Goal: Obtain resource: Download file/media

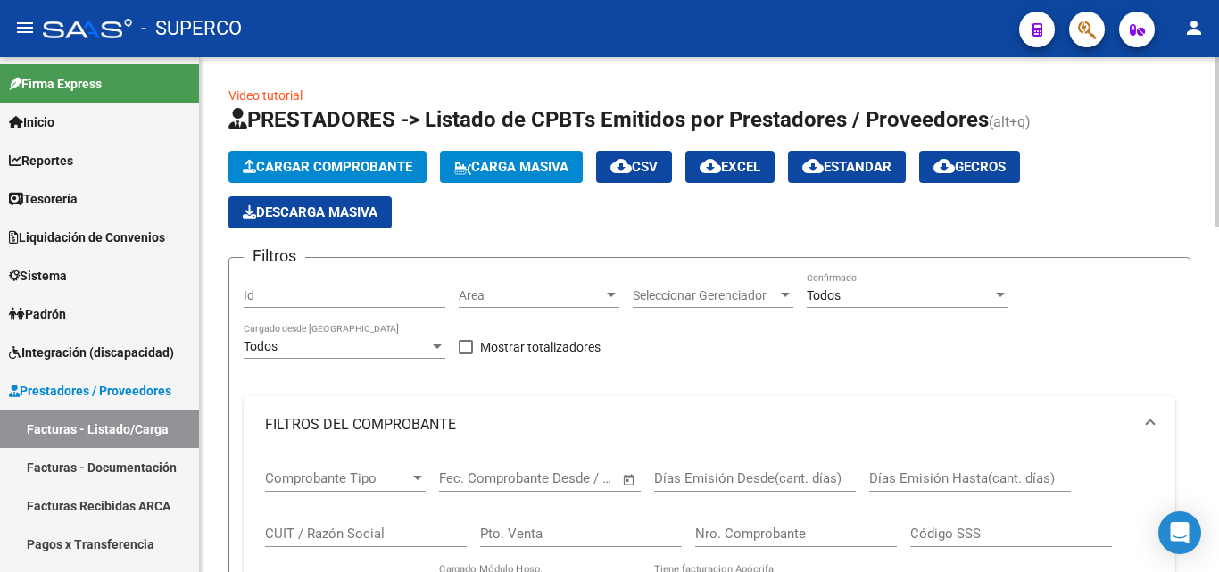
scroll to position [23, 0]
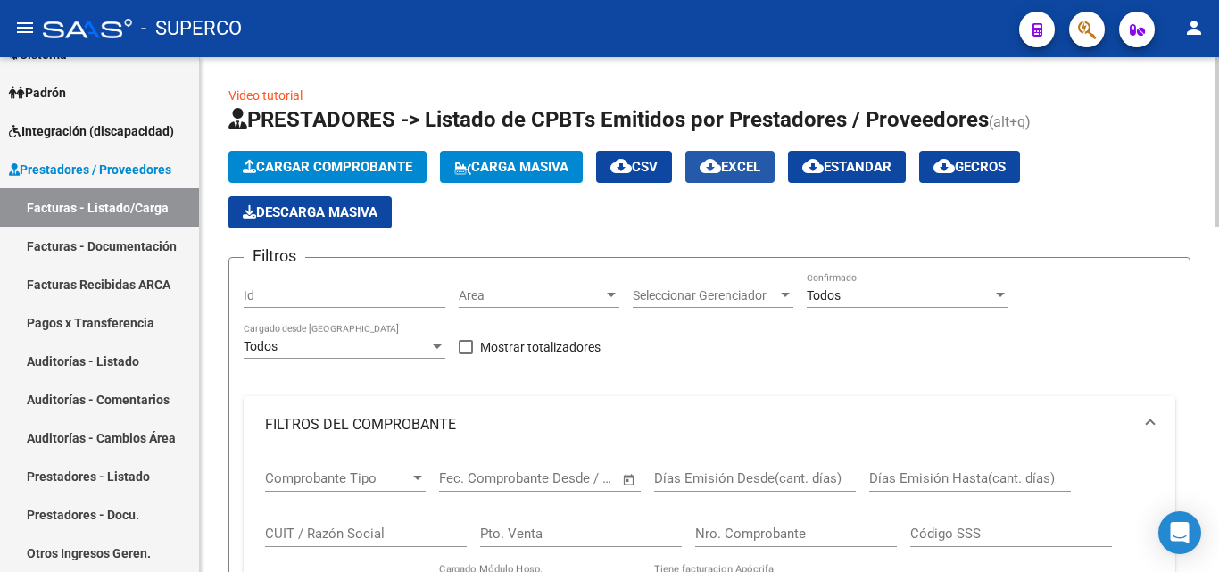
click at [754, 170] on span "cloud_download EXCEL" at bounding box center [730, 167] width 61 height 16
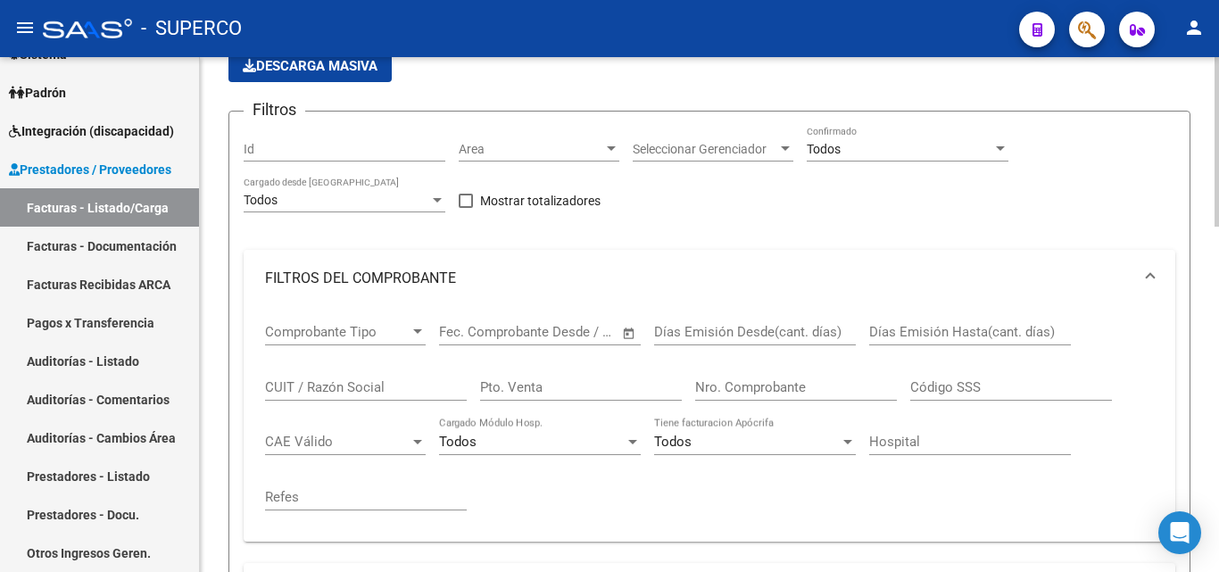
scroll to position [0, 0]
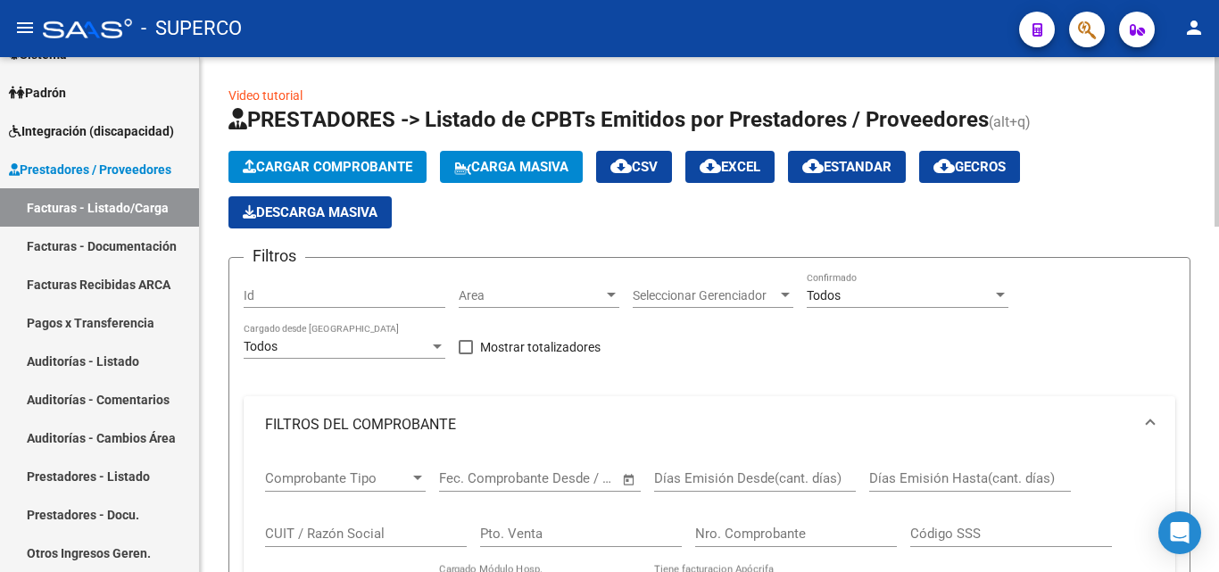
click at [291, 288] on input "Id" at bounding box center [345, 295] width 202 height 15
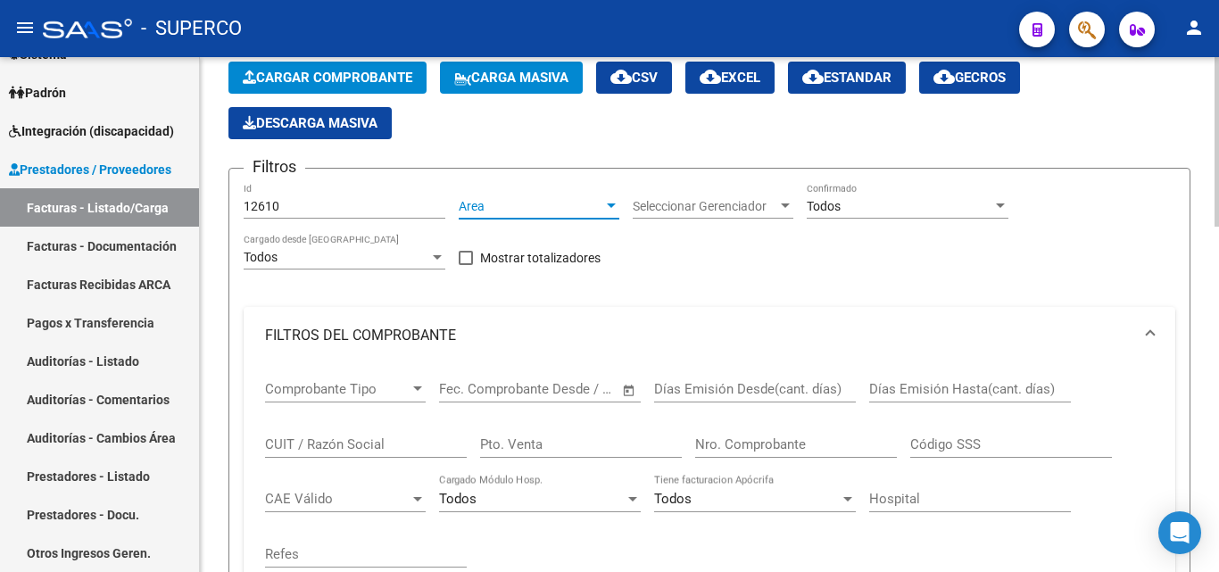
click at [509, 209] on span "Area" at bounding box center [531, 206] width 145 height 15
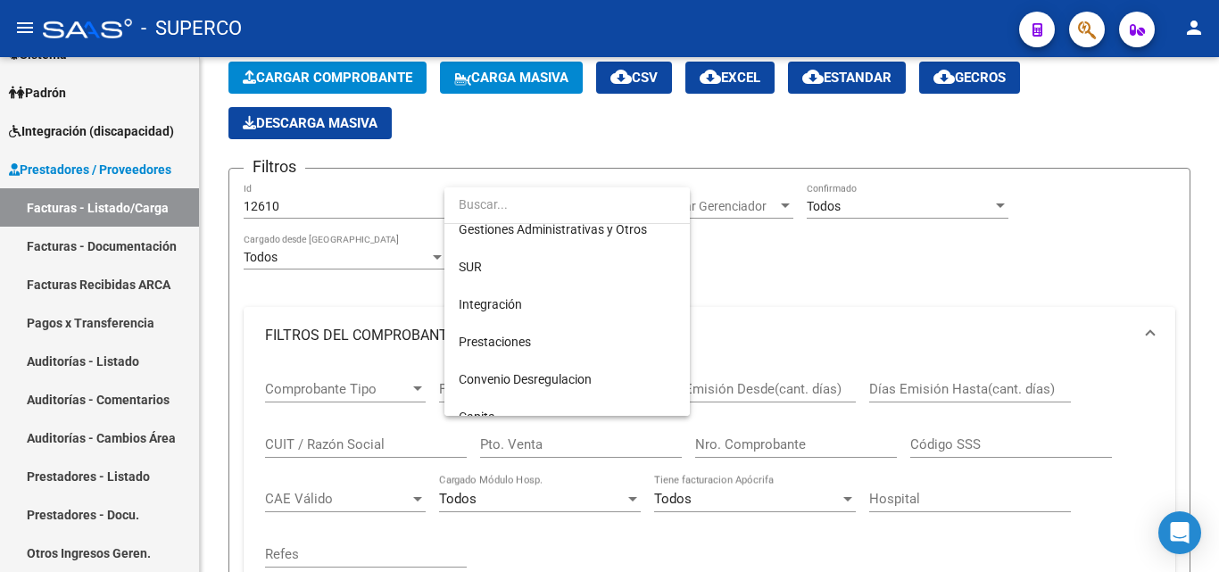
click at [373, 381] on div at bounding box center [609, 286] width 1219 height 572
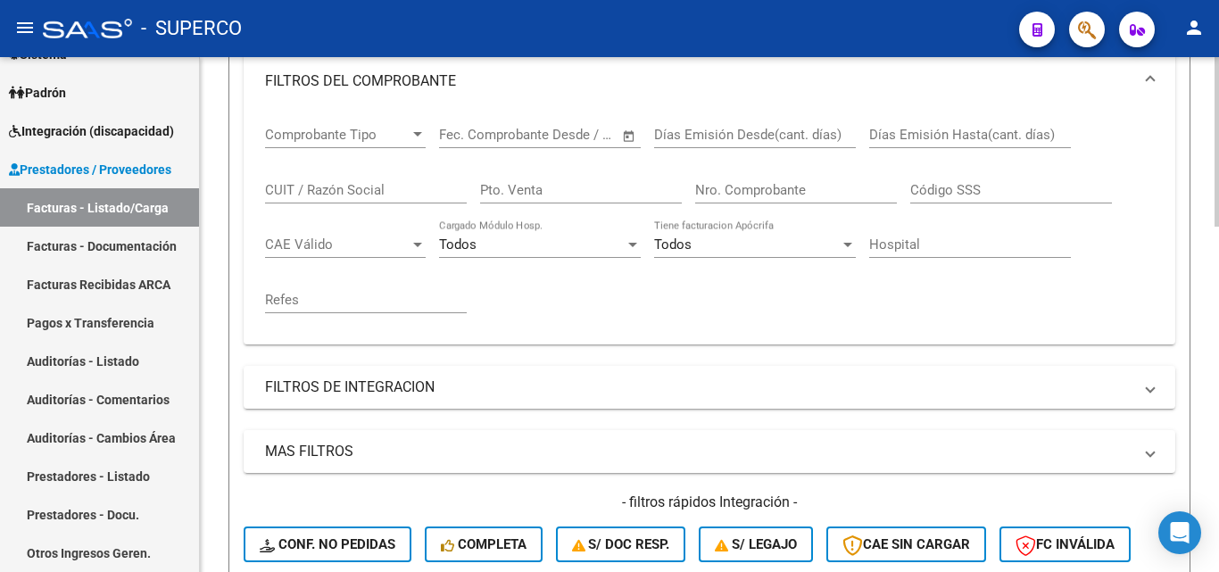
scroll to position [536, 0]
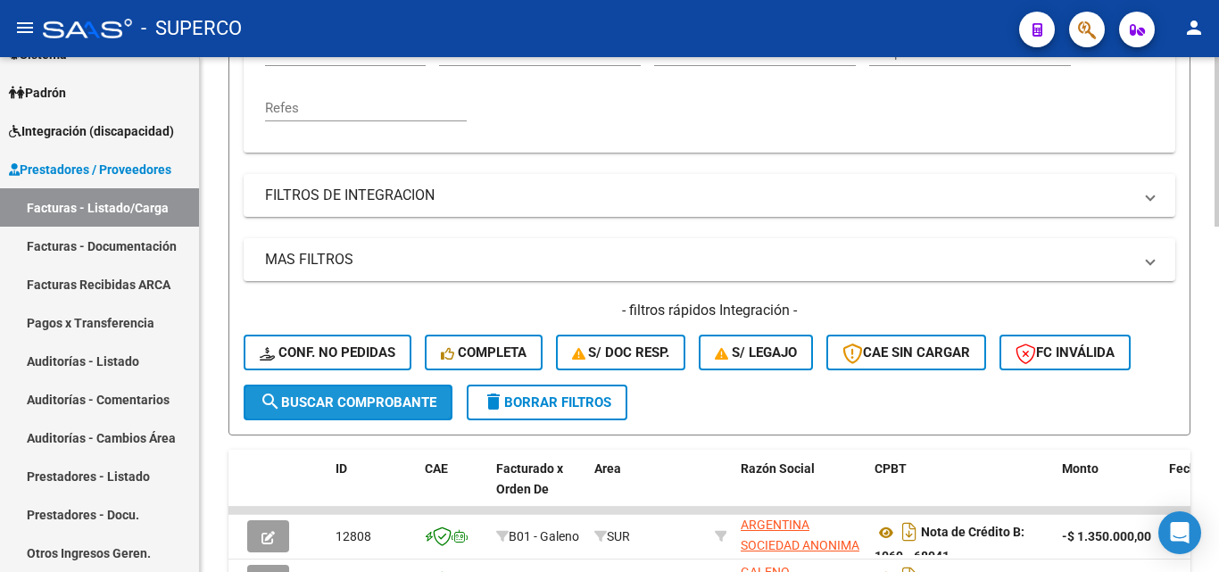
click at [350, 403] on span "search Buscar Comprobante" at bounding box center [348, 402] width 177 height 16
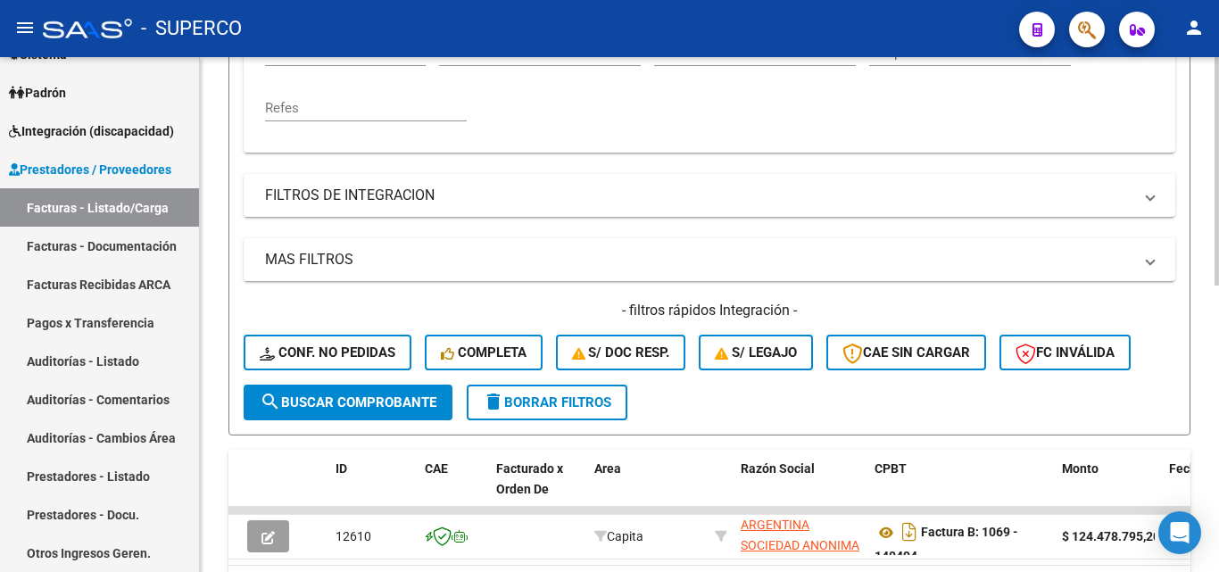
scroll to position [625, 0]
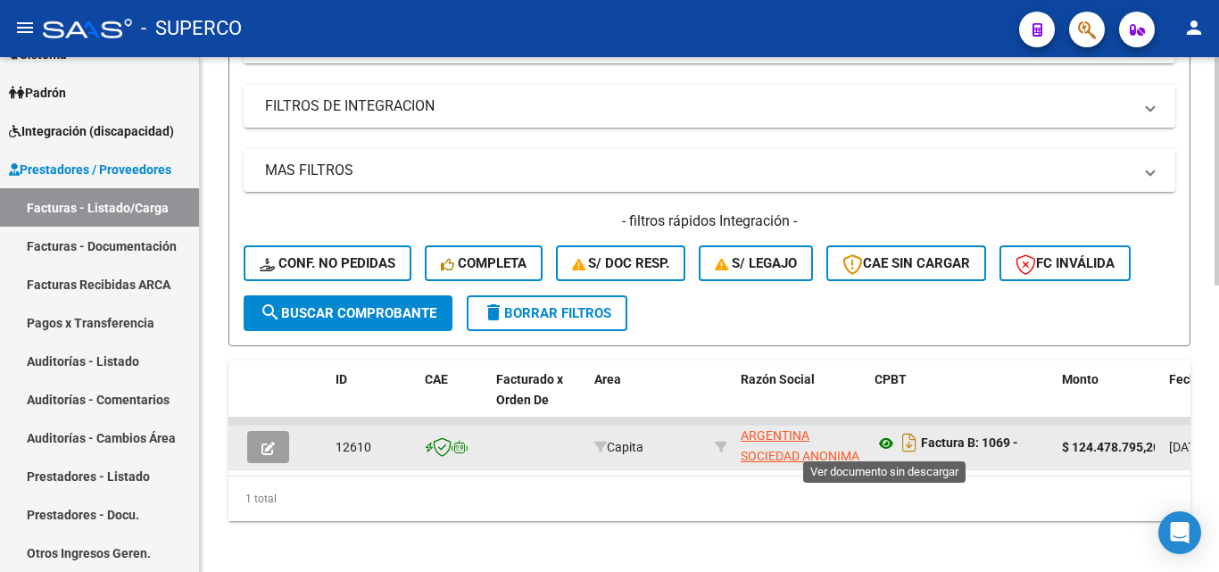
click at [879, 443] on icon at bounding box center [886, 443] width 23 height 21
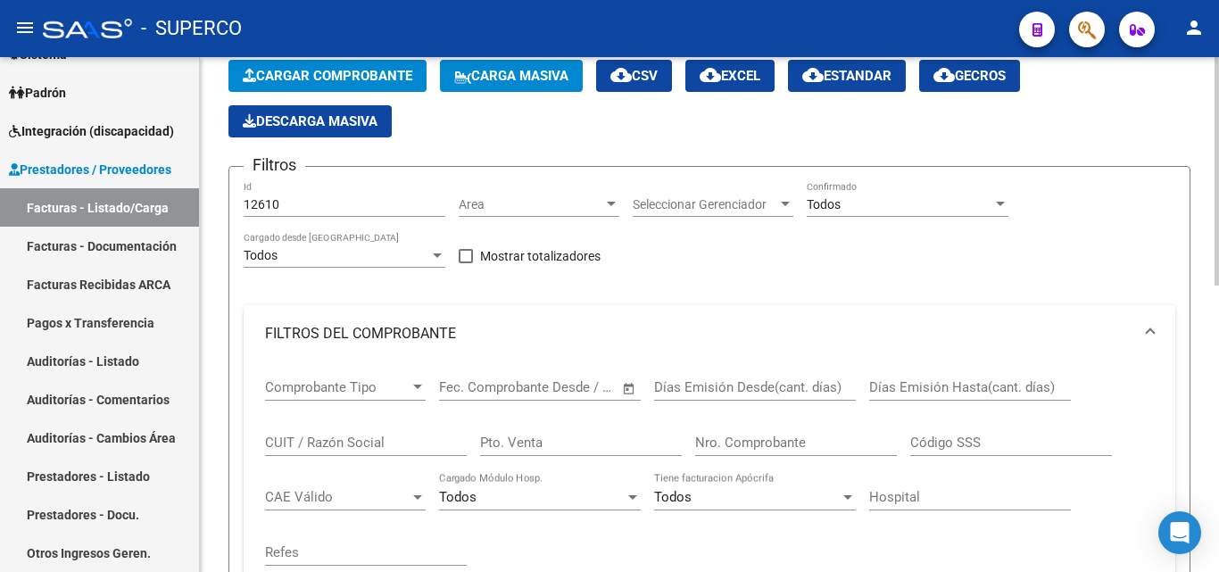
scroll to position [89, 0]
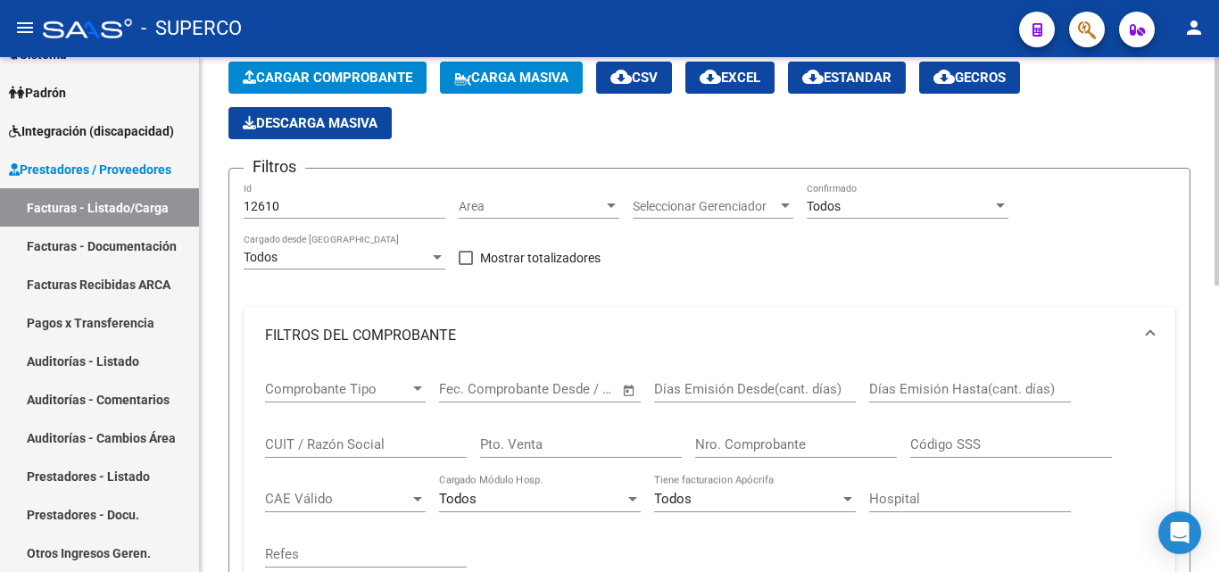
click at [323, 202] on input "12610" at bounding box center [345, 206] width 202 height 15
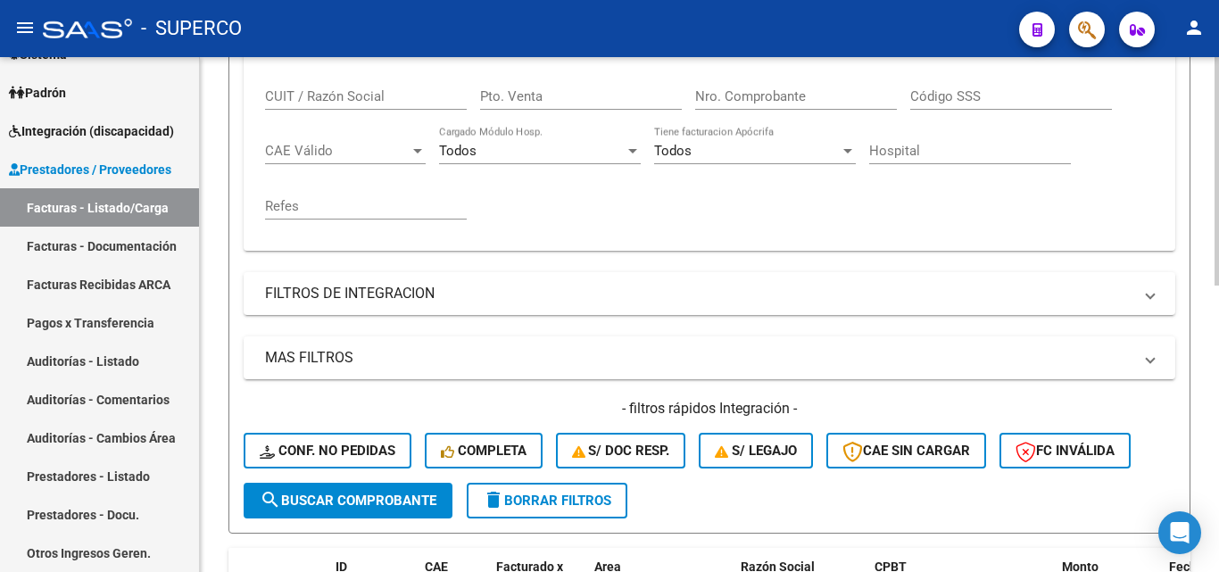
scroll to position [536, 0]
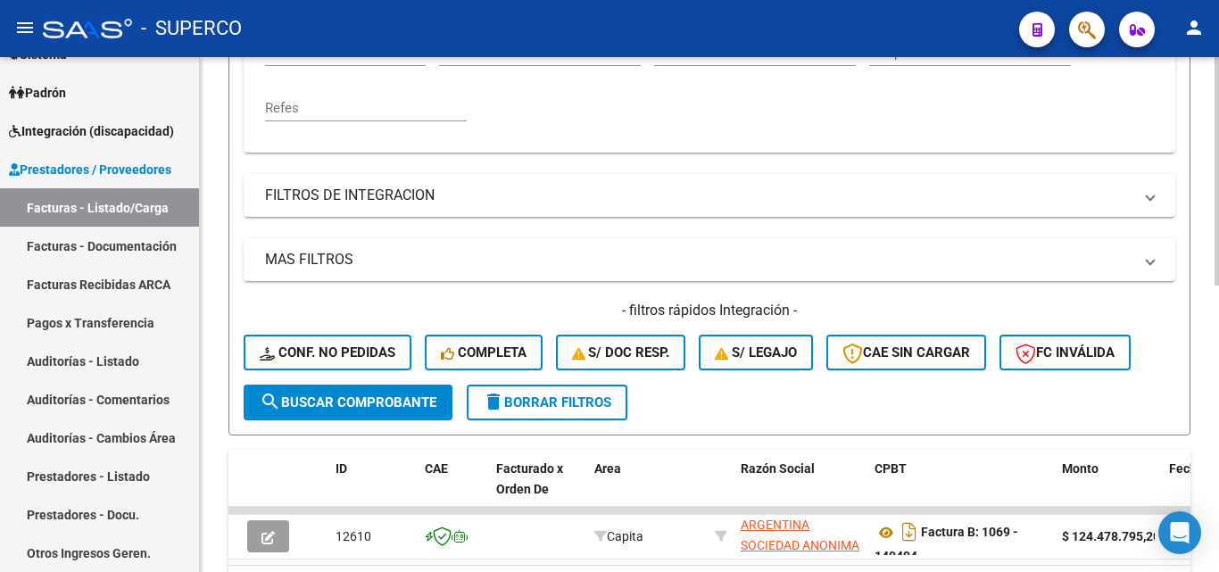
click at [386, 394] on span "search Buscar Comprobante" at bounding box center [348, 402] width 177 height 16
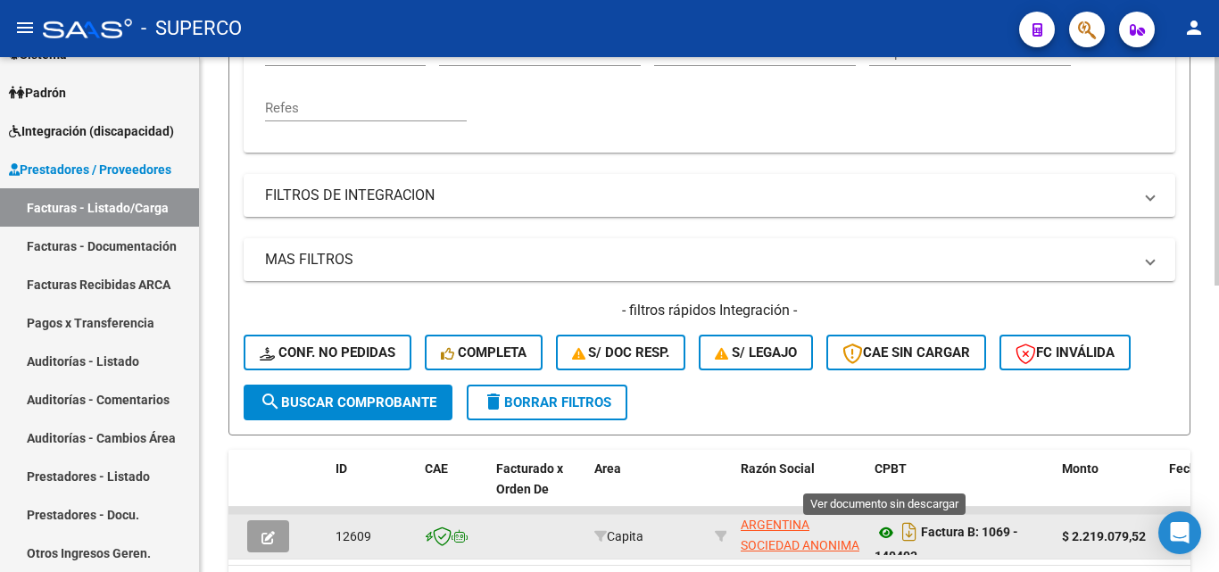
click at [884, 532] on icon at bounding box center [886, 532] width 23 height 21
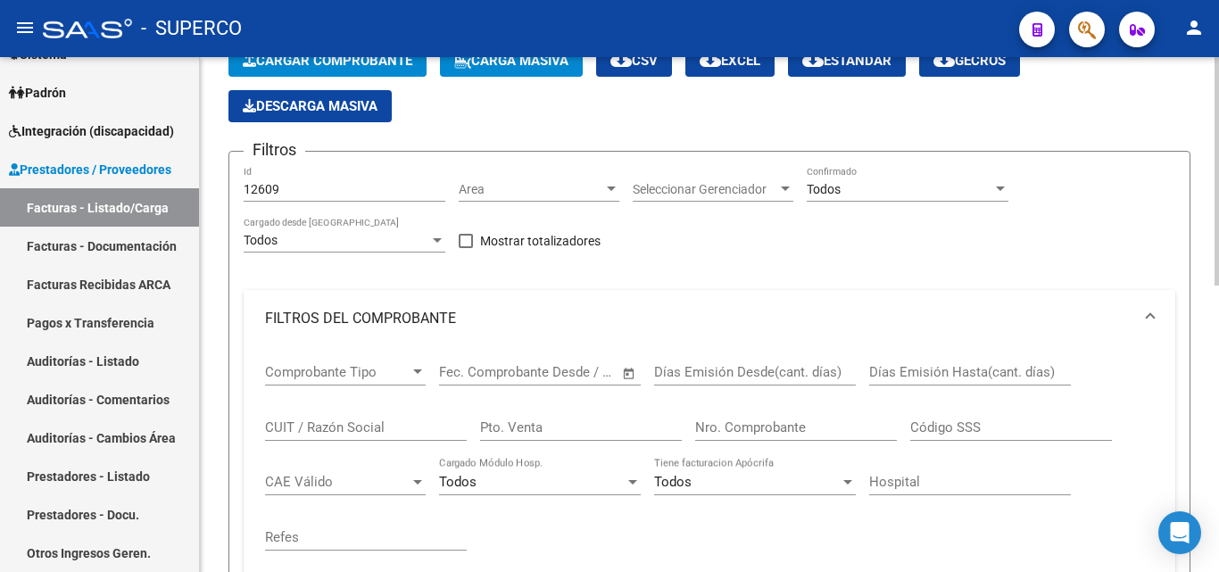
scroll to position [89, 0]
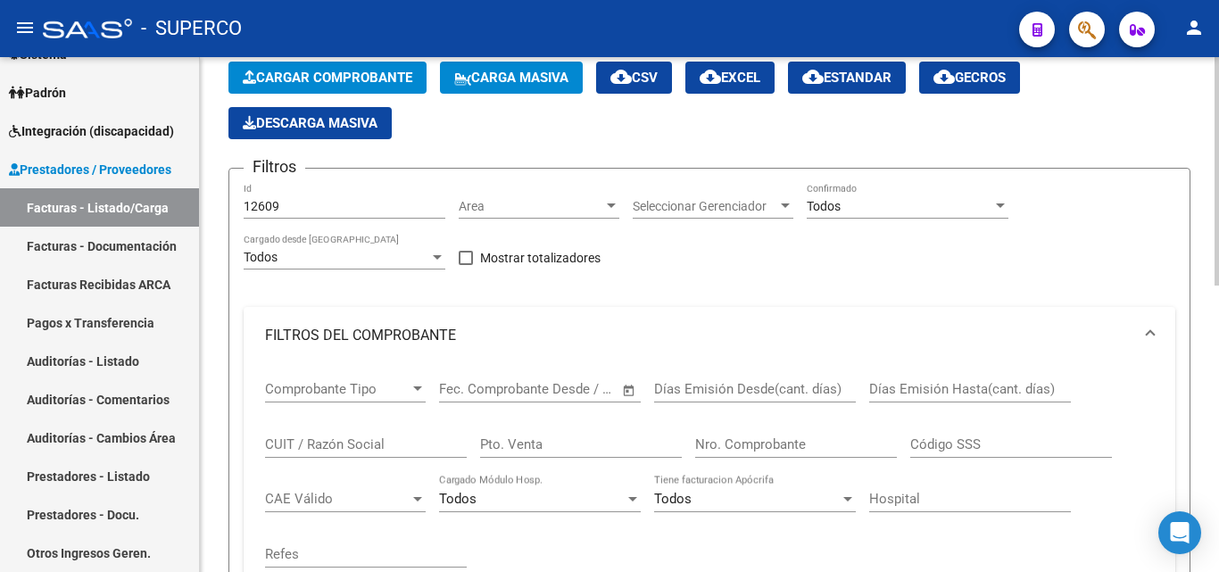
click at [330, 204] on input "12609" at bounding box center [345, 206] width 202 height 15
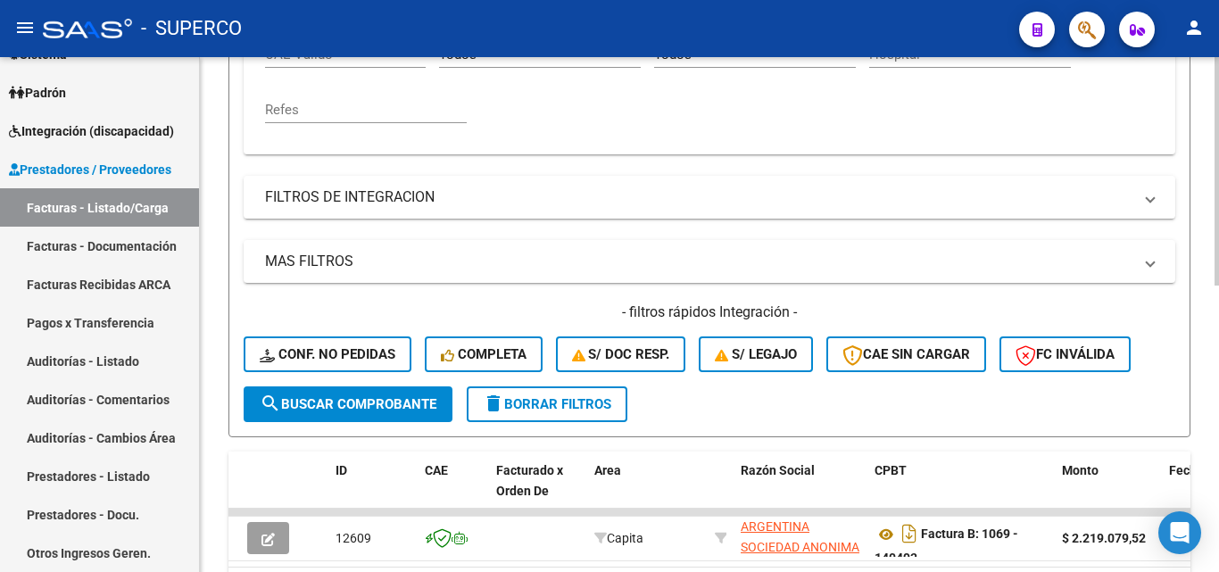
scroll to position [536, 0]
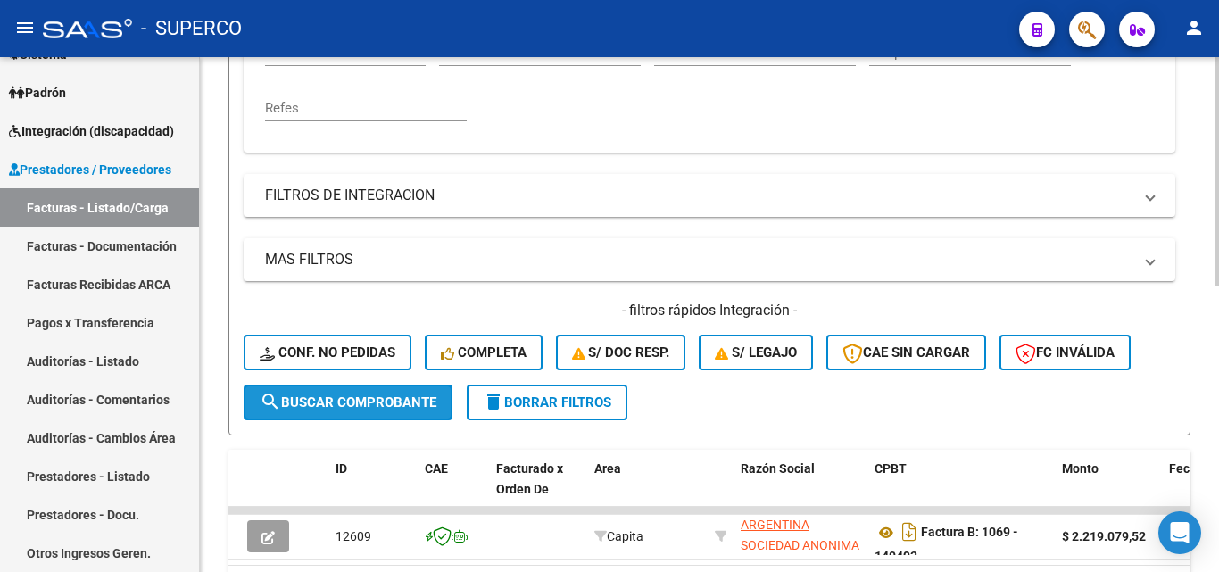
click at [327, 403] on span "search Buscar Comprobante" at bounding box center [348, 402] width 177 height 16
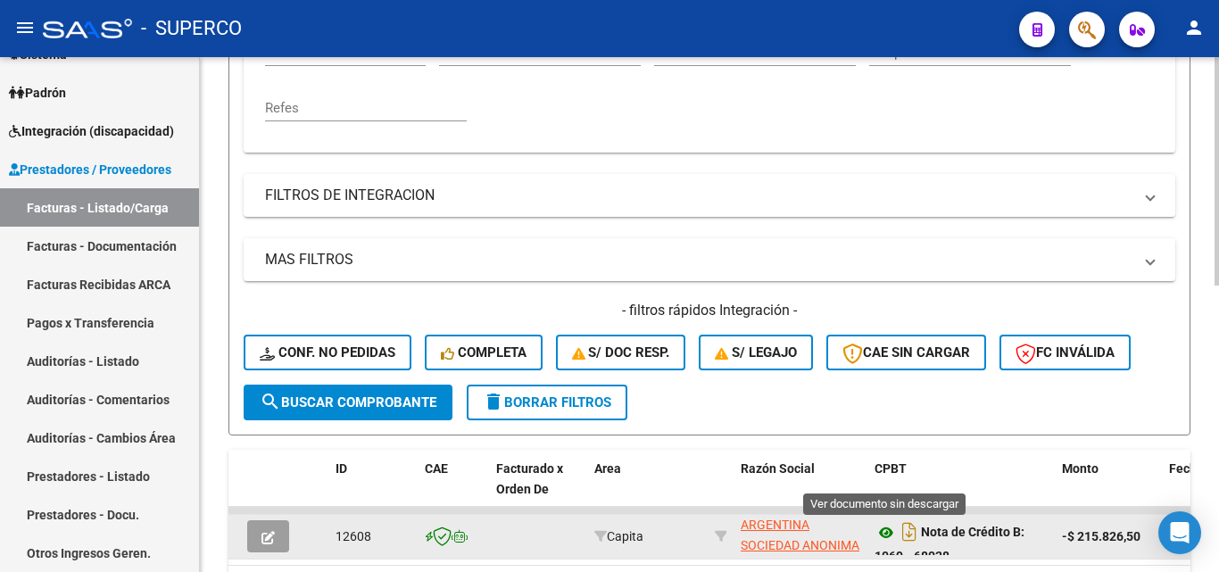
click at [887, 536] on icon at bounding box center [886, 532] width 23 height 21
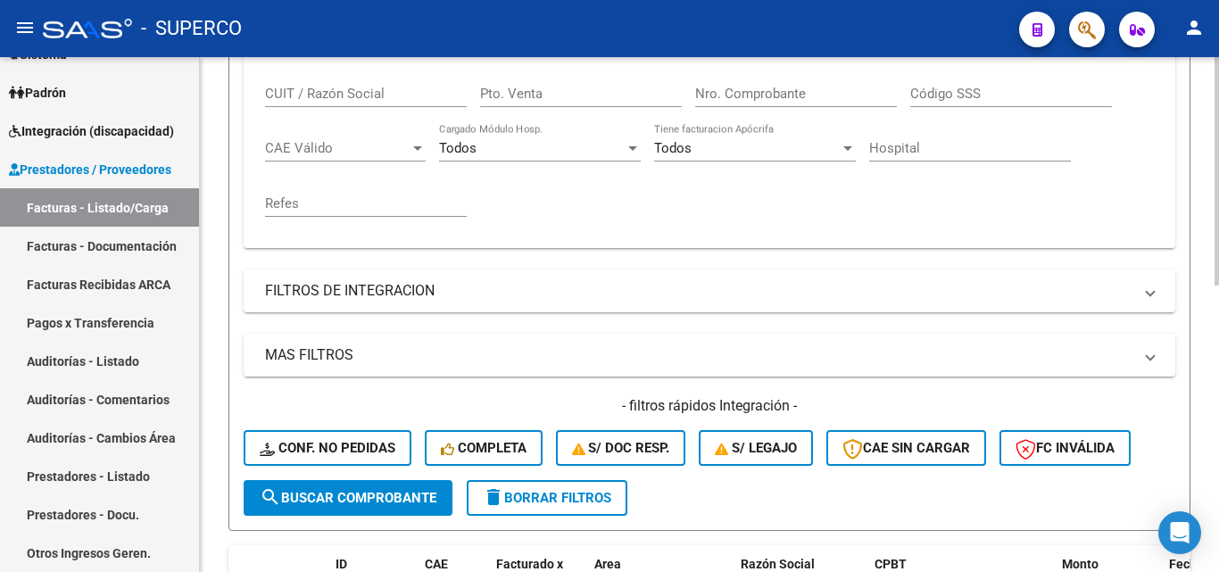
scroll to position [179, 0]
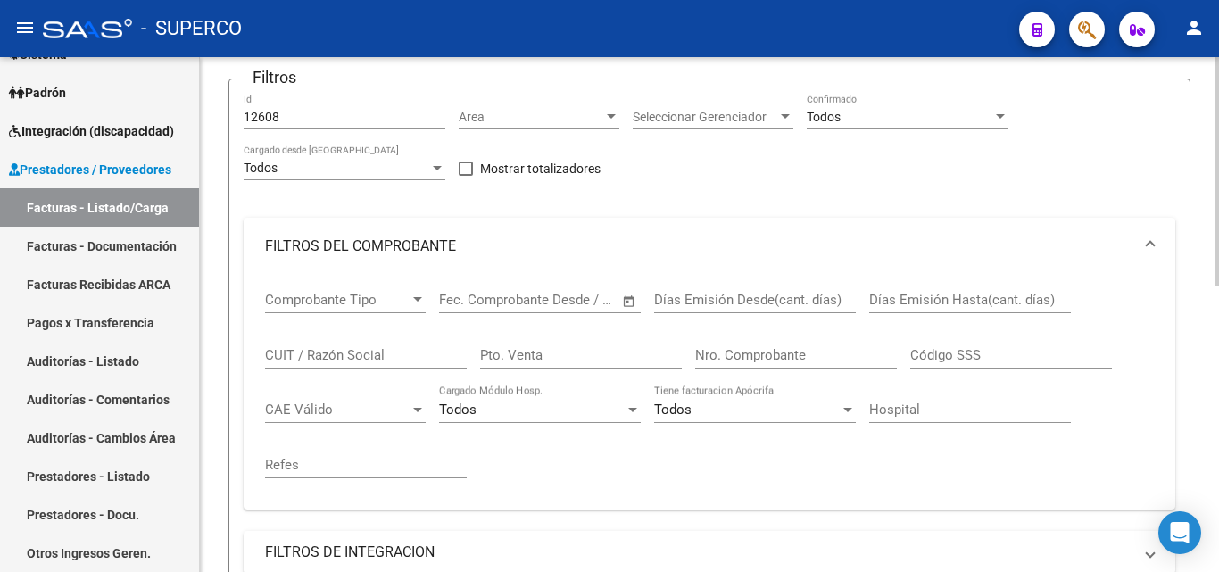
click at [318, 117] on input "12608" at bounding box center [345, 117] width 202 height 15
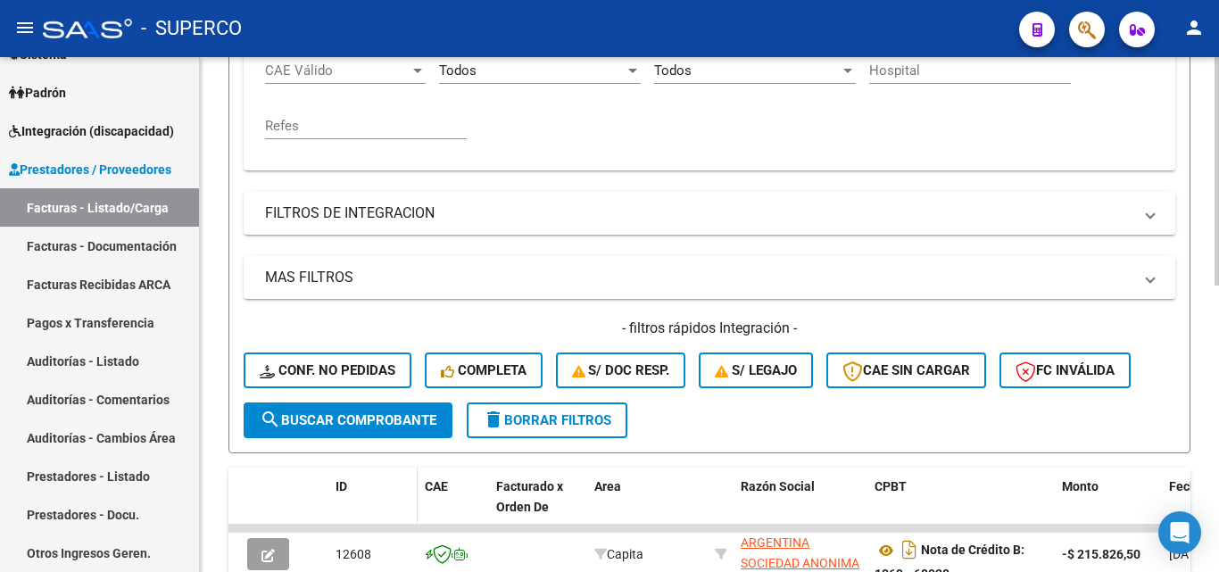
scroll to position [536, 0]
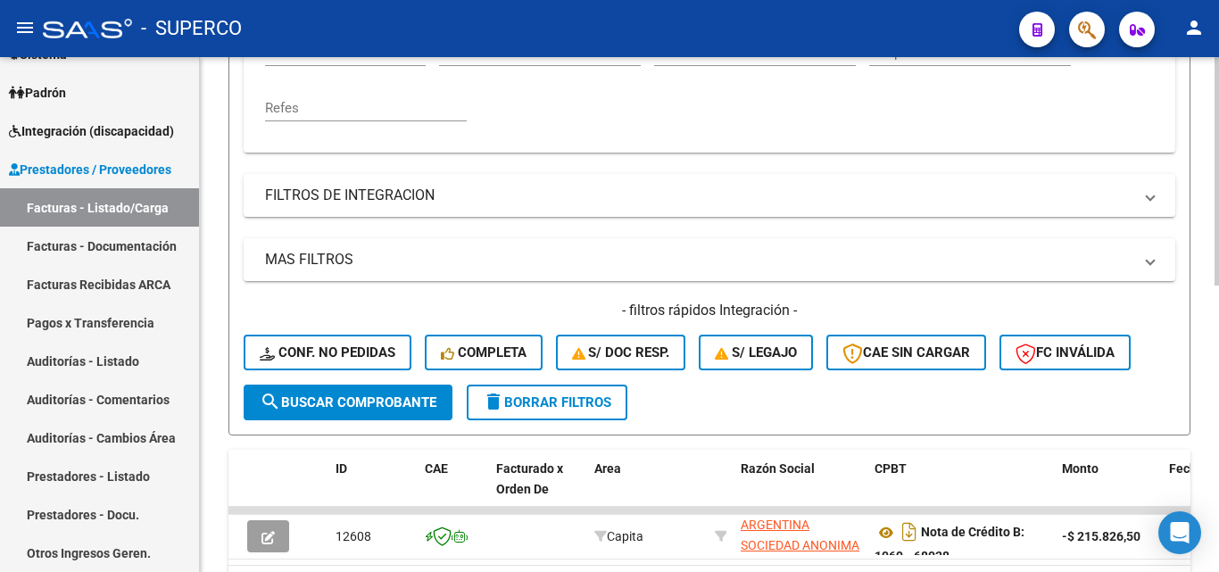
click at [351, 407] on span "search Buscar Comprobante" at bounding box center [348, 402] width 177 height 16
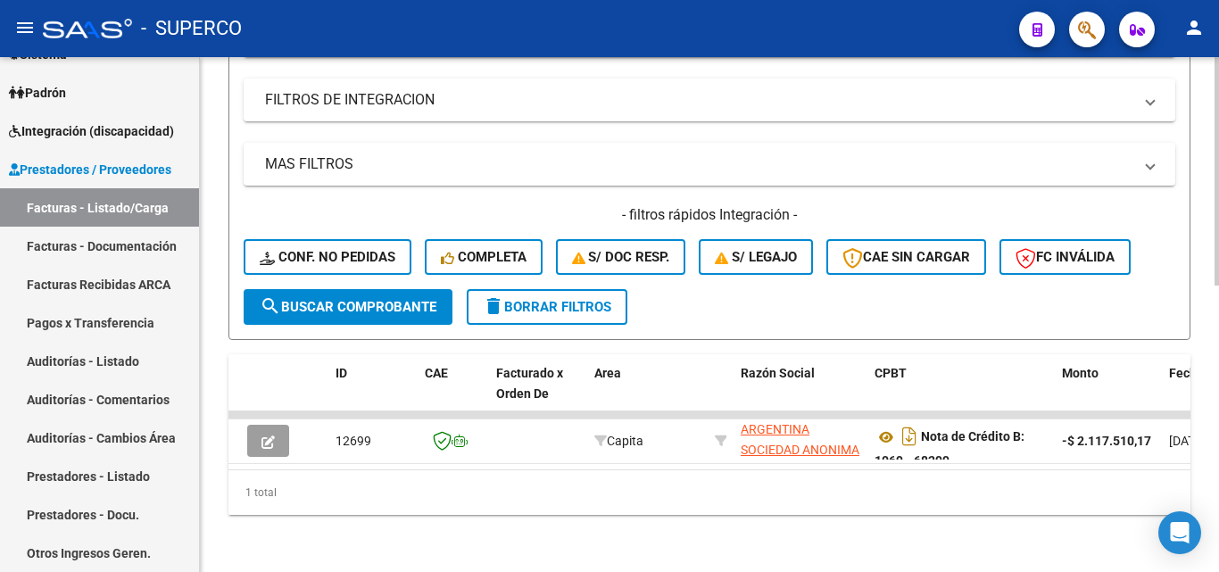
scroll to position [645, 0]
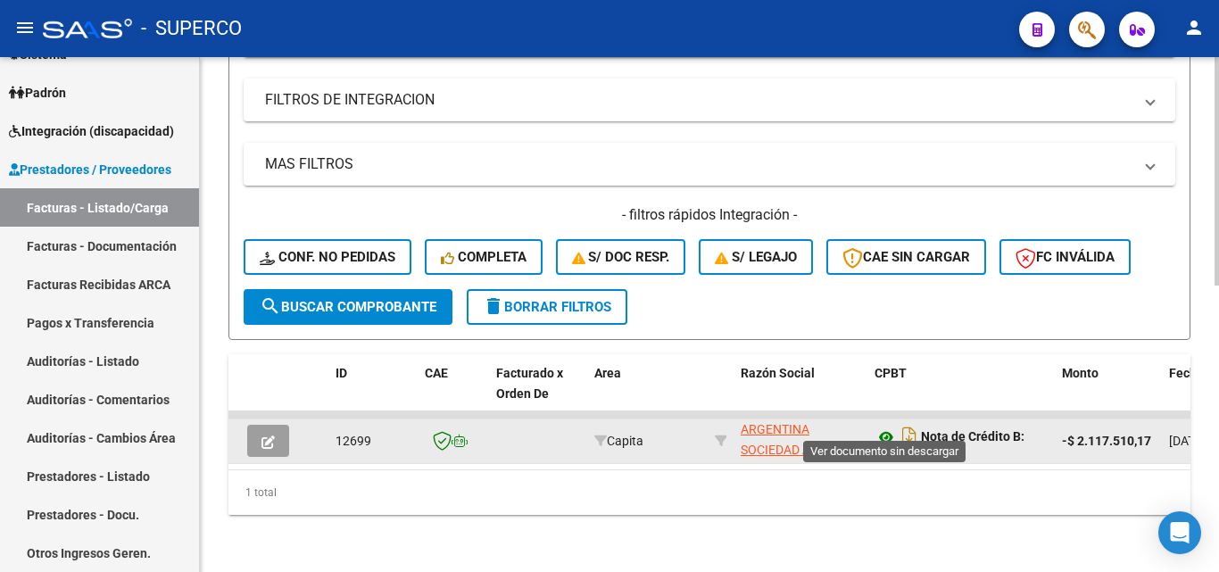
click at [882, 427] on icon at bounding box center [886, 437] width 23 height 21
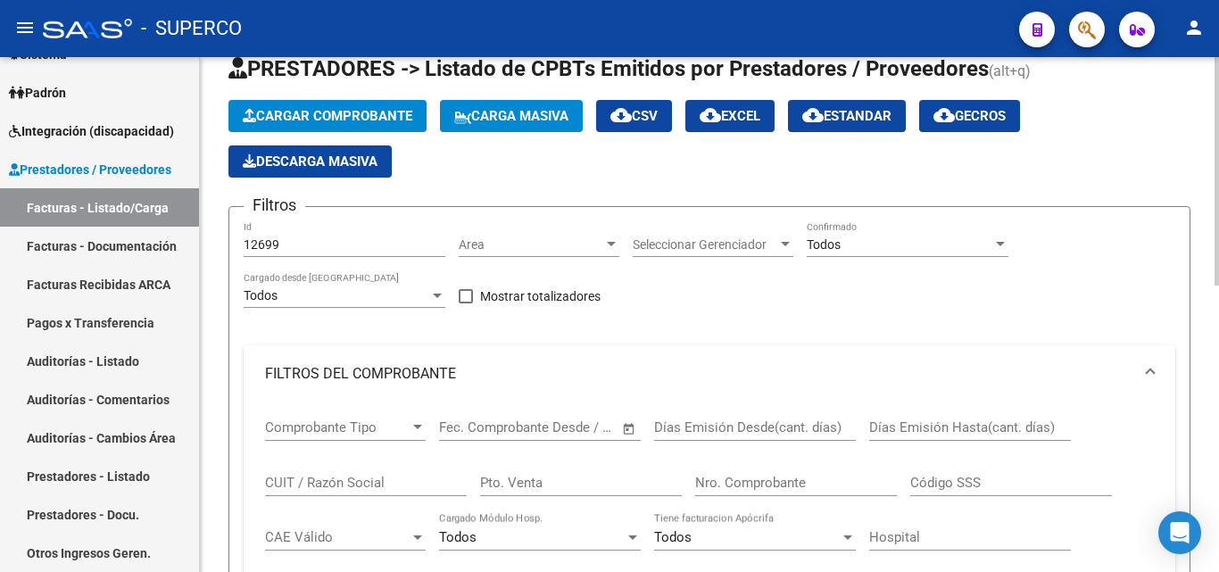
scroll to position [21, 0]
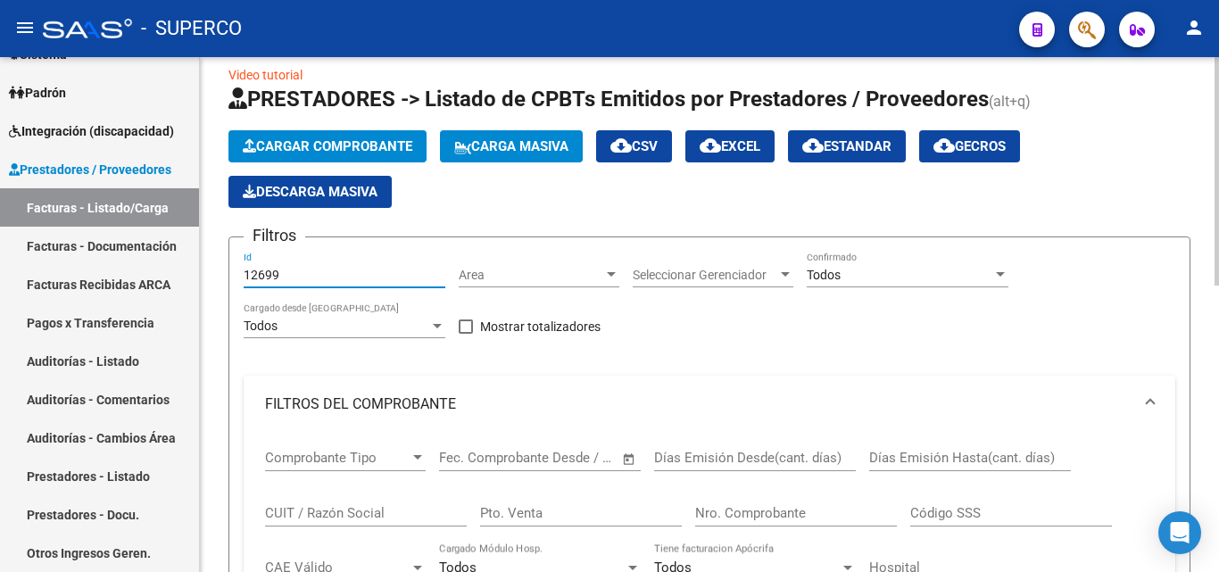
click at [315, 273] on input "12699" at bounding box center [345, 275] width 202 height 15
click at [270, 277] on input "12788" at bounding box center [345, 275] width 202 height 15
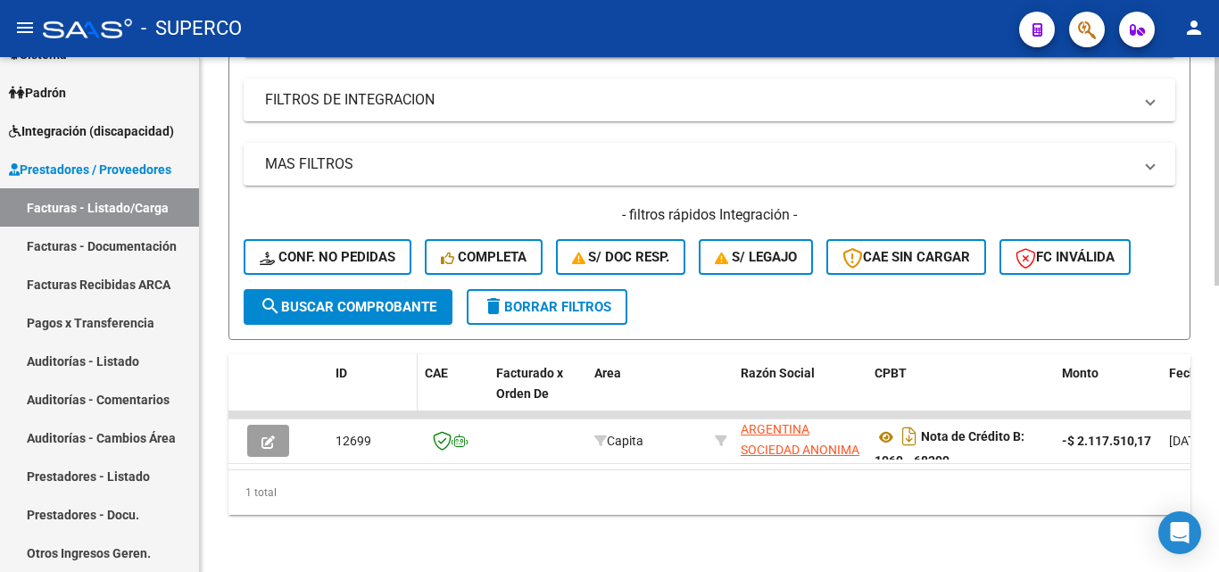
scroll to position [645, 0]
click at [355, 299] on span "search Buscar Comprobante" at bounding box center [348, 307] width 177 height 16
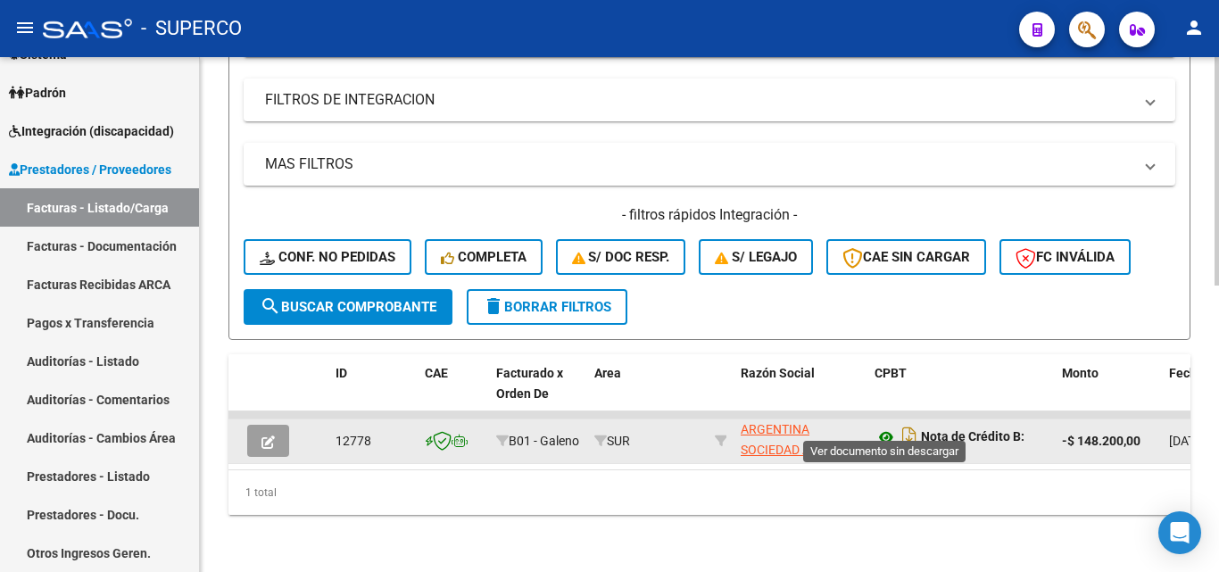
click at [881, 427] on icon at bounding box center [886, 437] width 23 height 21
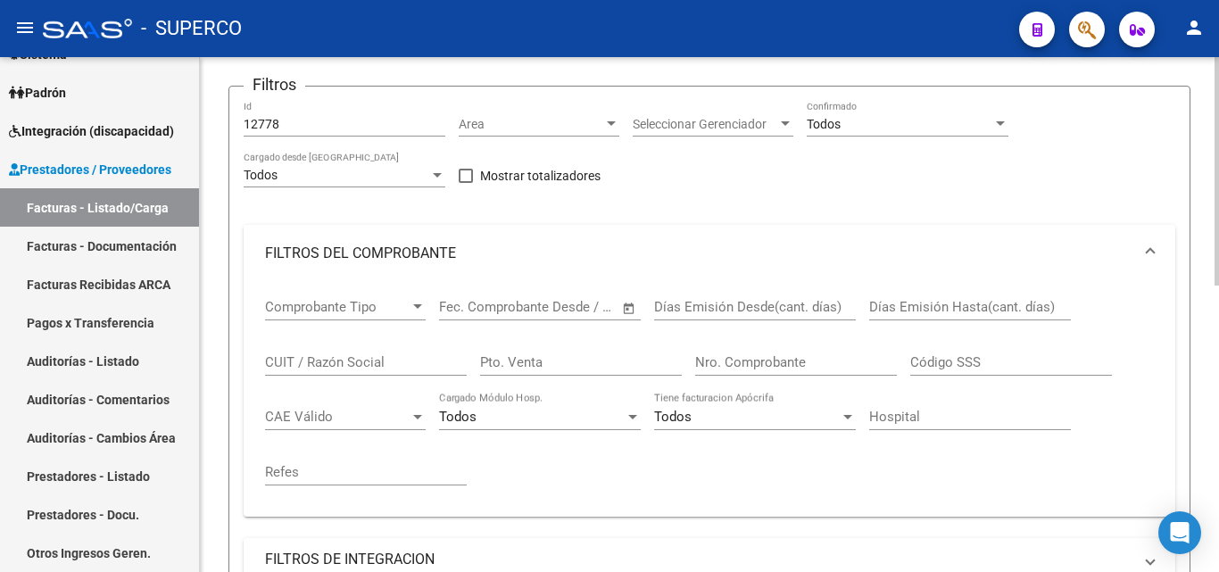
scroll to position [110, 0]
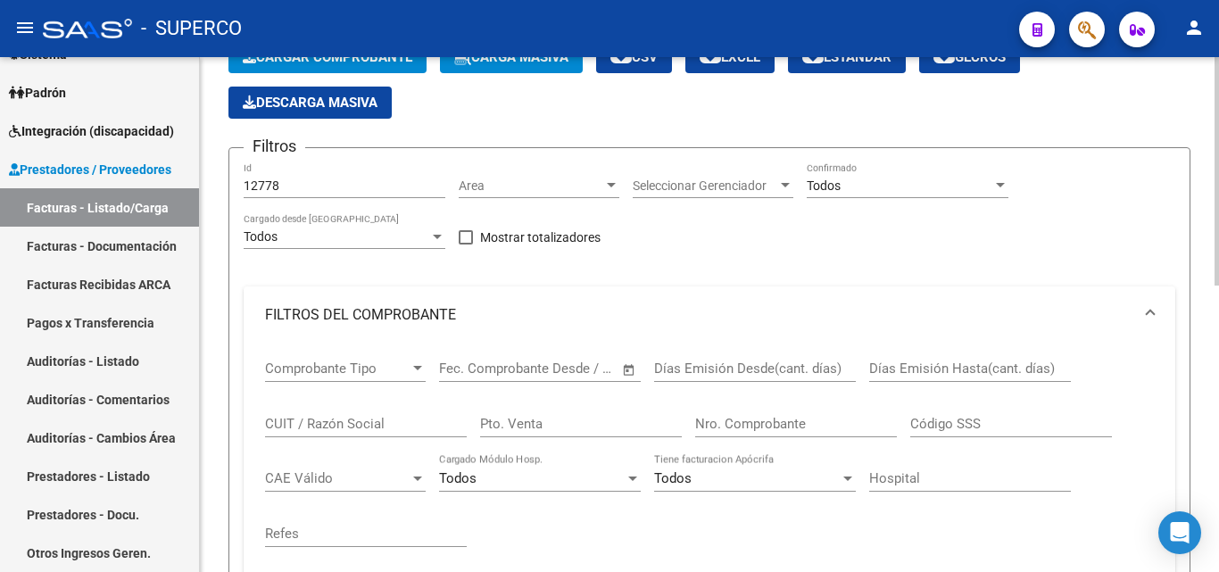
click at [327, 179] on input "12778" at bounding box center [345, 186] width 202 height 15
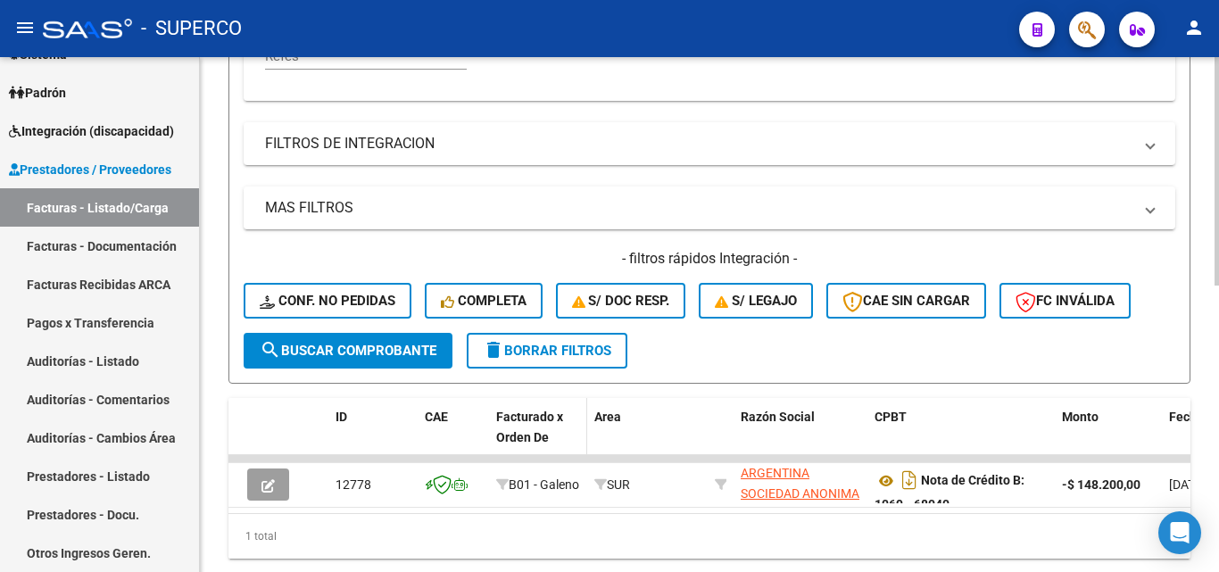
scroll to position [645, 0]
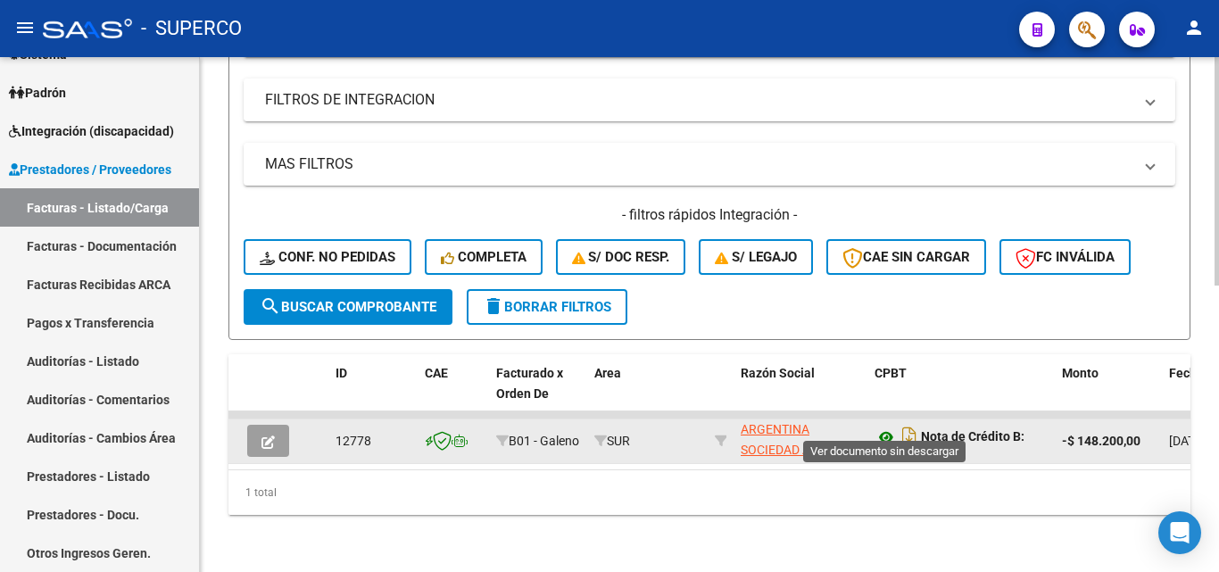
click at [886, 427] on icon at bounding box center [886, 437] width 23 height 21
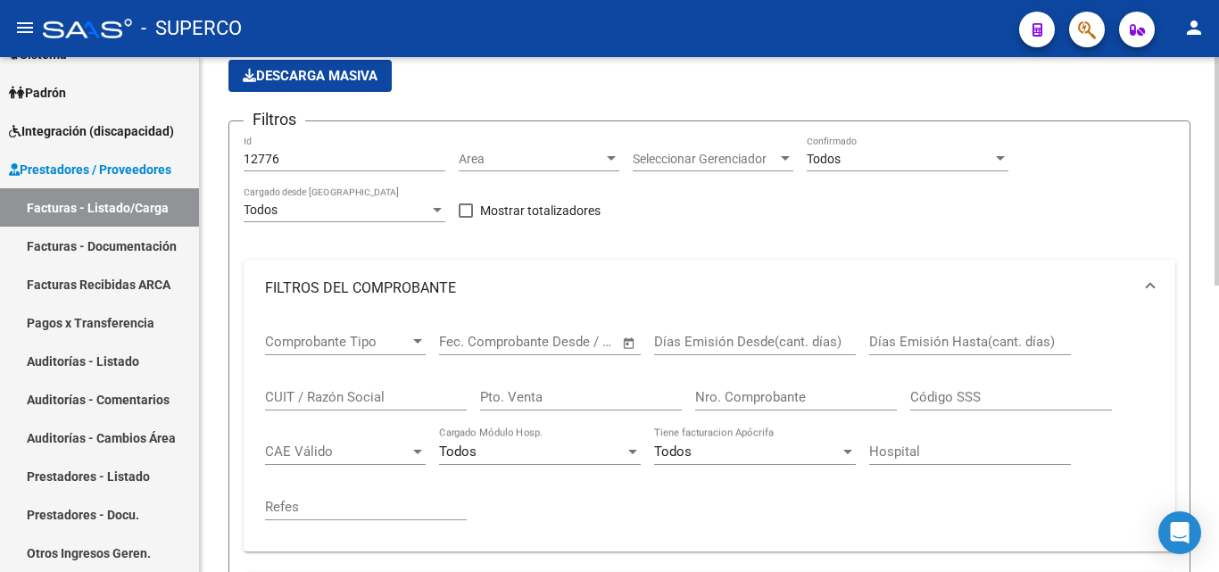
scroll to position [110, 0]
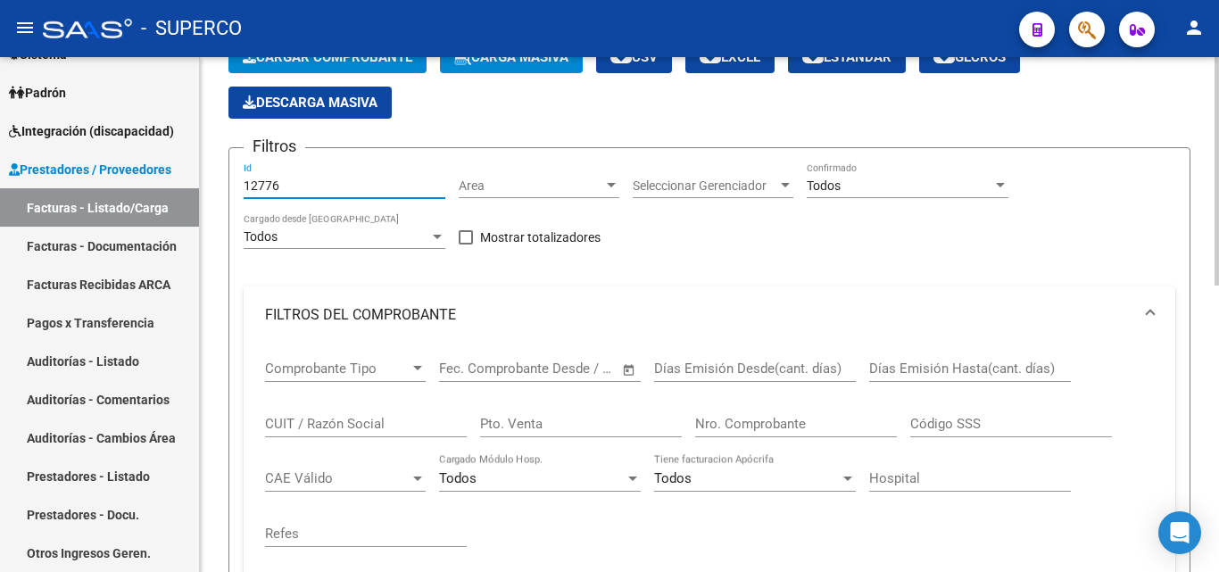
click at [308, 180] on input "12776" at bounding box center [345, 186] width 202 height 15
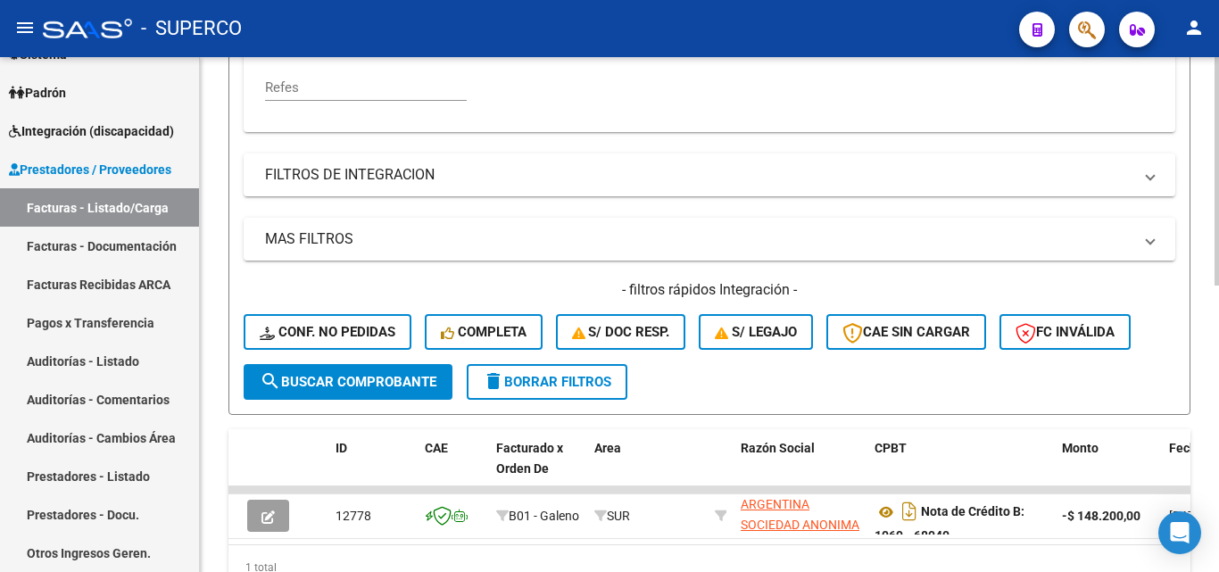
scroll to position [645, 0]
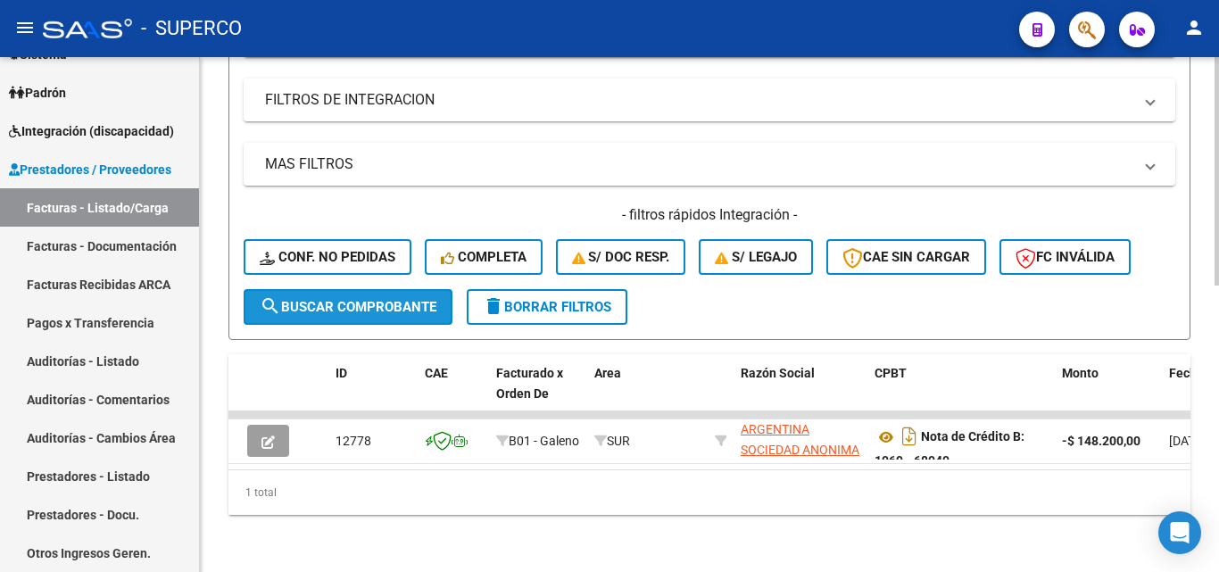
click at [338, 299] on span "search Buscar Comprobante" at bounding box center [348, 307] width 177 height 16
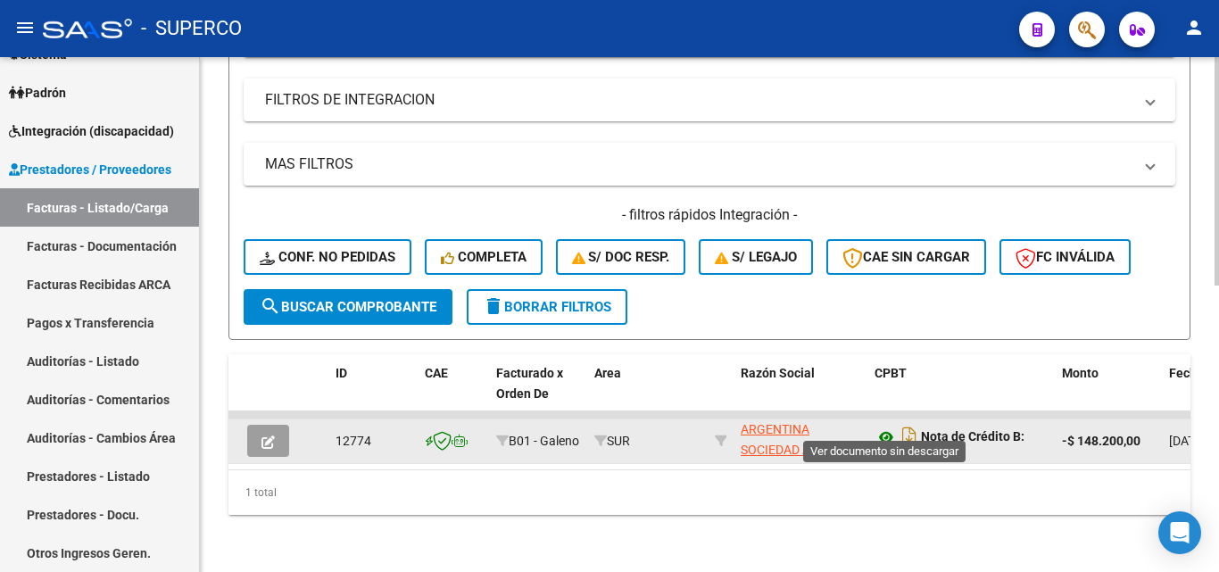
click at [886, 427] on icon at bounding box center [886, 437] width 23 height 21
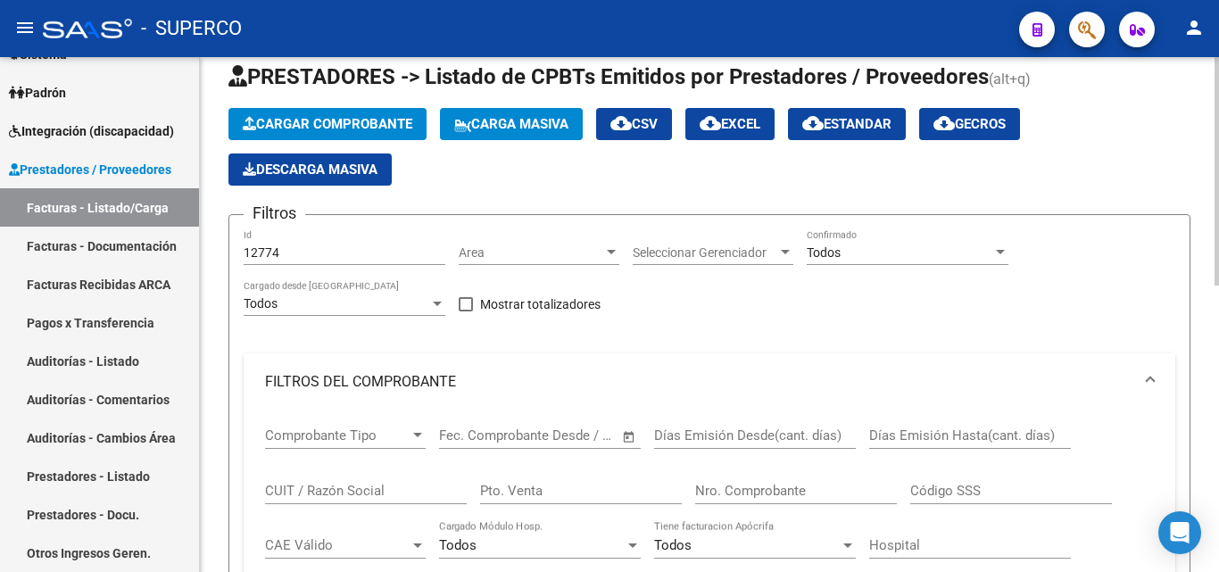
scroll to position [21, 0]
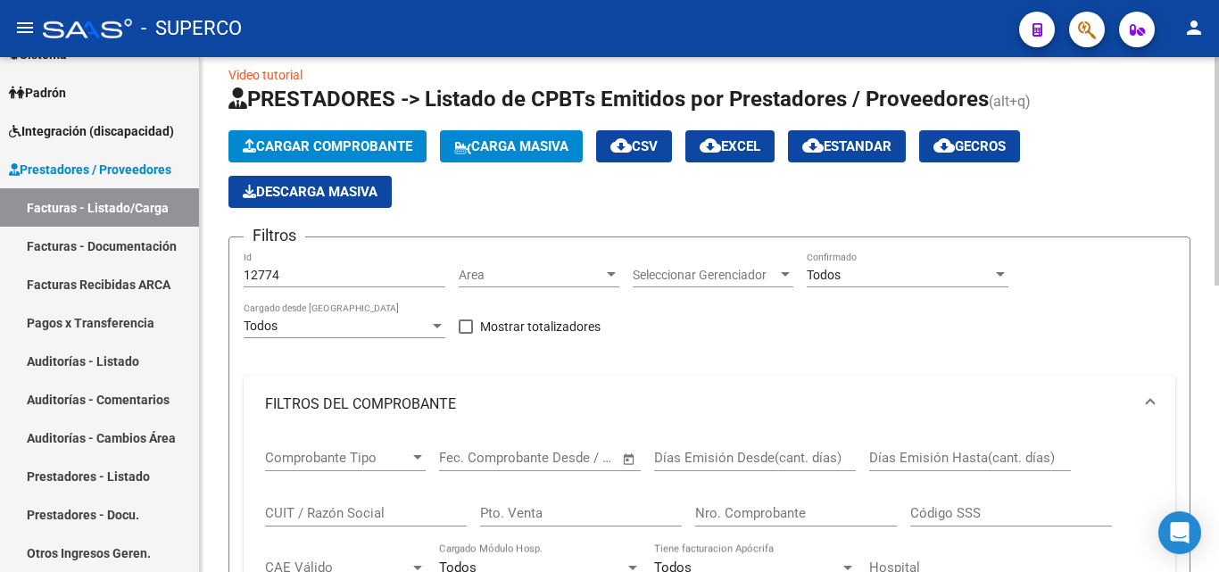
click at [326, 268] on input "12774" at bounding box center [345, 275] width 202 height 15
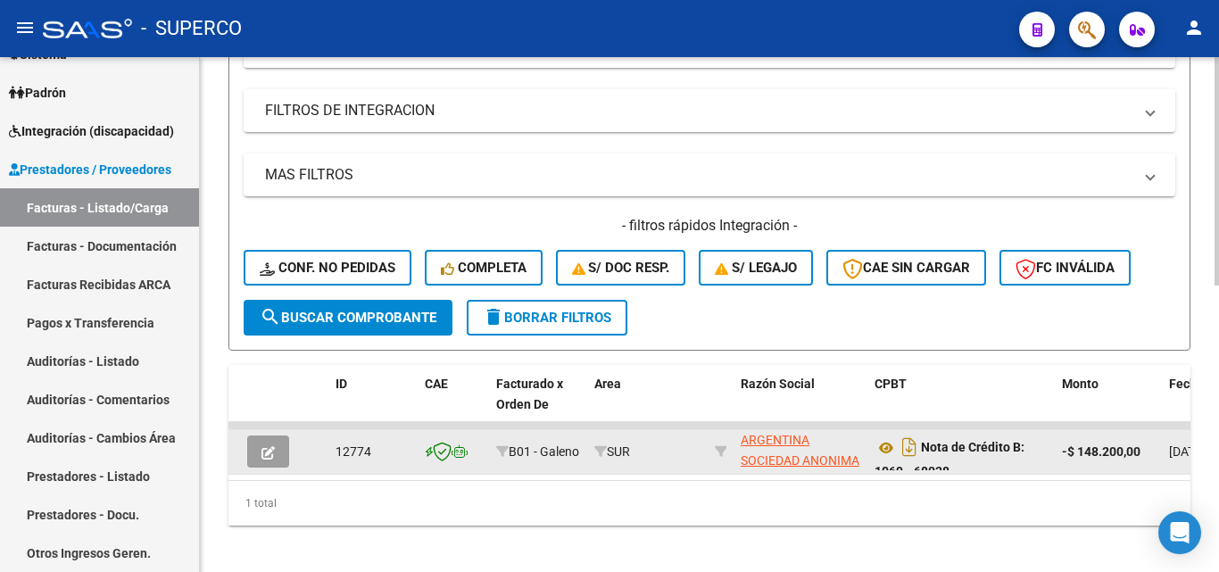
scroll to position [645, 0]
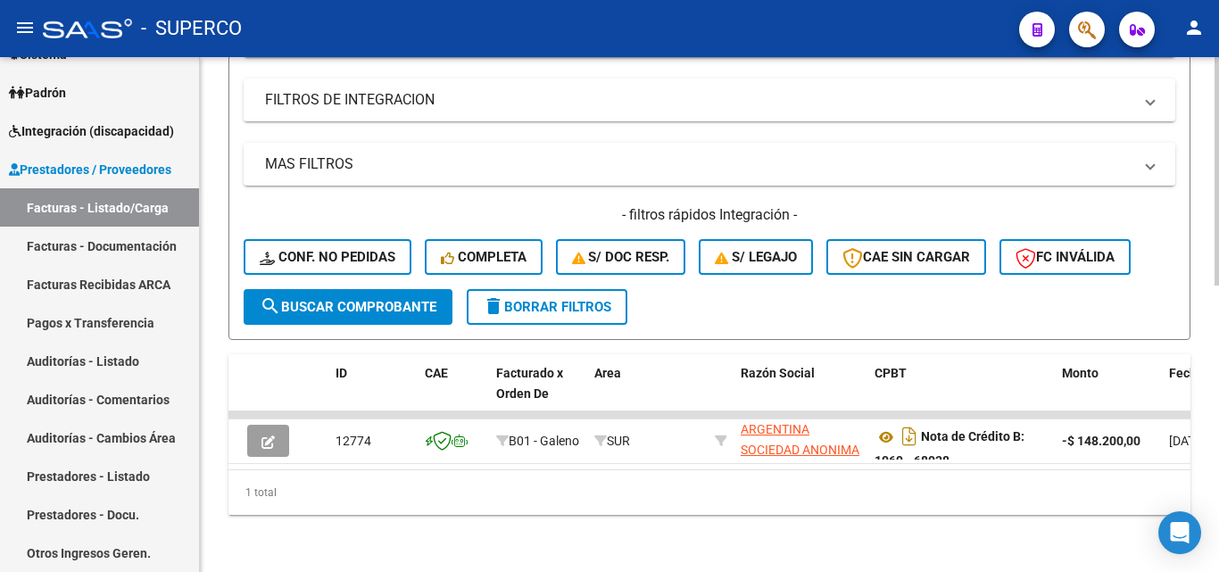
click at [315, 299] on span "search Buscar Comprobante" at bounding box center [348, 307] width 177 height 16
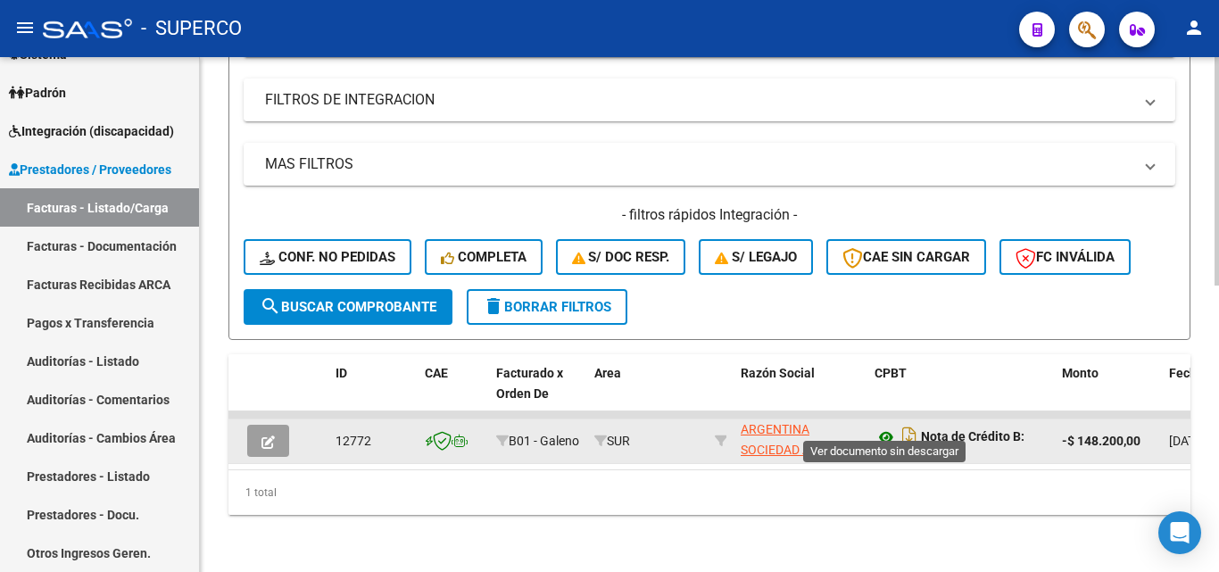
click at [884, 427] on icon at bounding box center [886, 437] width 23 height 21
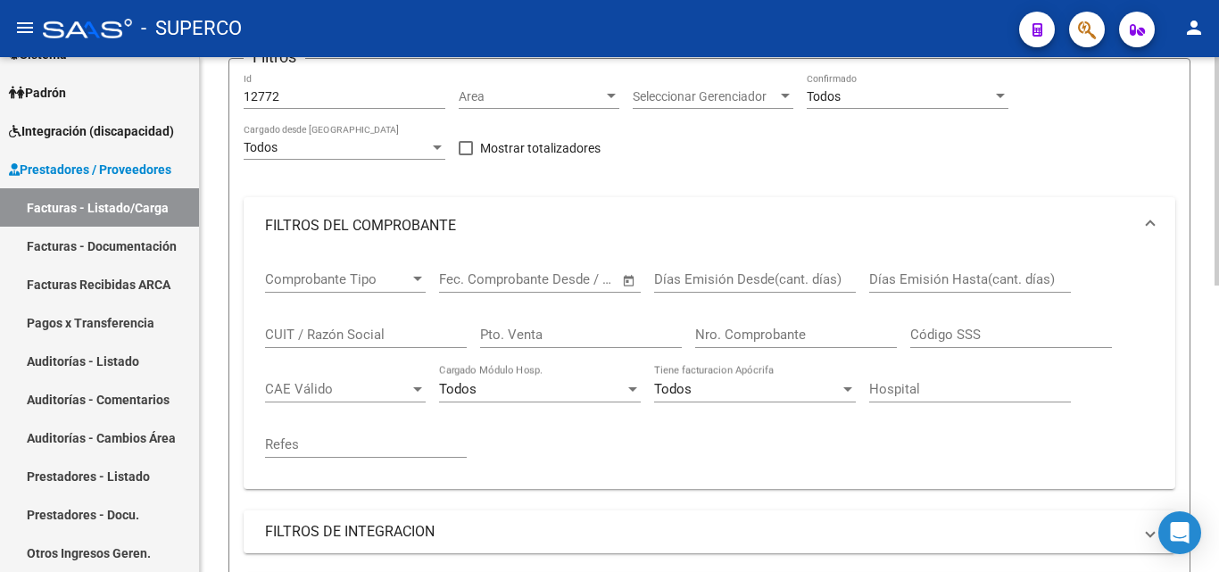
scroll to position [110, 0]
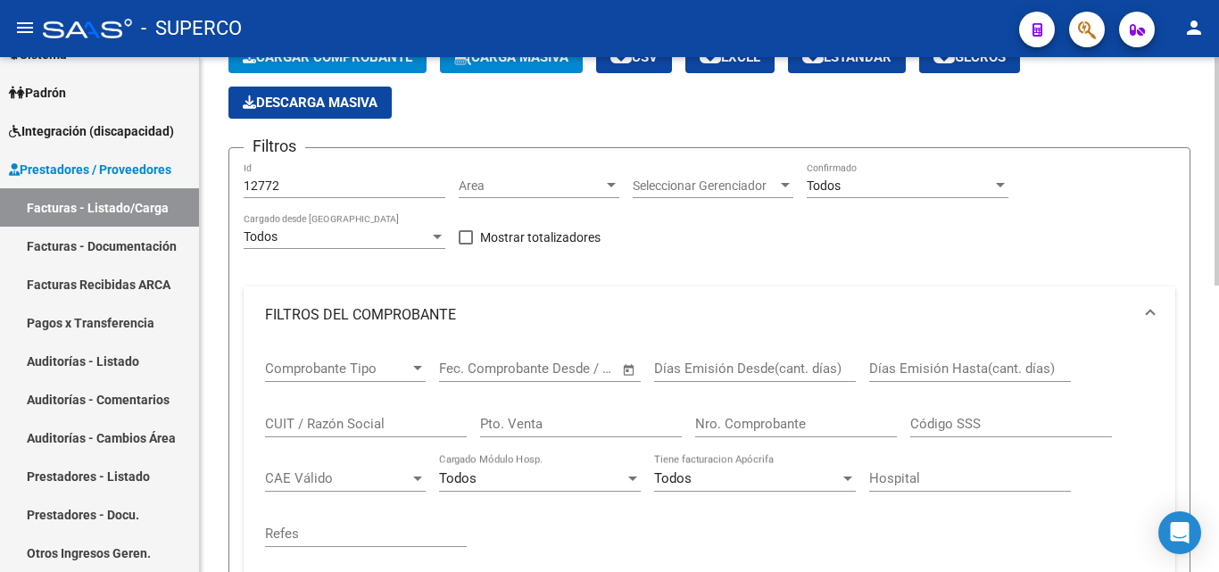
click at [313, 190] on input "12772" at bounding box center [345, 186] width 202 height 15
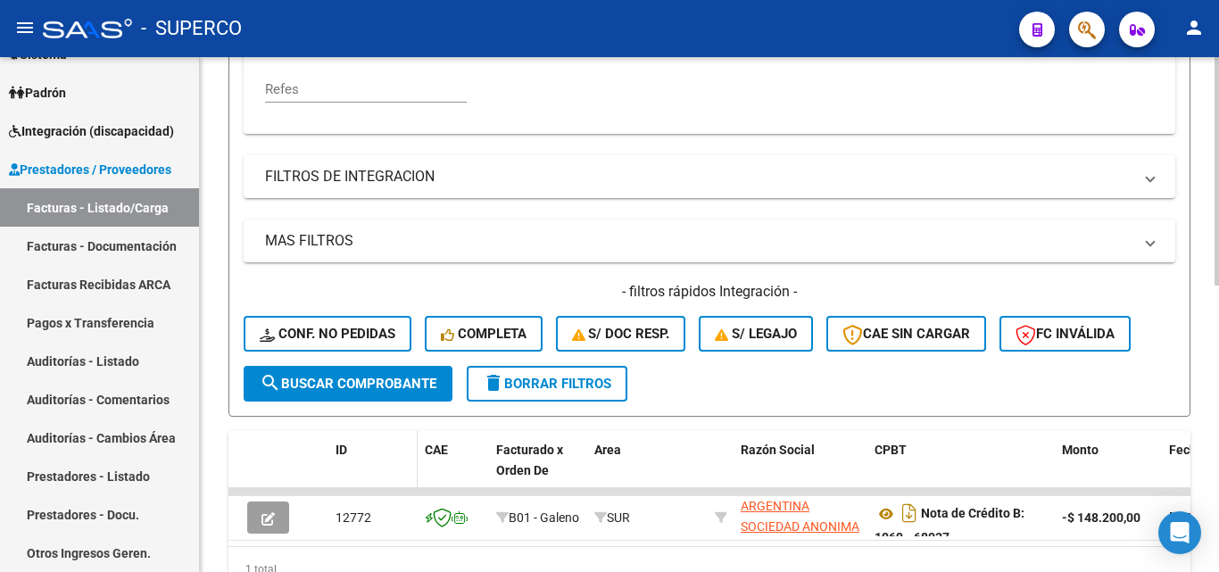
scroll to position [645, 0]
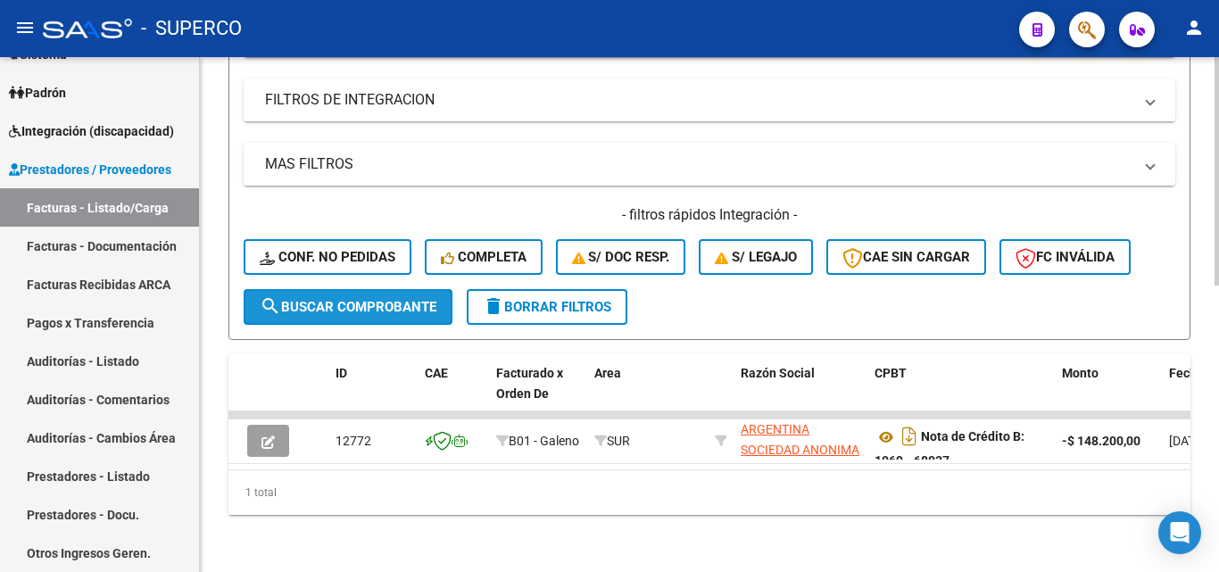
click at [357, 299] on span "search Buscar Comprobante" at bounding box center [348, 307] width 177 height 16
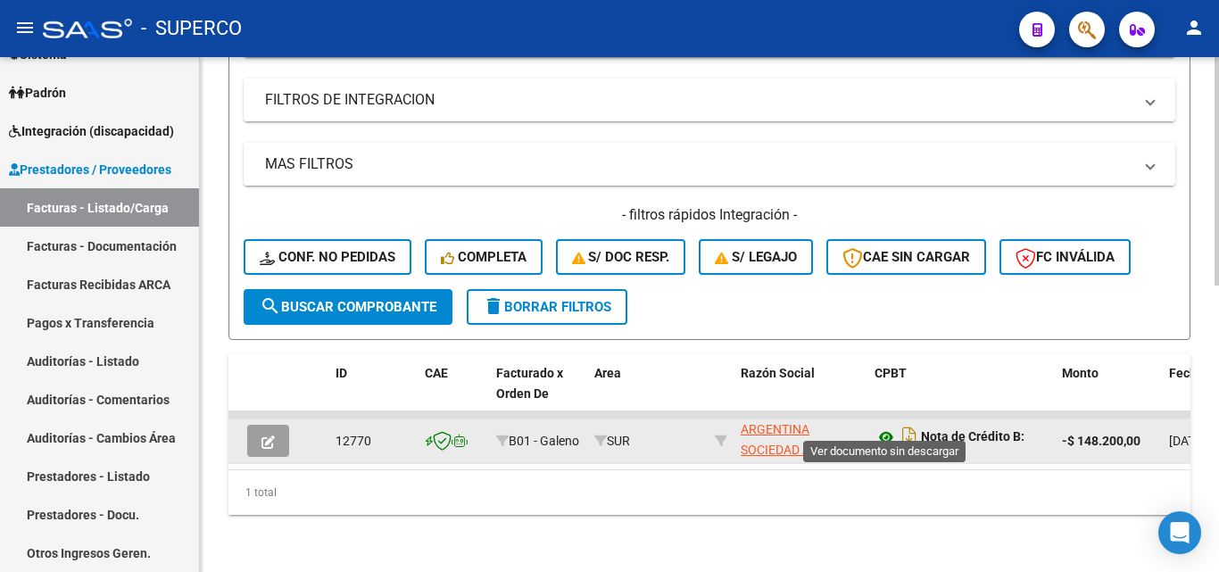
click at [890, 427] on icon at bounding box center [886, 437] width 23 height 21
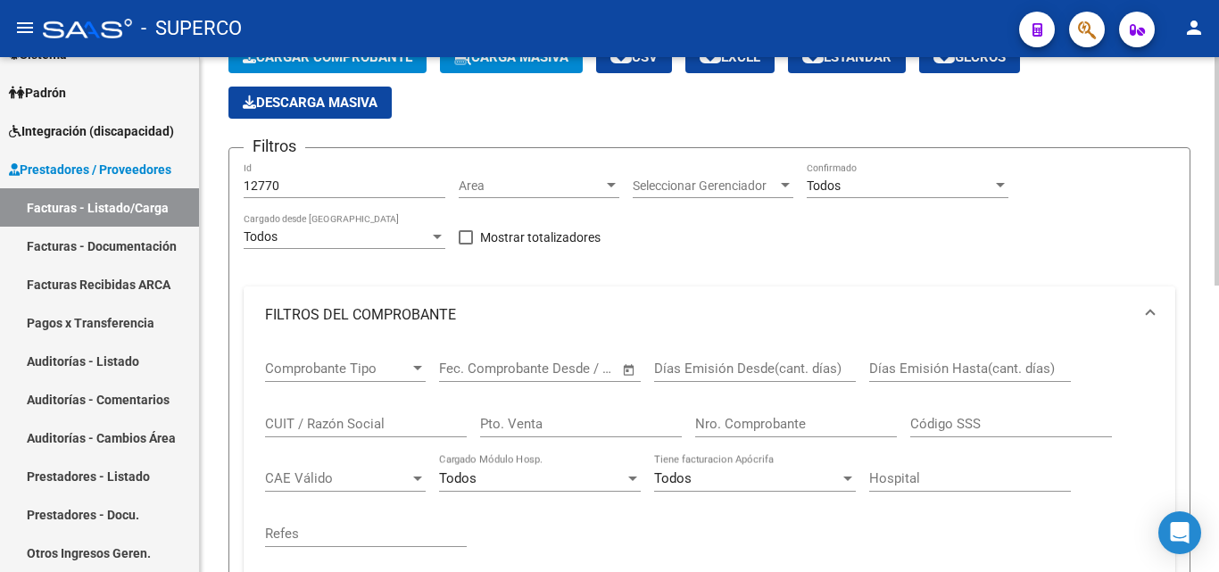
scroll to position [21, 0]
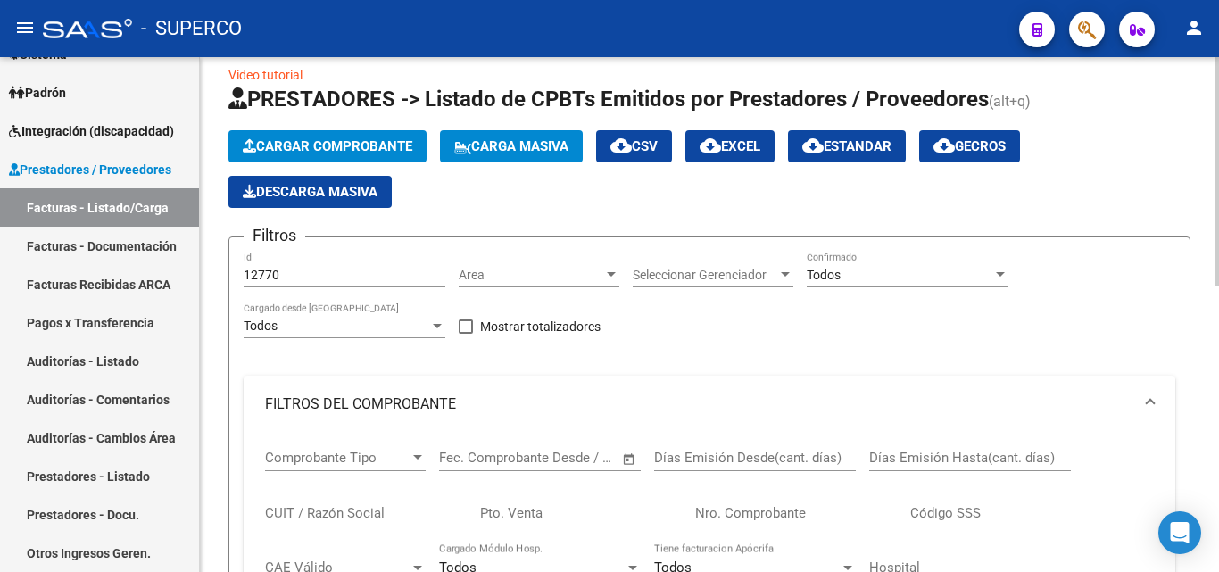
click at [329, 280] on input "12770" at bounding box center [345, 275] width 202 height 15
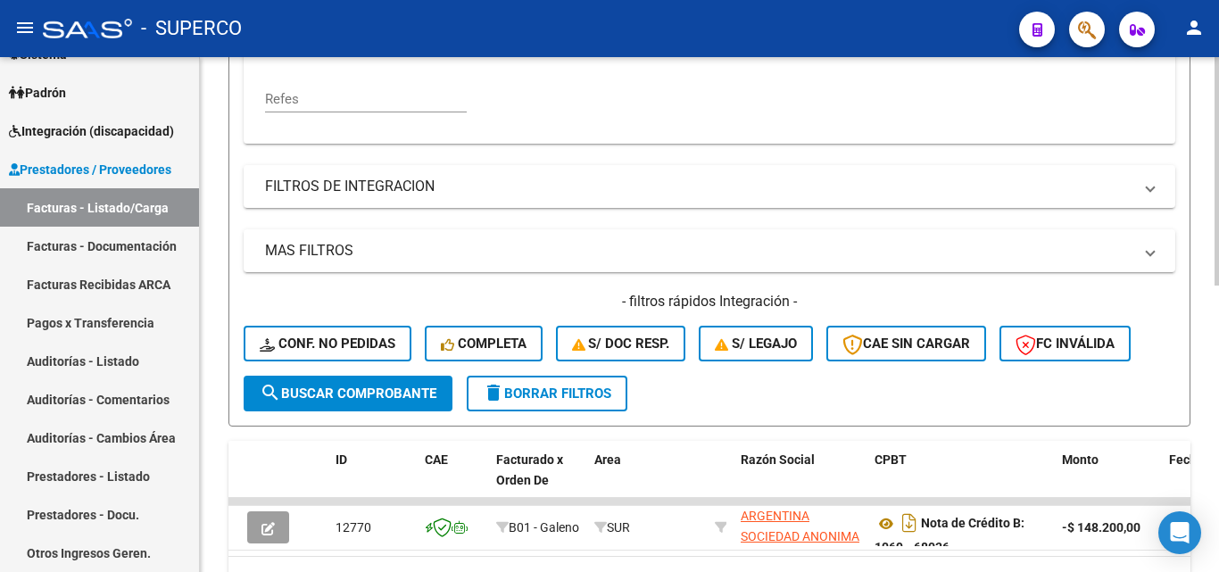
scroll to position [556, 0]
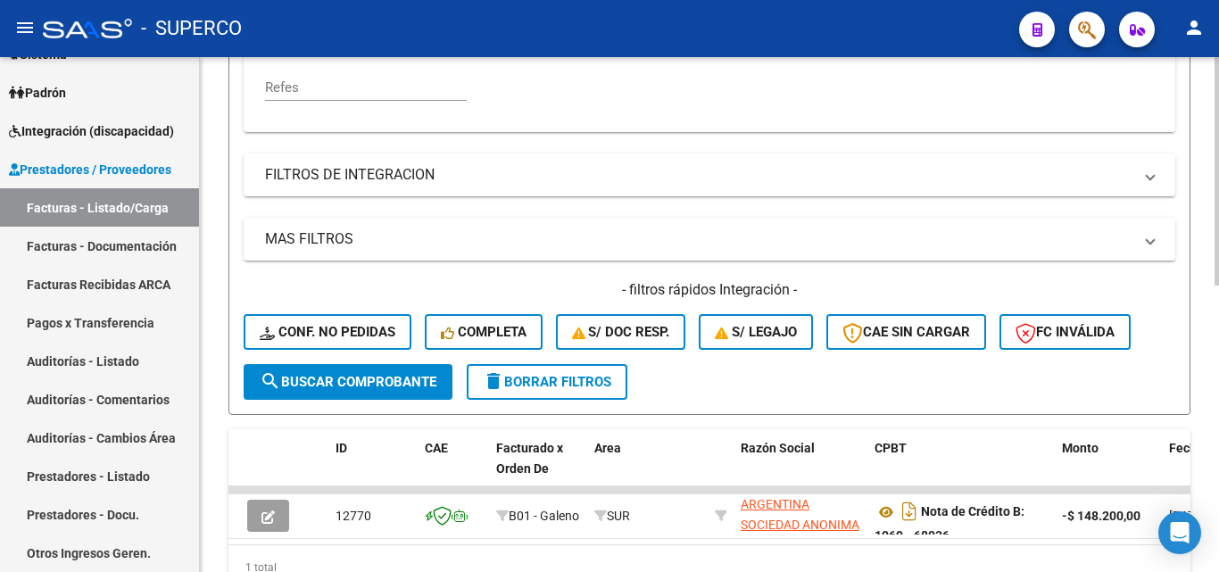
click at [356, 390] on button "search Buscar Comprobante" at bounding box center [348, 382] width 209 height 36
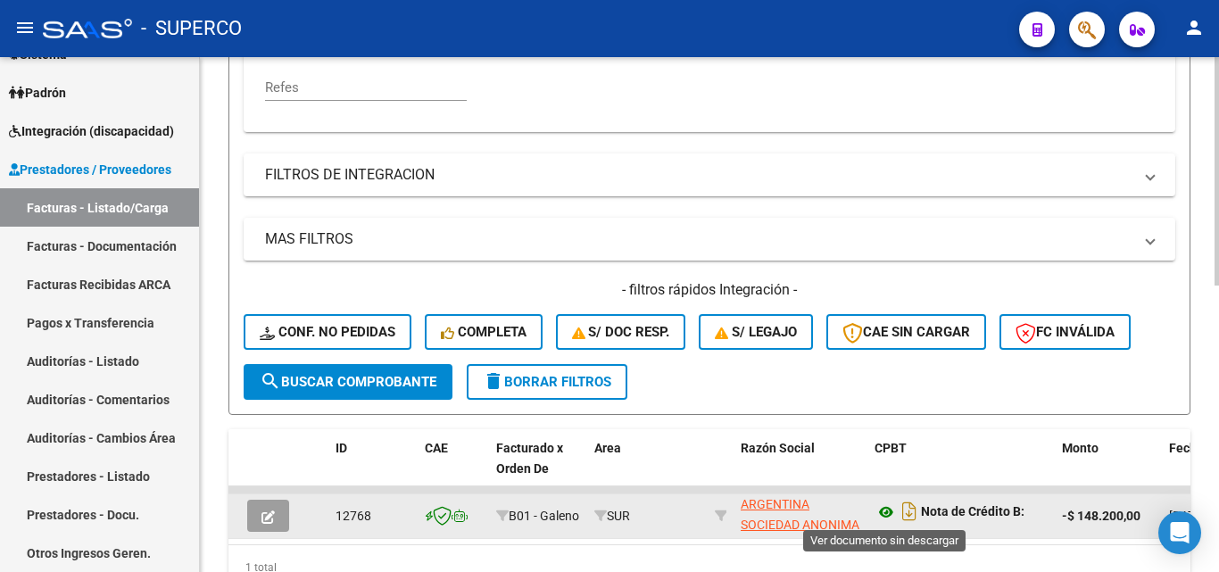
click at [886, 513] on icon at bounding box center [886, 512] width 23 height 21
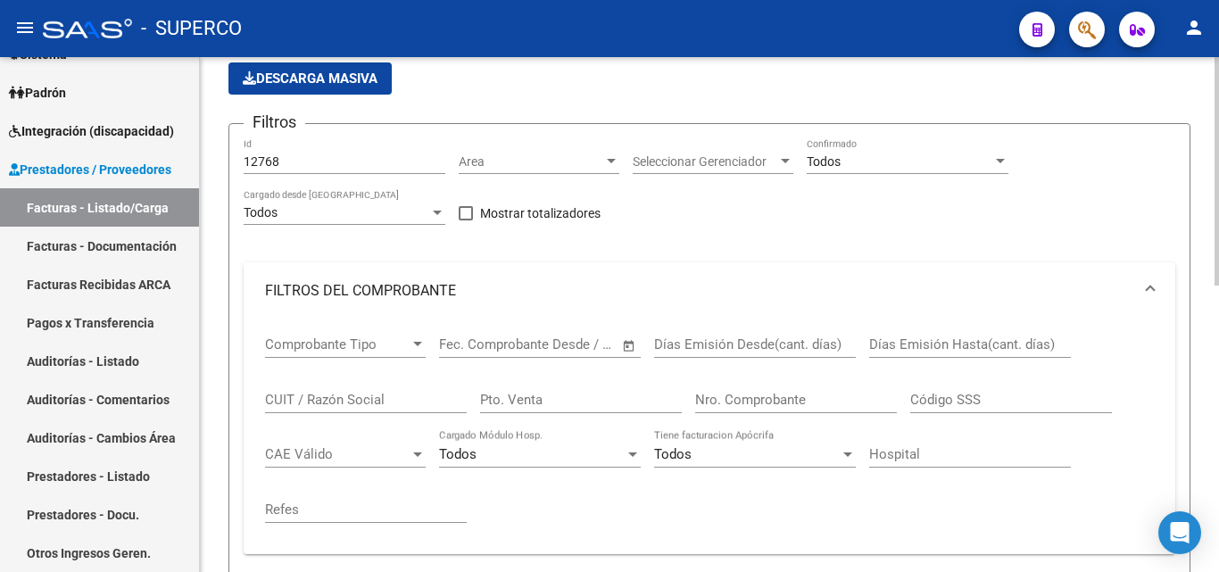
scroll to position [110, 0]
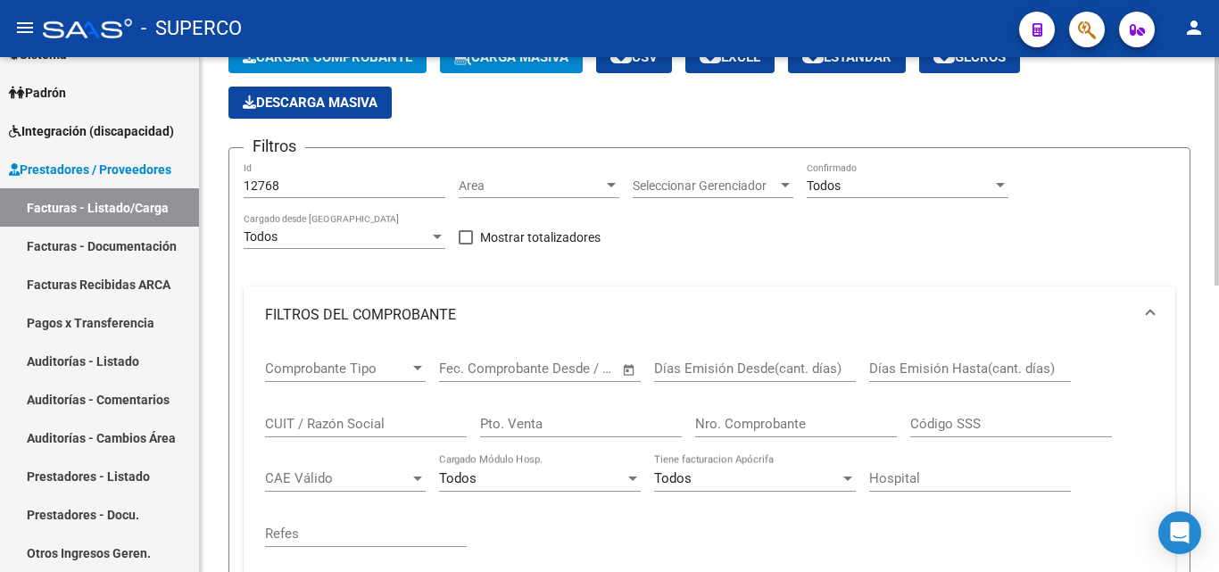
click at [335, 198] on div "12768 Id" at bounding box center [345, 187] width 202 height 51
click at [325, 187] on input "12768" at bounding box center [345, 186] width 202 height 15
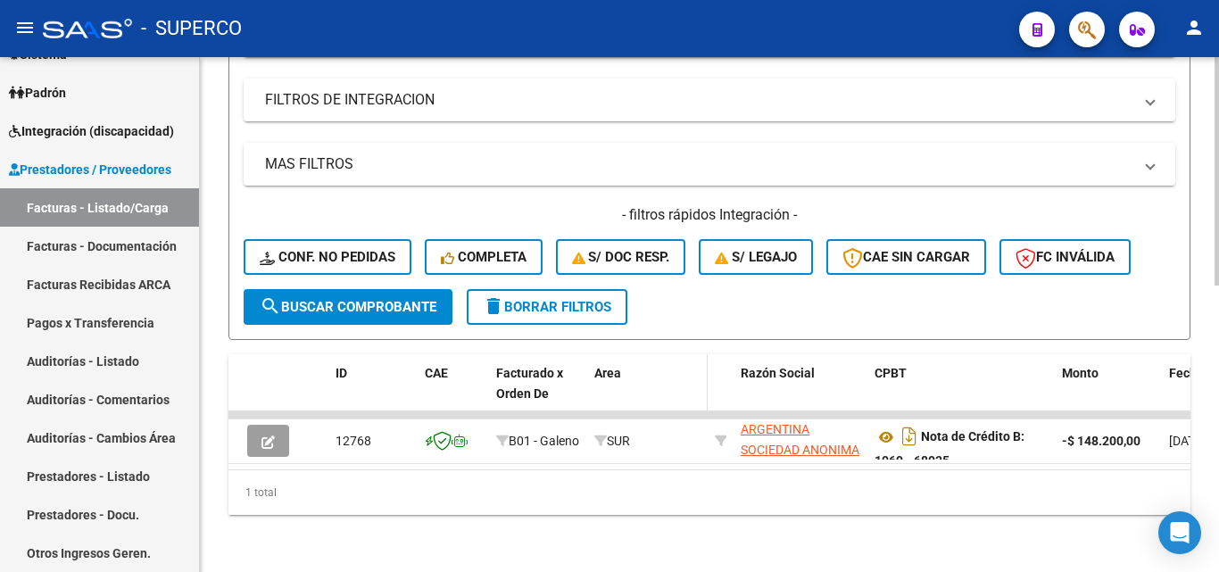
scroll to position [645, 0]
drag, startPoint x: 324, startPoint y: 288, endPoint x: 533, endPoint y: 305, distance: 209.5
click at [325, 299] on span "search Buscar Comprobante" at bounding box center [348, 307] width 177 height 16
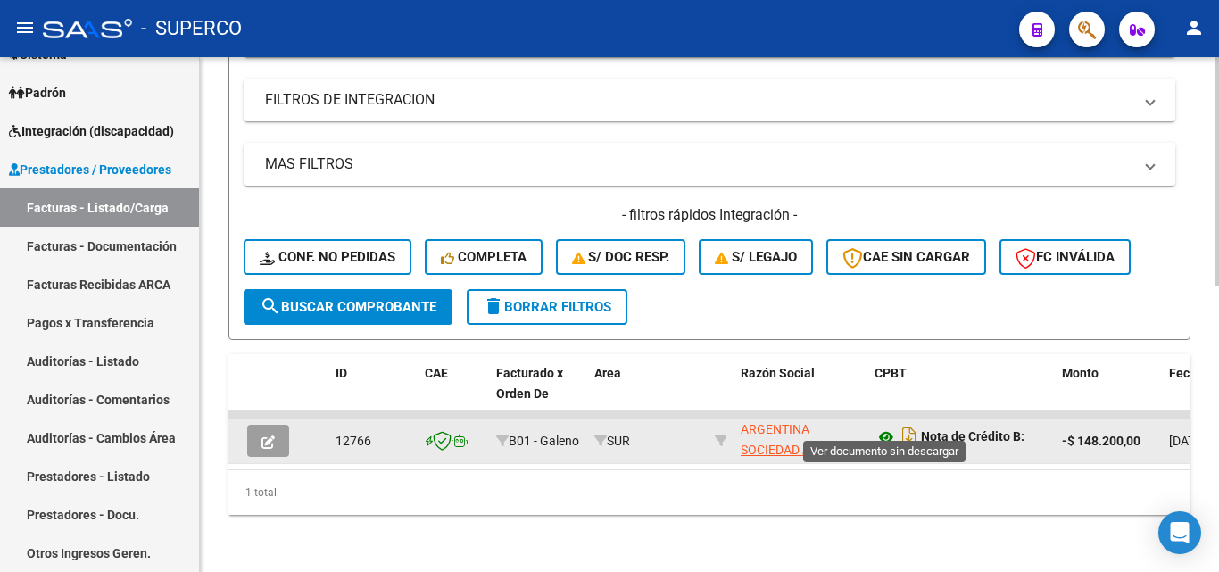
click at [884, 427] on icon at bounding box center [886, 437] width 23 height 21
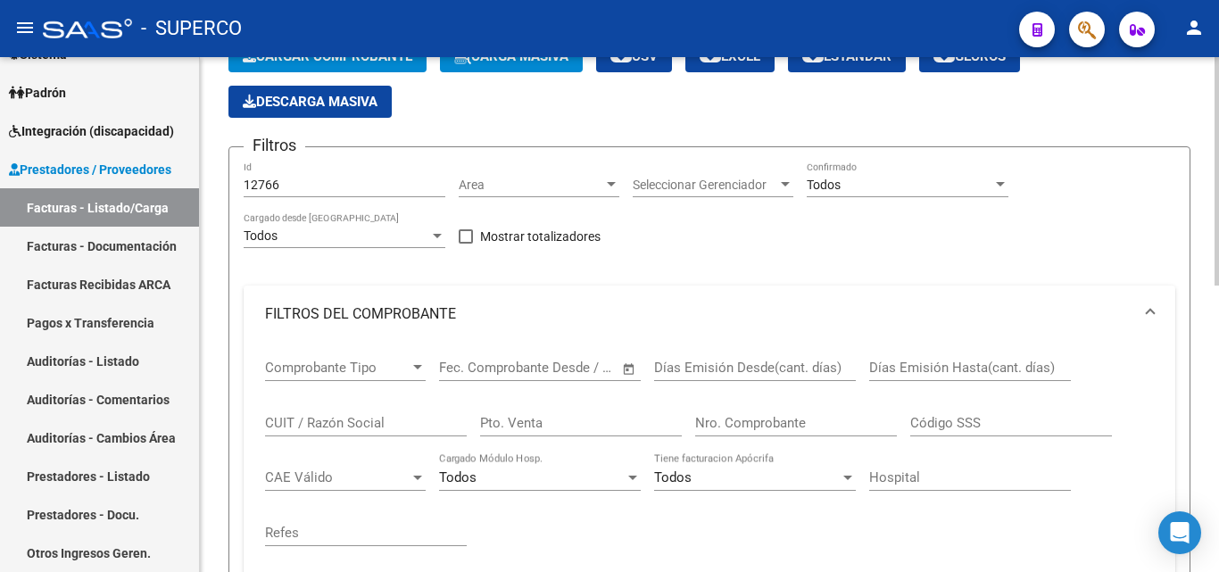
scroll to position [110, 0]
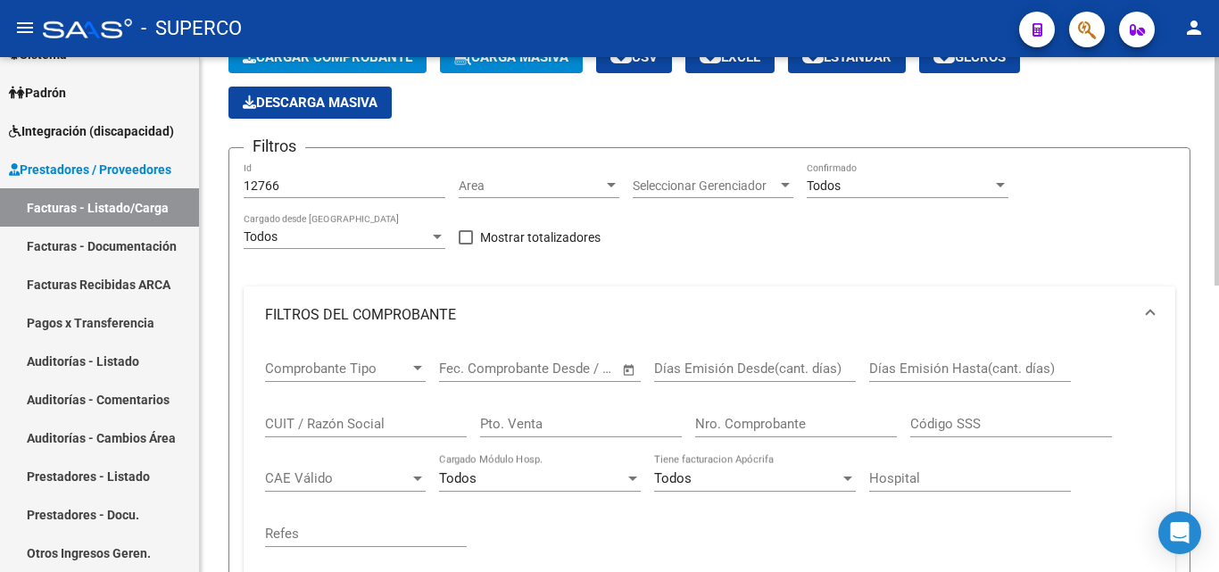
click at [333, 182] on input "12766" at bounding box center [345, 186] width 202 height 15
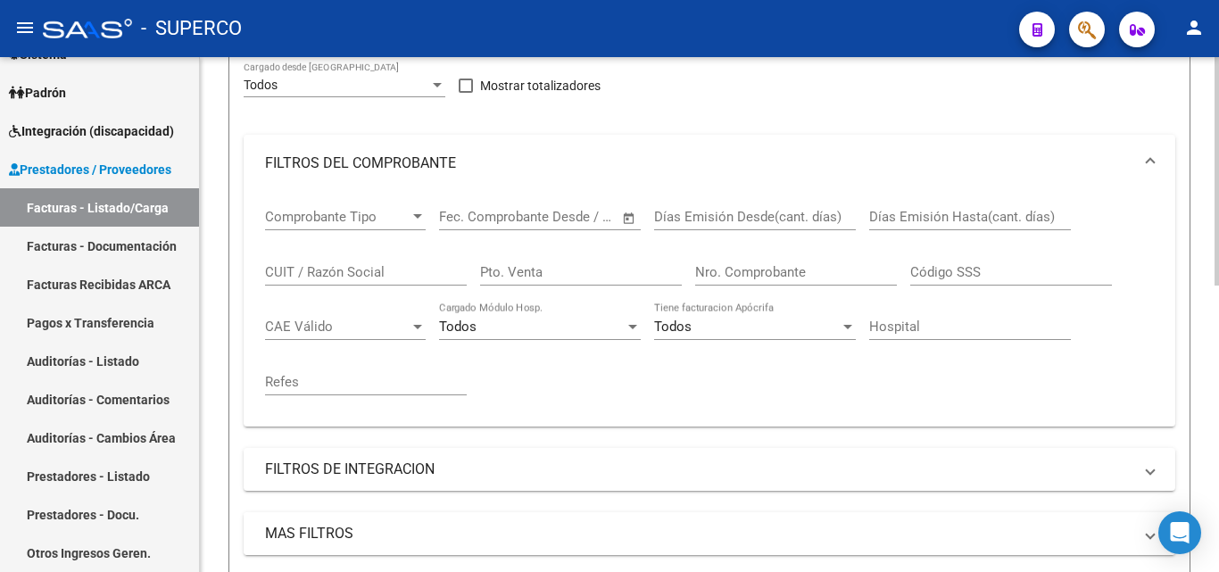
scroll to position [467, 0]
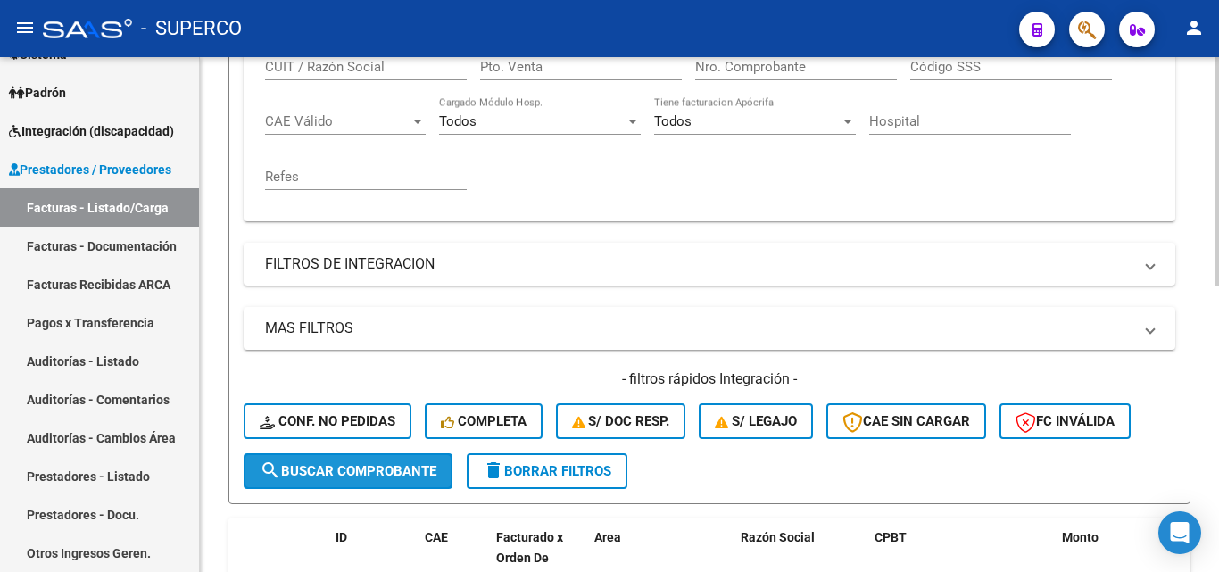
click at [361, 469] on span "search Buscar Comprobante" at bounding box center [348, 471] width 177 height 16
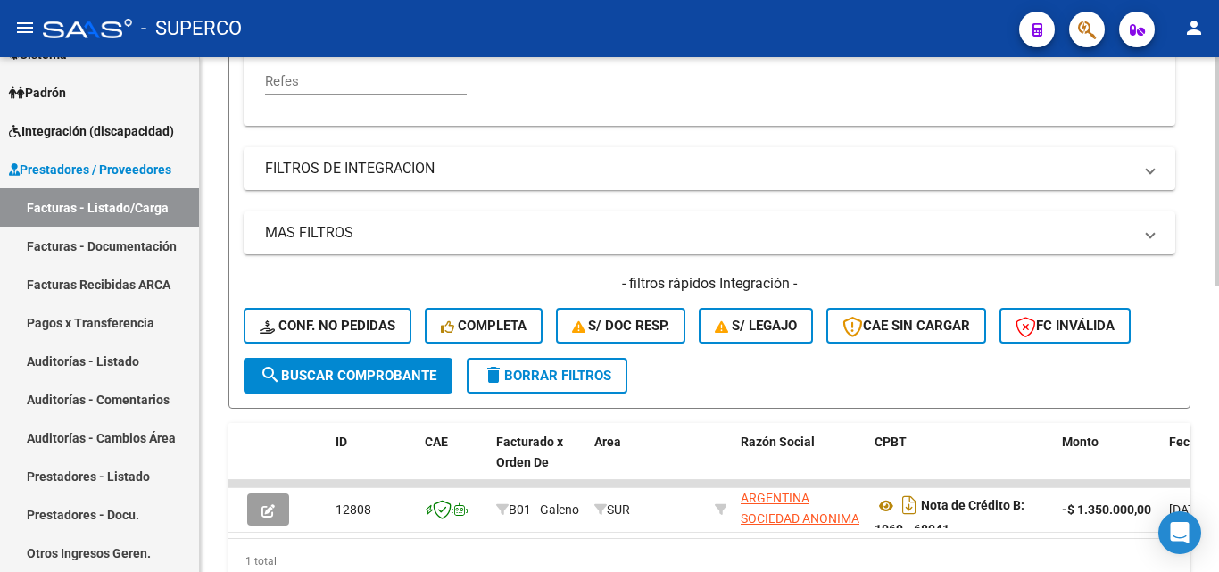
scroll to position [645, 0]
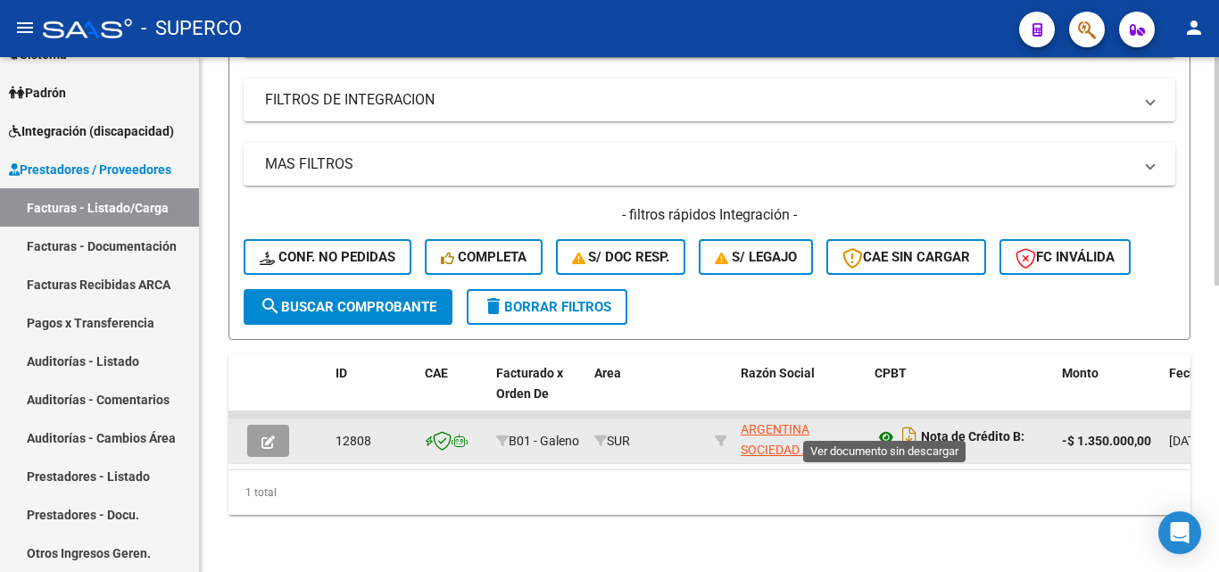
click at [881, 427] on icon at bounding box center [886, 437] width 23 height 21
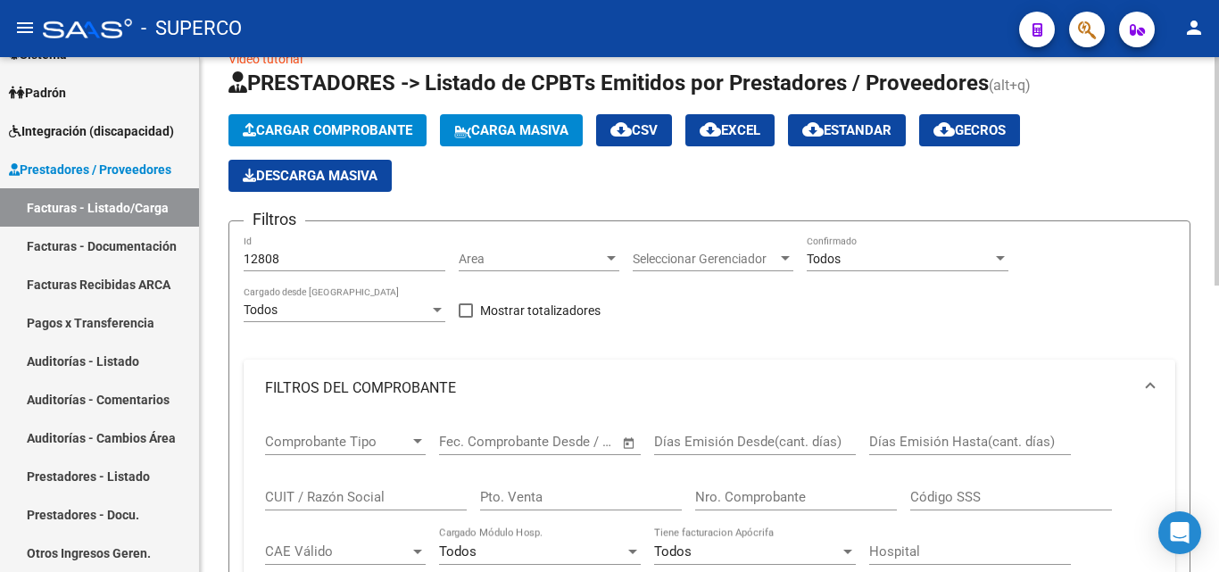
scroll to position [21, 0]
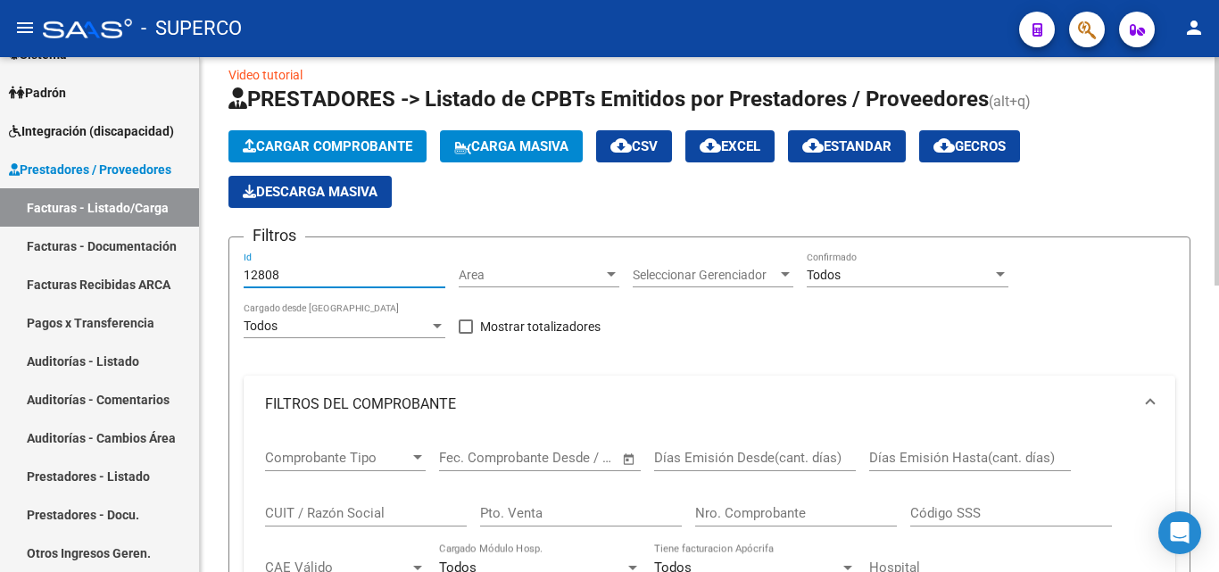
drag, startPoint x: 304, startPoint y: 278, endPoint x: 255, endPoint y: 270, distance: 49.7
click at [255, 270] on input "12808" at bounding box center [345, 275] width 202 height 15
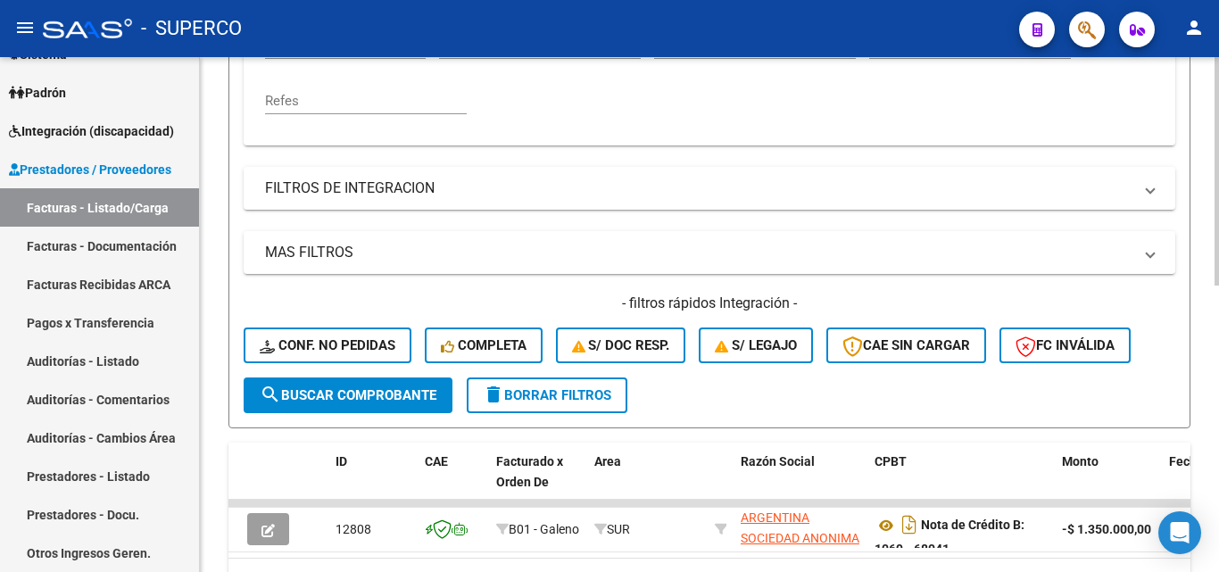
scroll to position [556, 0]
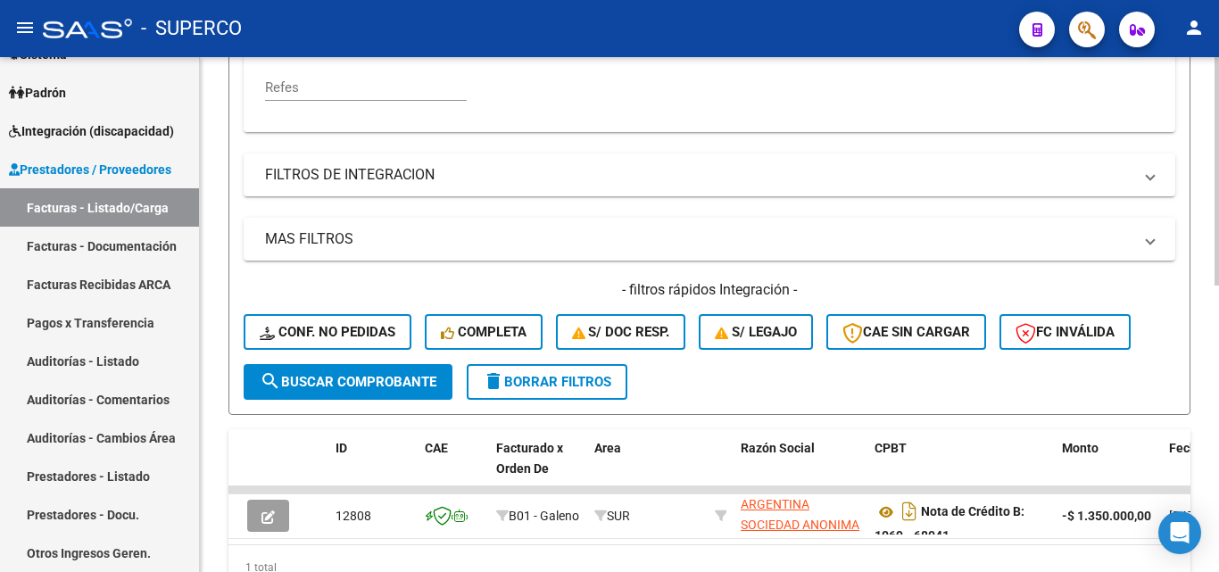
click at [324, 389] on span "search Buscar Comprobante" at bounding box center [348, 382] width 177 height 16
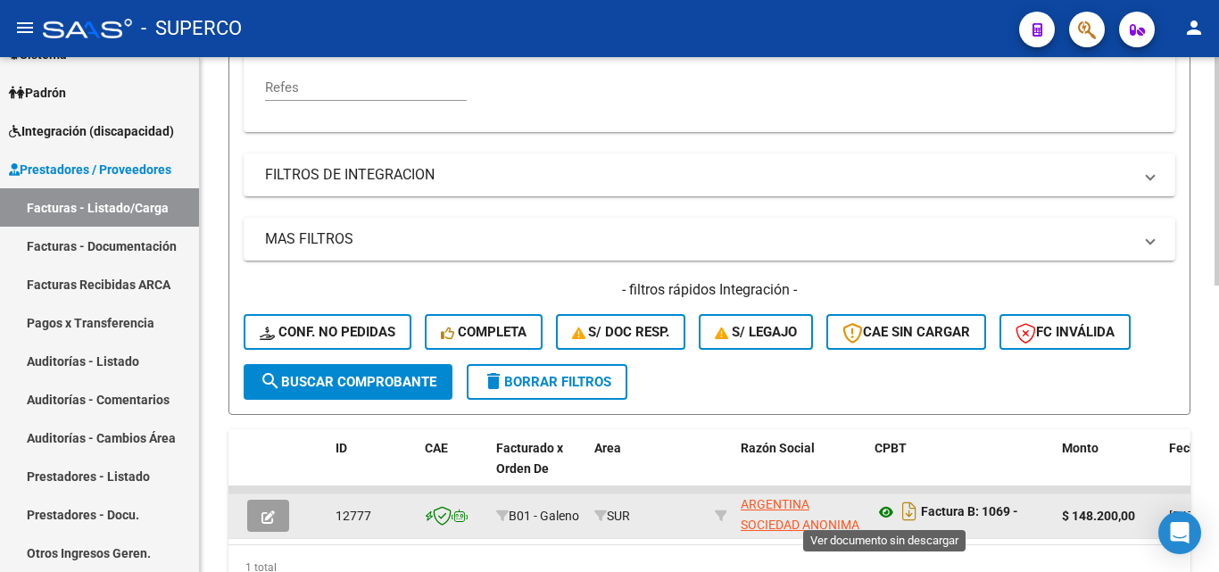
click at [884, 510] on icon at bounding box center [886, 512] width 23 height 21
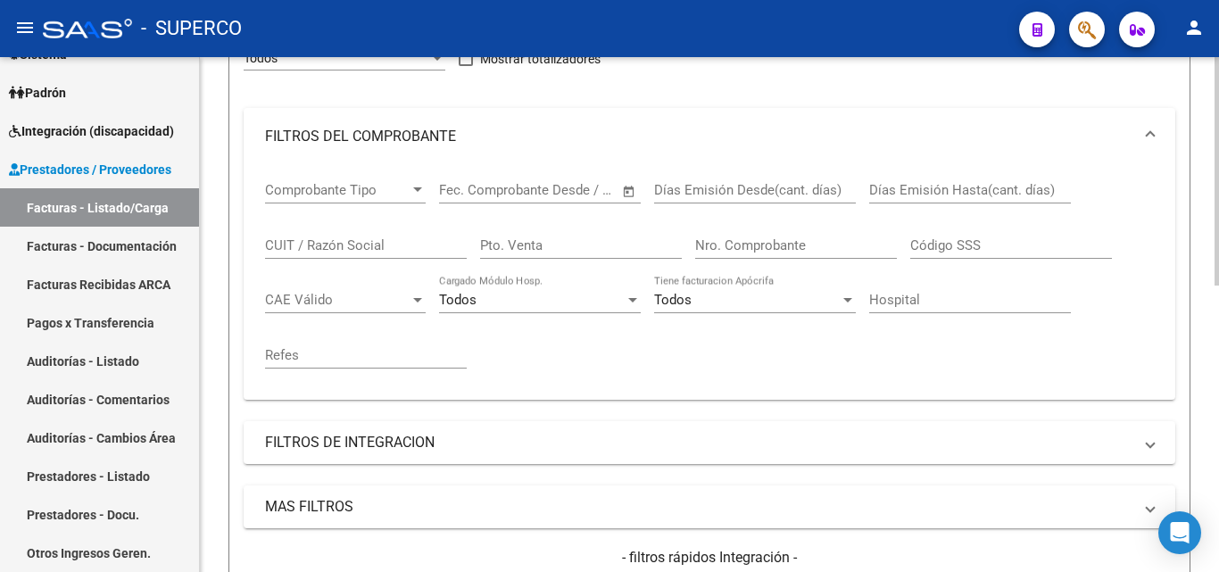
scroll to position [110, 0]
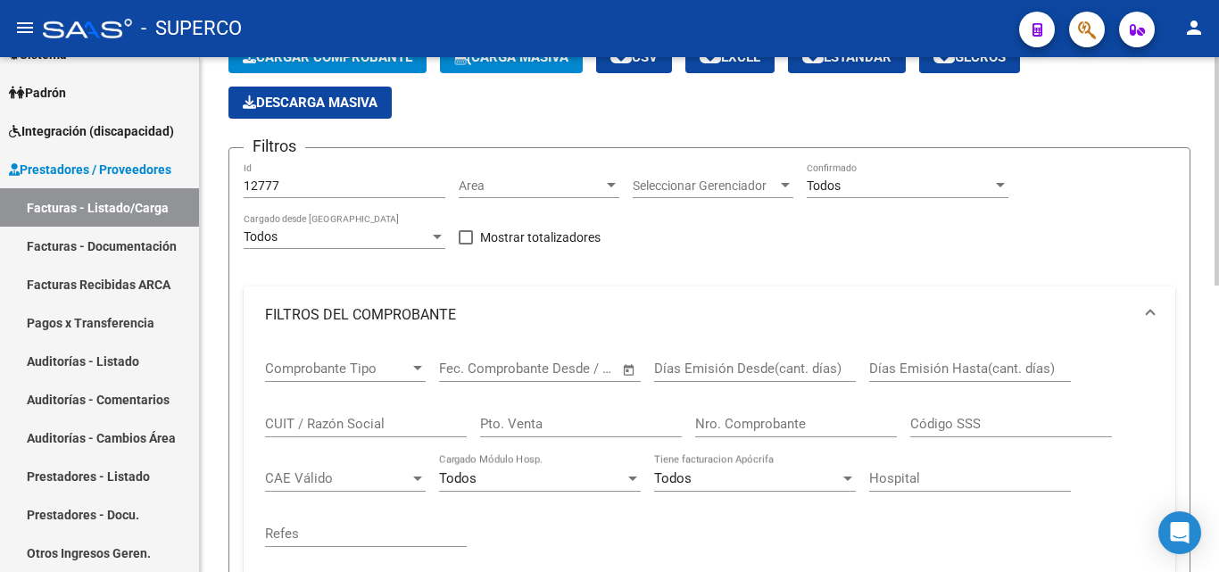
click at [317, 190] on input "12777" at bounding box center [345, 186] width 202 height 15
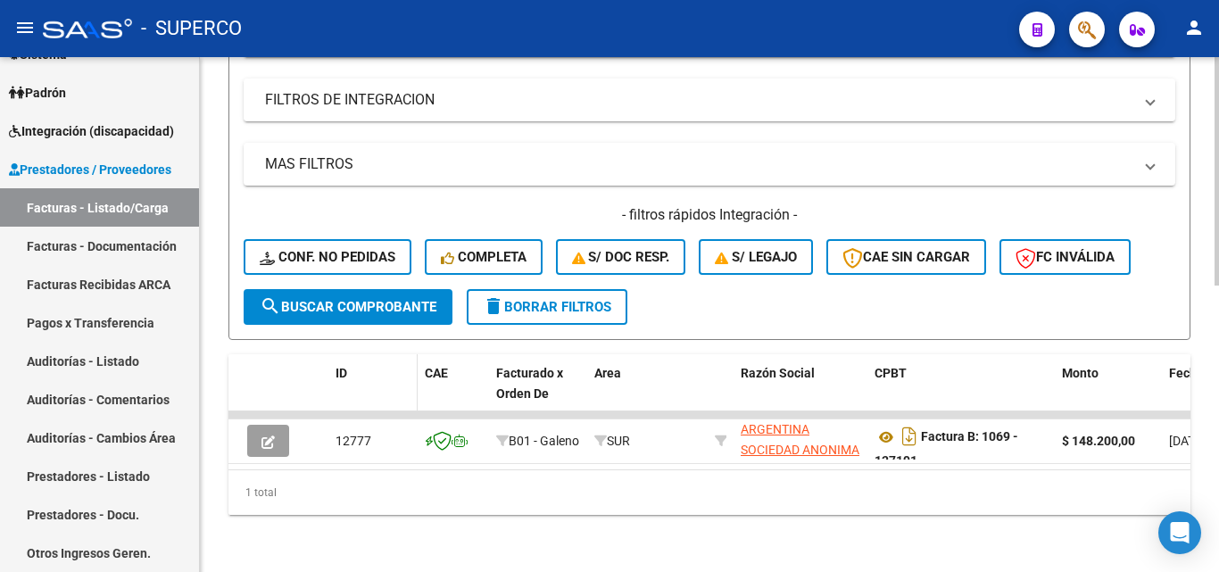
scroll to position [645, 0]
click at [347, 306] on button "search Buscar Comprobante" at bounding box center [348, 307] width 209 height 36
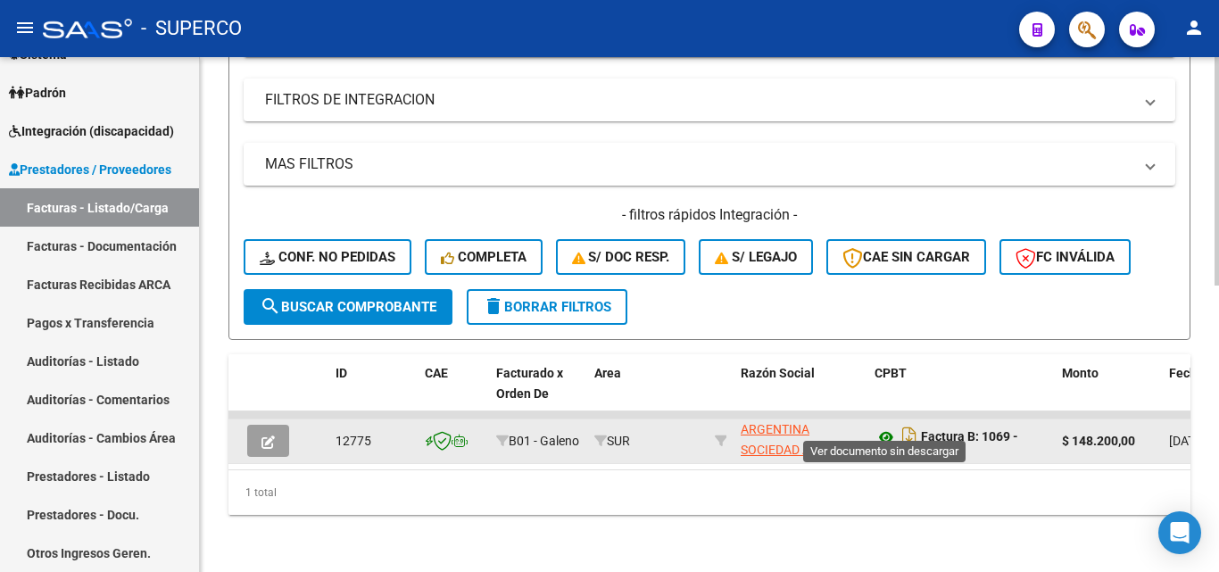
click at [886, 427] on icon at bounding box center [886, 437] width 23 height 21
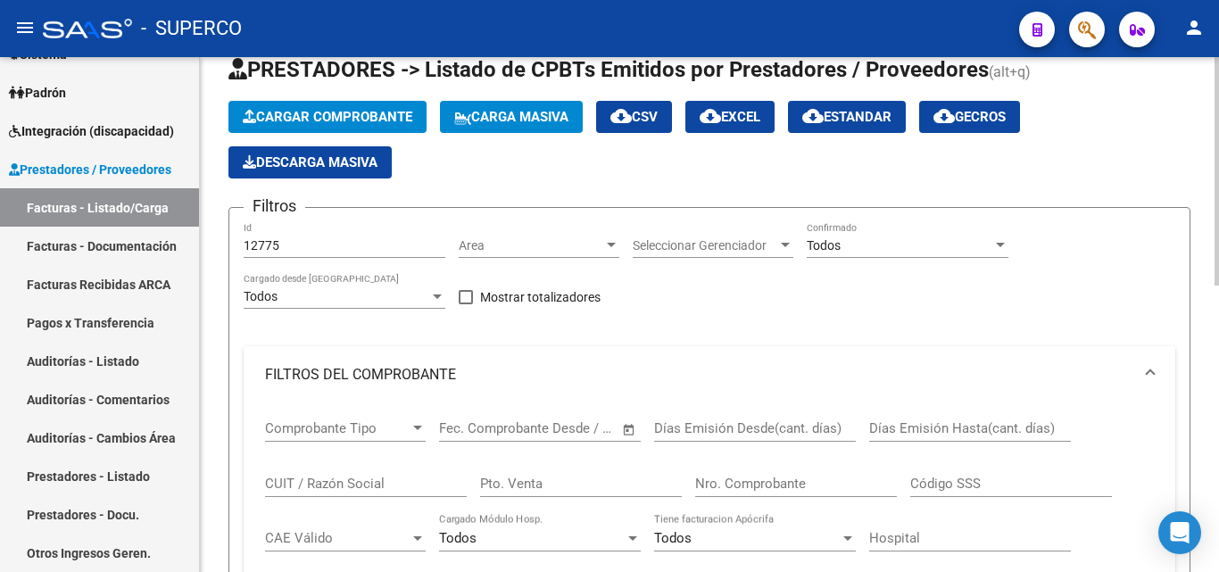
scroll to position [21, 0]
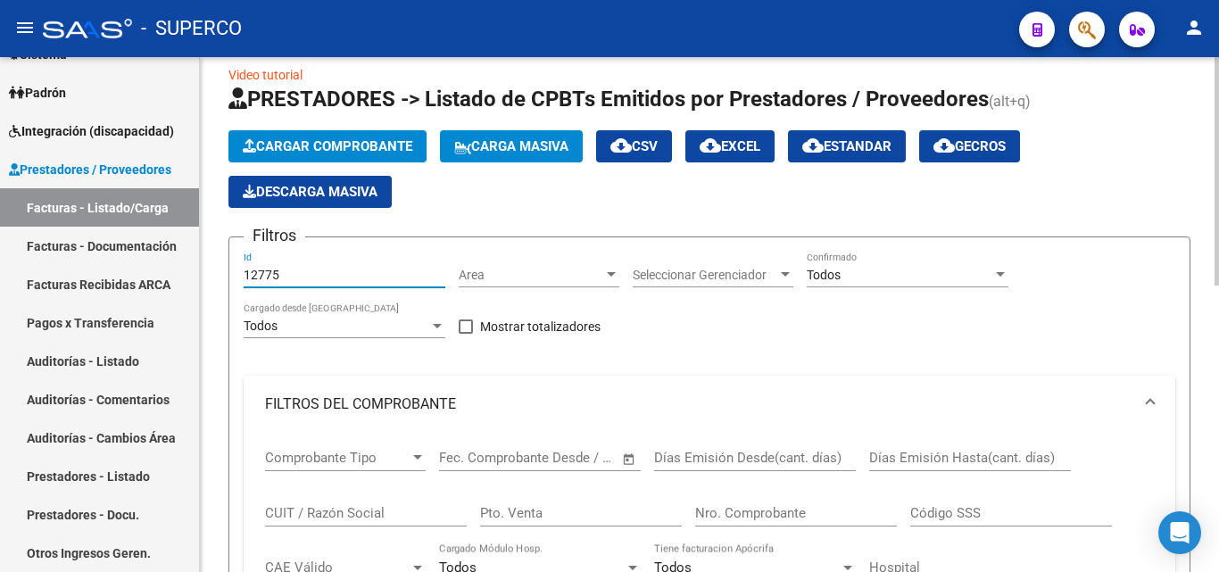
click at [320, 279] on input "12775" at bounding box center [345, 275] width 202 height 15
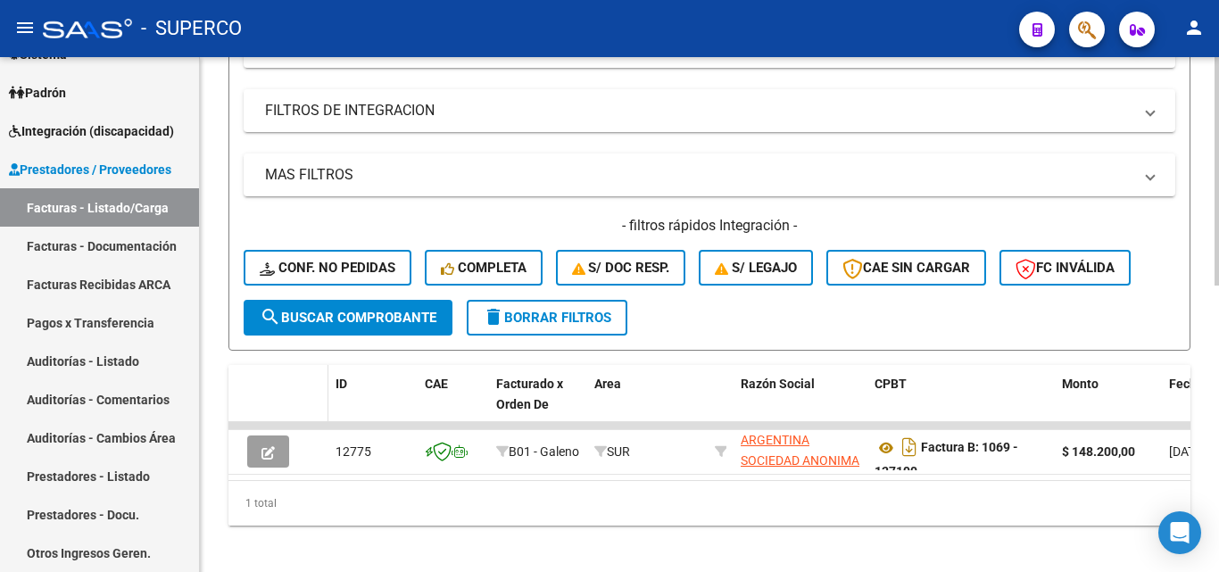
scroll to position [645, 0]
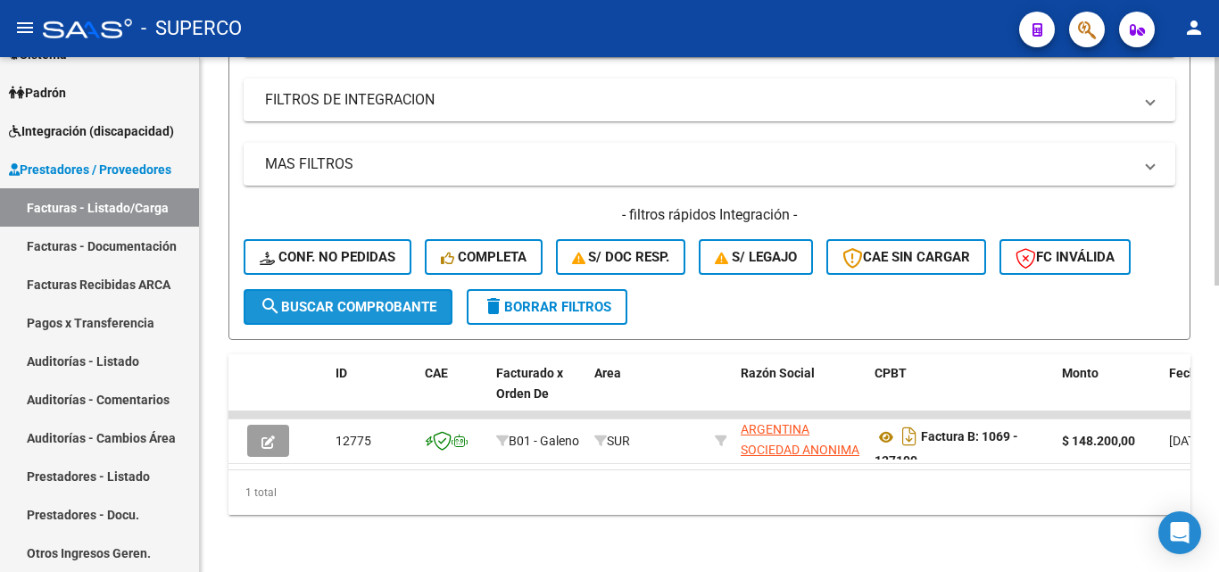
click at [312, 299] on span "search Buscar Comprobante" at bounding box center [348, 307] width 177 height 16
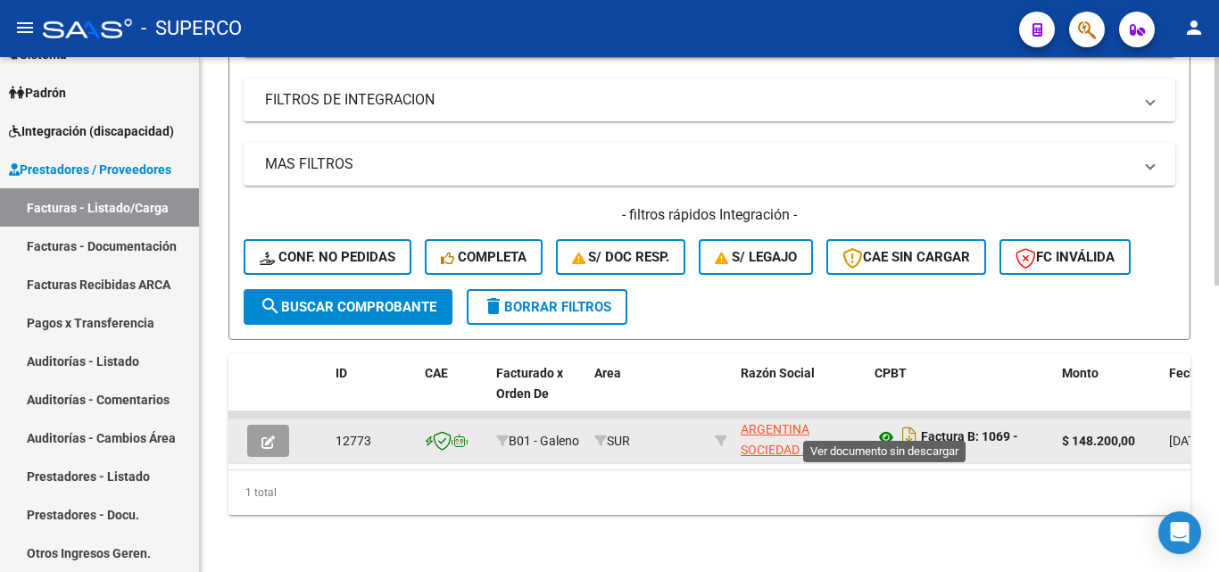
click at [882, 427] on icon at bounding box center [886, 437] width 23 height 21
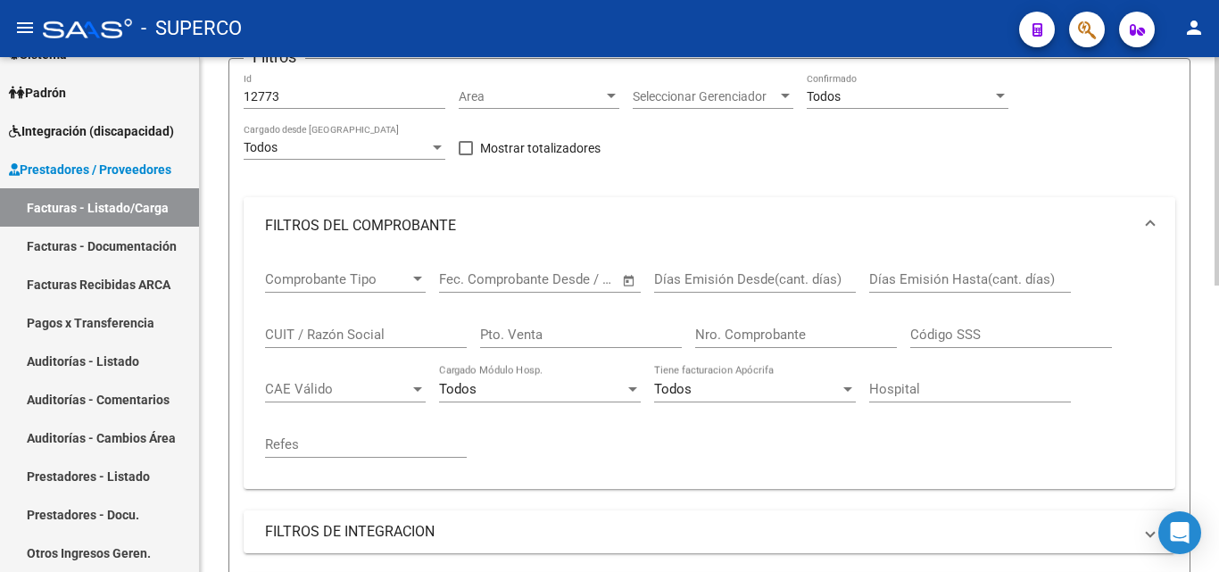
scroll to position [110, 0]
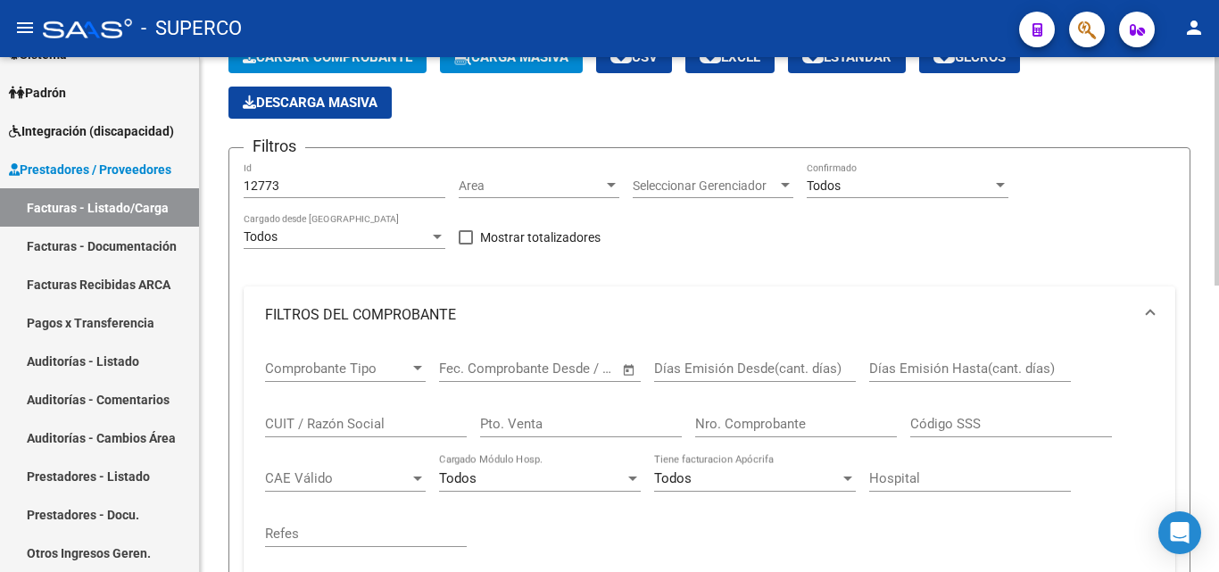
click at [332, 189] on input "12773" at bounding box center [345, 186] width 202 height 15
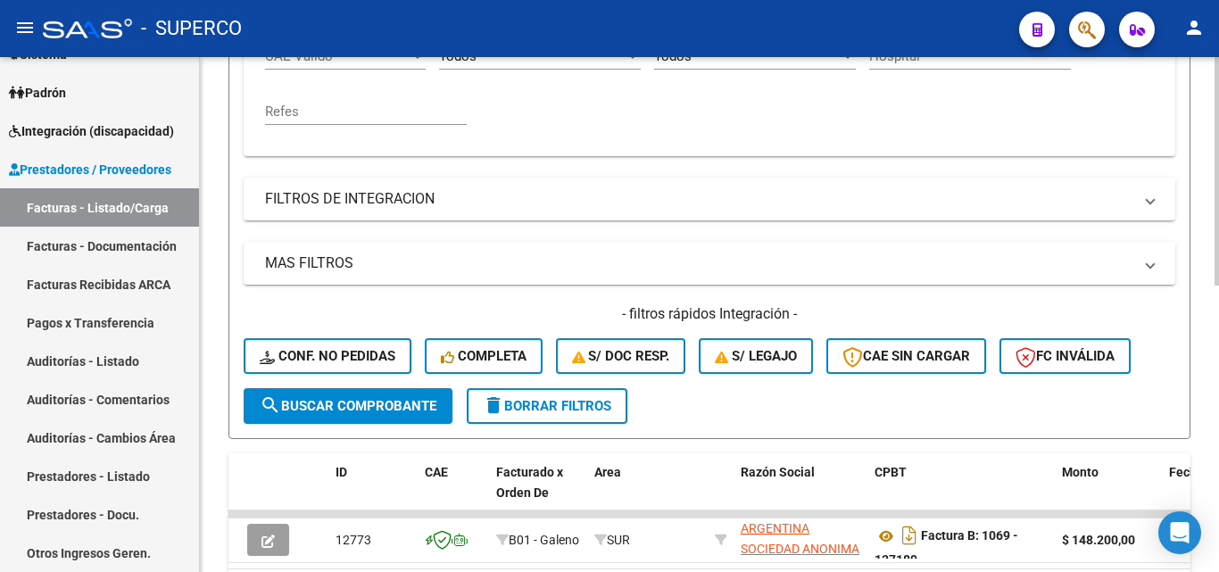
scroll to position [556, 0]
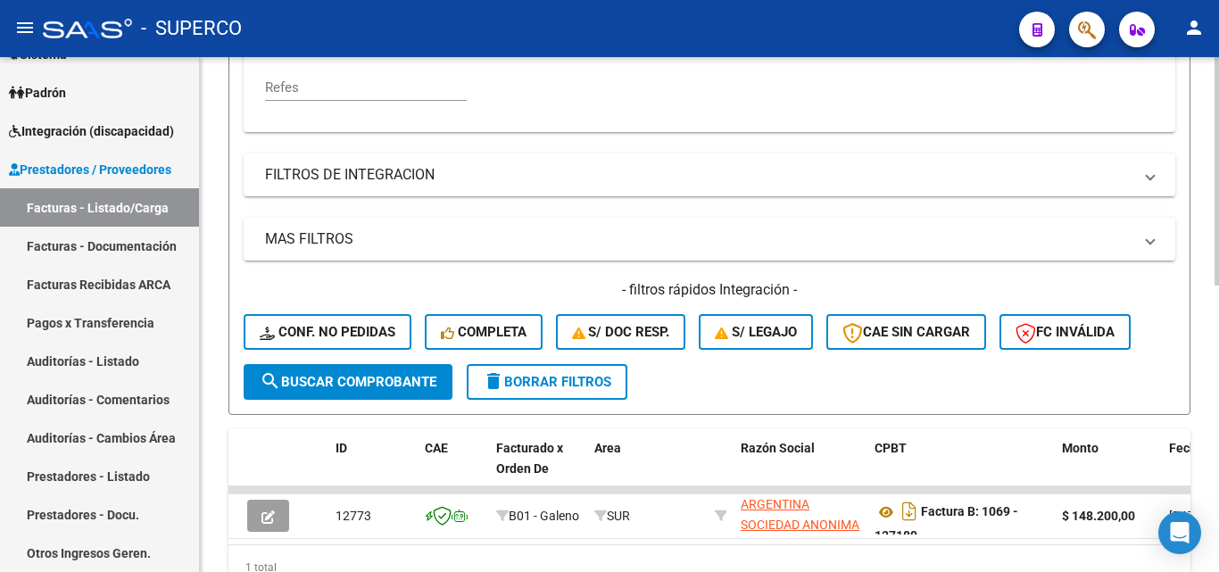
click at [348, 380] on span "search Buscar Comprobante" at bounding box center [348, 382] width 177 height 16
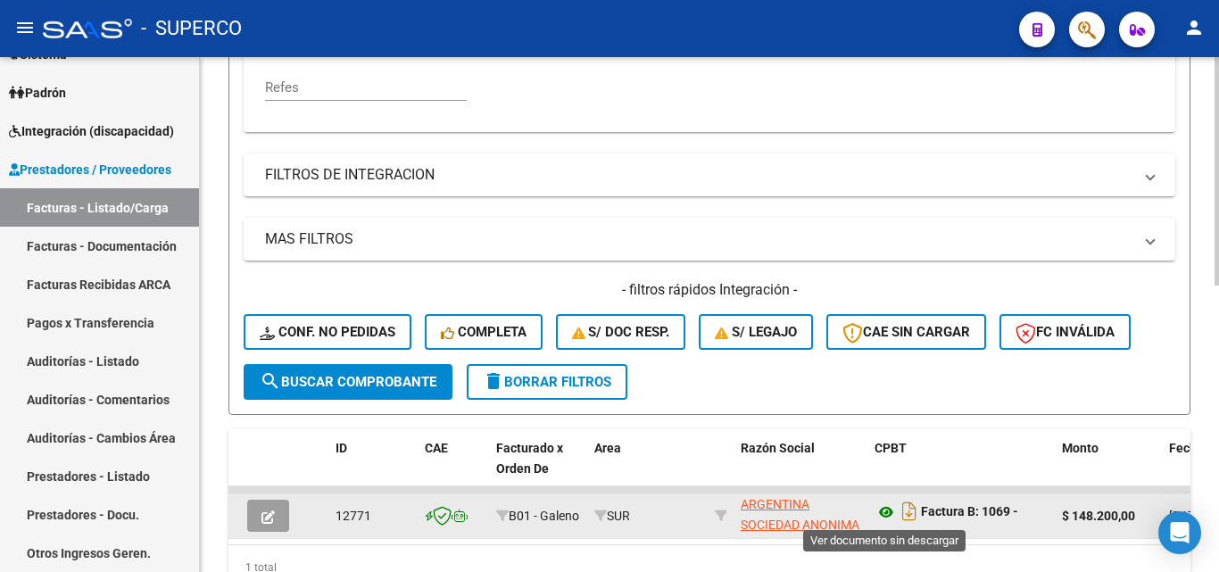
click at [885, 514] on icon at bounding box center [886, 512] width 23 height 21
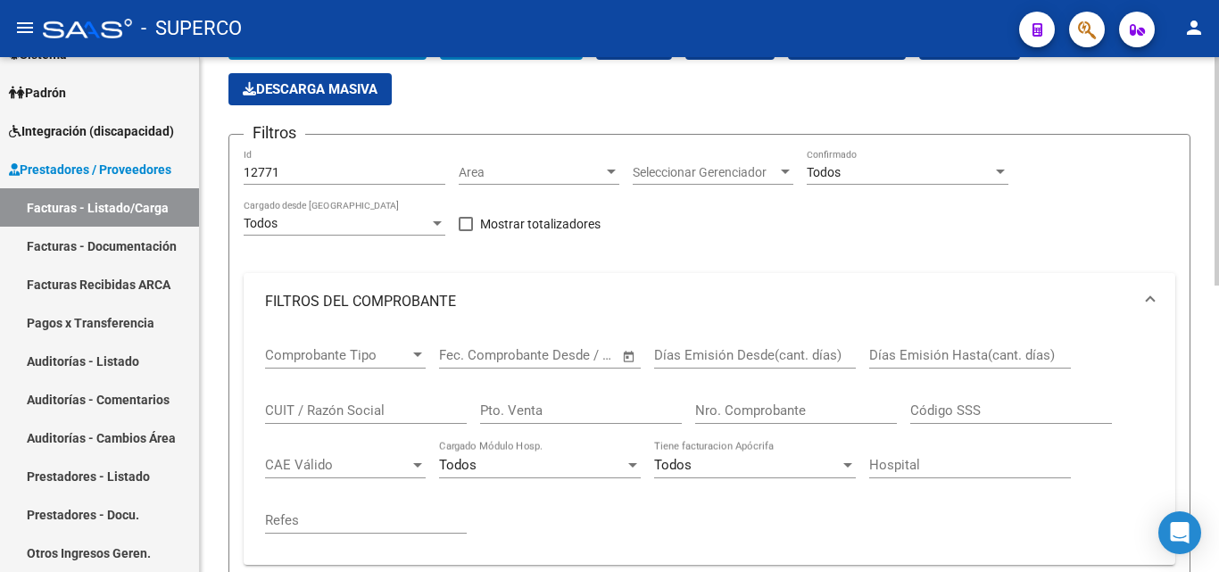
scroll to position [110, 0]
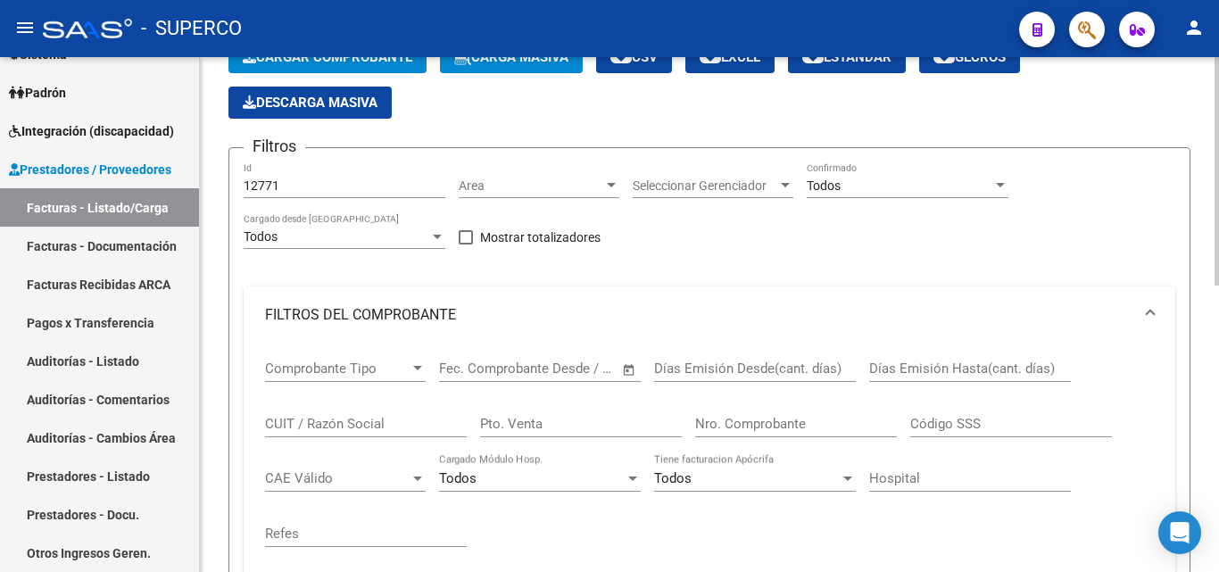
click at [311, 186] on input "12771" at bounding box center [345, 186] width 202 height 15
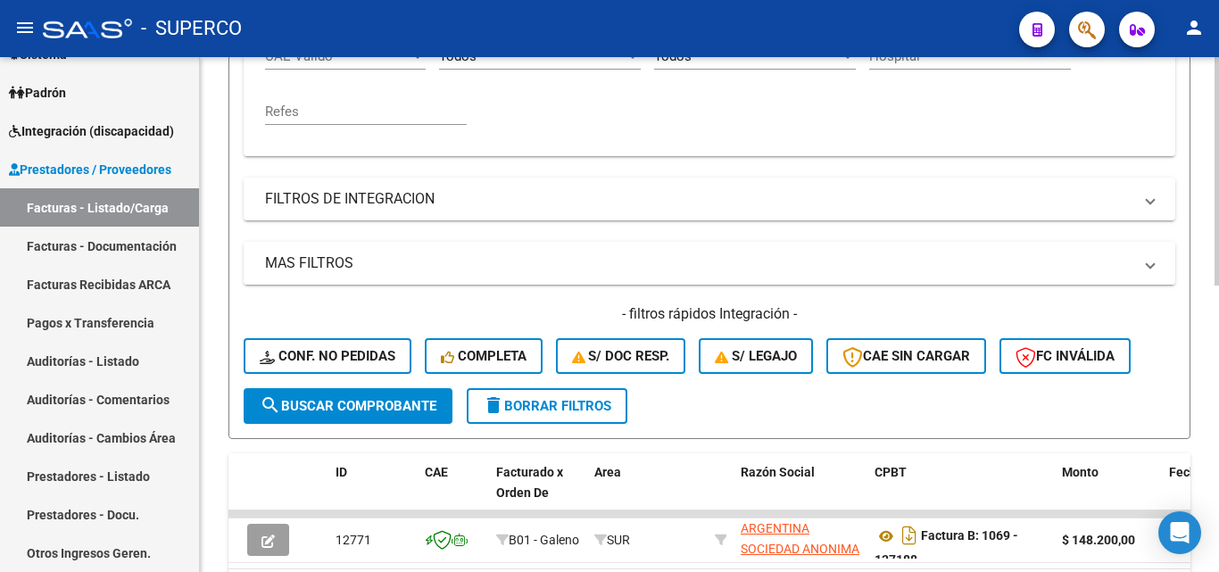
scroll to position [556, 0]
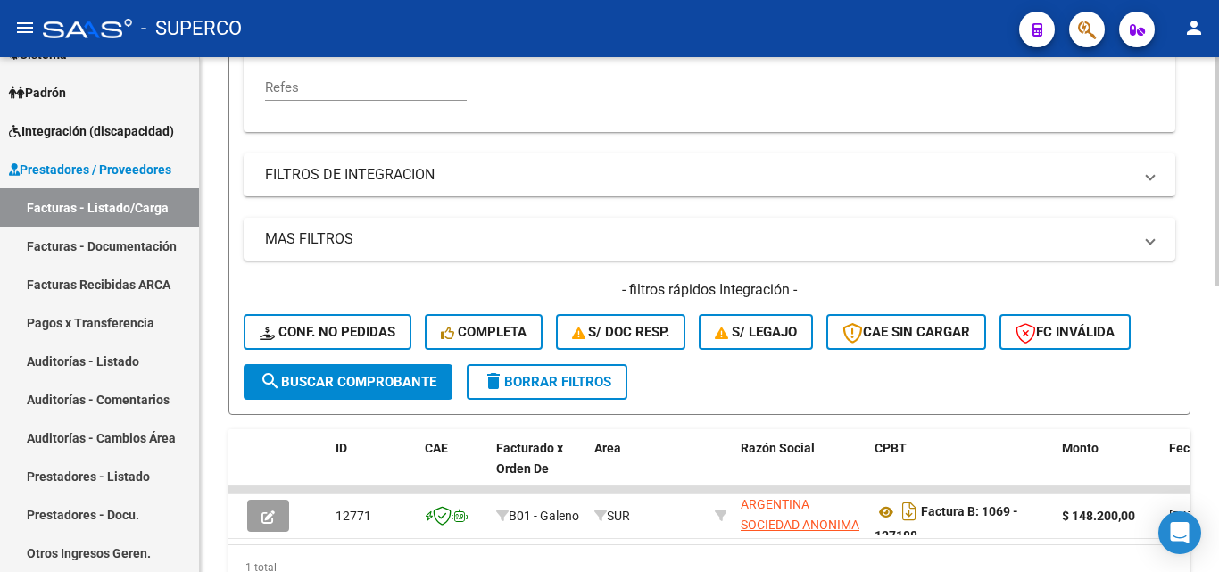
click at [333, 382] on span "search Buscar Comprobante" at bounding box center [348, 382] width 177 height 16
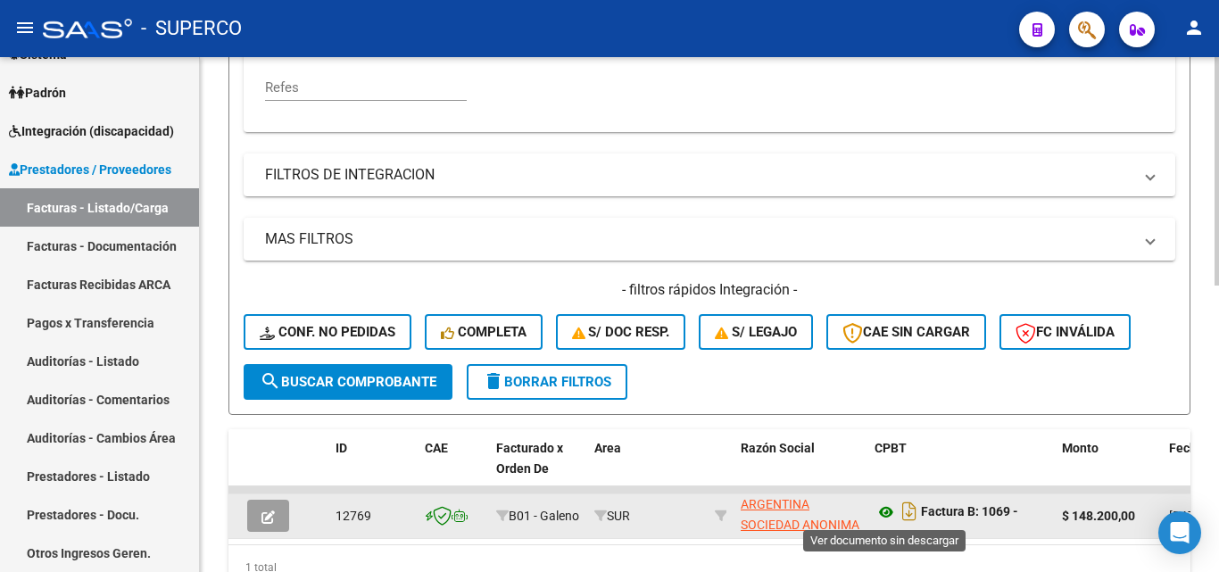
click at [883, 512] on icon at bounding box center [886, 512] width 23 height 21
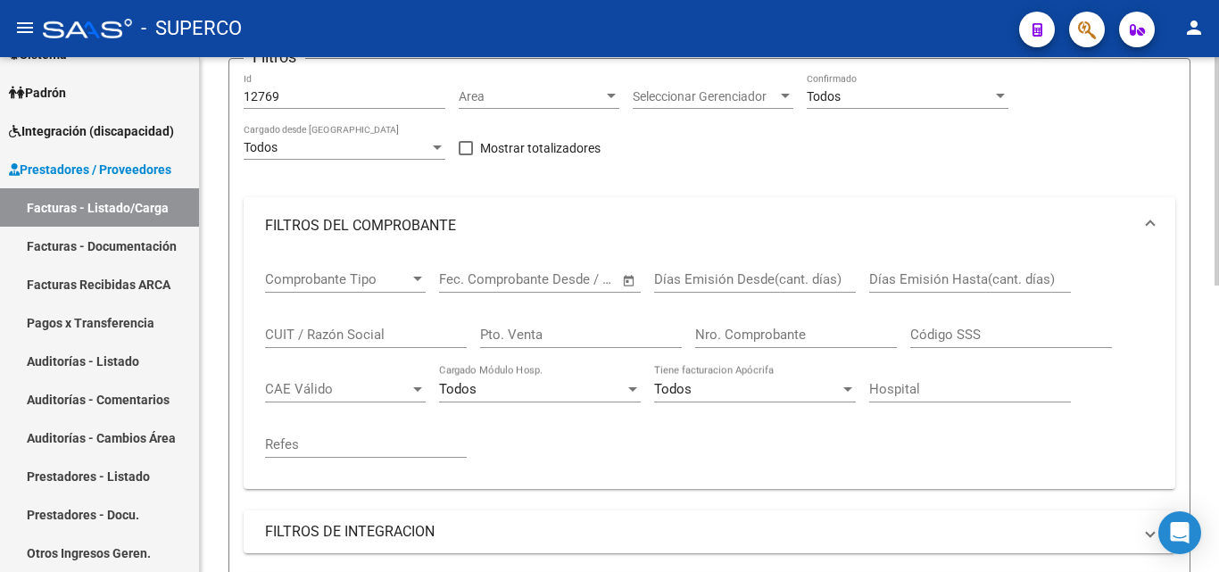
scroll to position [110, 0]
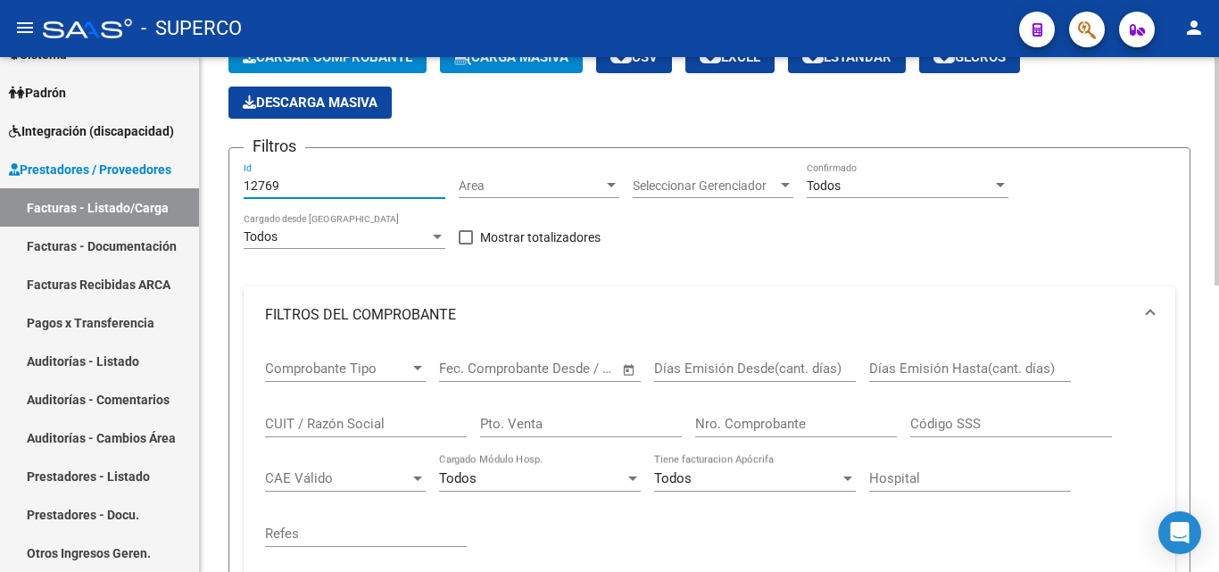
click at [311, 185] on input "12769" at bounding box center [345, 186] width 202 height 15
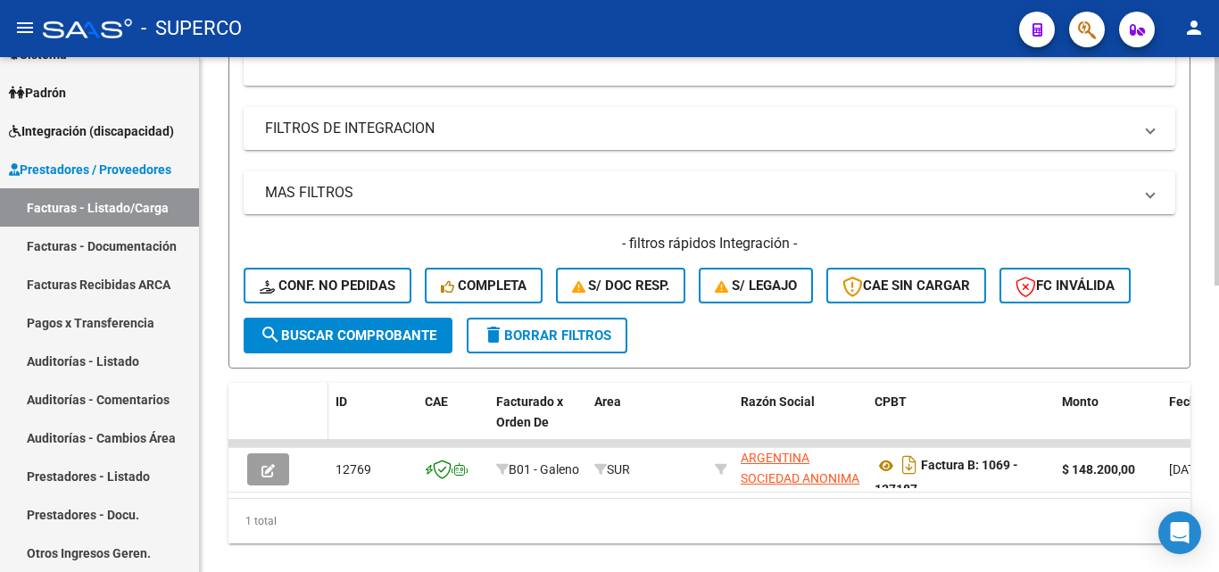
scroll to position [645, 0]
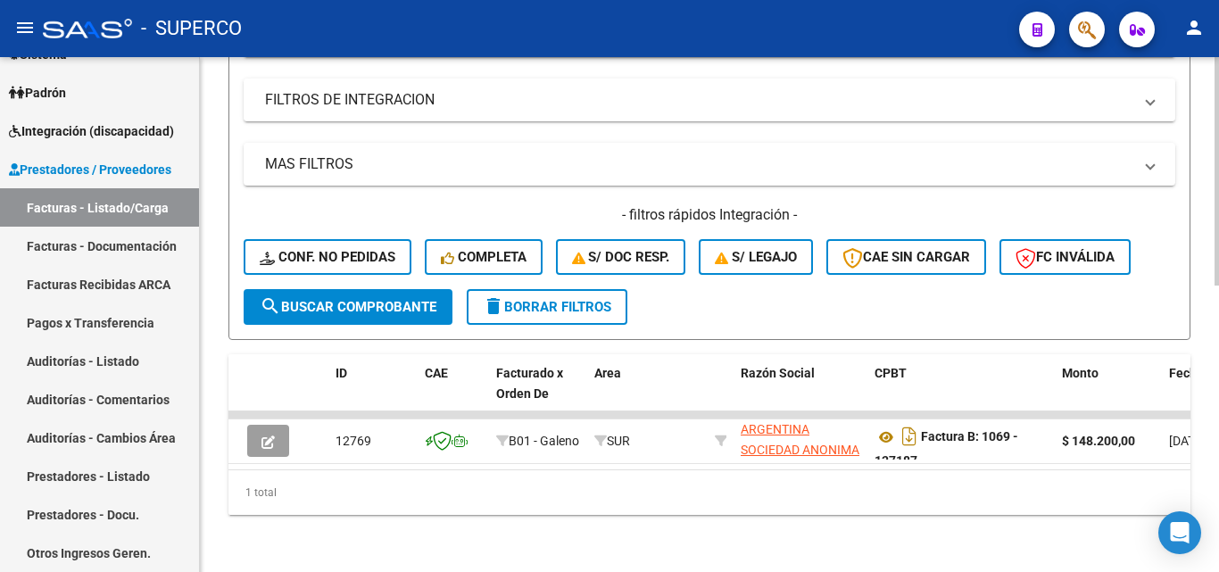
click at [326, 299] on span "search Buscar Comprobante" at bounding box center [348, 307] width 177 height 16
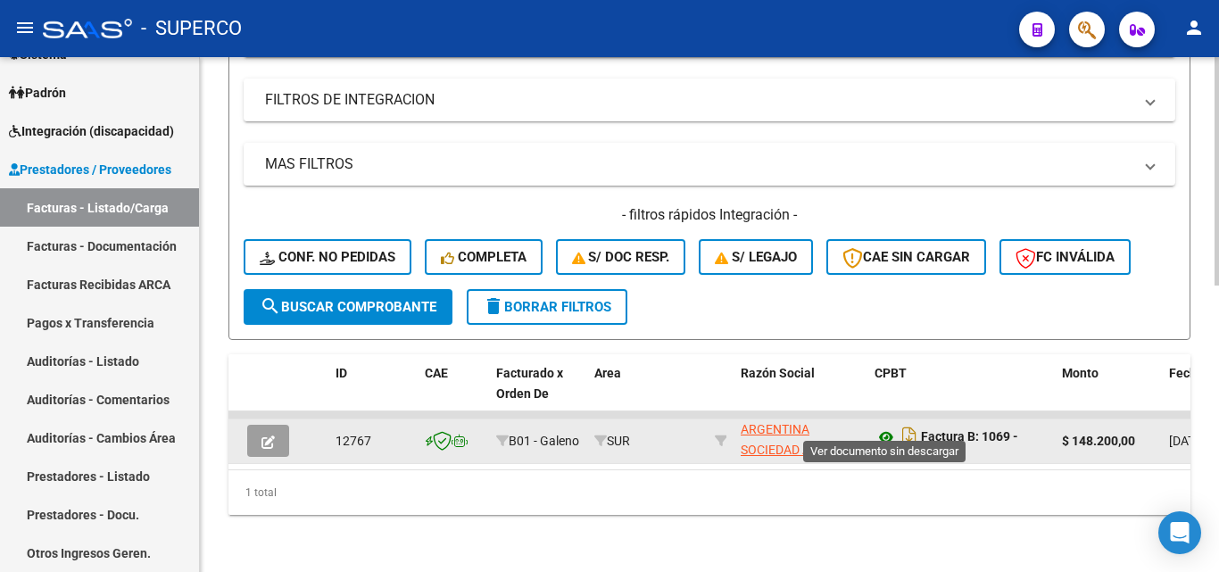
click at [884, 427] on icon at bounding box center [886, 437] width 23 height 21
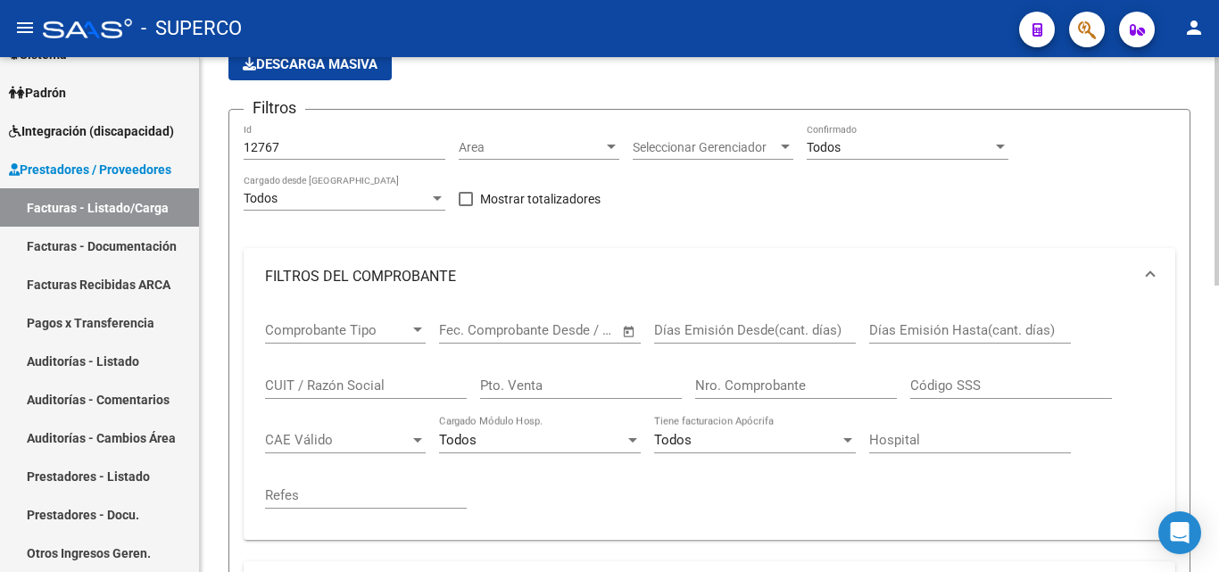
scroll to position [110, 0]
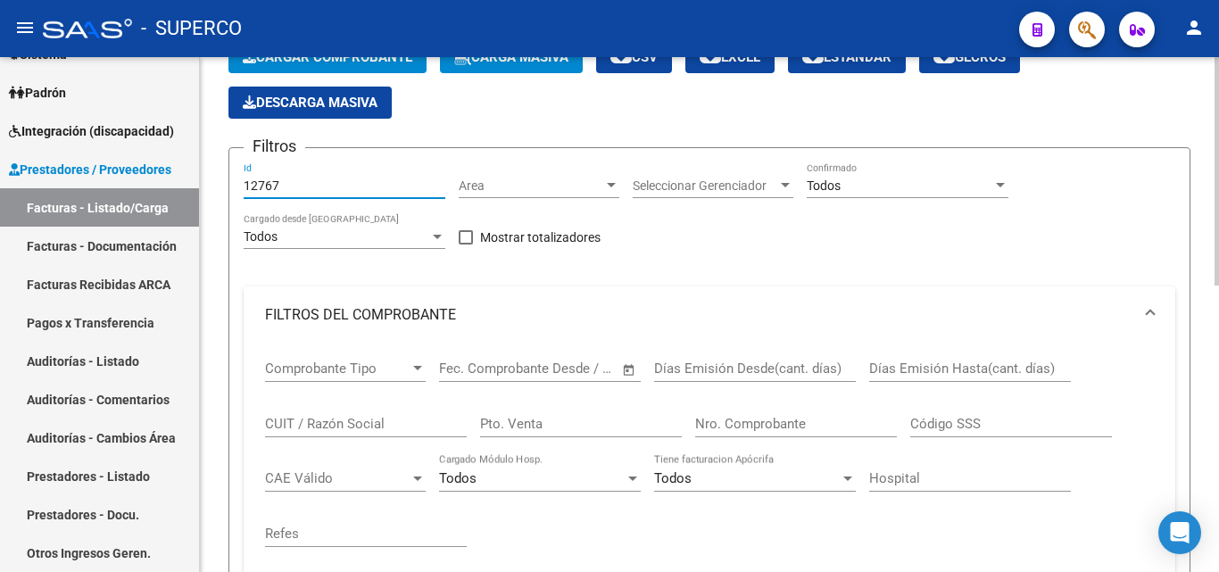
click at [306, 191] on input "12767" at bounding box center [345, 186] width 202 height 15
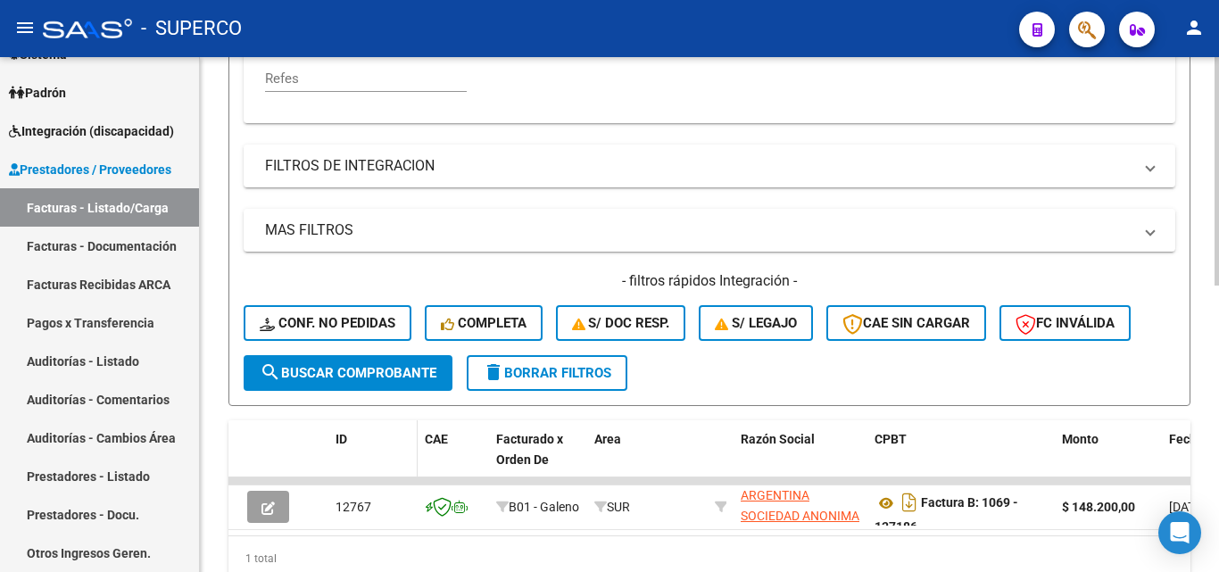
scroll to position [645, 0]
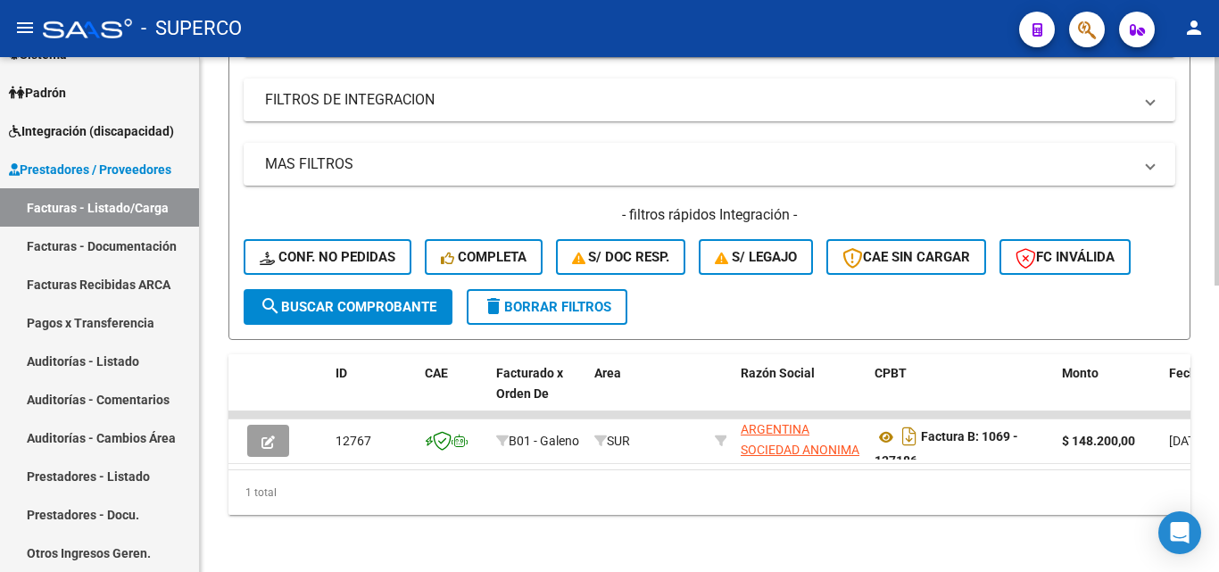
click at [377, 303] on button "search Buscar Comprobante" at bounding box center [348, 307] width 209 height 36
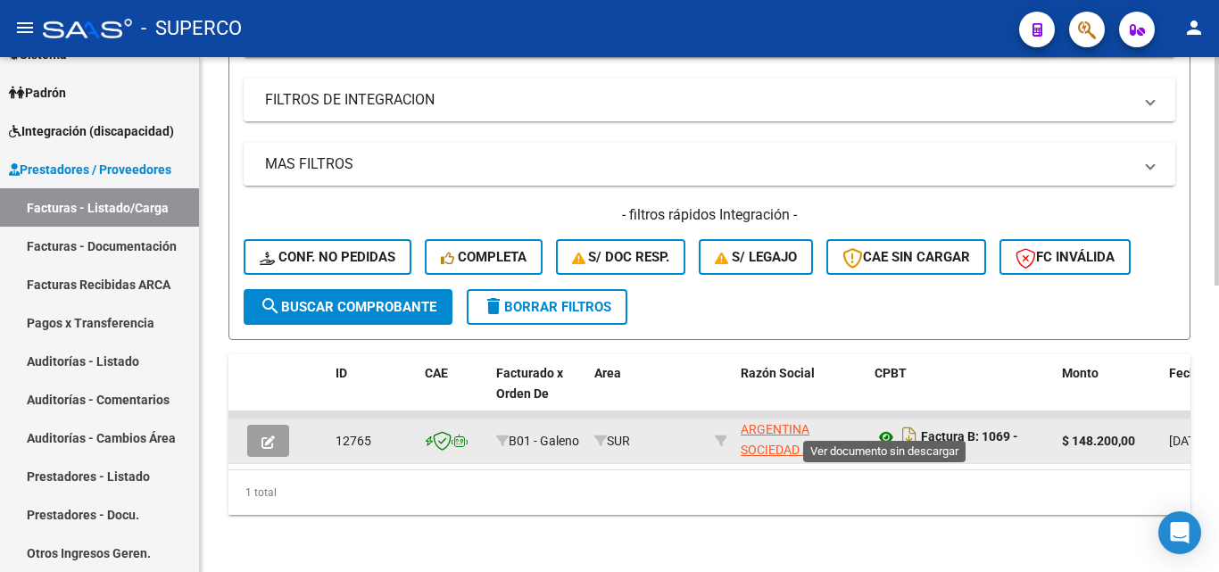
click at [889, 427] on icon at bounding box center [886, 437] width 23 height 21
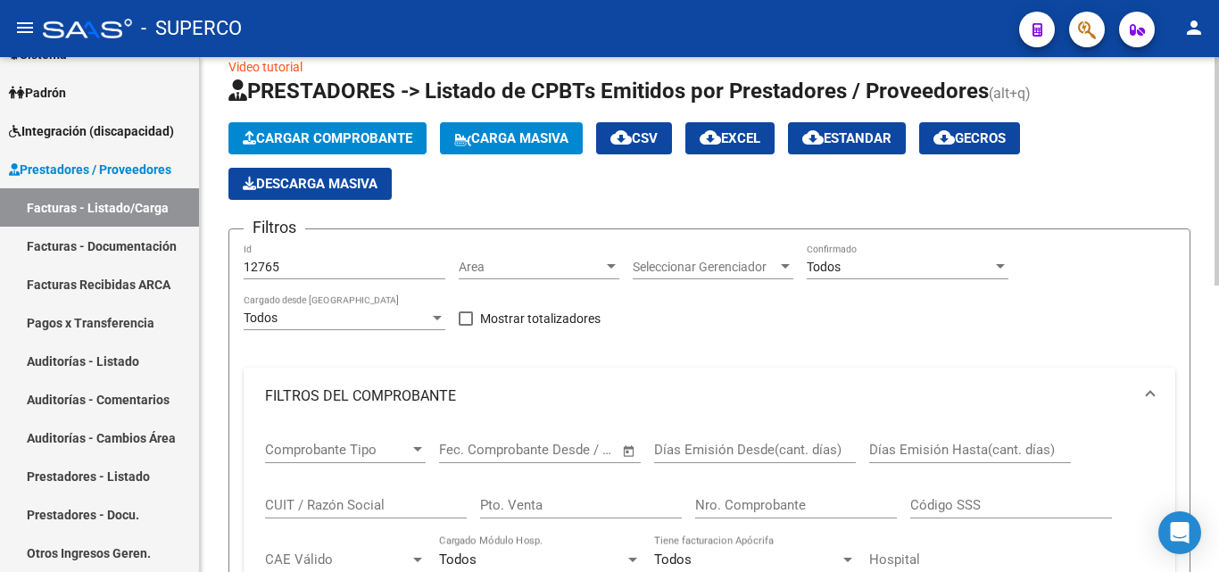
scroll to position [21, 0]
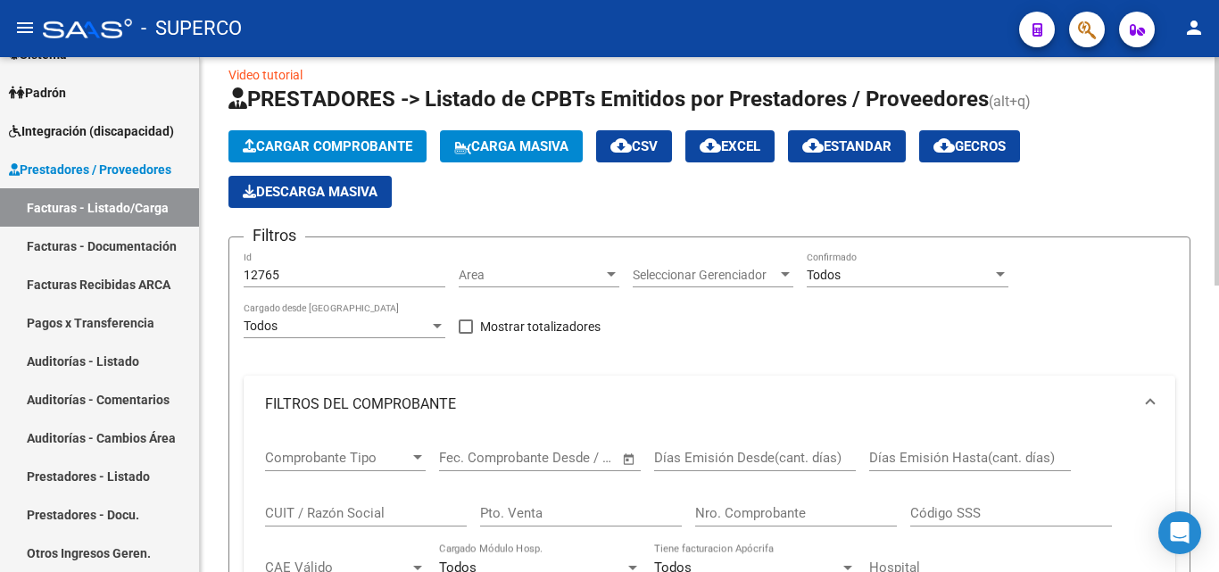
click at [303, 279] on input "12765" at bounding box center [345, 275] width 202 height 15
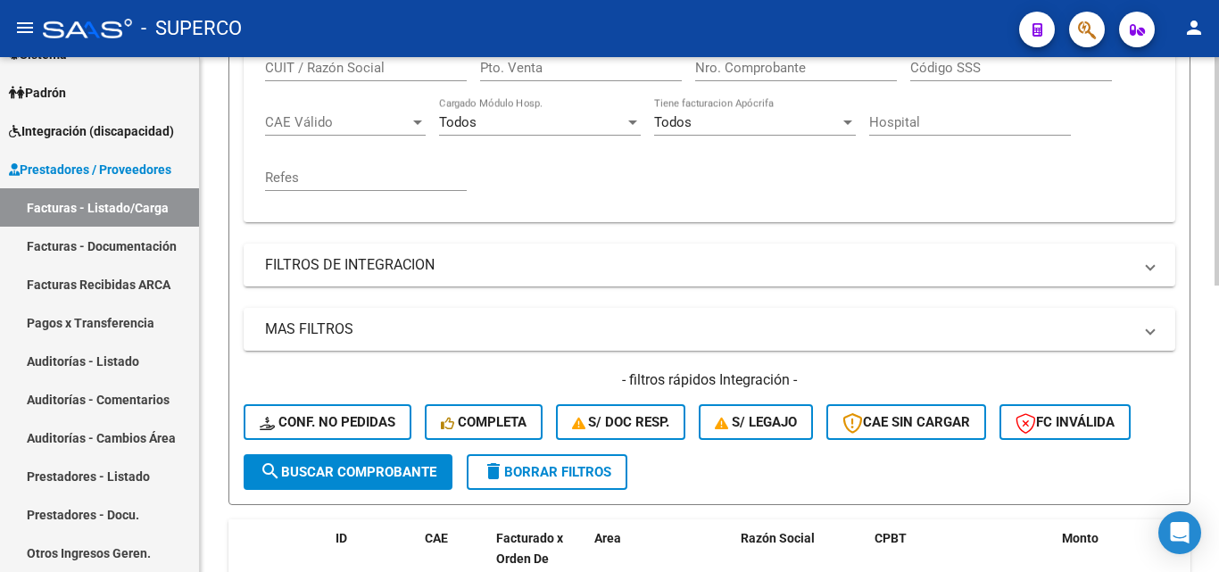
scroll to position [467, 0]
click at [337, 471] on span "search Buscar Comprobante" at bounding box center [348, 471] width 177 height 16
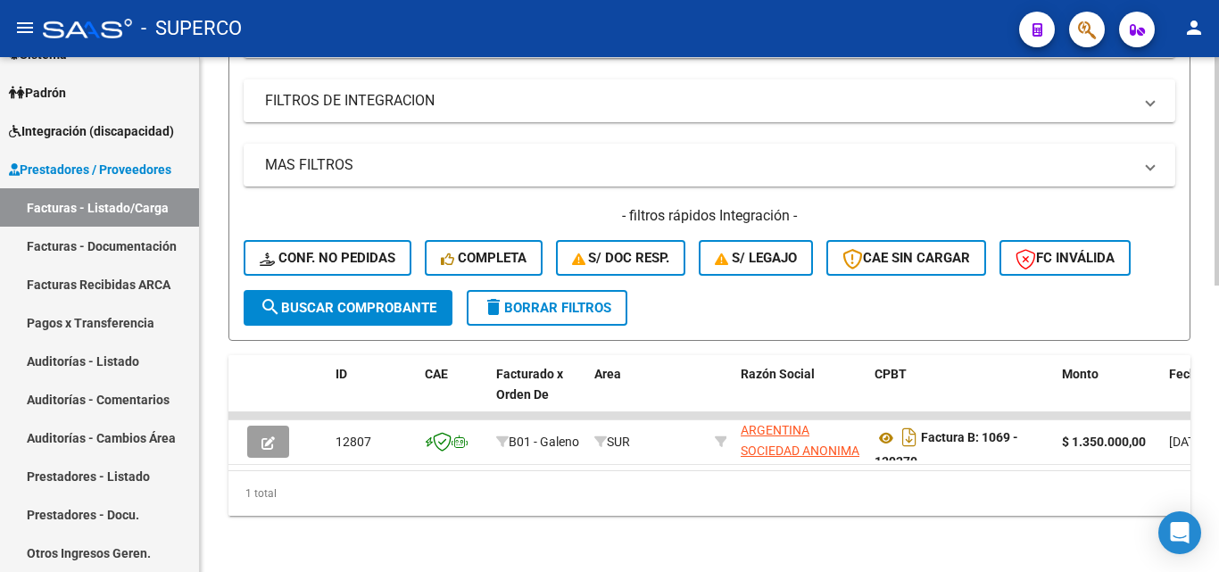
scroll to position [645, 0]
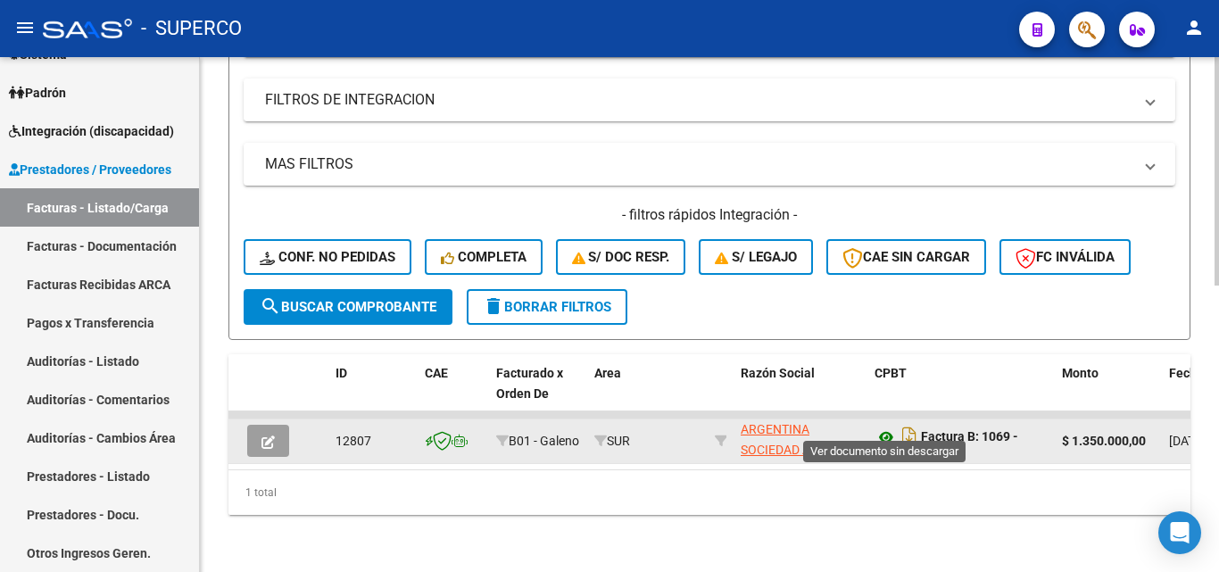
click at [884, 427] on icon at bounding box center [886, 437] width 23 height 21
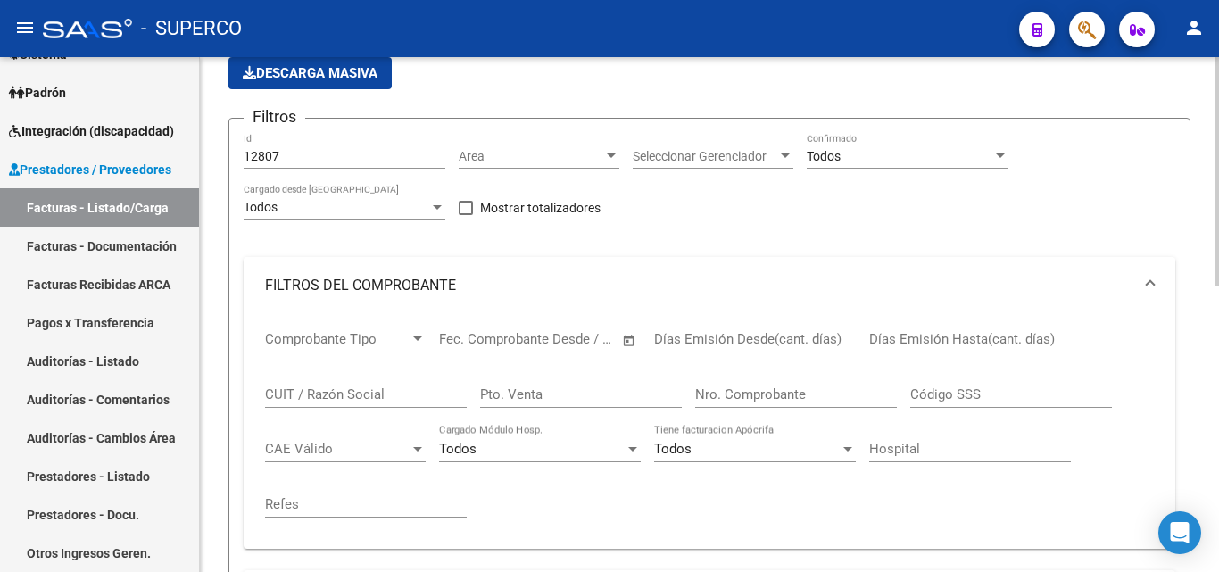
scroll to position [110, 0]
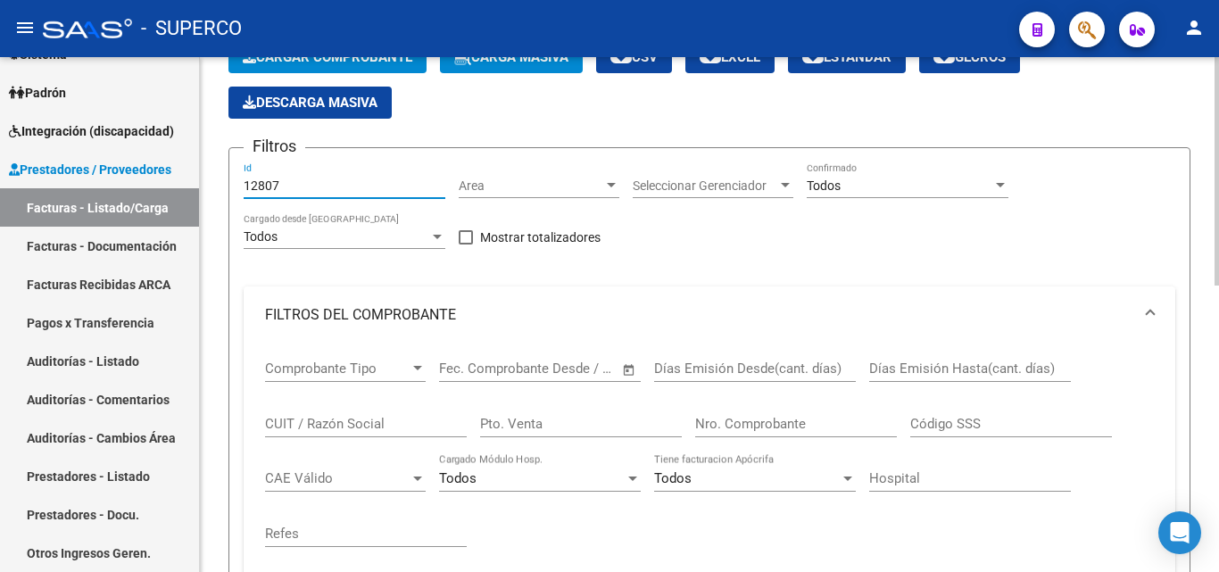
drag, startPoint x: 307, startPoint y: 182, endPoint x: 219, endPoint y: 184, distance: 88.4
click at [219, 184] on div "Video tutorial PRESTADORES -> Listado de CPBTs Emitidos por Prestadores / Prove…" at bounding box center [709, 520] width 1019 height 1146
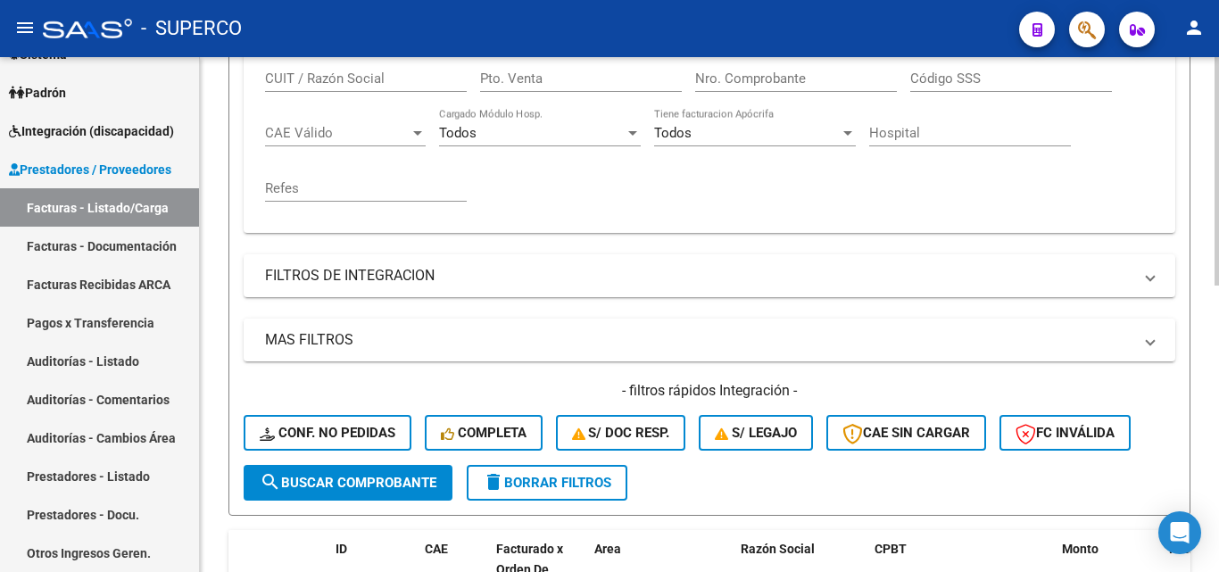
scroll to position [556, 0]
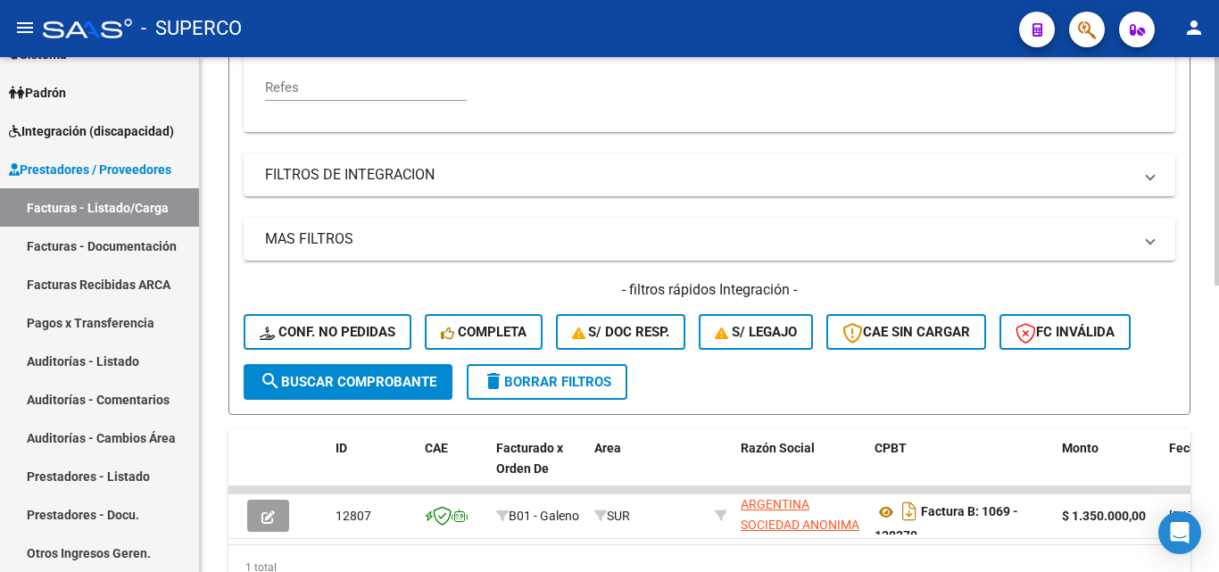
click at [336, 376] on span "search Buscar Comprobante" at bounding box center [348, 382] width 177 height 16
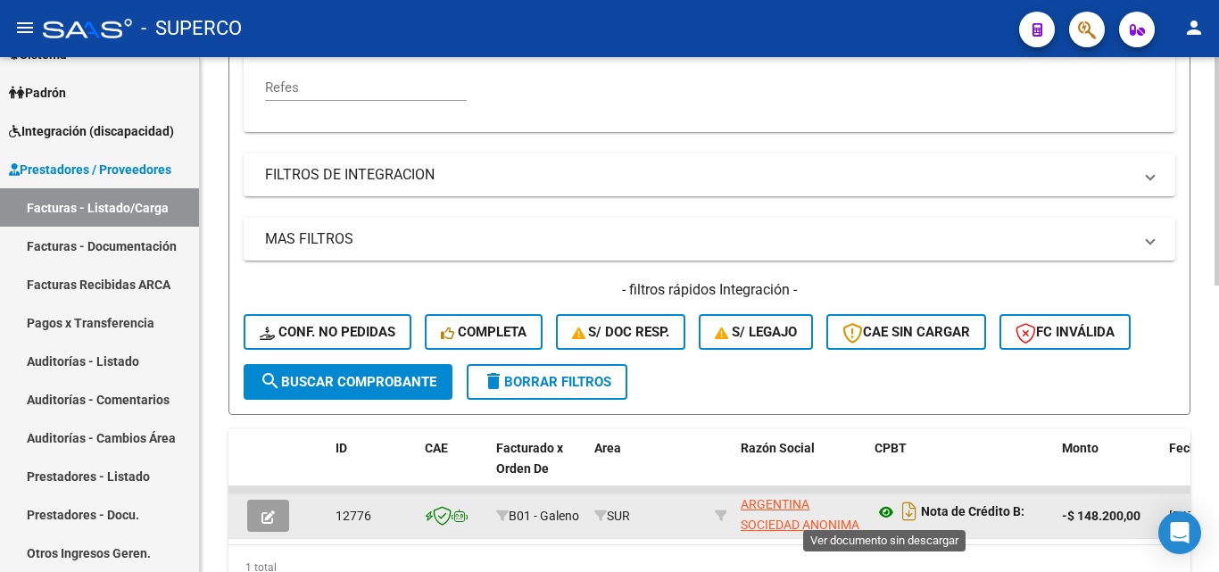
click at [884, 512] on icon at bounding box center [886, 512] width 23 height 21
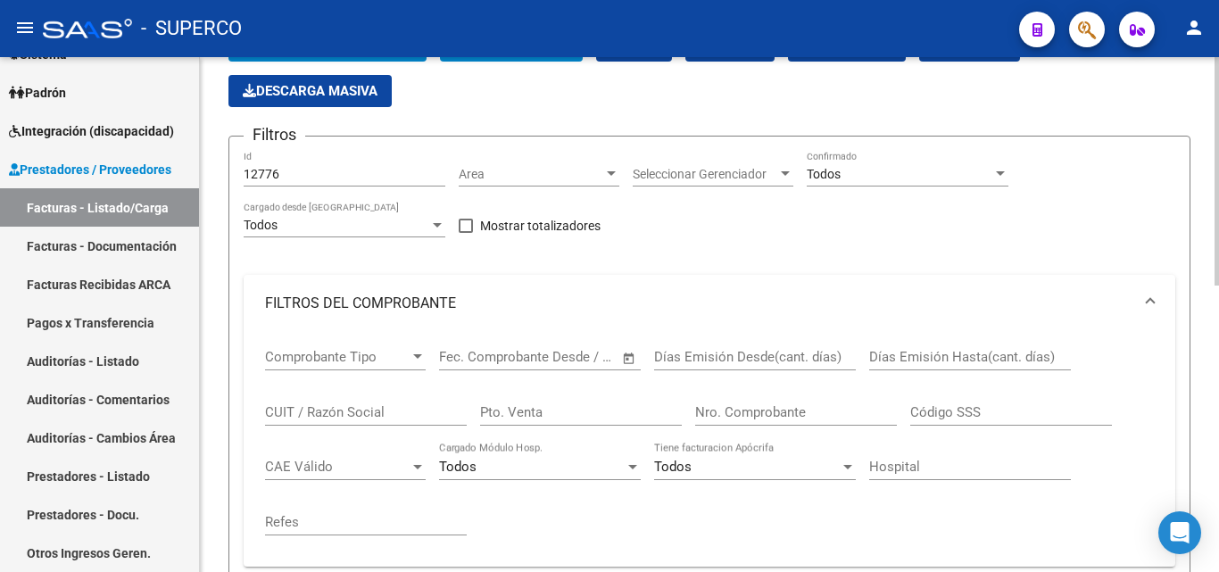
scroll to position [110, 0]
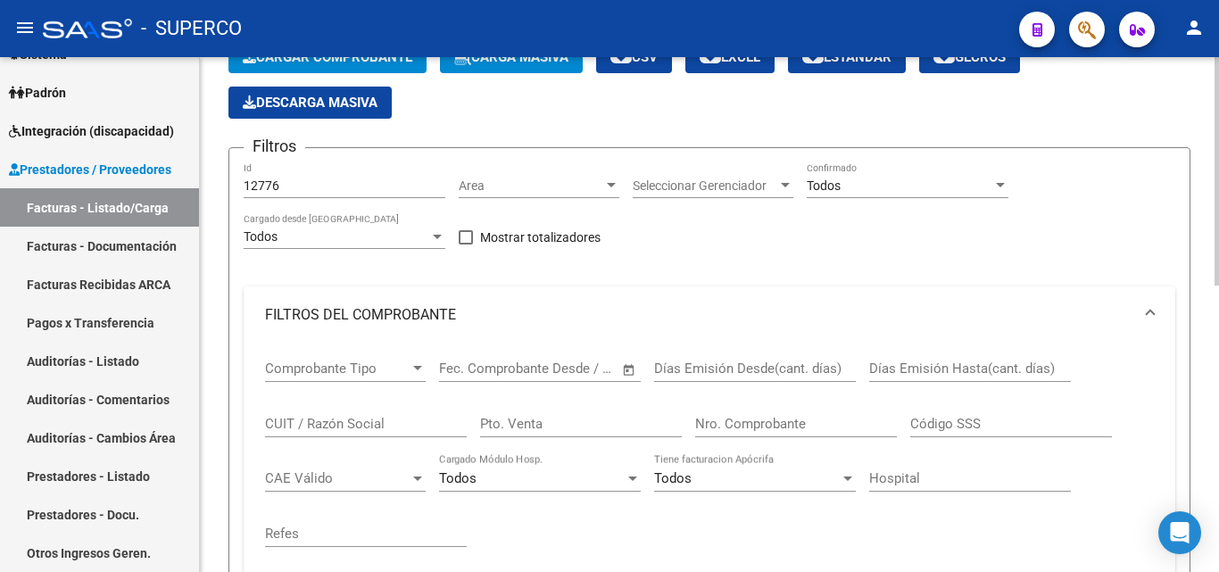
click at [348, 189] on input "12776" at bounding box center [345, 186] width 202 height 15
drag, startPoint x: 261, startPoint y: 186, endPoint x: 320, endPoint y: 187, distance: 58.9
click at [320, 187] on input "12776" at bounding box center [345, 186] width 202 height 15
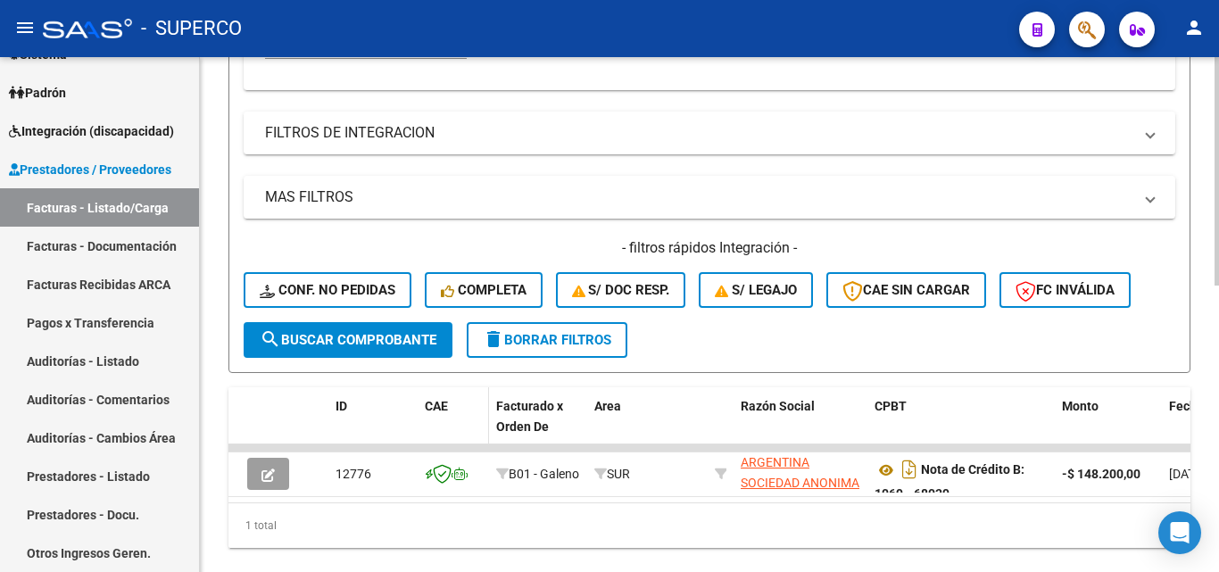
scroll to position [645, 0]
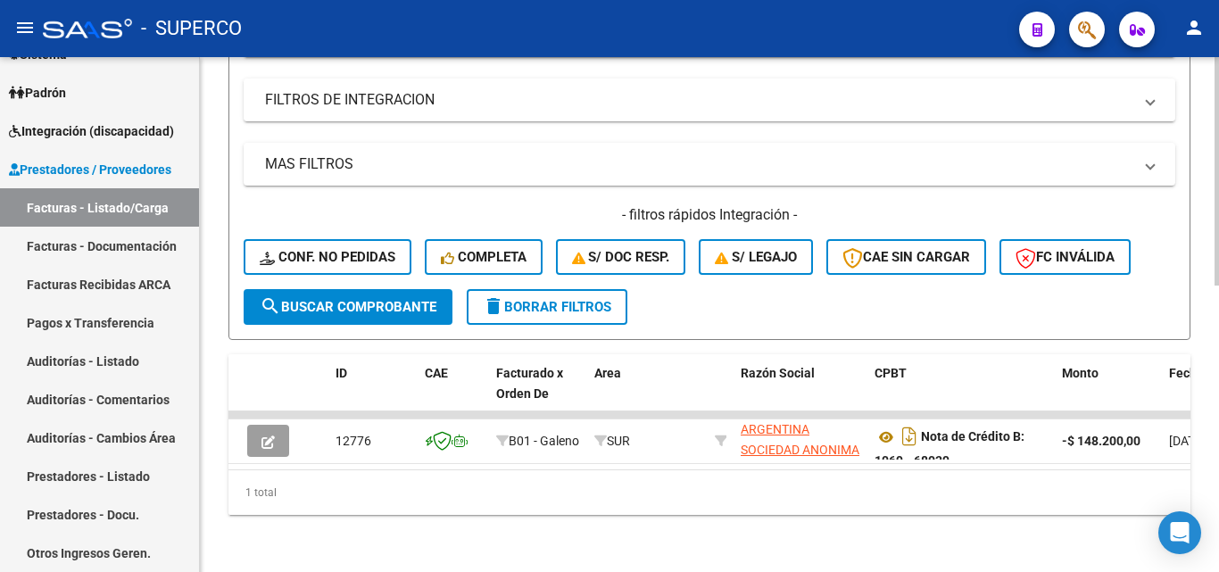
click at [360, 301] on button "search Buscar Comprobante" at bounding box center [348, 307] width 209 height 36
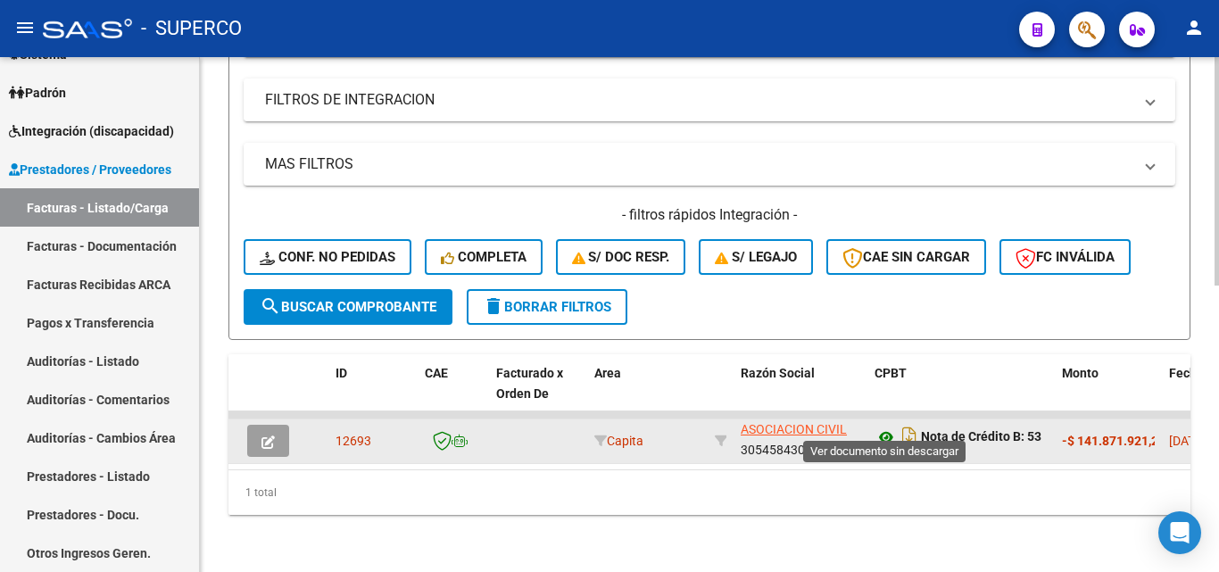
click at [885, 427] on icon at bounding box center [886, 437] width 23 height 21
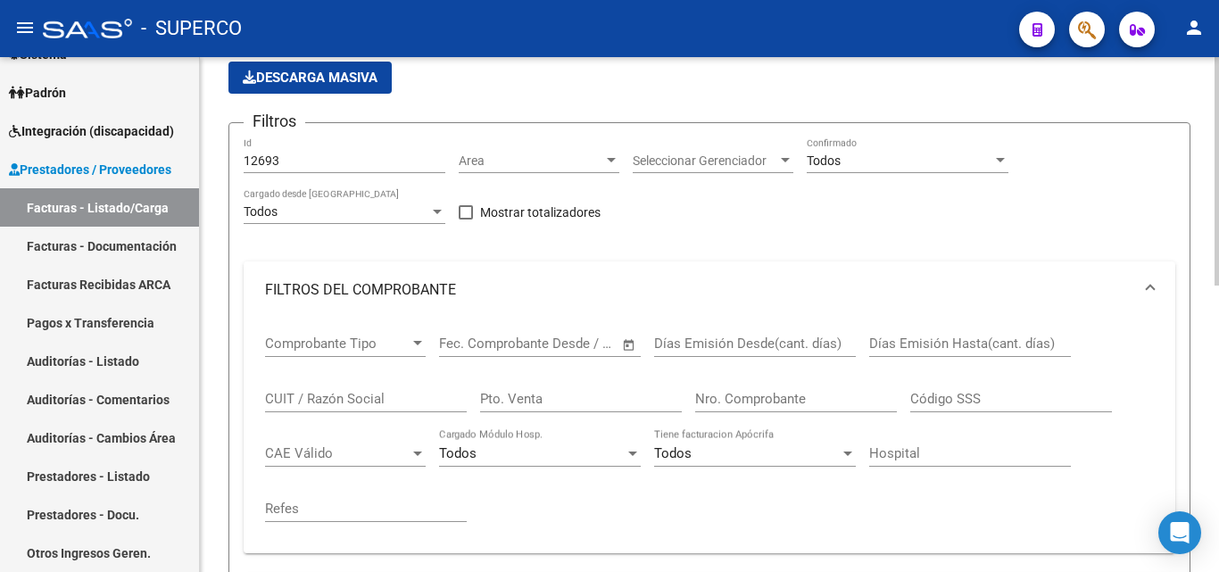
scroll to position [110, 0]
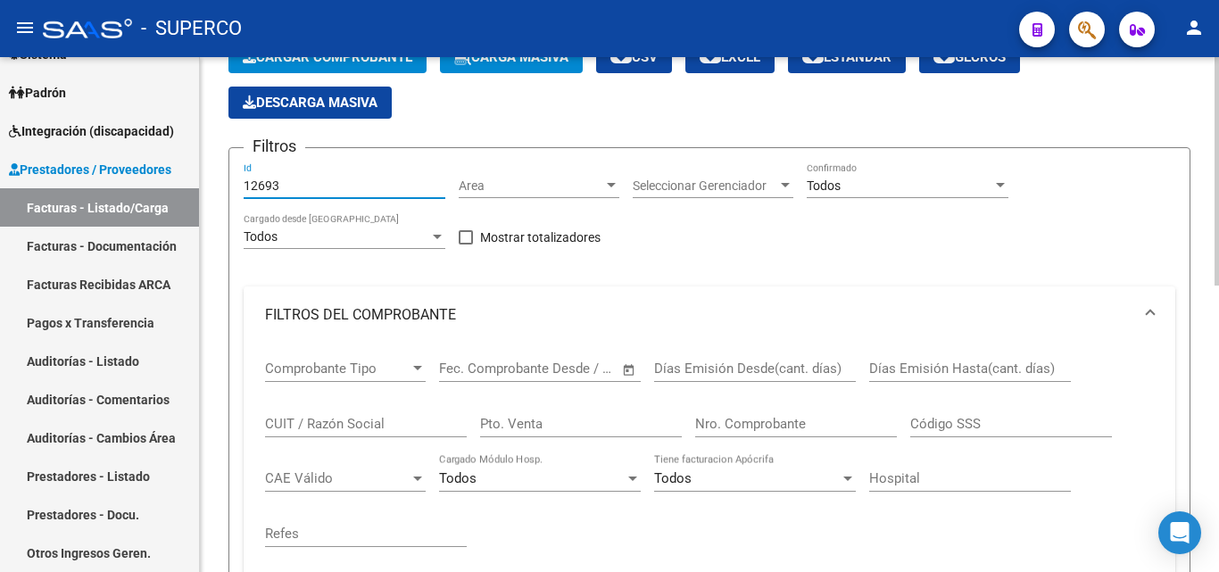
click at [333, 185] on input "12693" at bounding box center [345, 186] width 202 height 15
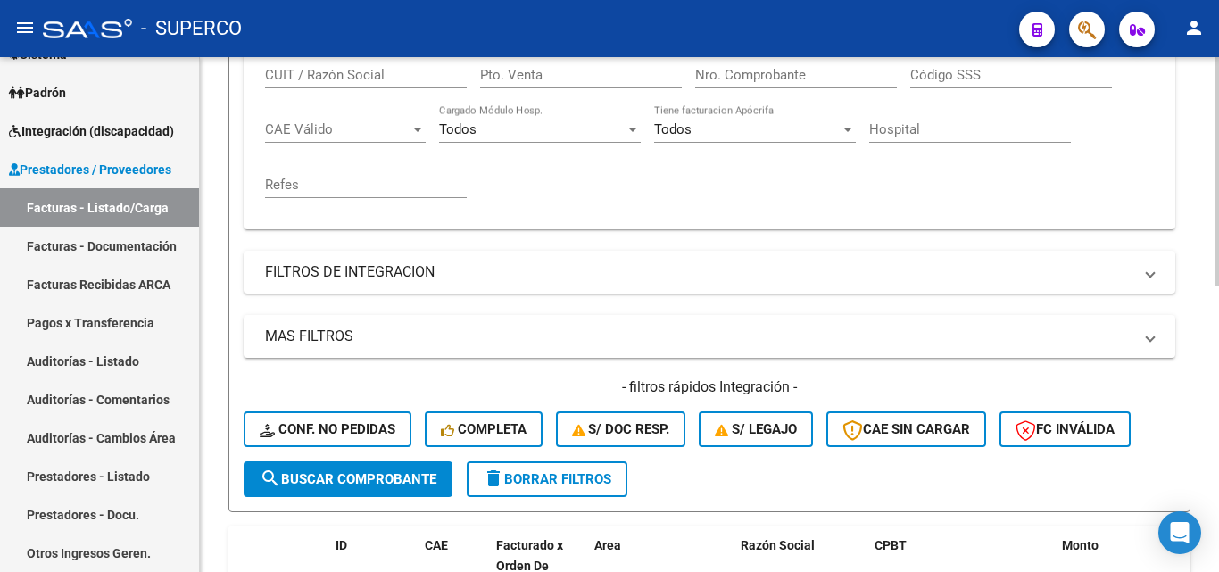
scroll to position [556, 0]
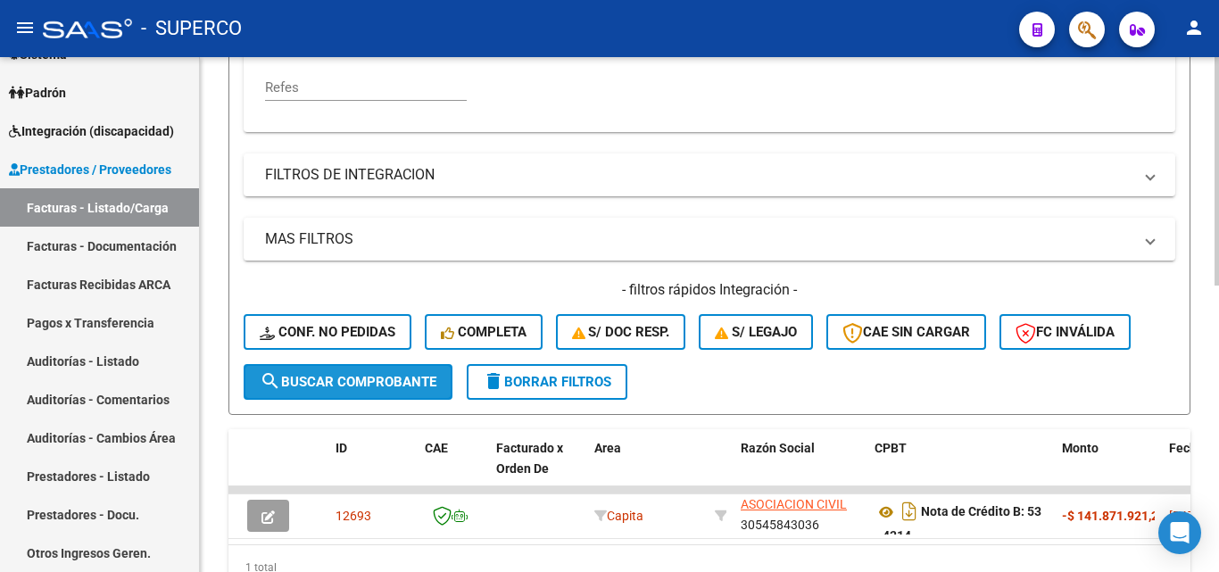
click at [382, 390] on button "search Buscar Comprobante" at bounding box center [348, 382] width 209 height 36
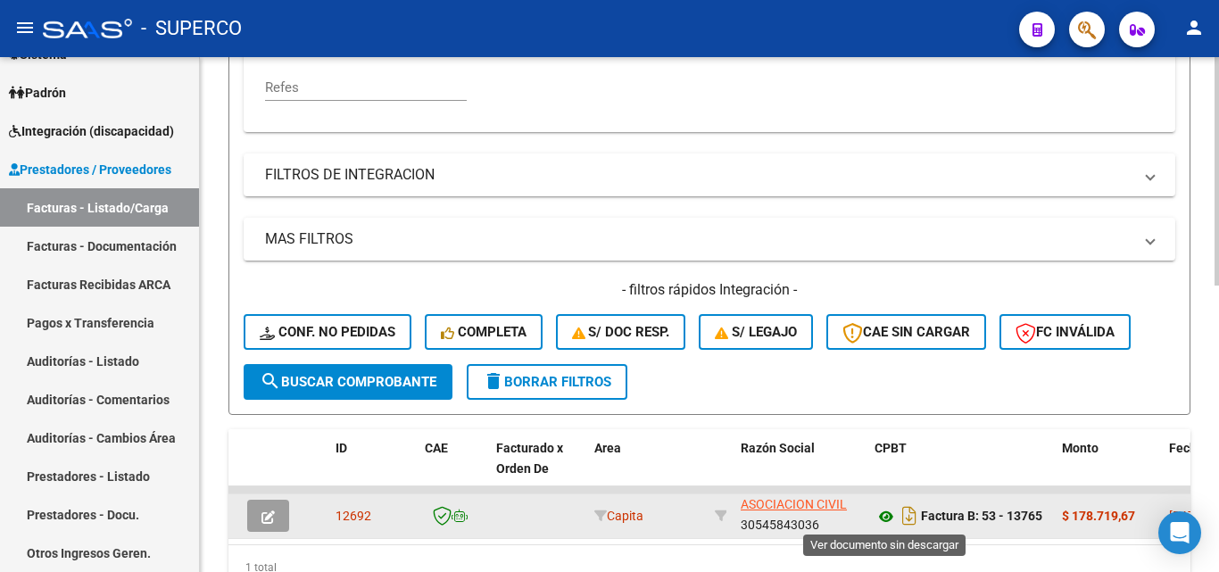
click at [888, 518] on icon at bounding box center [886, 516] width 23 height 21
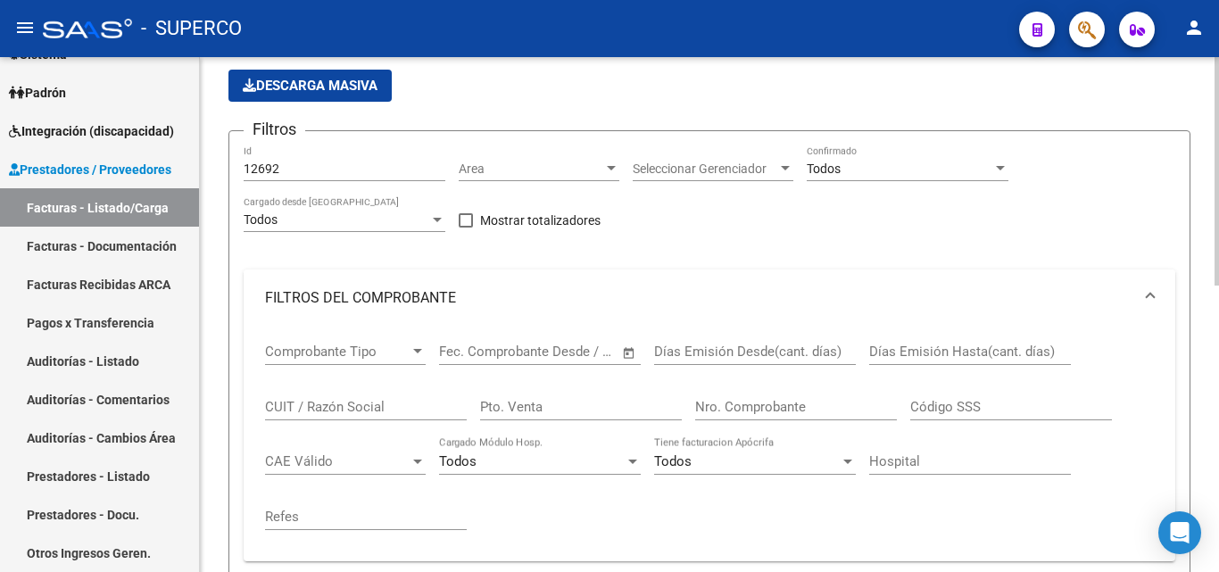
scroll to position [21, 0]
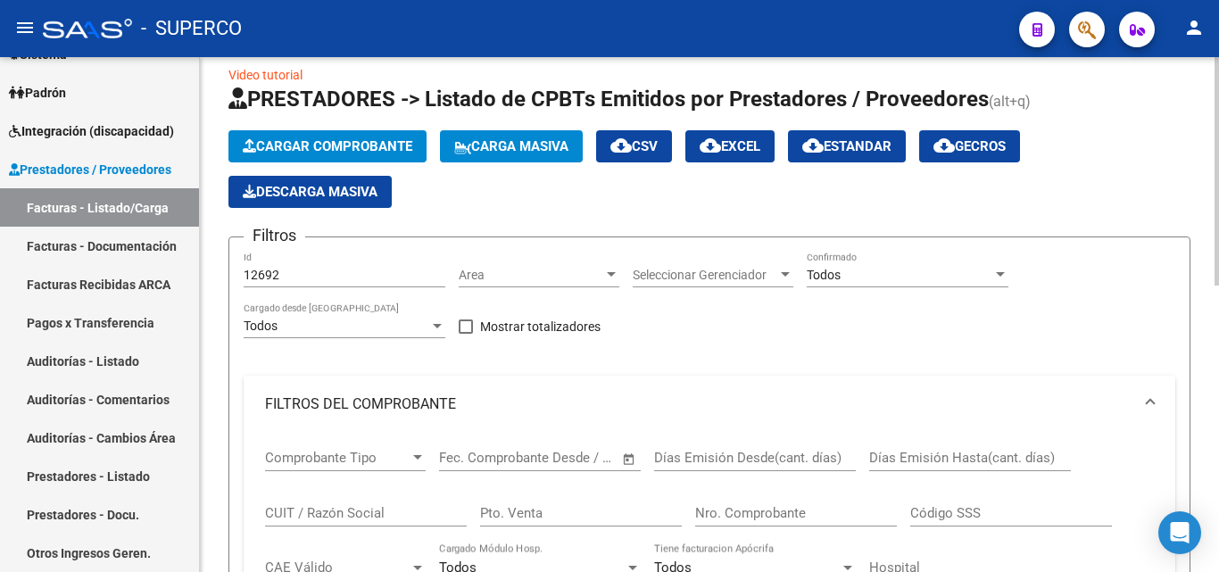
click at [306, 291] on div "12692 Id" at bounding box center [345, 277] width 202 height 51
click at [287, 272] on input "12692" at bounding box center [345, 275] width 202 height 15
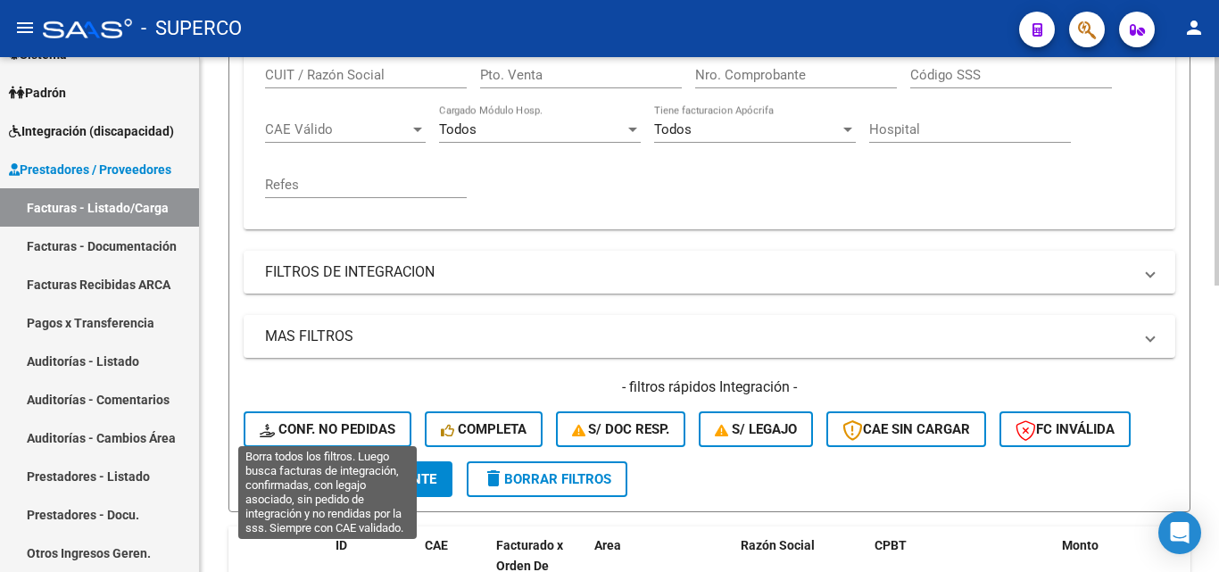
scroll to position [467, 0]
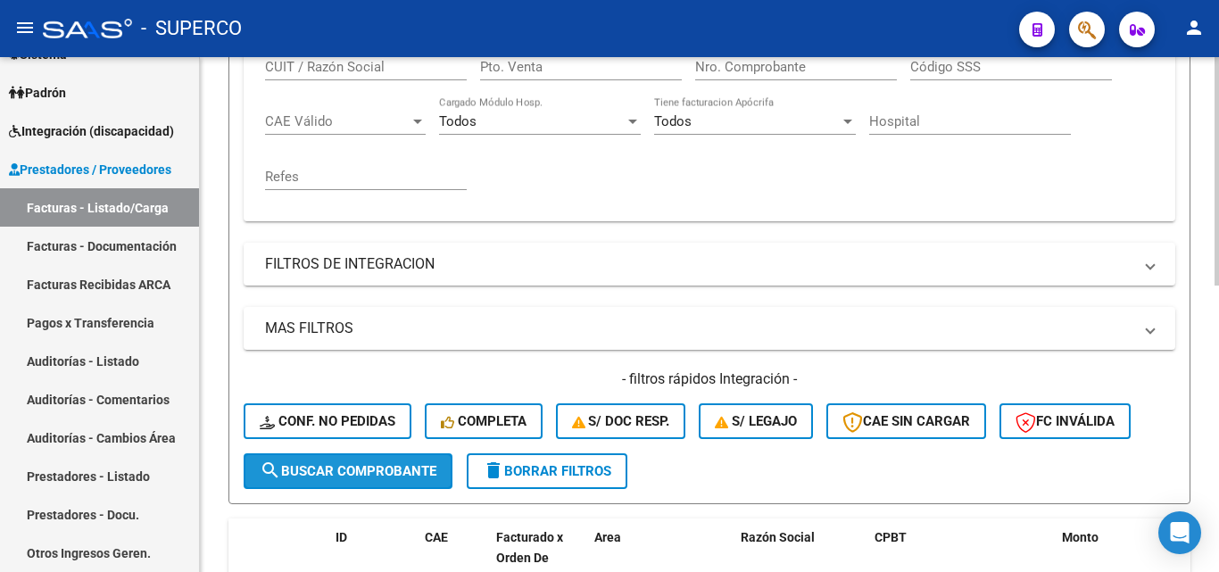
click at [355, 470] on span "search Buscar Comprobante" at bounding box center [348, 471] width 177 height 16
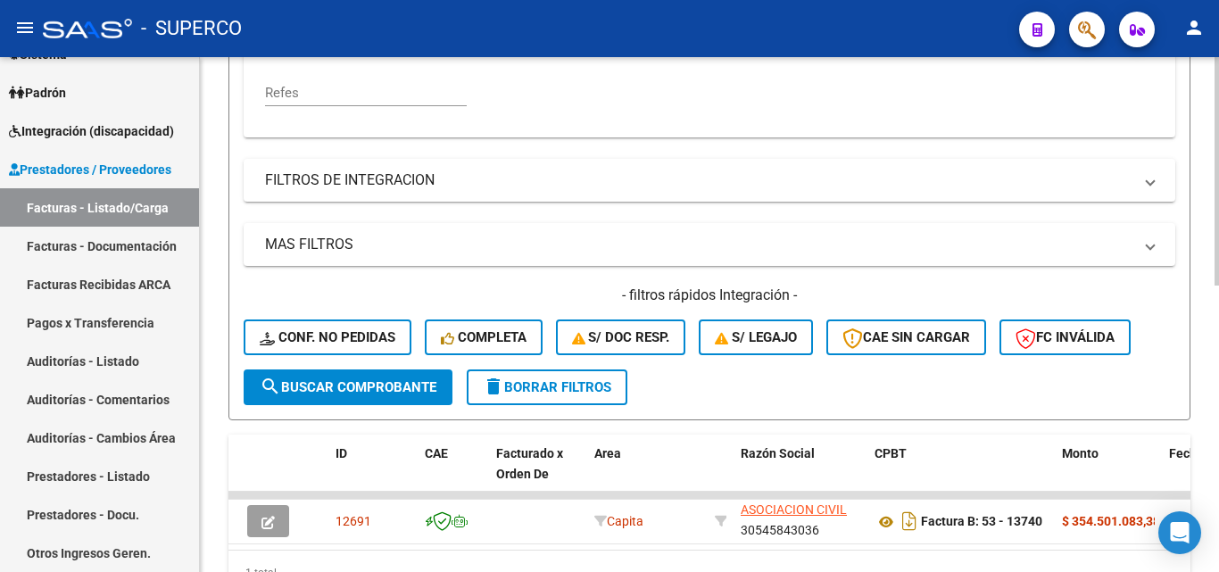
scroll to position [645, 0]
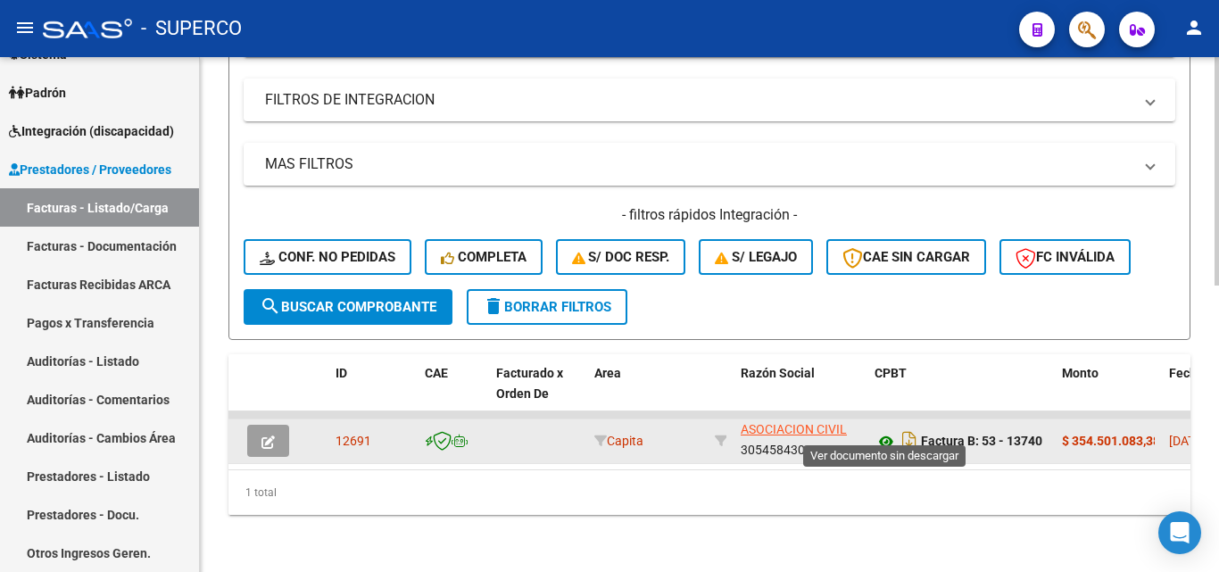
click at [884, 431] on icon at bounding box center [886, 441] width 23 height 21
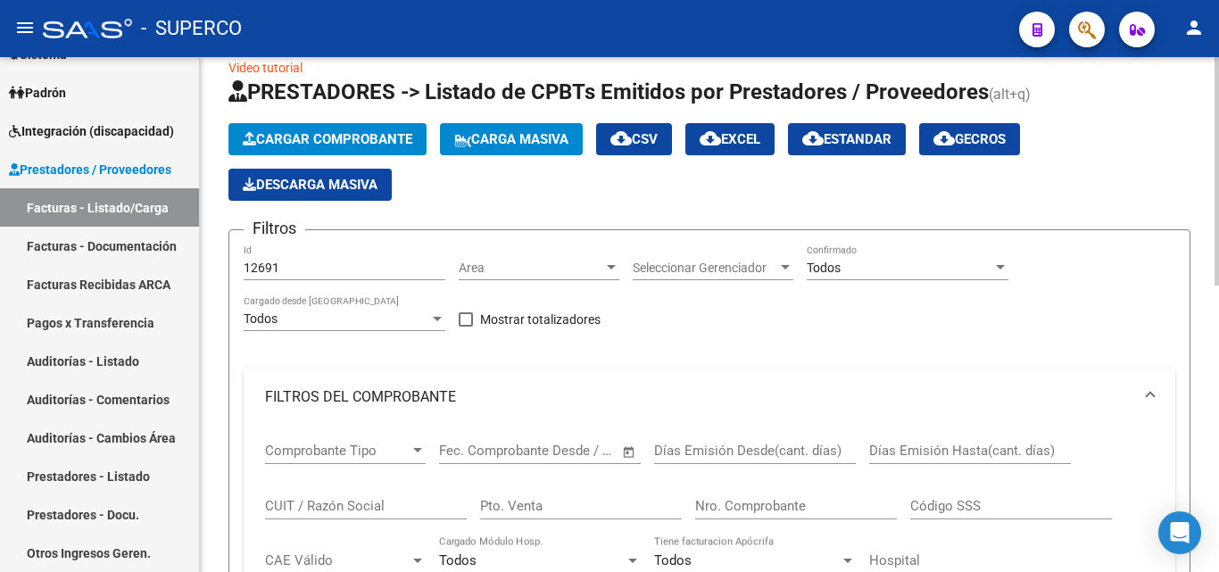
scroll to position [21, 0]
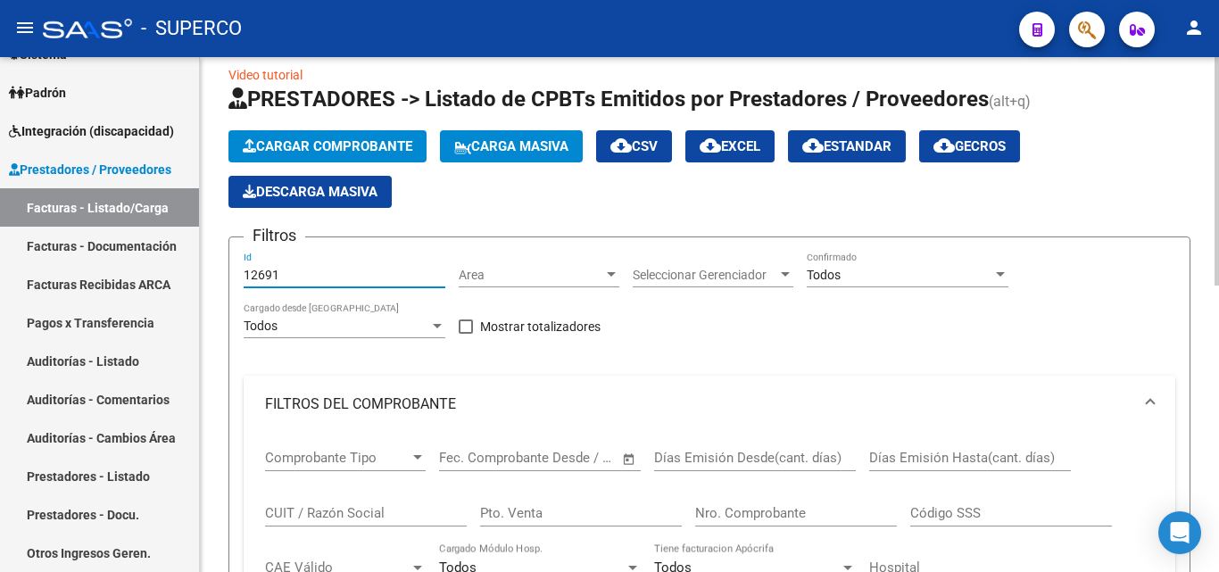
click at [314, 278] on input "12691" at bounding box center [345, 275] width 202 height 15
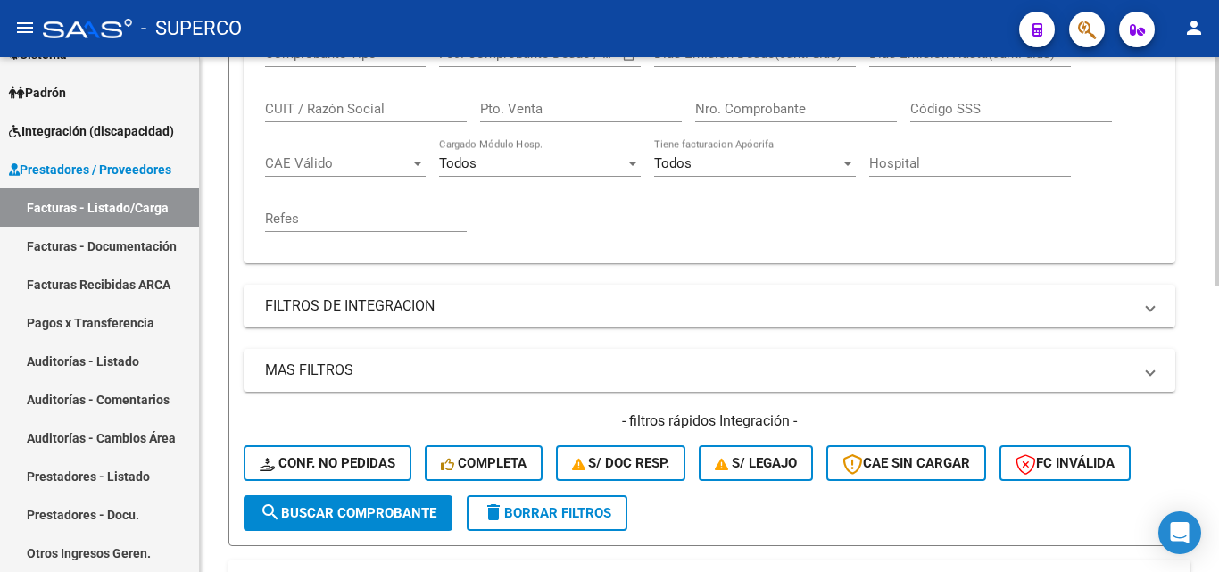
scroll to position [467, 0]
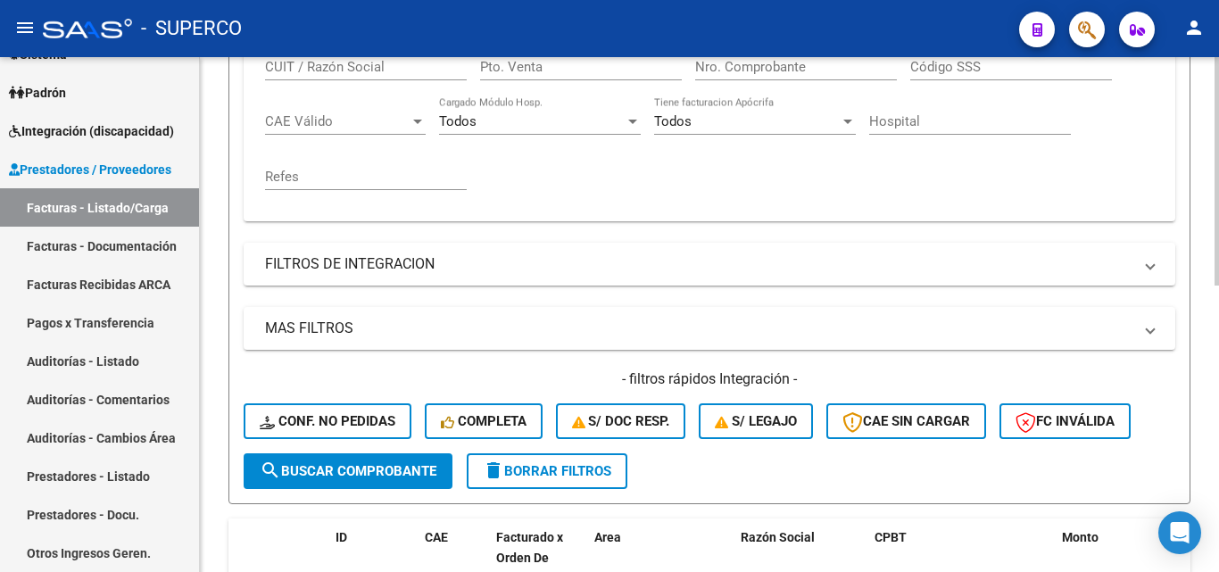
click at [349, 469] on span "search Buscar Comprobante" at bounding box center [348, 471] width 177 height 16
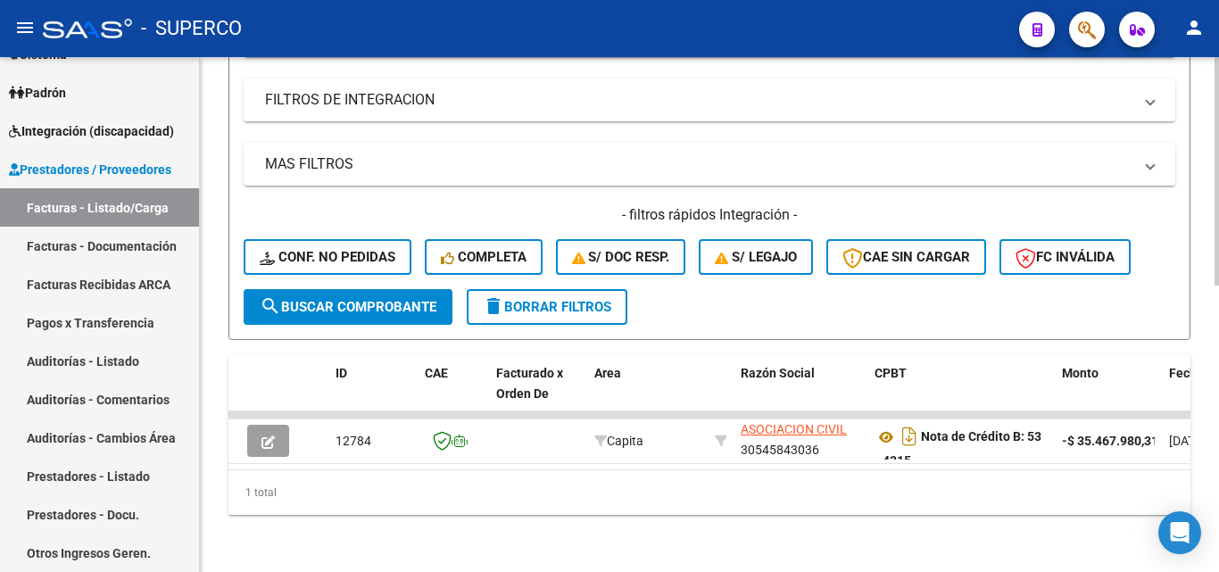
scroll to position [645, 0]
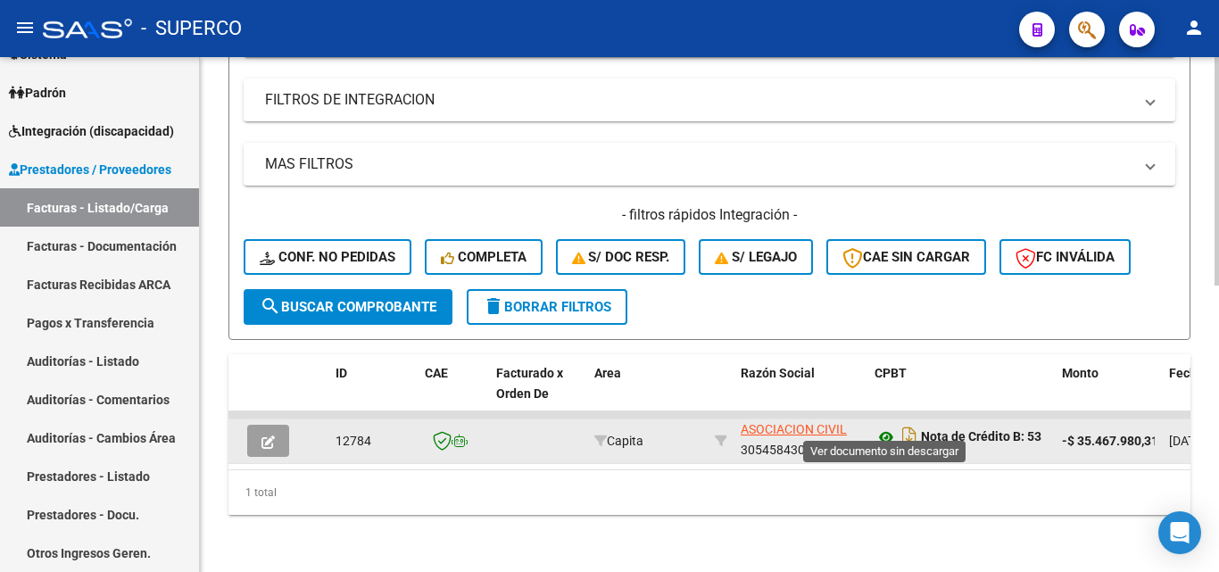
click at [885, 427] on icon at bounding box center [886, 437] width 23 height 21
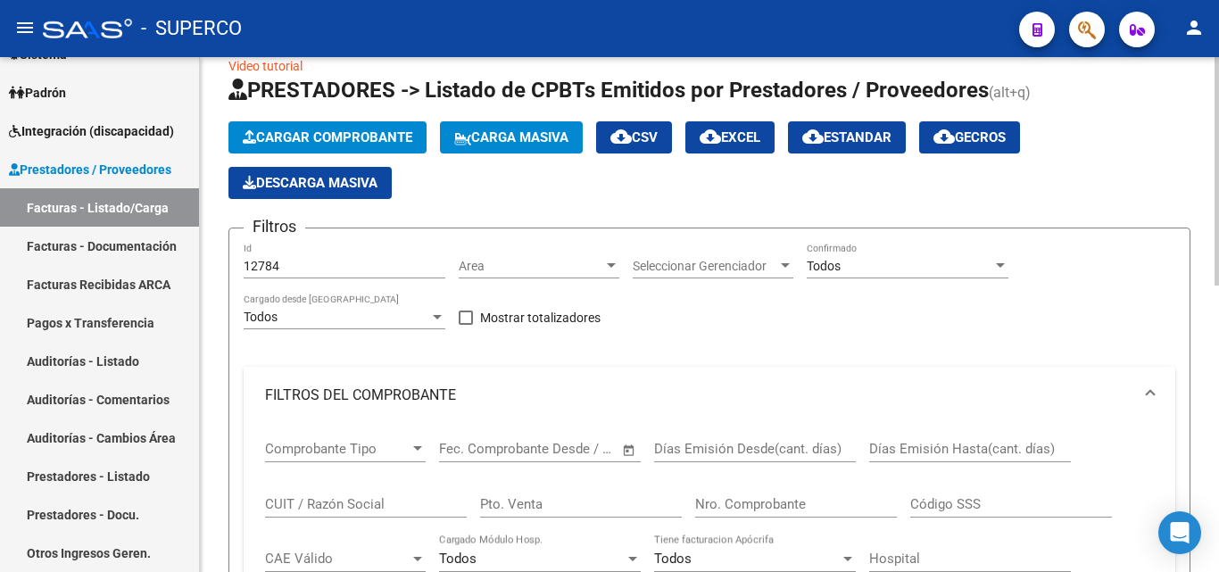
scroll to position [21, 0]
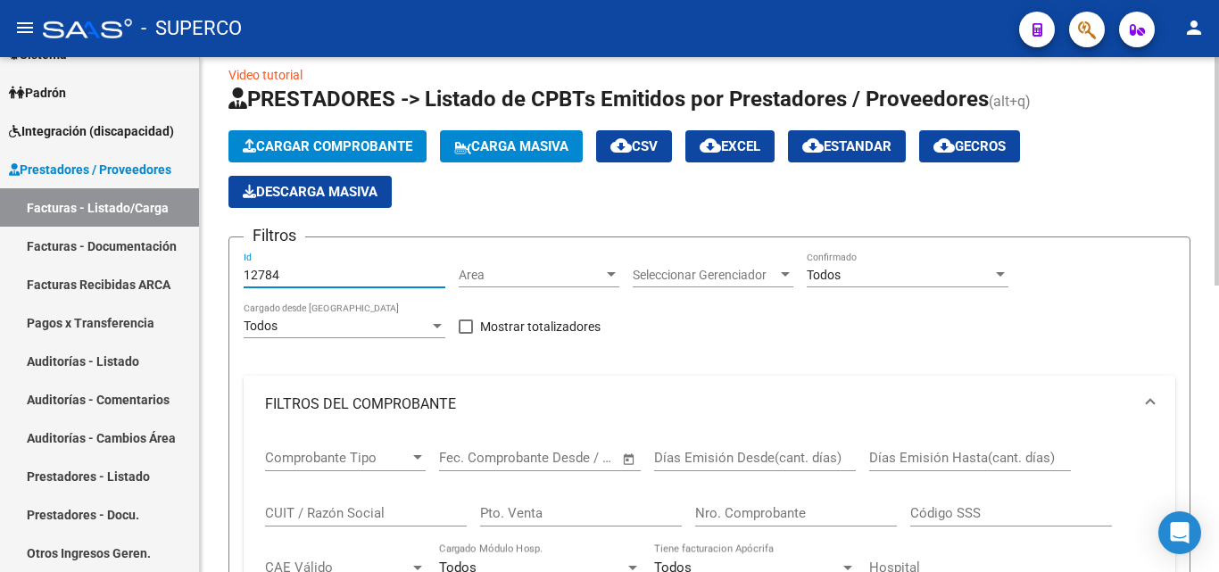
drag, startPoint x: 287, startPoint y: 273, endPoint x: 309, endPoint y: 272, distance: 22.3
click at [309, 272] on input "12784" at bounding box center [345, 275] width 202 height 15
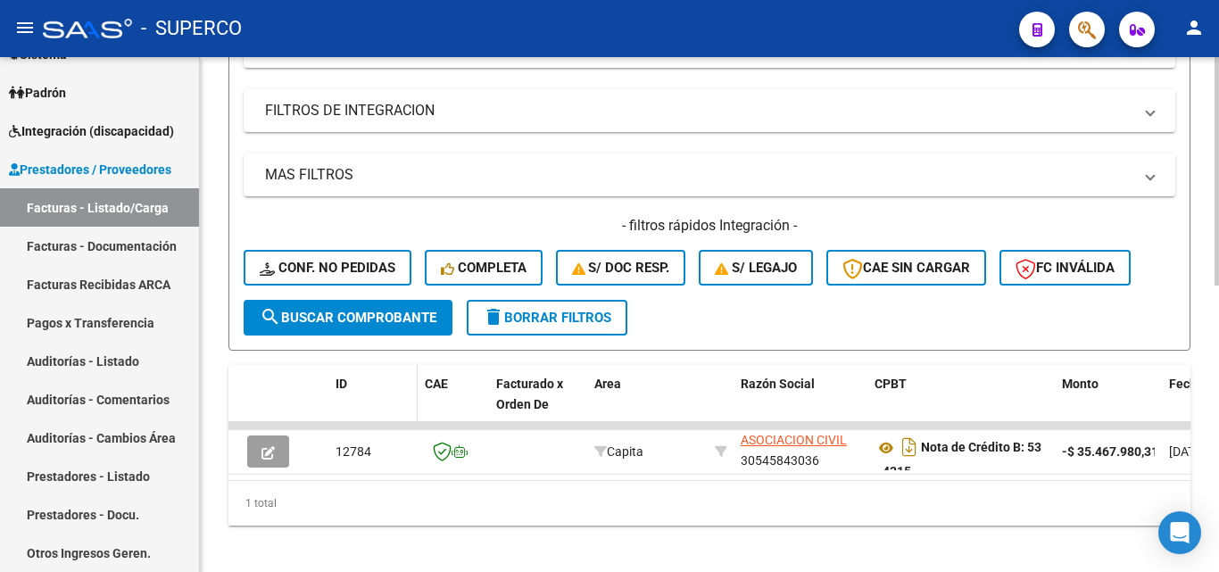
scroll to position [645, 0]
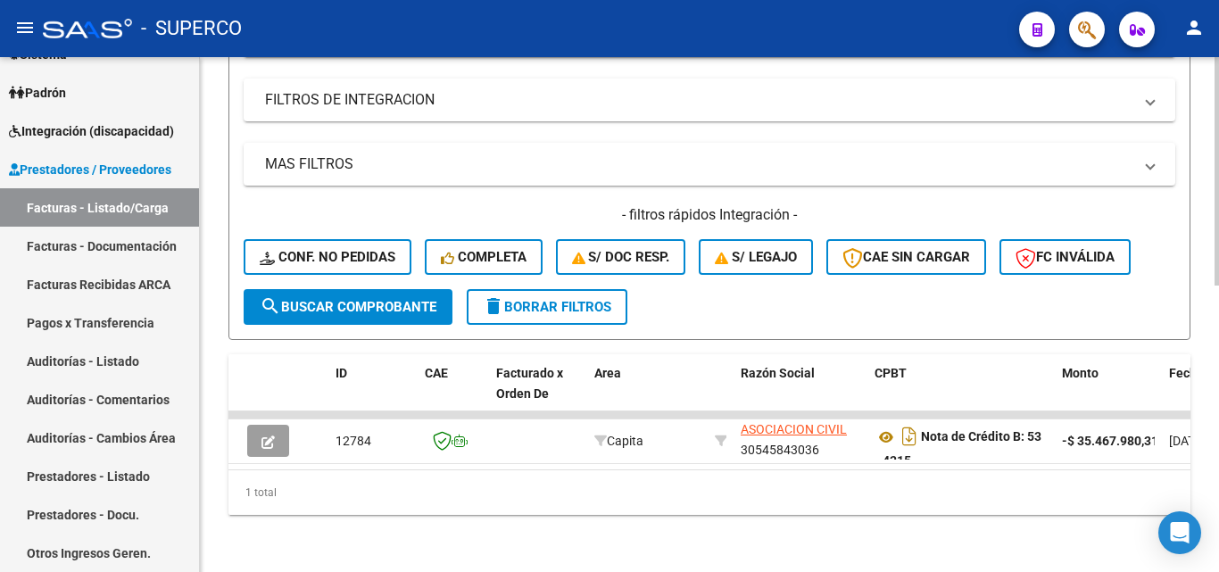
click at [325, 303] on button "search Buscar Comprobante" at bounding box center [348, 307] width 209 height 36
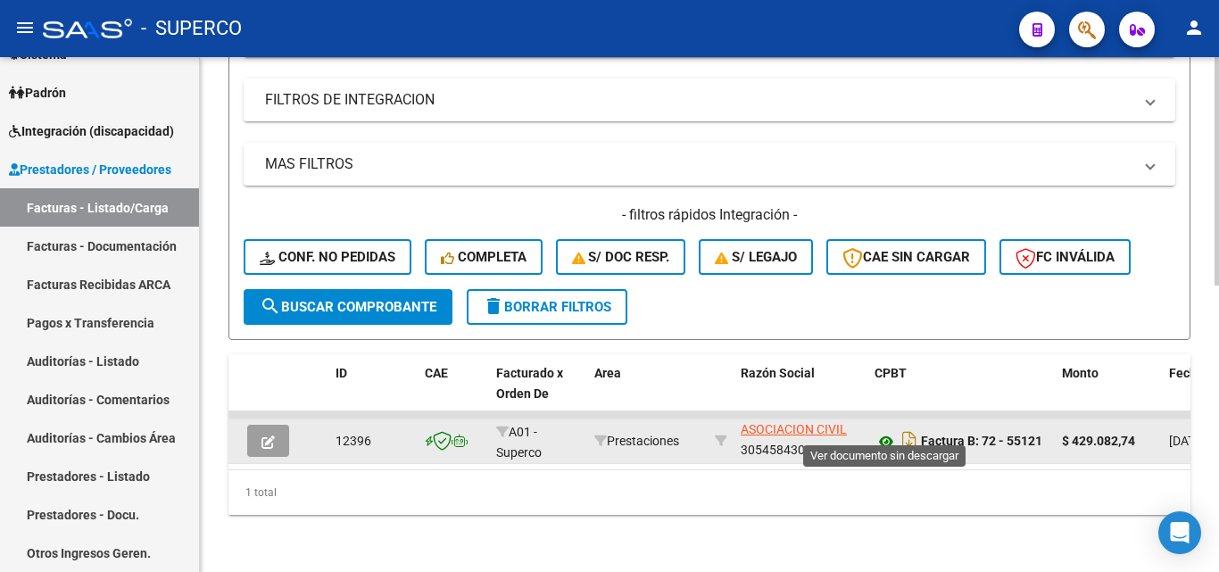
click at [884, 431] on icon at bounding box center [886, 441] width 23 height 21
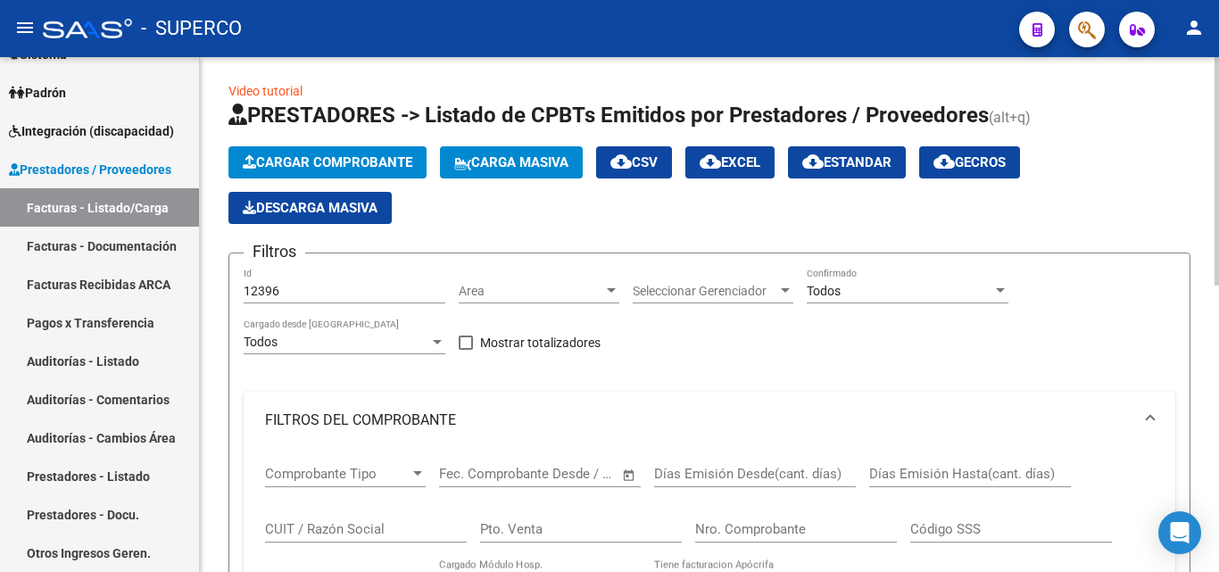
scroll to position [0, 0]
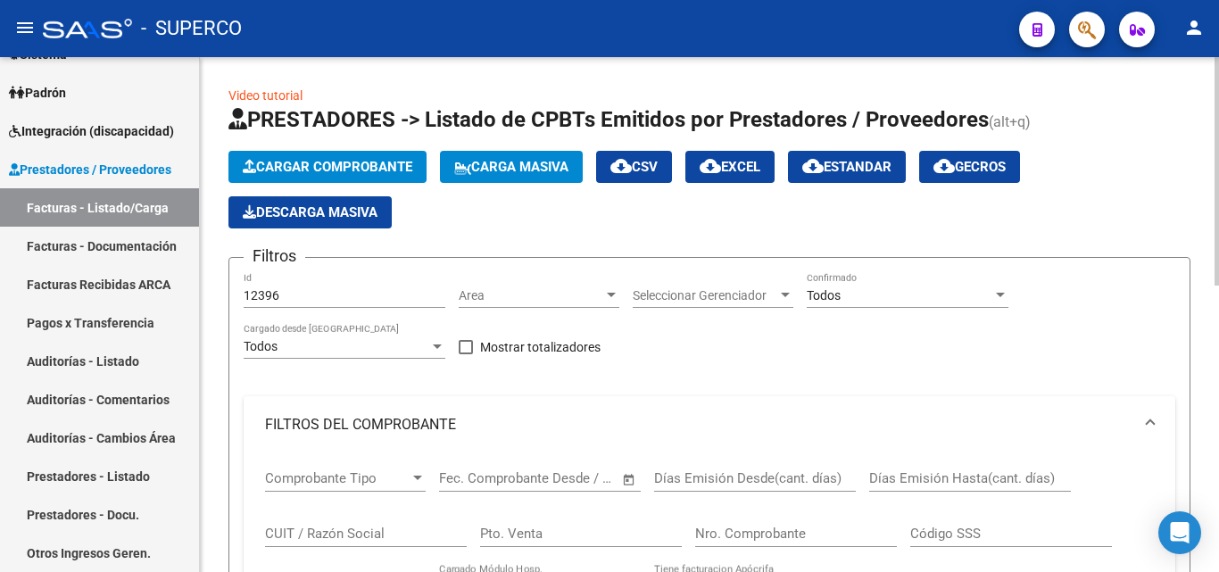
click at [302, 302] on input "12396" at bounding box center [345, 295] width 202 height 15
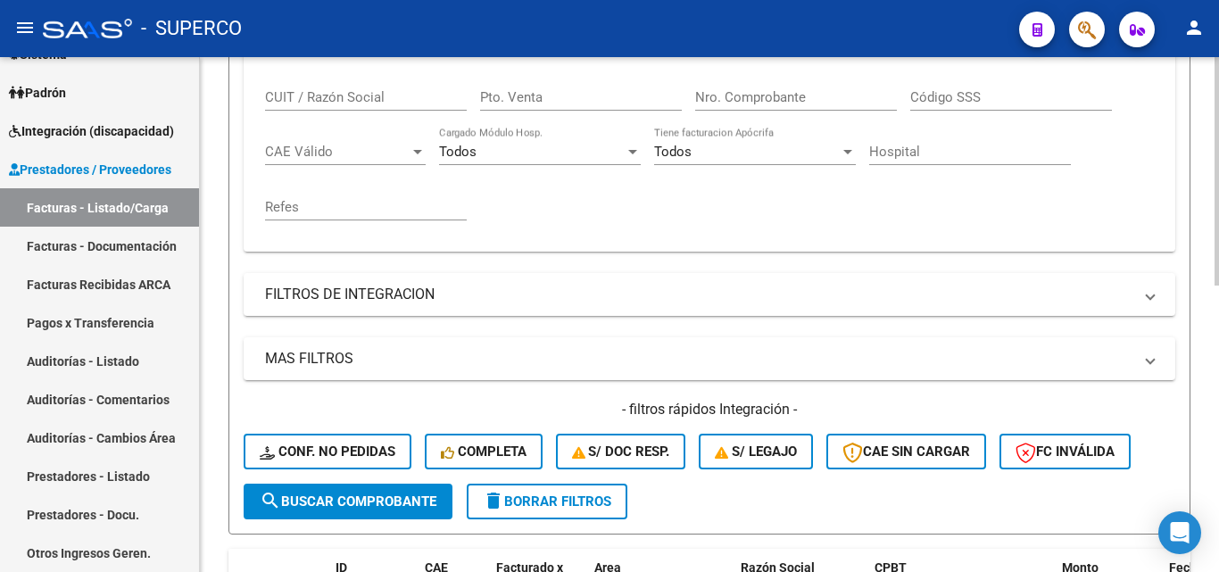
scroll to position [536, 0]
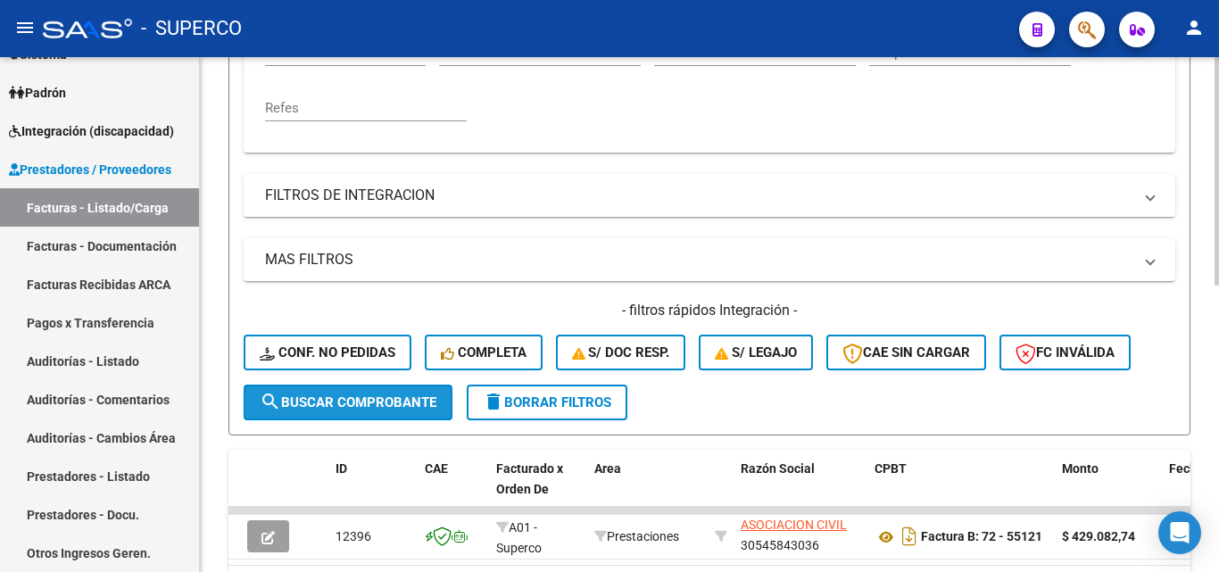
click at [351, 411] on button "search Buscar Comprobante" at bounding box center [348, 403] width 209 height 36
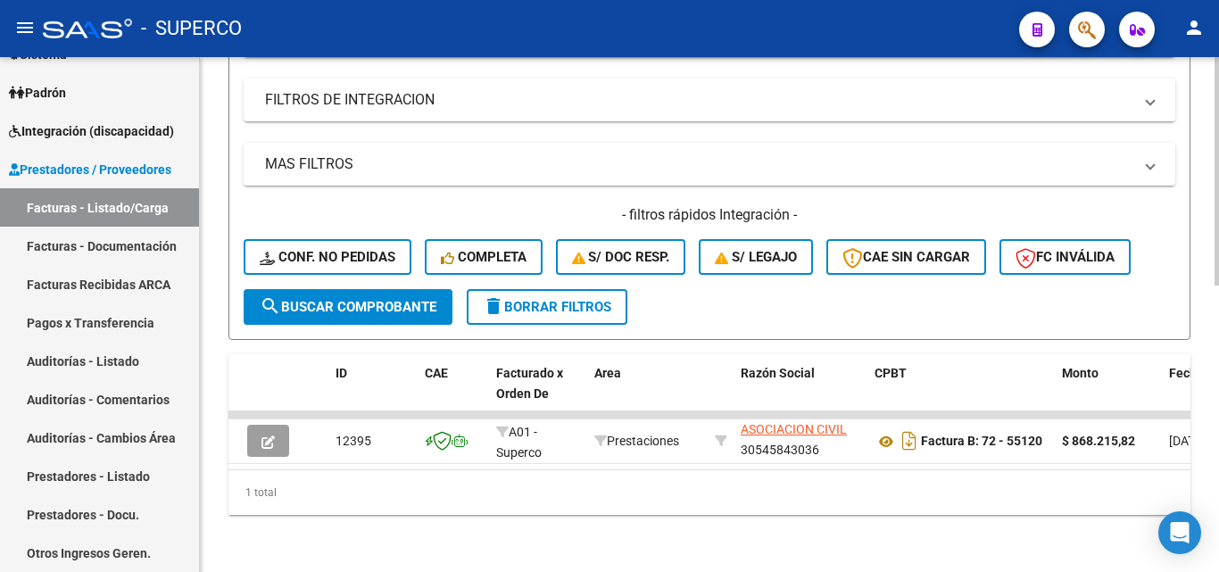
scroll to position [645, 0]
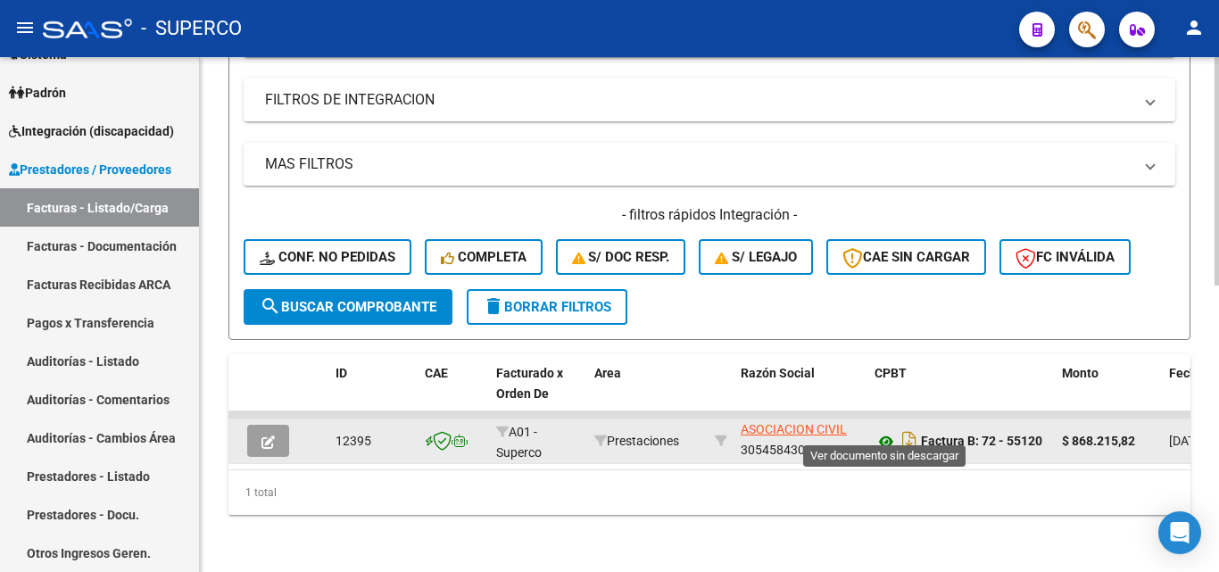
click at [887, 431] on icon at bounding box center [886, 441] width 23 height 21
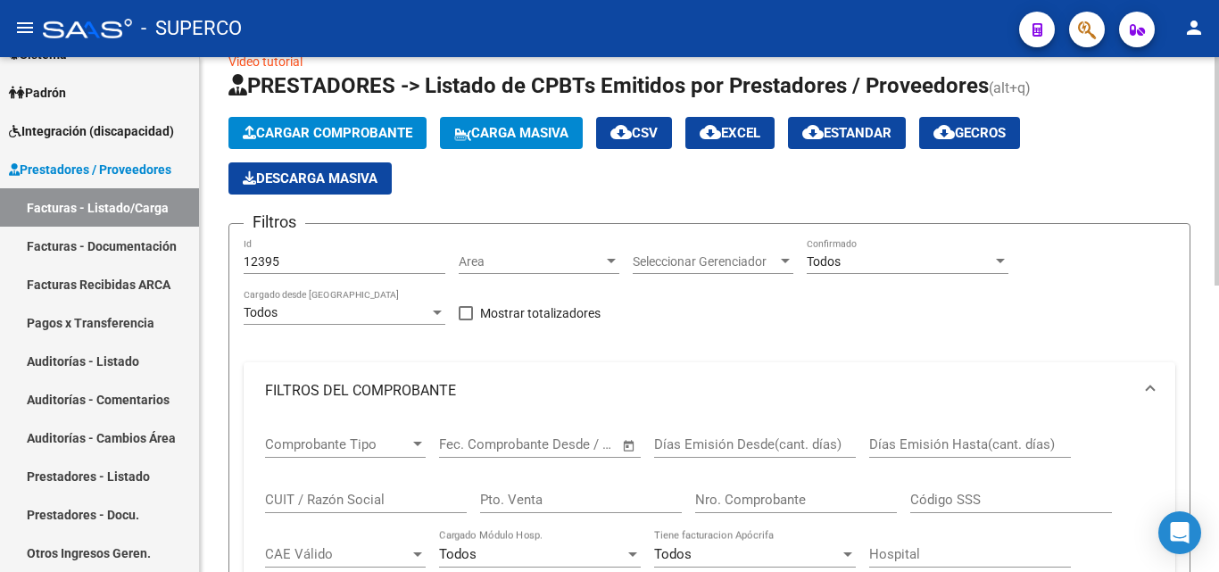
scroll to position [21, 0]
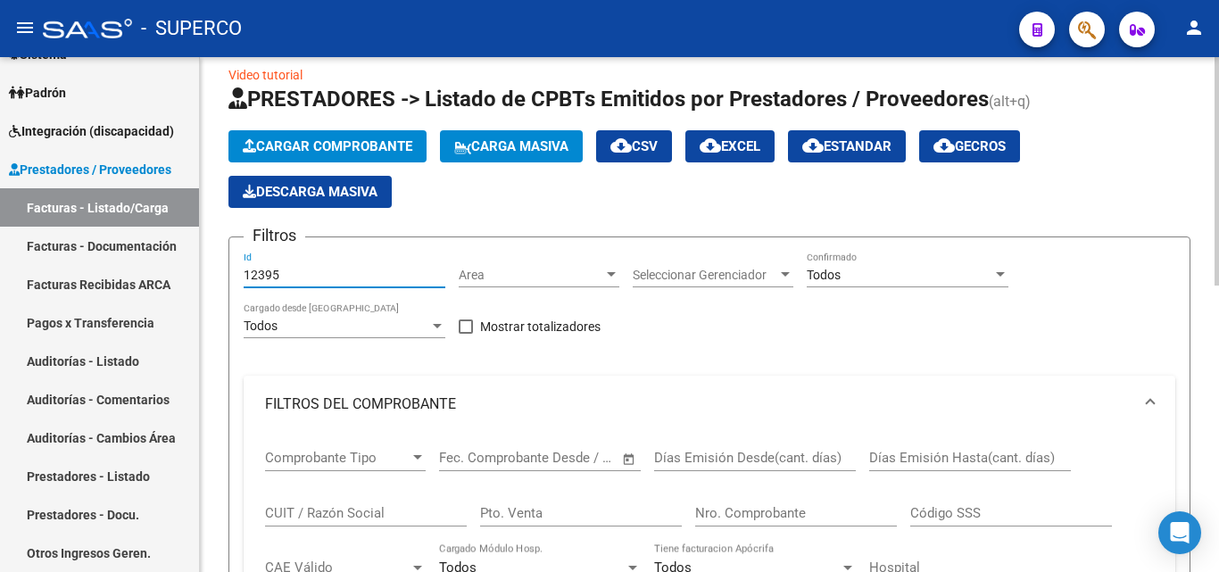
click at [331, 268] on input "12395" at bounding box center [345, 275] width 202 height 15
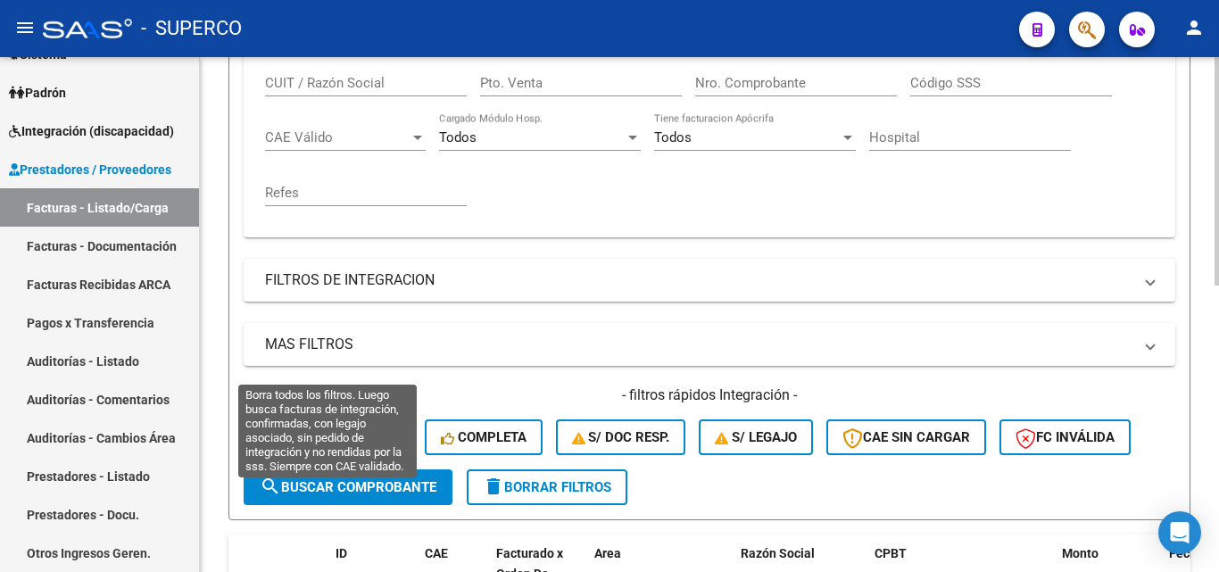
scroll to position [556, 0]
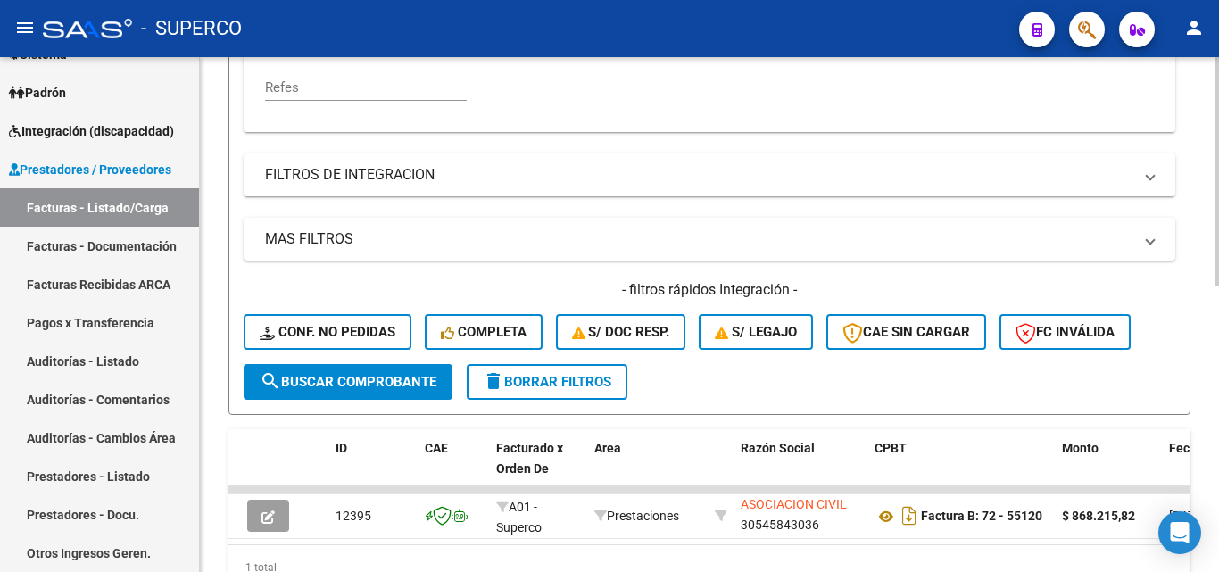
click at [362, 386] on span "search Buscar Comprobante" at bounding box center [348, 382] width 177 height 16
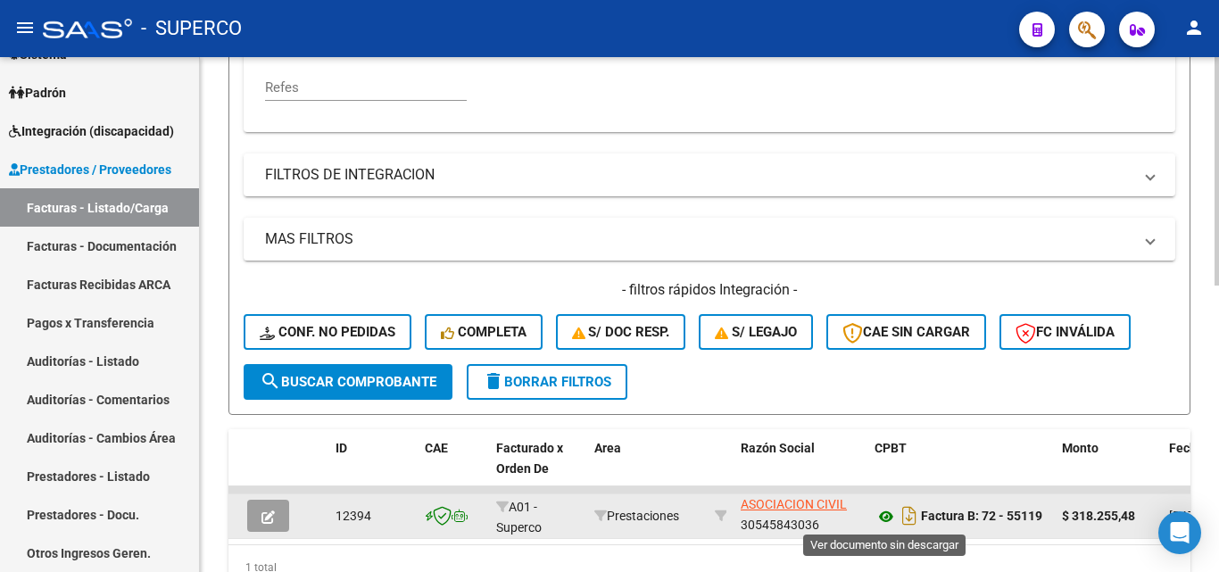
click at [885, 515] on icon at bounding box center [886, 516] width 23 height 21
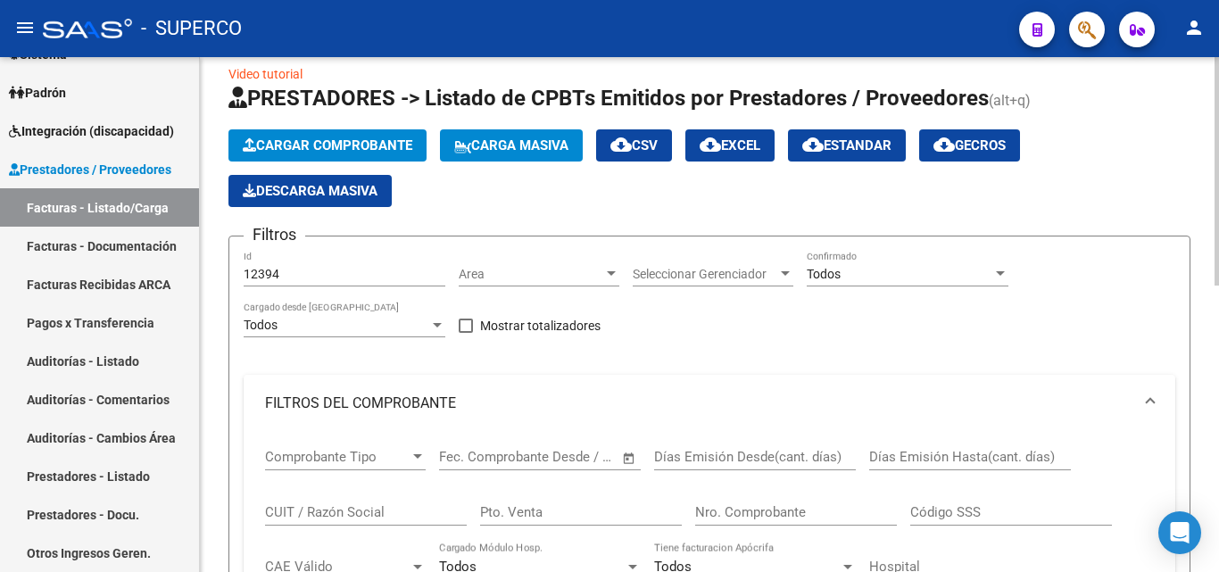
scroll to position [21, 0]
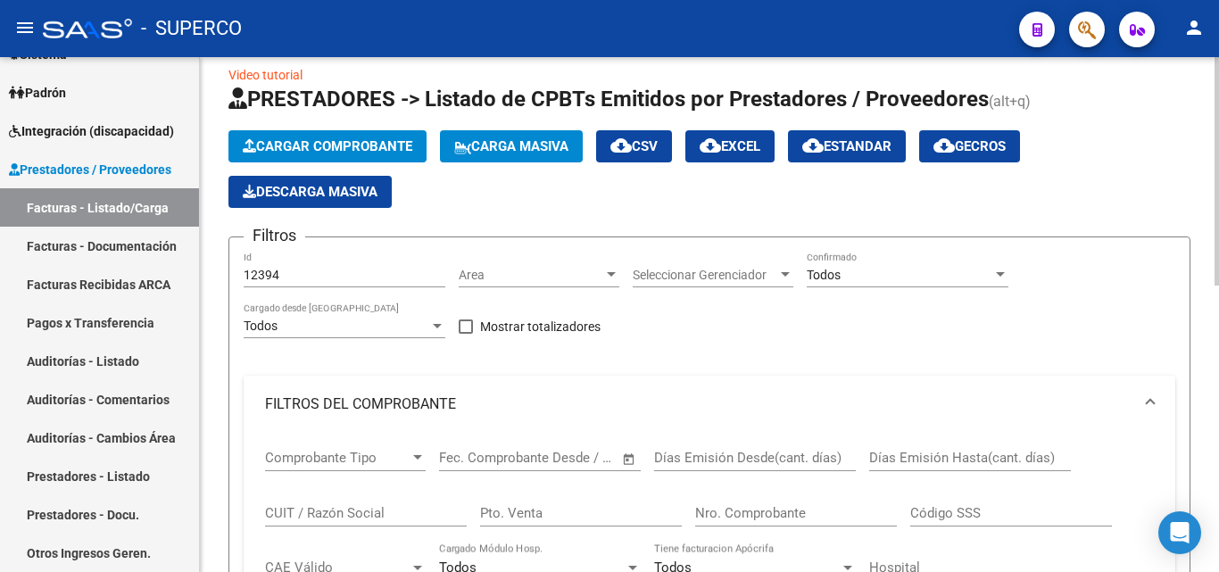
click at [310, 270] on input "12394" at bounding box center [345, 275] width 202 height 15
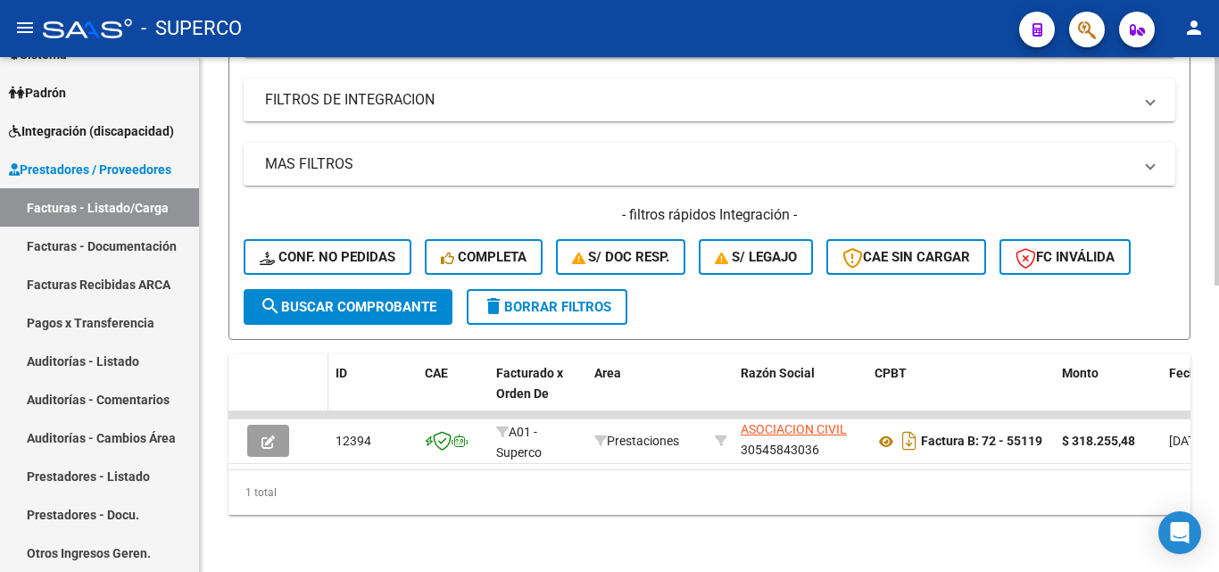
scroll to position [645, 0]
click at [327, 299] on span "search Buscar Comprobante" at bounding box center [348, 307] width 177 height 16
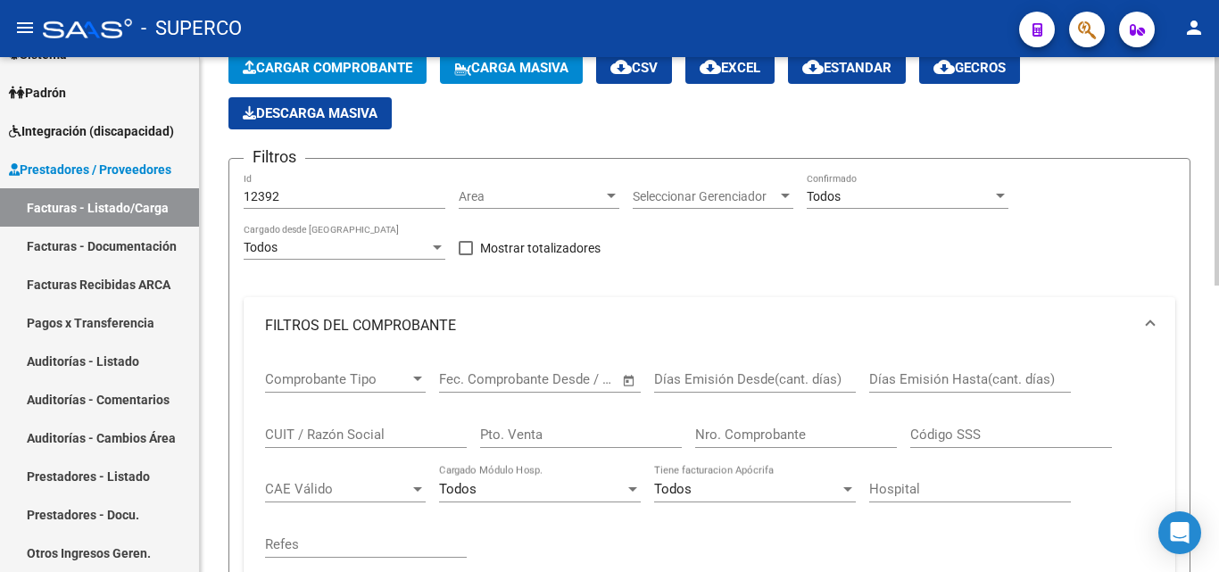
scroll to position [0, 0]
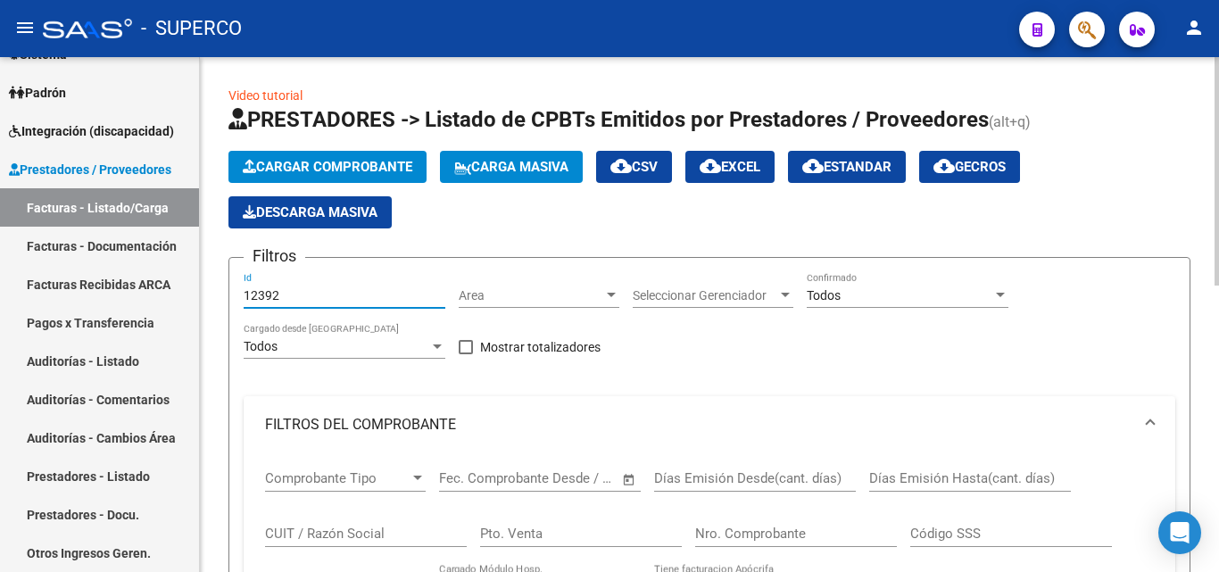
drag, startPoint x: 270, startPoint y: 291, endPoint x: 314, endPoint y: 297, distance: 45.1
click at [314, 297] on input "12392" at bounding box center [345, 295] width 202 height 15
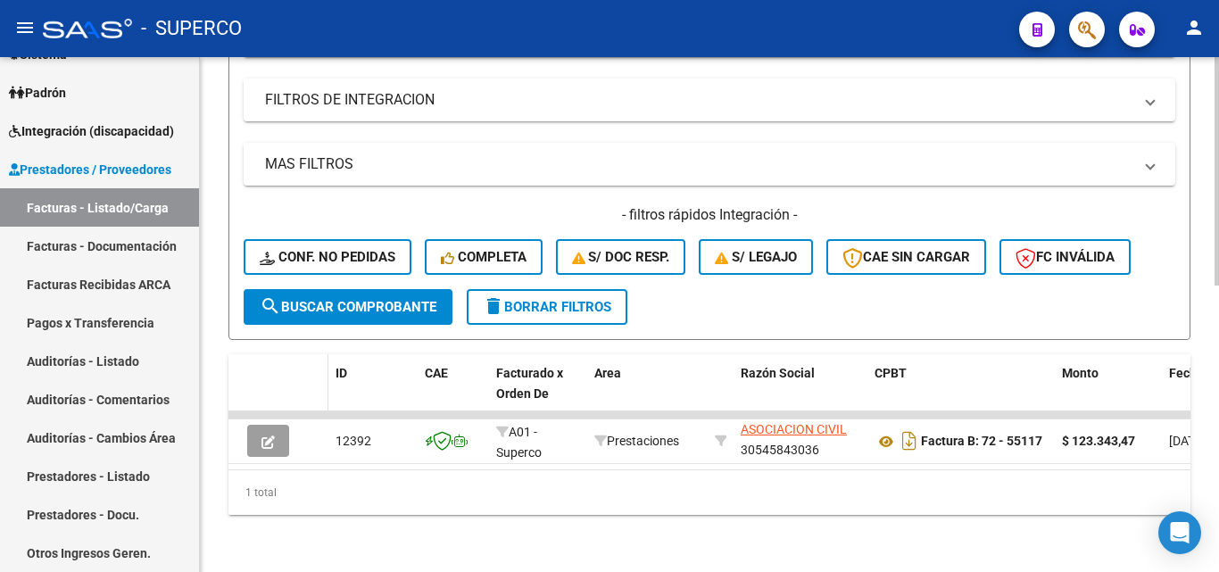
scroll to position [645, 0]
click at [332, 299] on span "search Buscar Comprobante" at bounding box center [348, 307] width 177 height 16
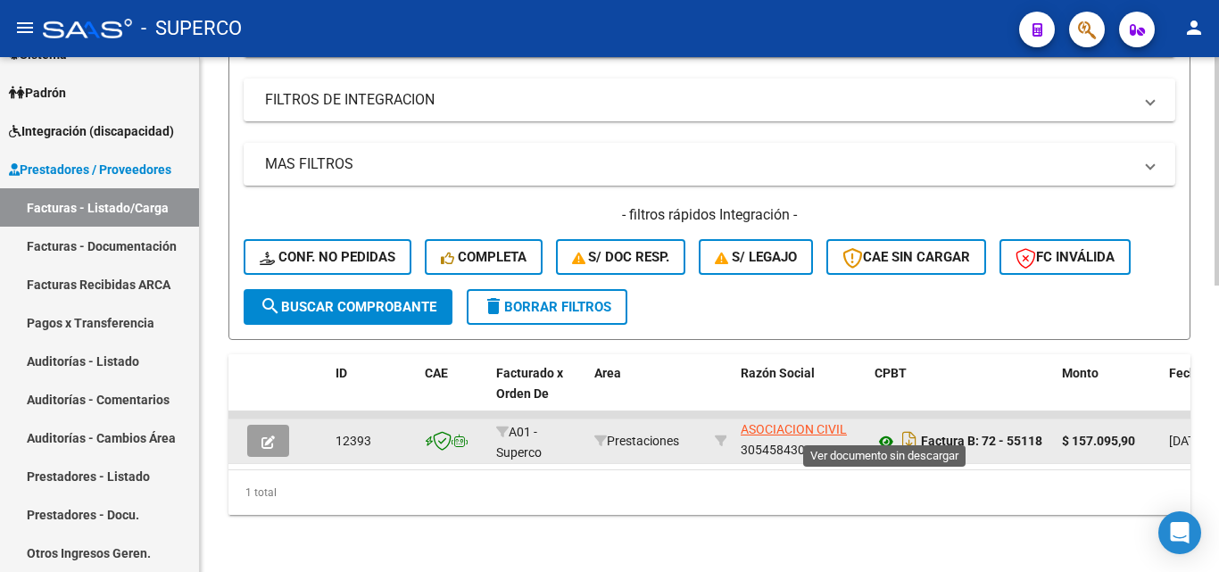
click at [889, 431] on icon at bounding box center [886, 441] width 23 height 21
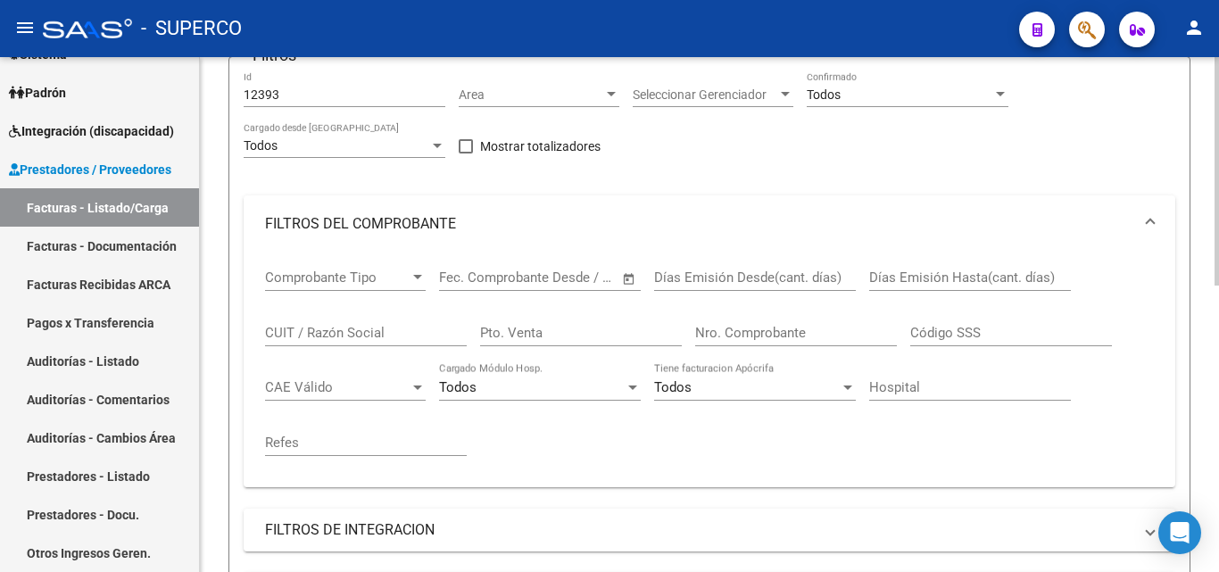
scroll to position [199, 0]
click at [321, 104] on div "12393 Id" at bounding box center [345, 91] width 202 height 36
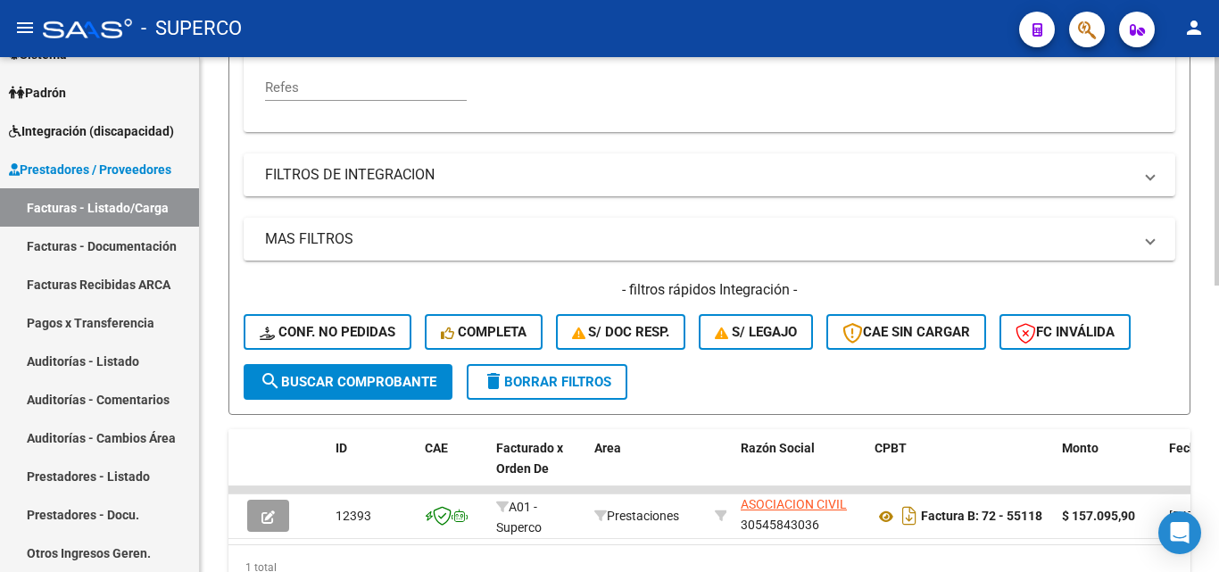
scroll to position [645, 0]
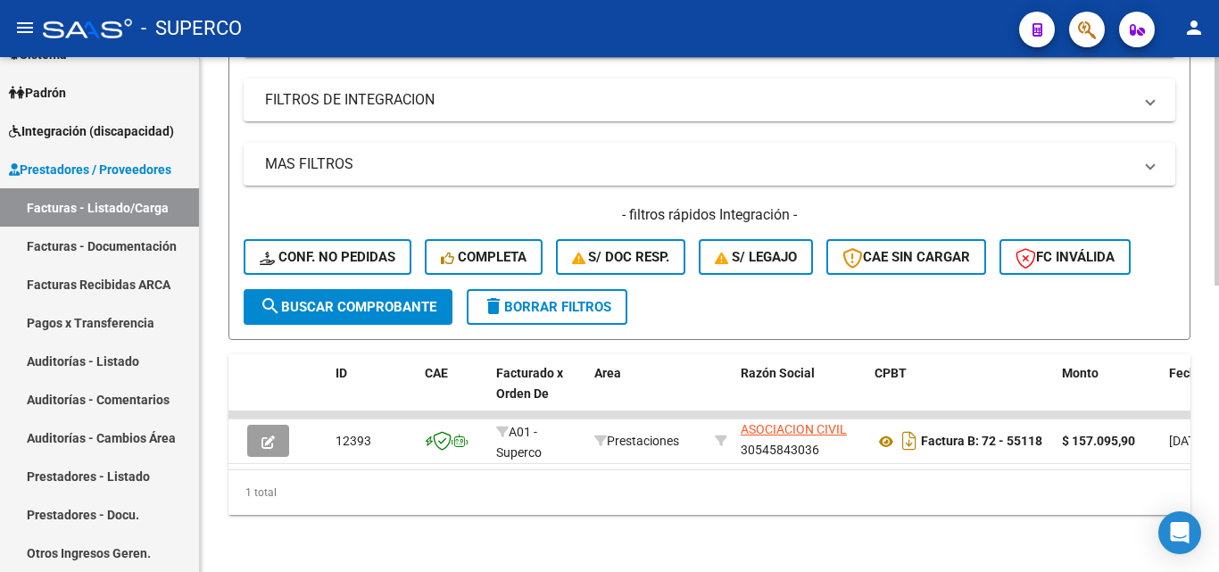
click at [370, 299] on span "search Buscar Comprobante" at bounding box center [348, 307] width 177 height 16
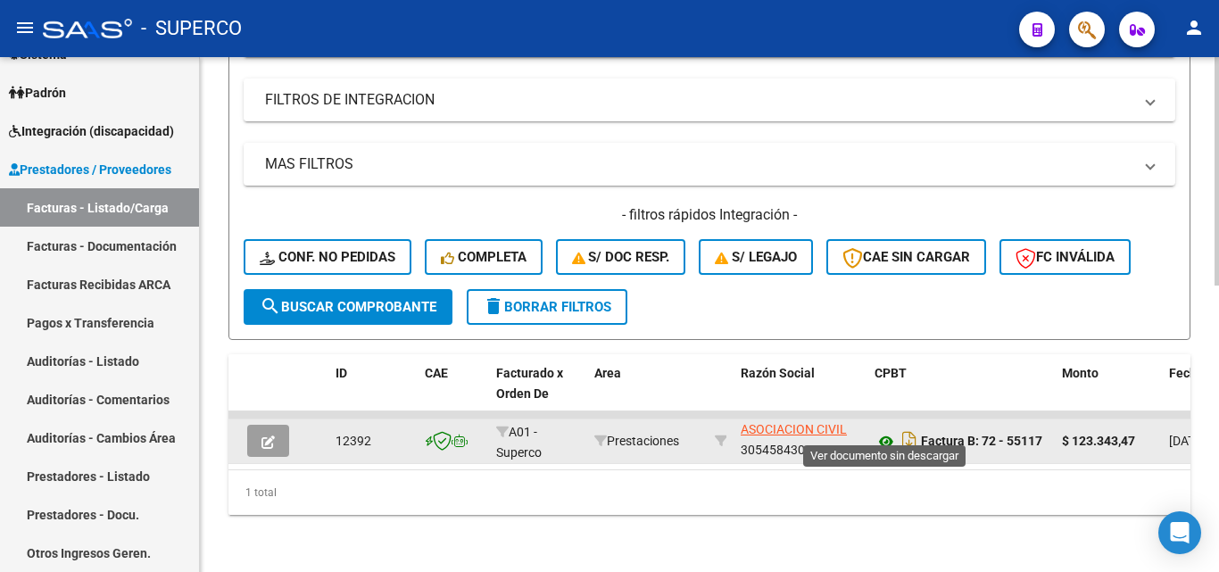
click at [884, 431] on icon at bounding box center [886, 441] width 23 height 21
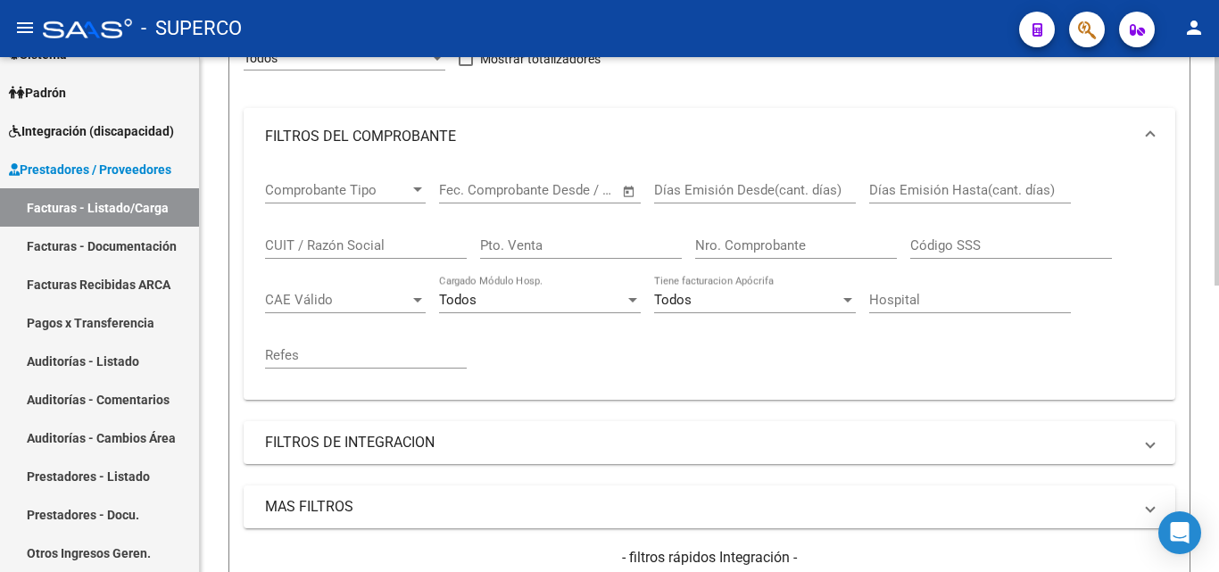
scroll to position [110, 0]
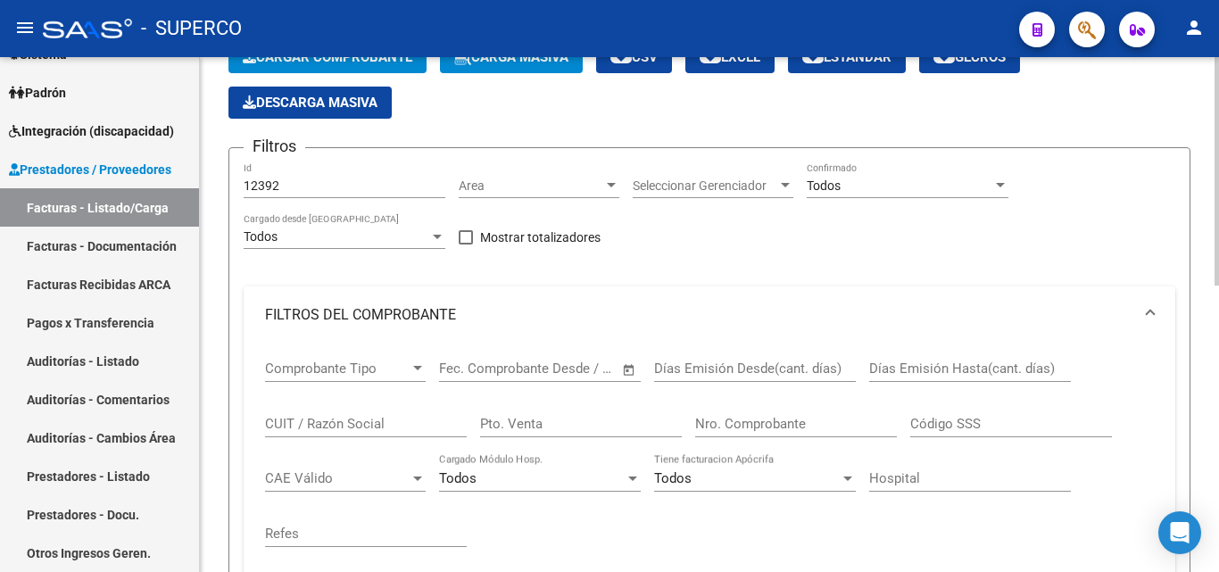
click at [318, 194] on div "12392 Id" at bounding box center [345, 180] width 202 height 36
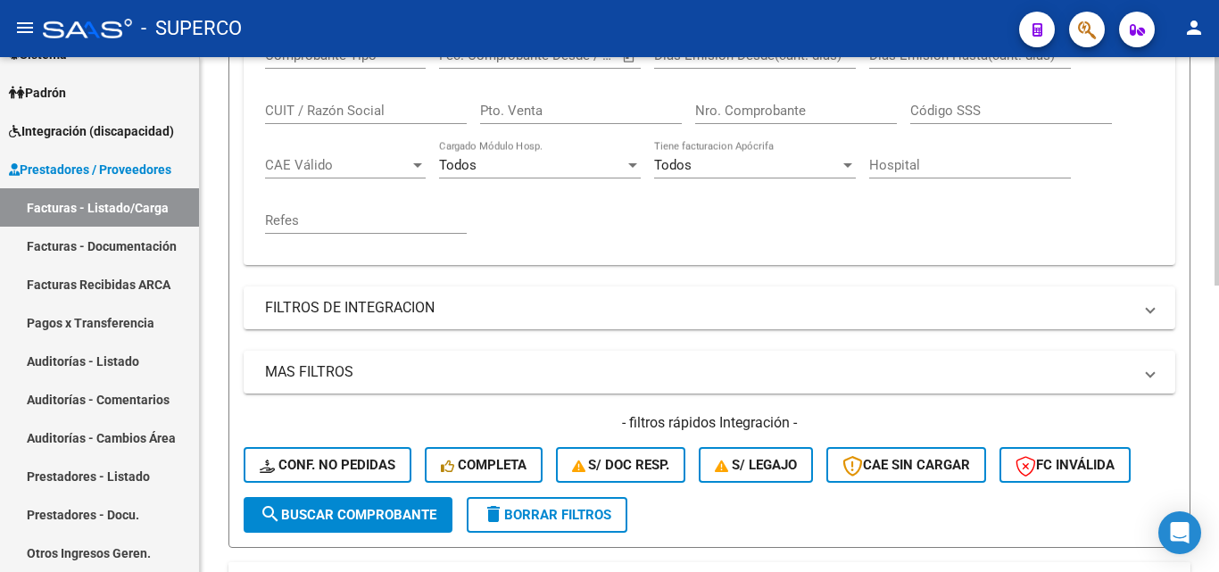
scroll to position [645, 0]
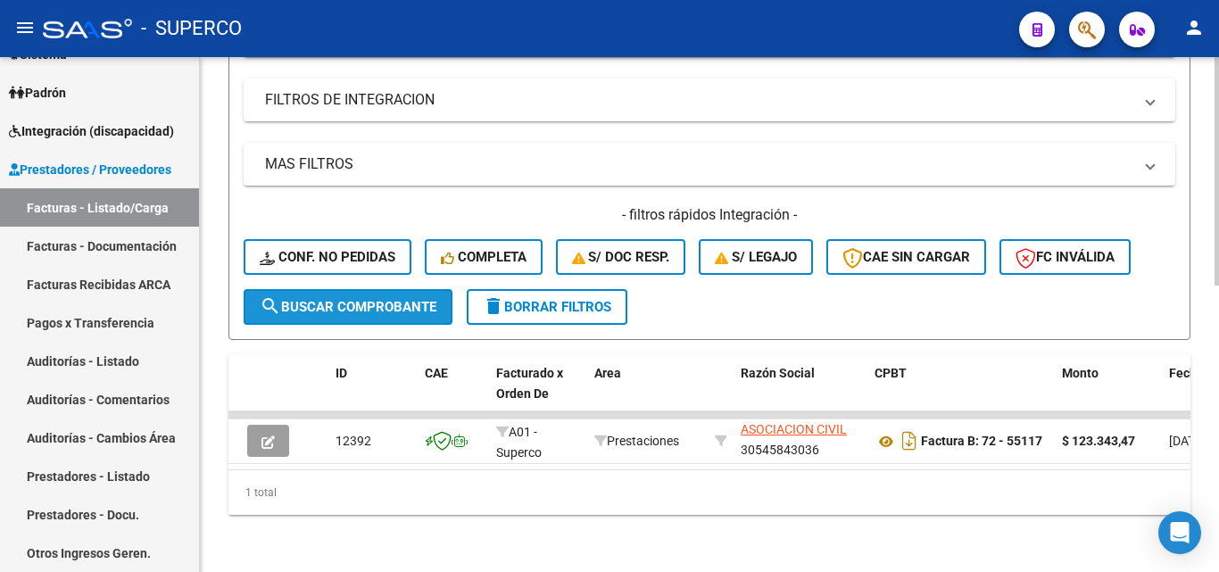
click at [379, 300] on span "search Buscar Comprobante" at bounding box center [348, 307] width 177 height 16
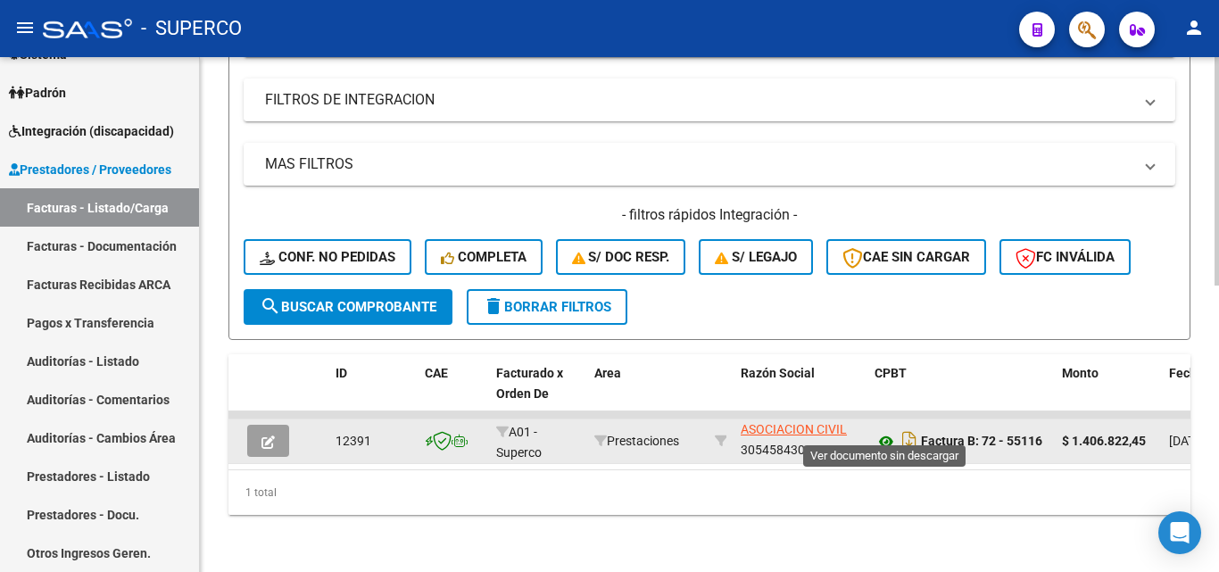
click at [888, 431] on icon at bounding box center [886, 441] width 23 height 21
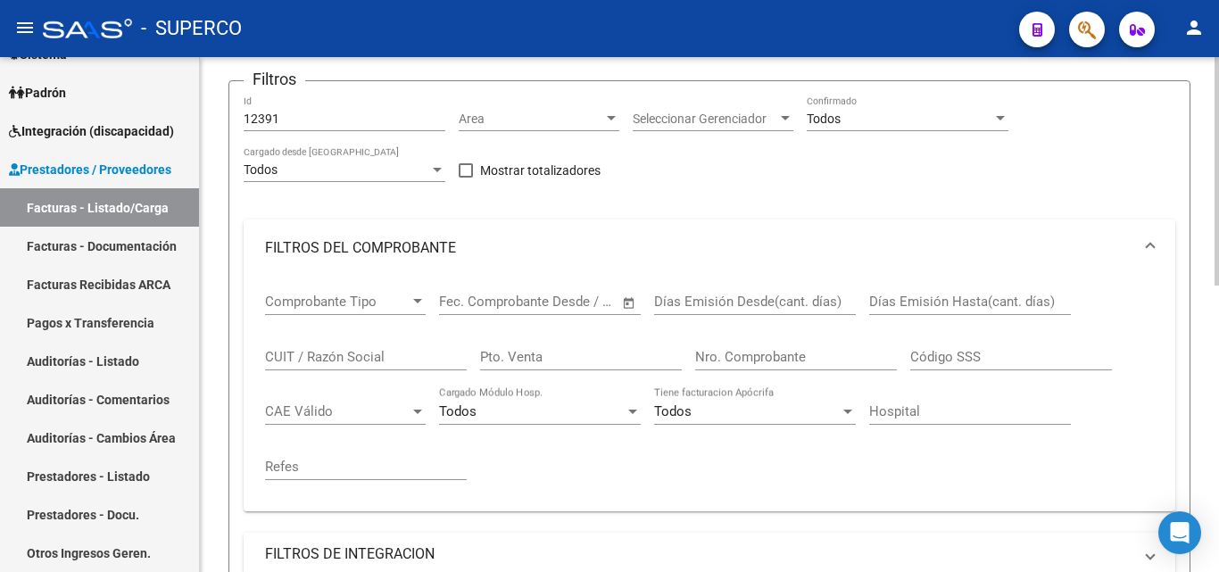
scroll to position [110, 0]
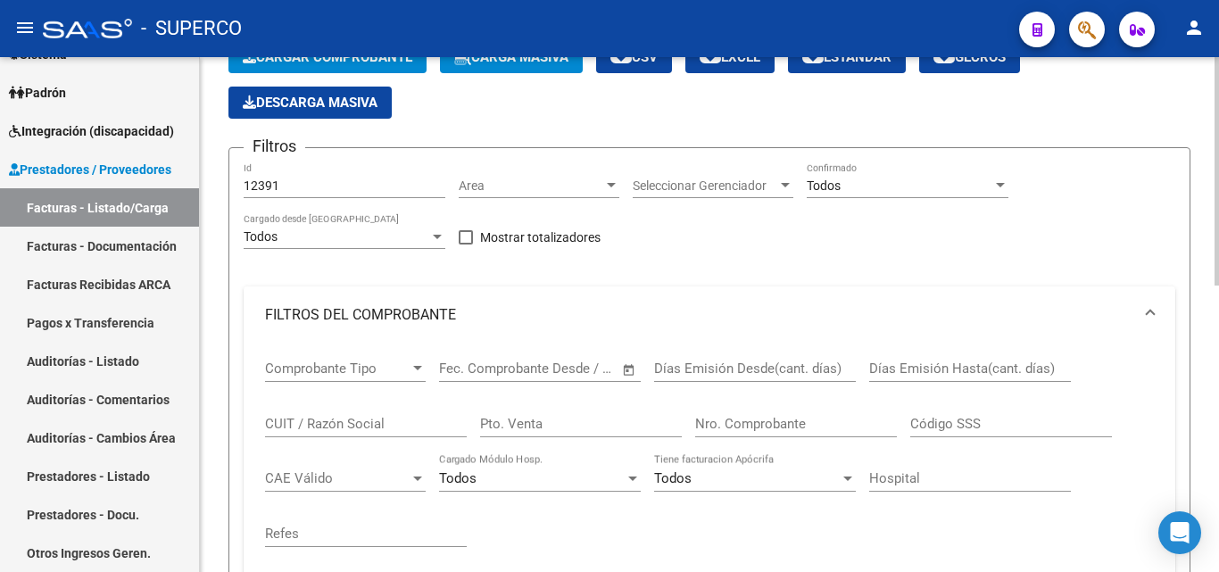
click at [295, 177] on div "12391 Id" at bounding box center [345, 180] width 202 height 36
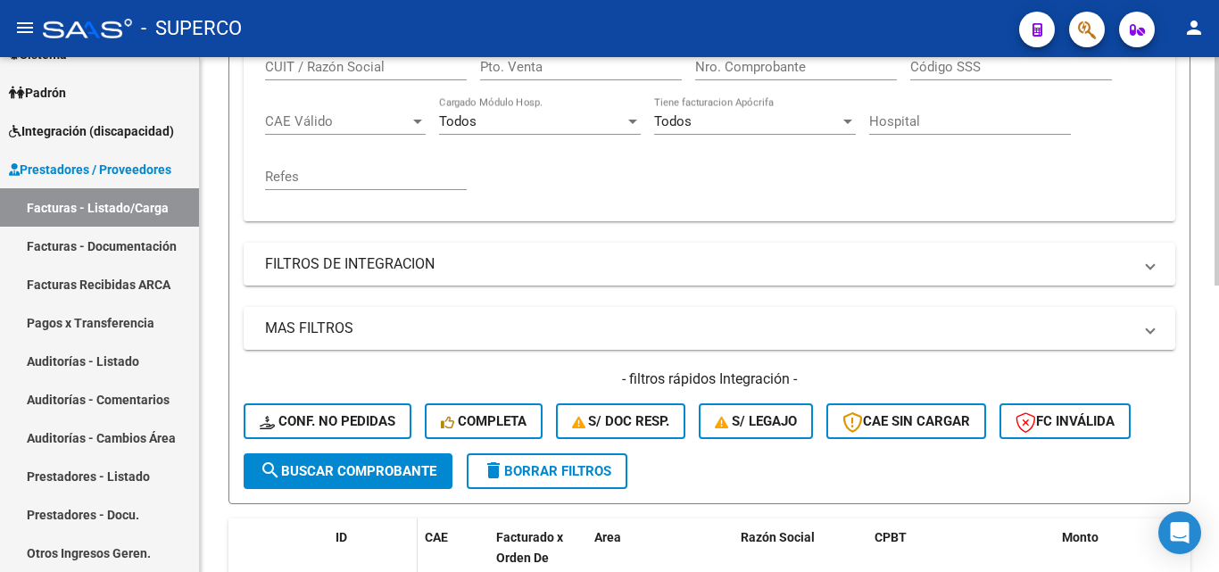
scroll to position [645, 0]
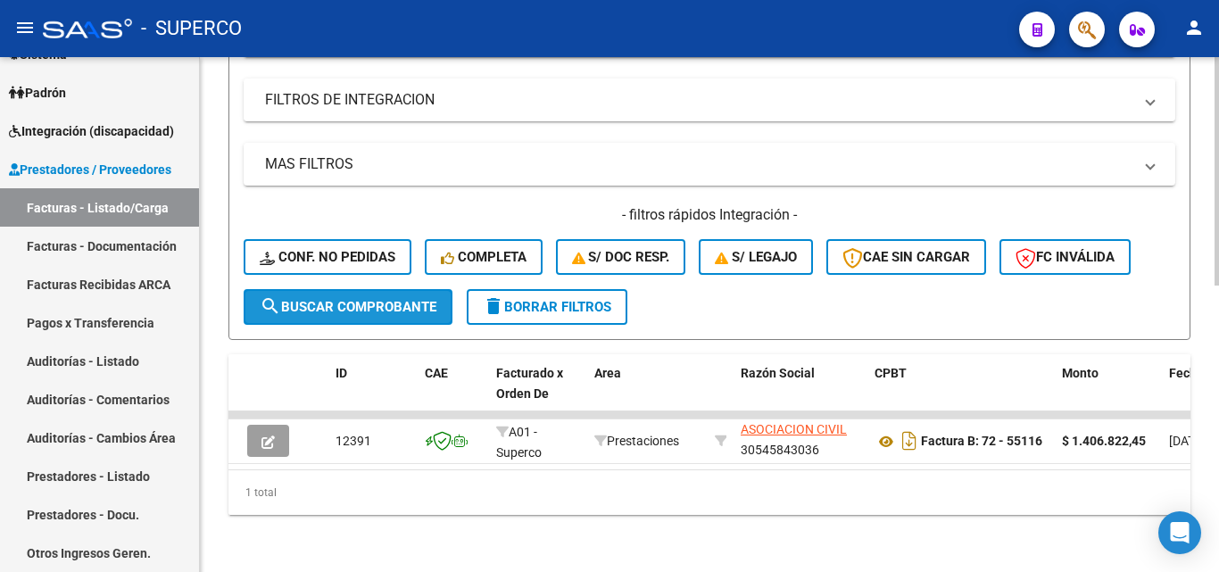
click at [353, 308] on button "search Buscar Comprobante" at bounding box center [348, 307] width 209 height 36
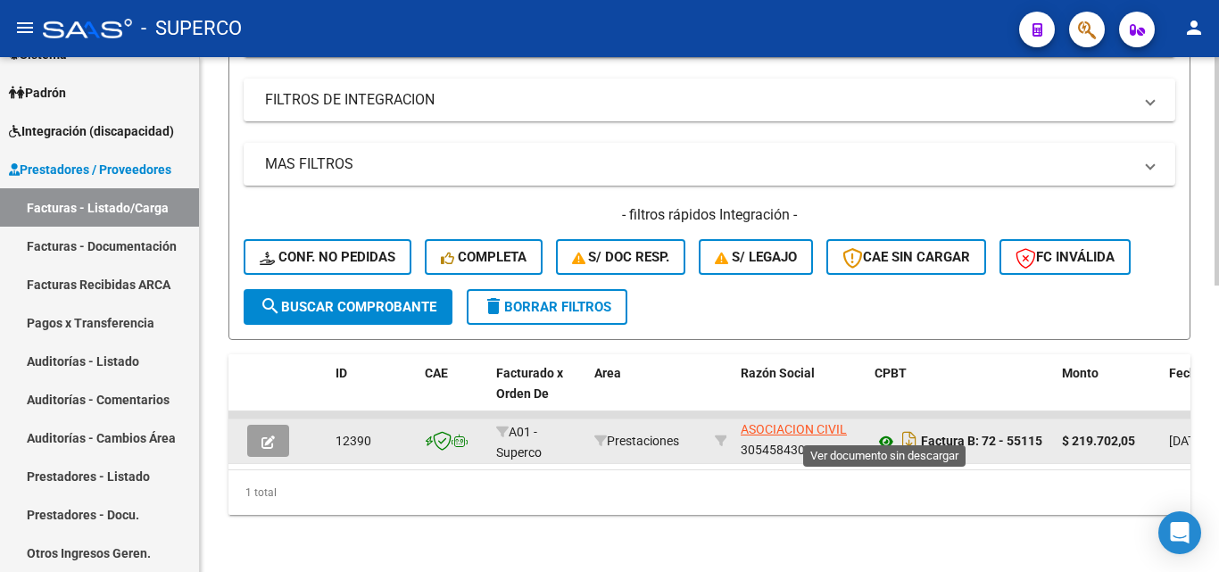
click at [881, 431] on icon at bounding box center [886, 441] width 23 height 21
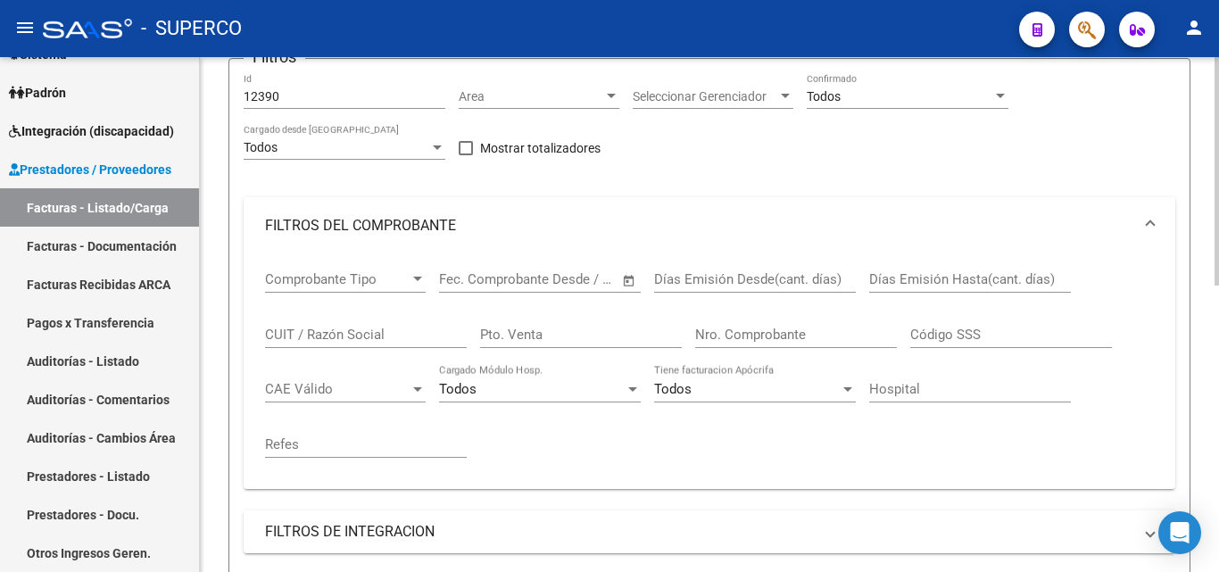
scroll to position [110, 0]
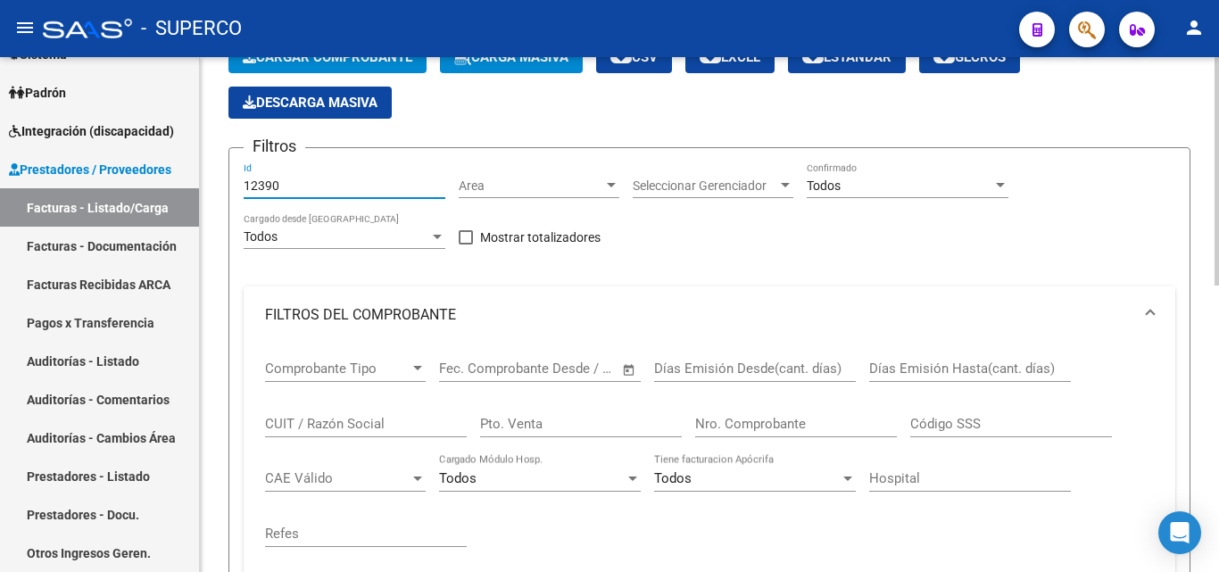
click at [295, 184] on input "12390" at bounding box center [345, 186] width 202 height 15
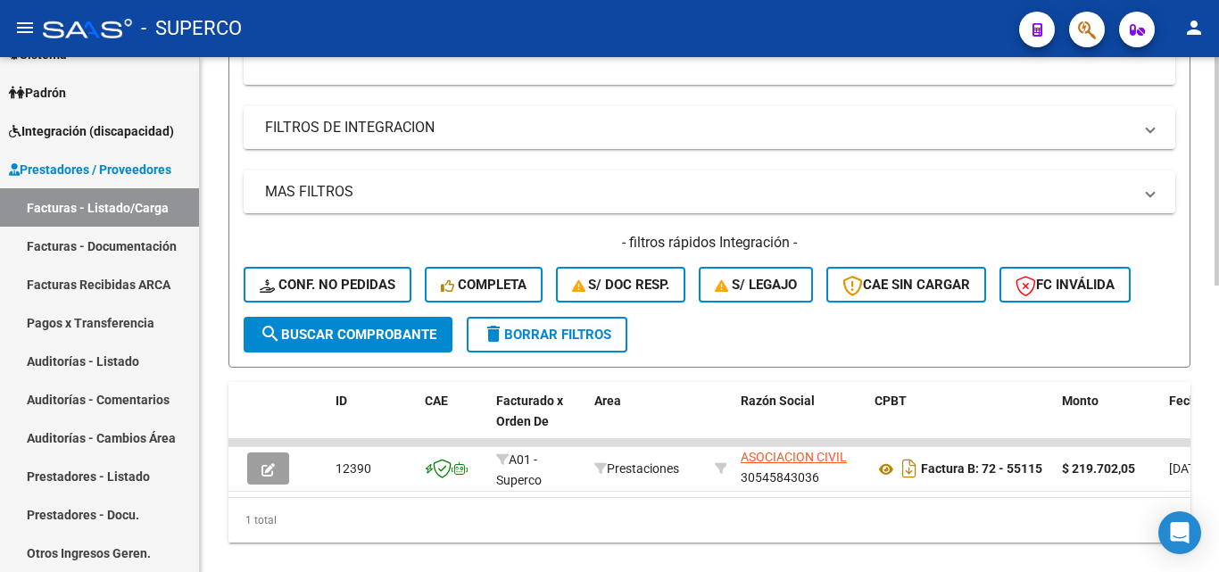
scroll to position [645, 0]
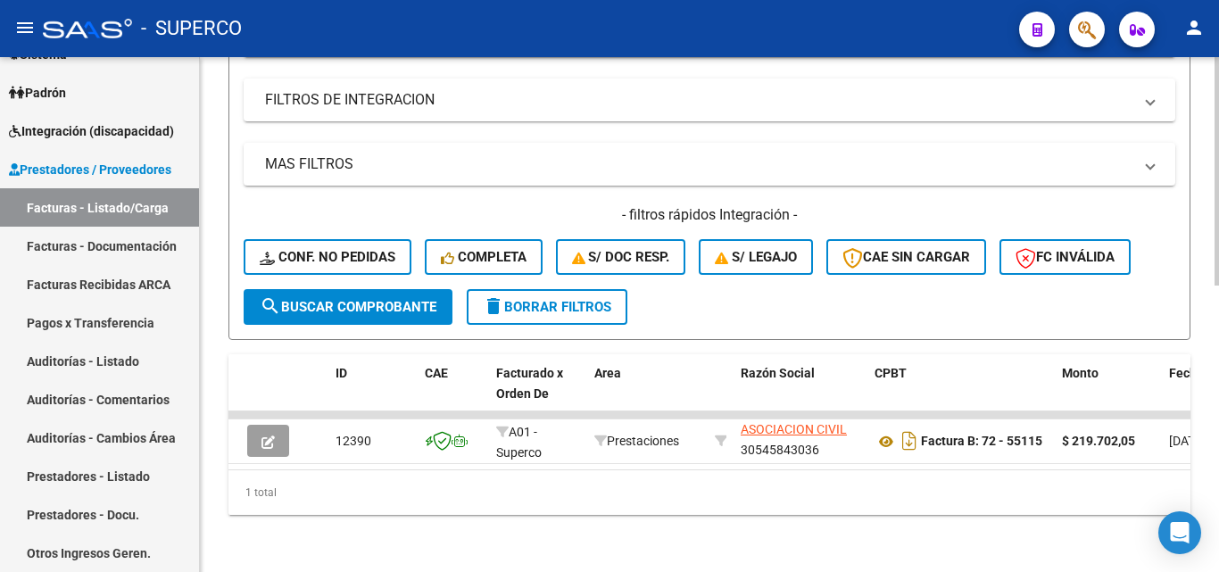
drag, startPoint x: 328, startPoint y: 295, endPoint x: 521, endPoint y: 324, distance: 195.9
click at [328, 299] on span "search Buscar Comprobante" at bounding box center [348, 307] width 177 height 16
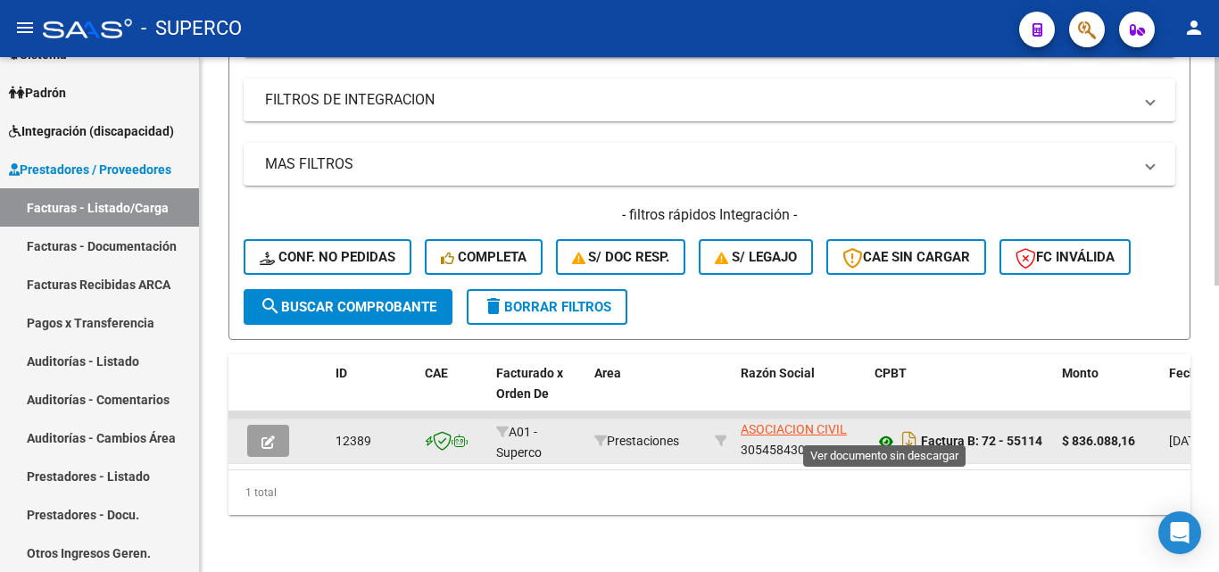
click at [888, 431] on icon at bounding box center [886, 441] width 23 height 21
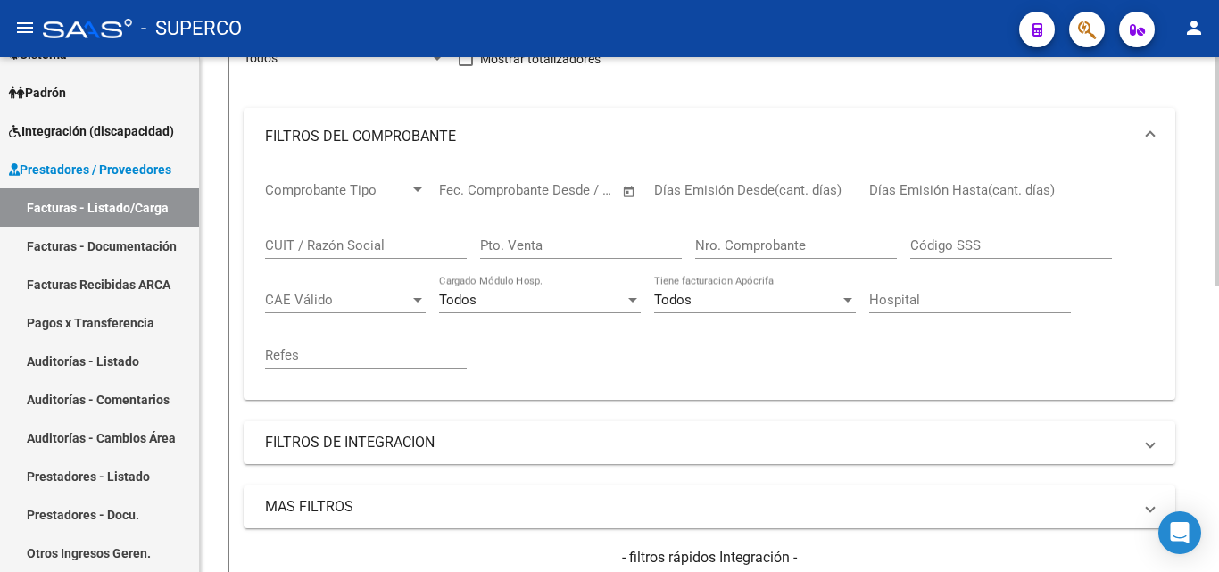
scroll to position [110, 0]
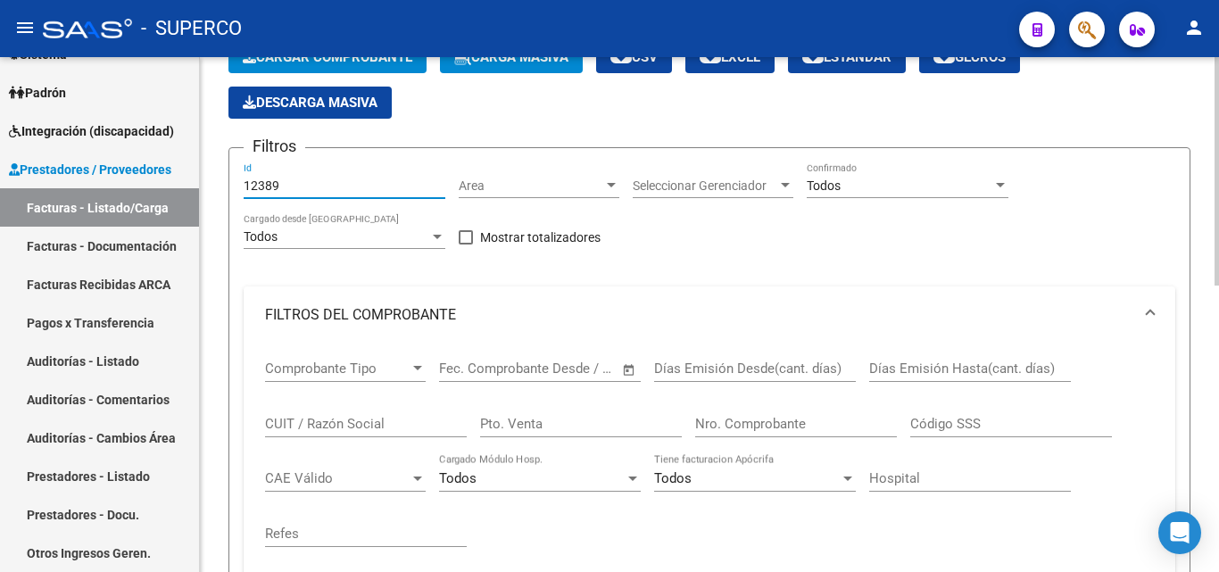
click at [326, 191] on input "12389" at bounding box center [345, 186] width 202 height 15
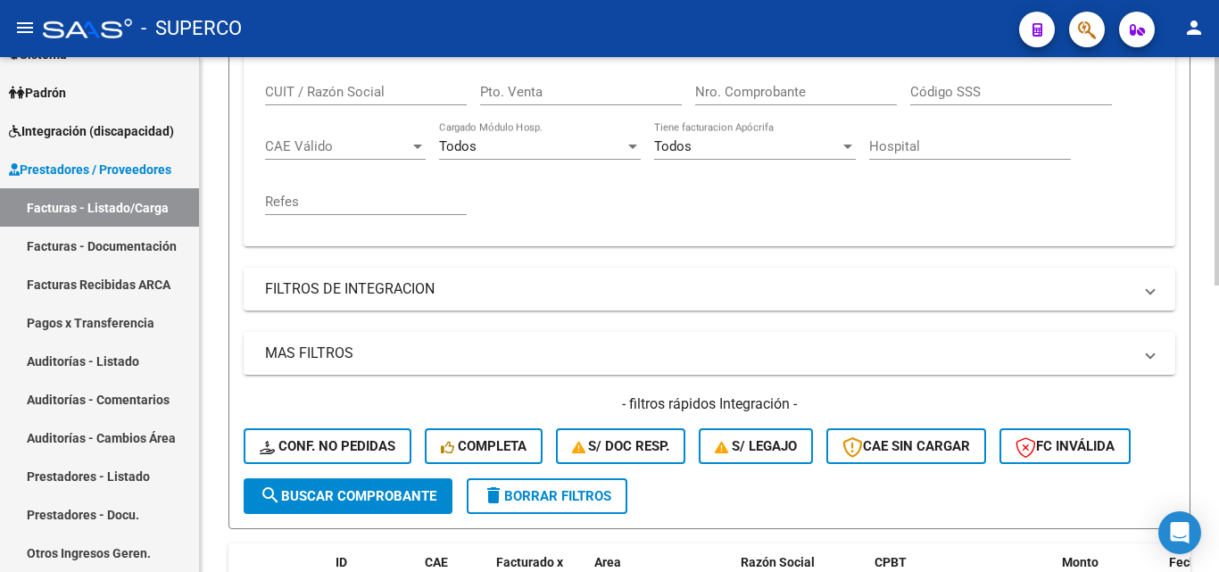
scroll to position [625, 0]
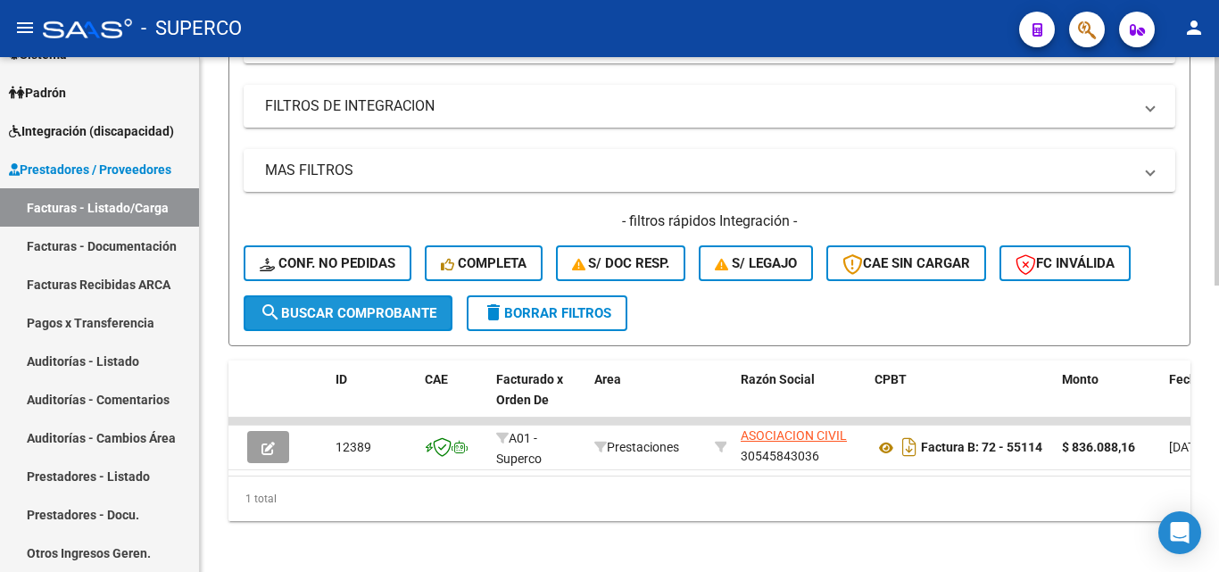
click at [344, 313] on span "search Buscar Comprobante" at bounding box center [348, 313] width 177 height 16
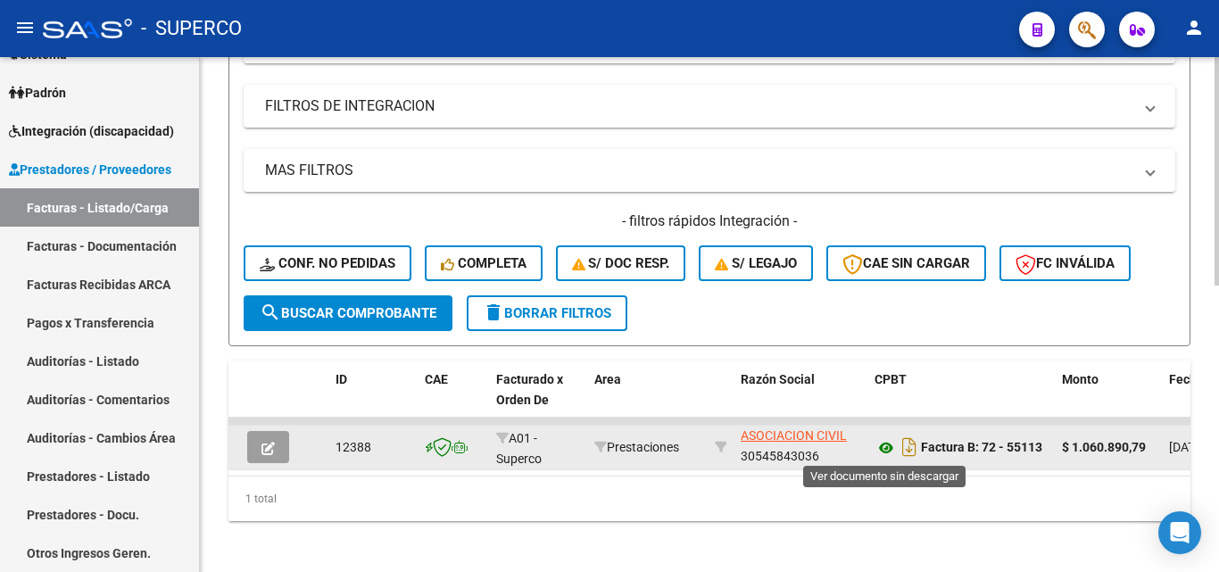
click at [886, 446] on icon at bounding box center [886, 447] width 23 height 21
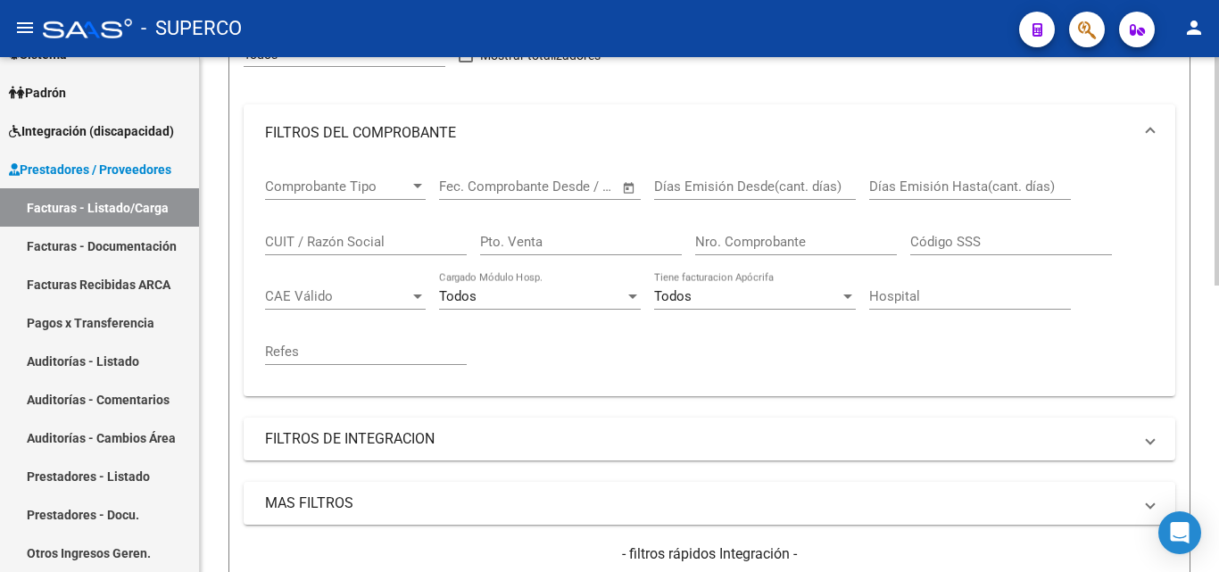
scroll to position [179, 0]
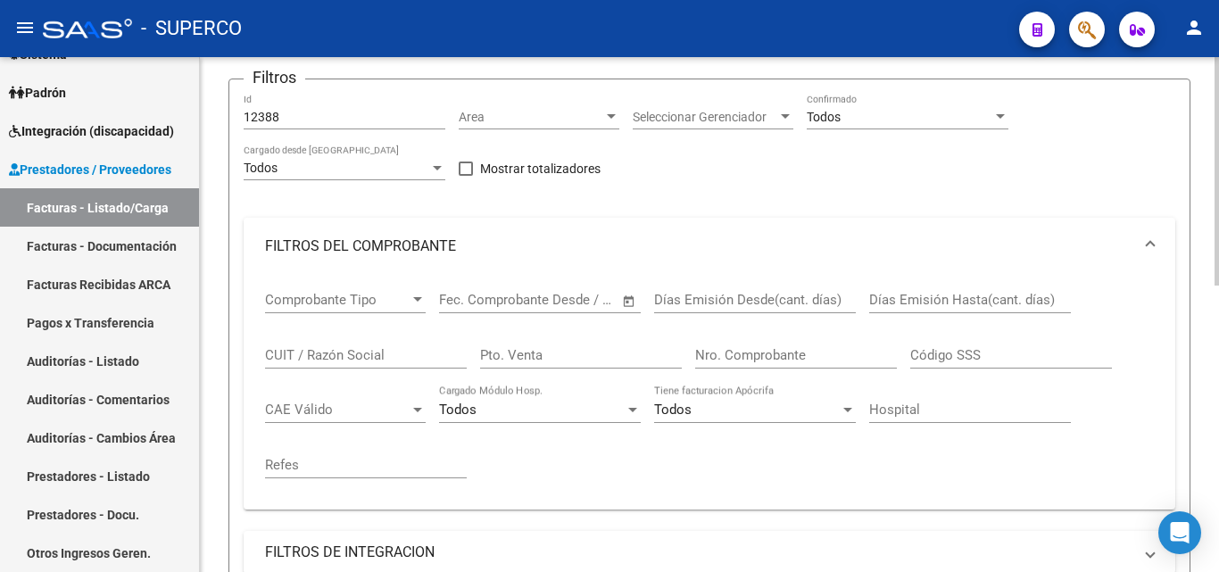
click at [333, 115] on input "12388" at bounding box center [345, 117] width 202 height 15
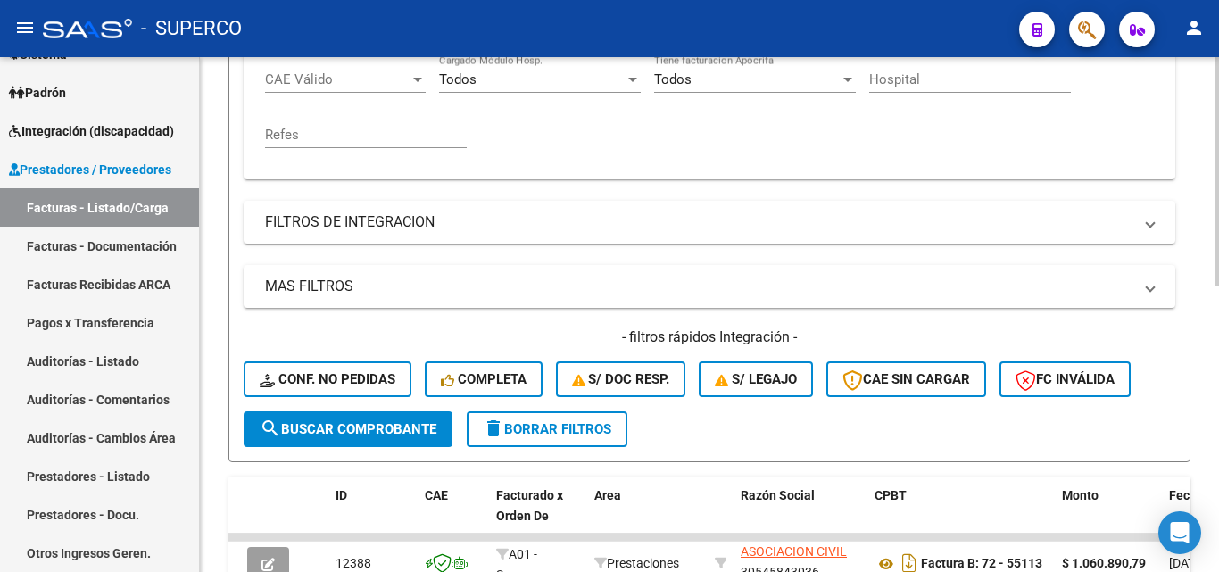
scroll to position [625, 0]
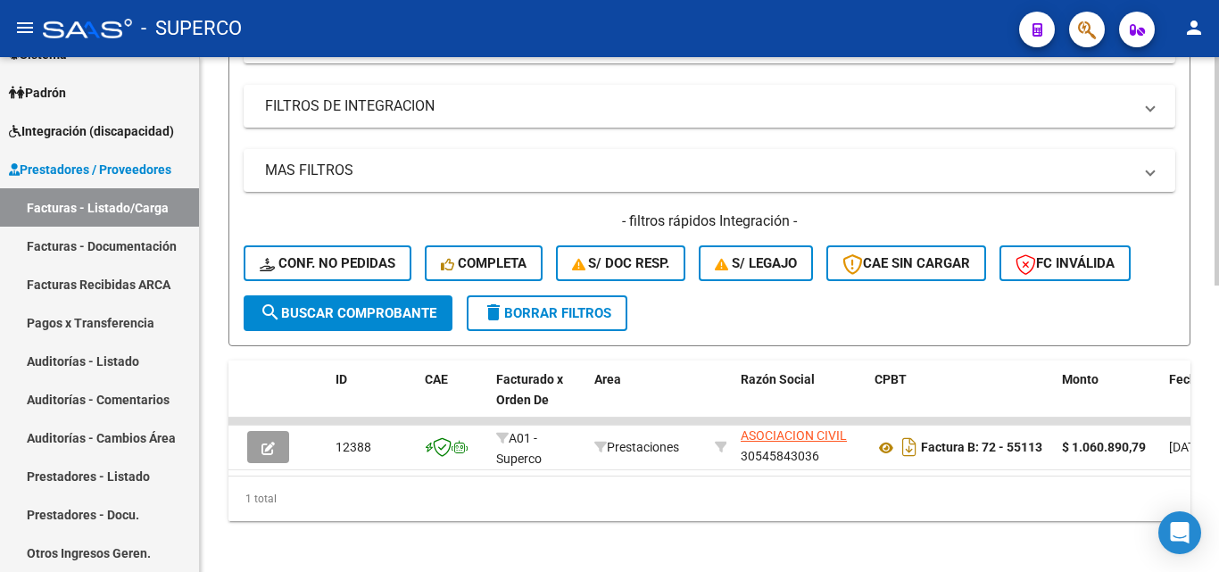
click at [371, 301] on button "search Buscar Comprobante" at bounding box center [348, 313] width 209 height 36
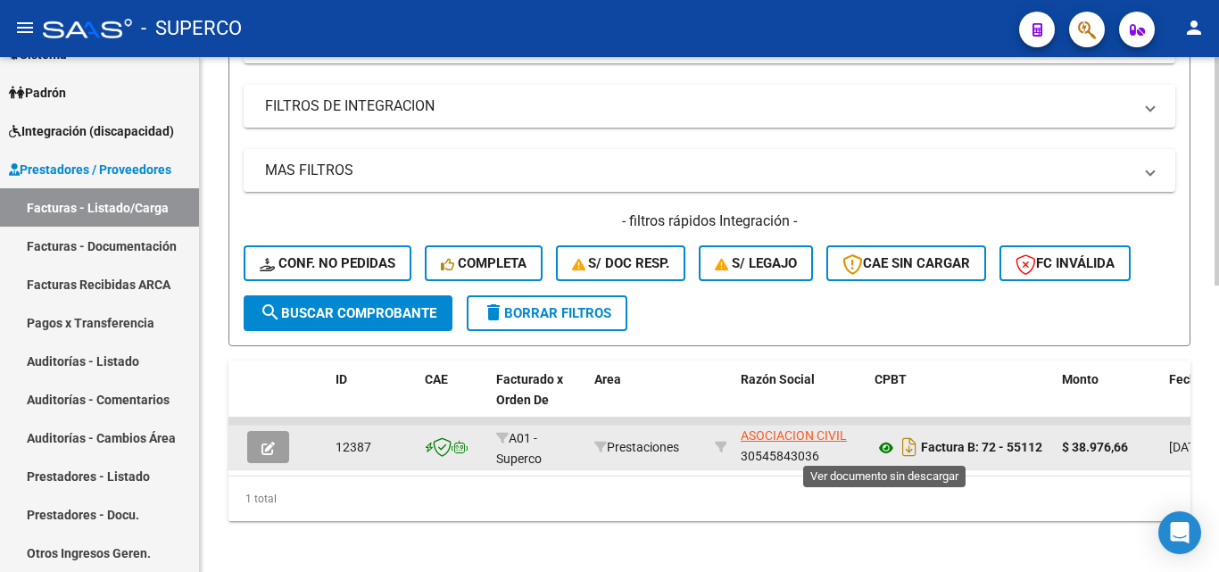
click at [889, 444] on icon at bounding box center [886, 447] width 23 height 21
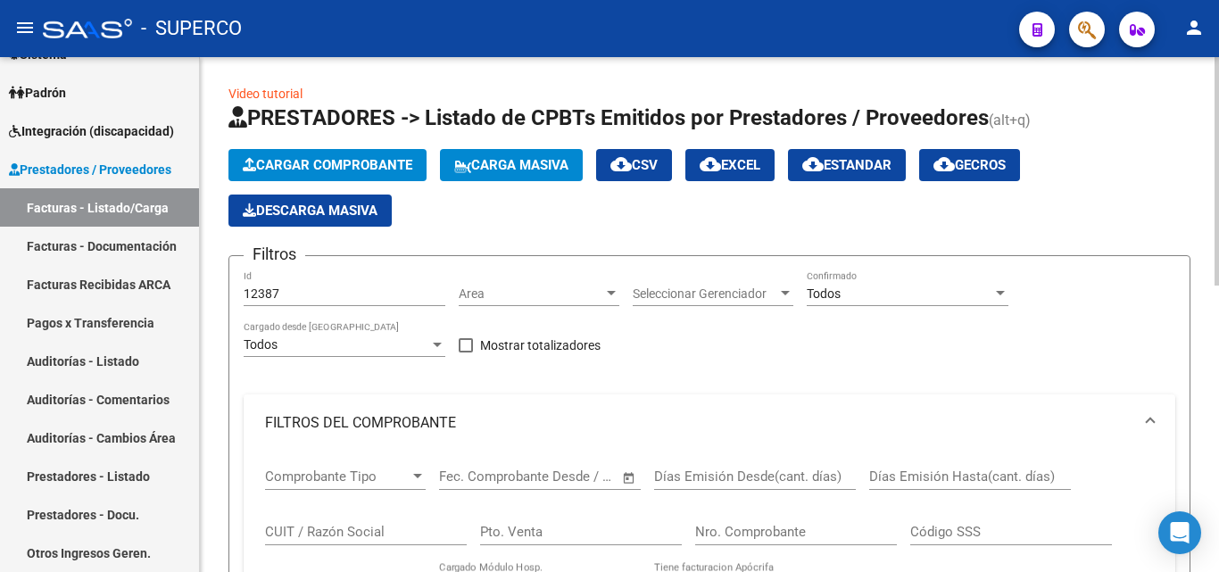
scroll to position [0, 0]
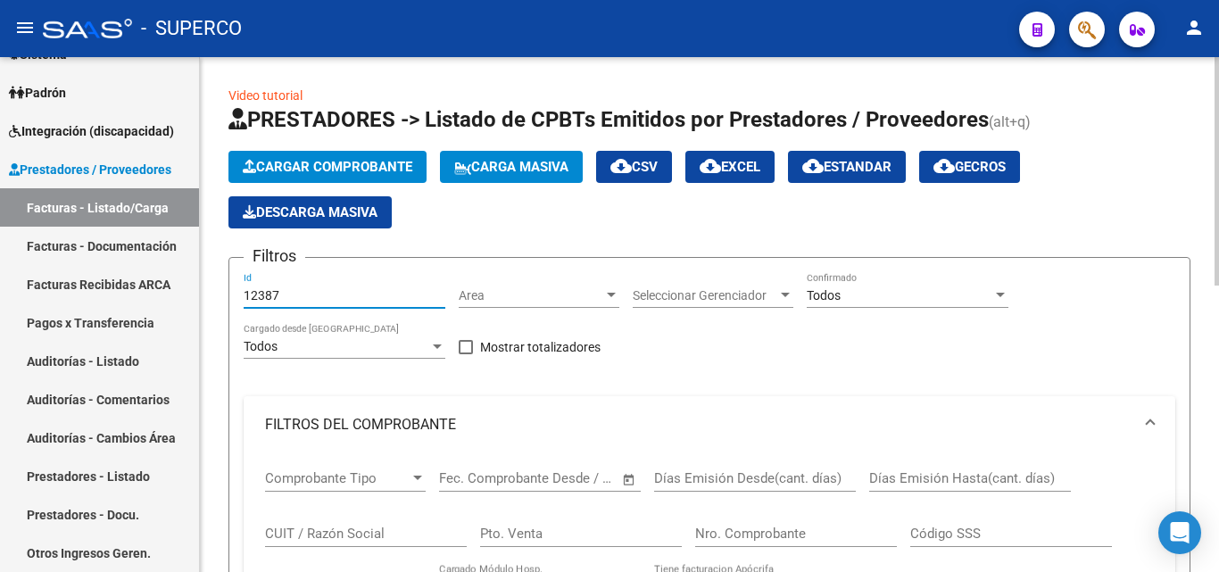
click at [340, 297] on input "12387" at bounding box center [345, 295] width 202 height 15
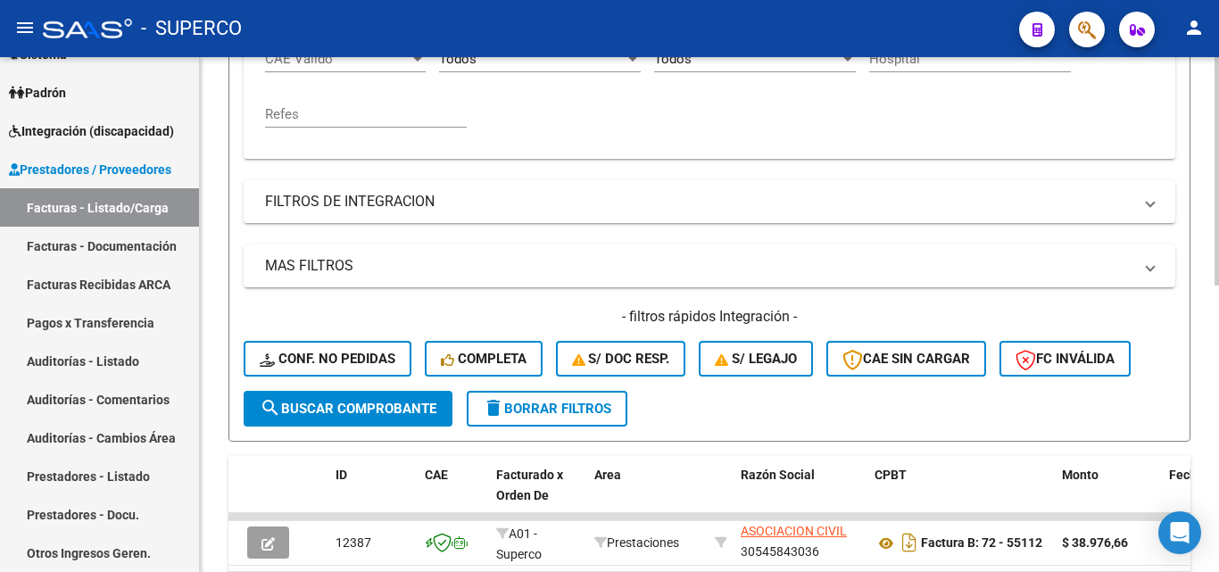
scroll to position [536, 0]
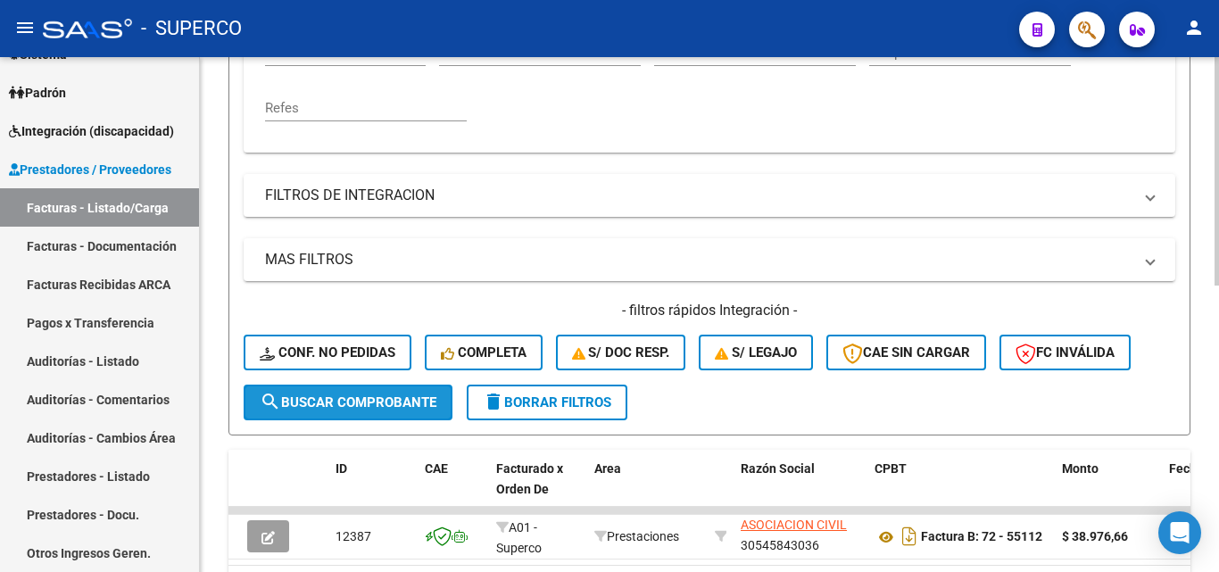
click at [353, 403] on span "search Buscar Comprobante" at bounding box center [348, 402] width 177 height 16
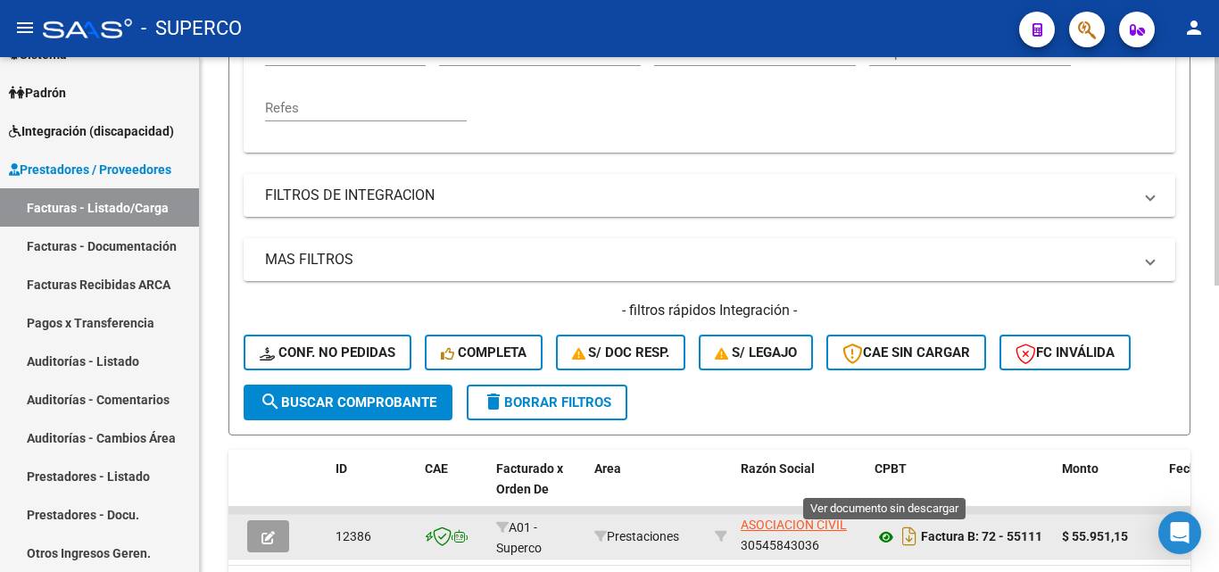
click at [884, 538] on icon at bounding box center [886, 537] width 23 height 21
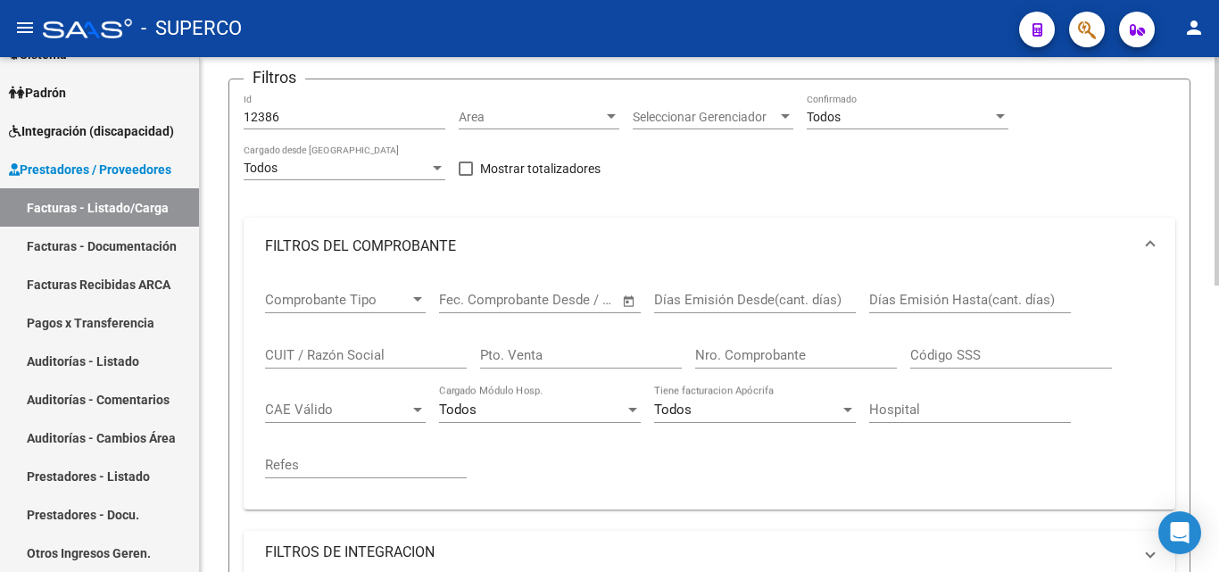
scroll to position [0, 0]
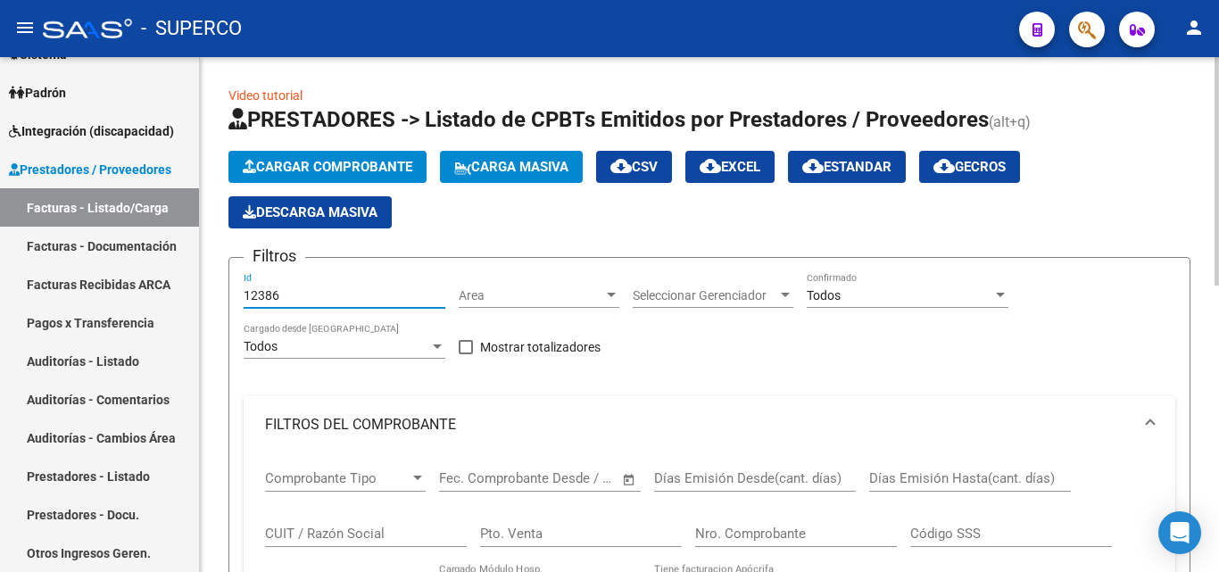
click at [319, 300] on input "12386" at bounding box center [345, 295] width 202 height 15
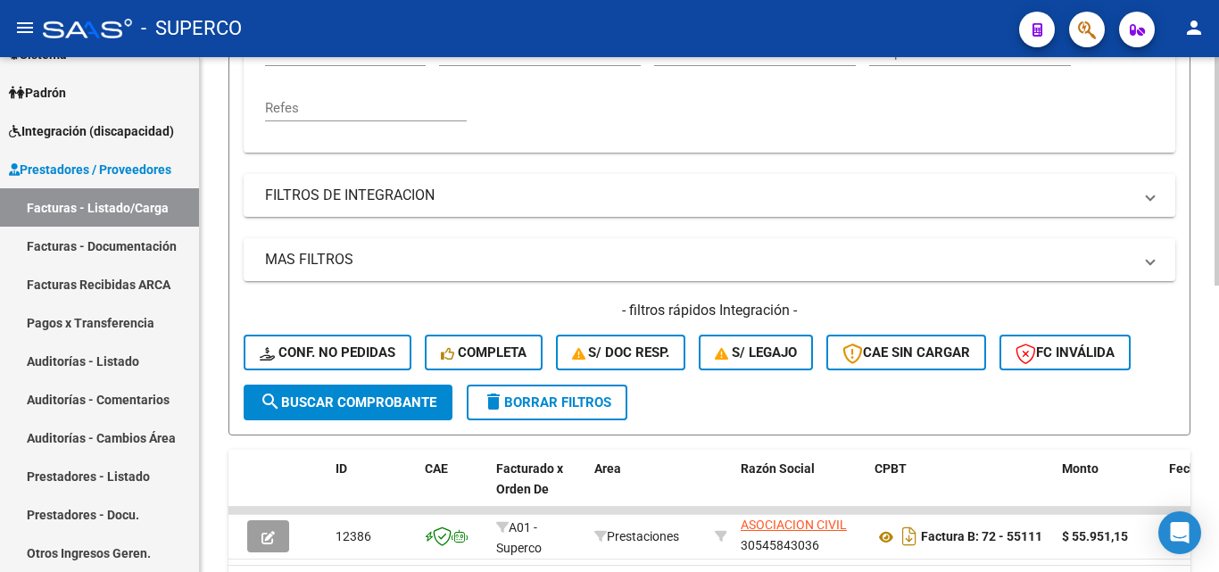
scroll to position [625, 0]
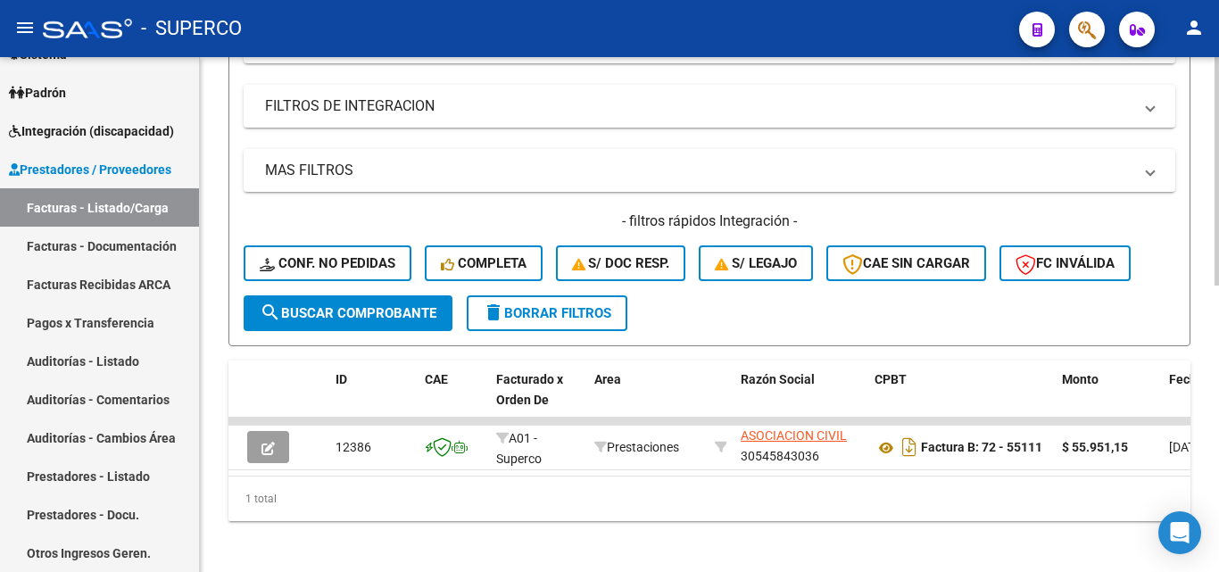
click at [331, 323] on button "search Buscar Comprobante" at bounding box center [348, 313] width 209 height 36
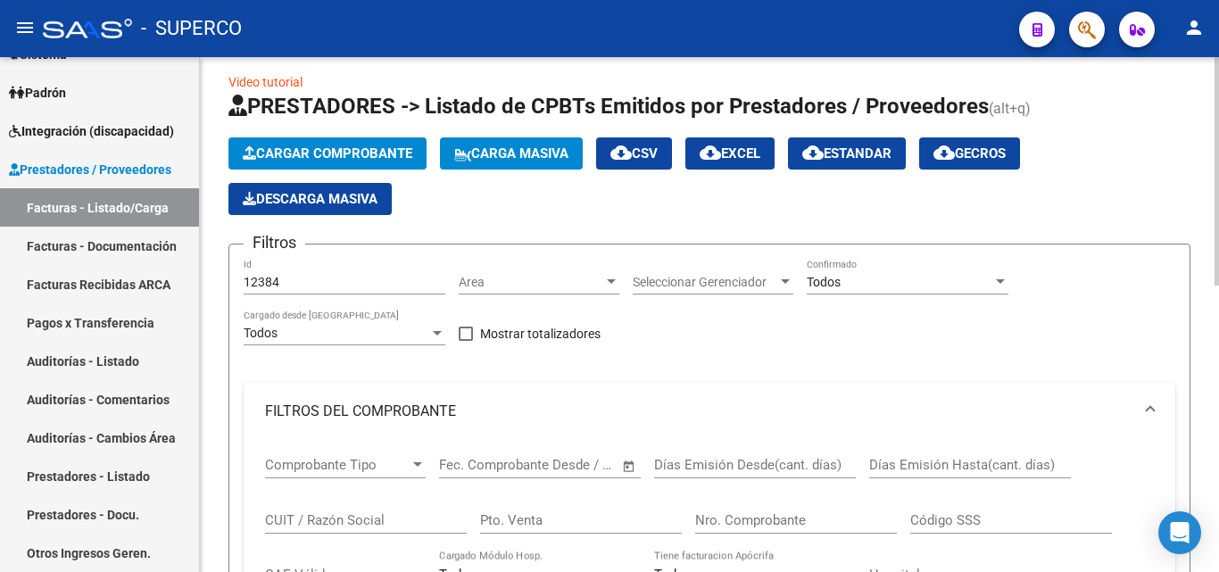
scroll to position [0, 0]
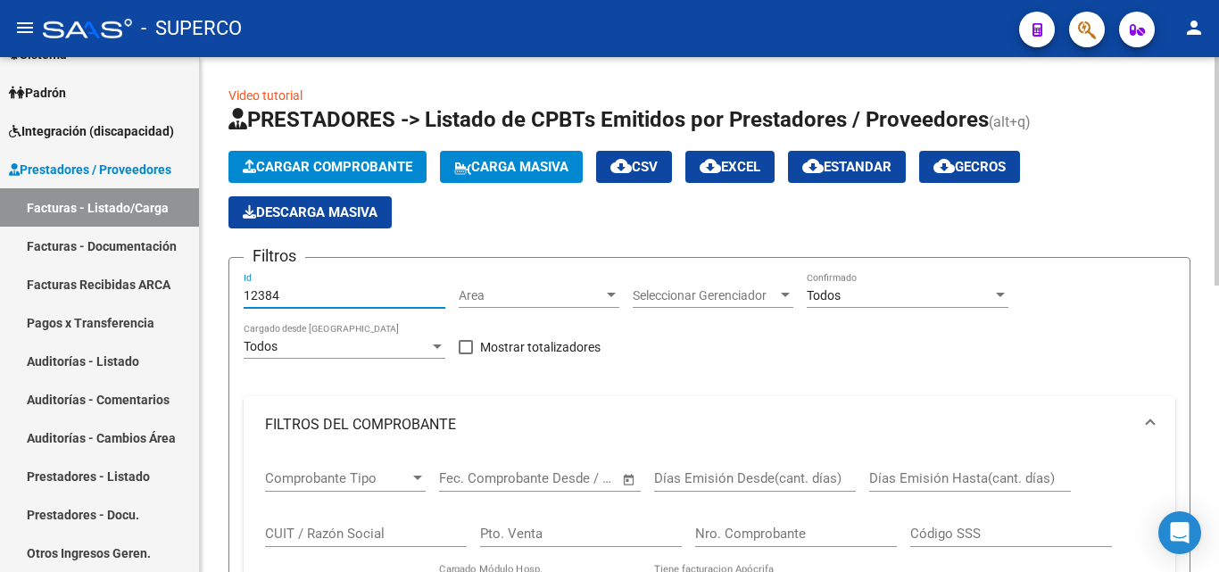
drag, startPoint x: 275, startPoint y: 294, endPoint x: 288, endPoint y: 295, distance: 13.5
click at [288, 295] on input "12384" at bounding box center [345, 295] width 202 height 15
click at [473, 300] on span "Area" at bounding box center [531, 295] width 145 height 15
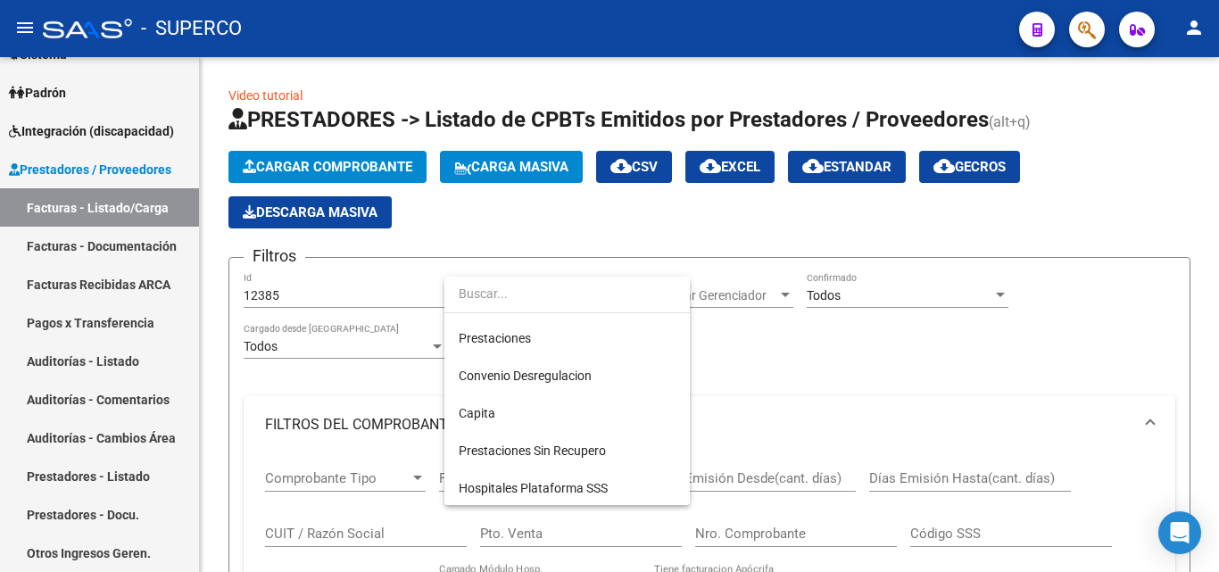
scroll to position [184, 0]
drag, startPoint x: 287, startPoint y: 389, endPoint x: 303, endPoint y: 416, distance: 31.2
click at [287, 390] on div at bounding box center [609, 286] width 1219 height 572
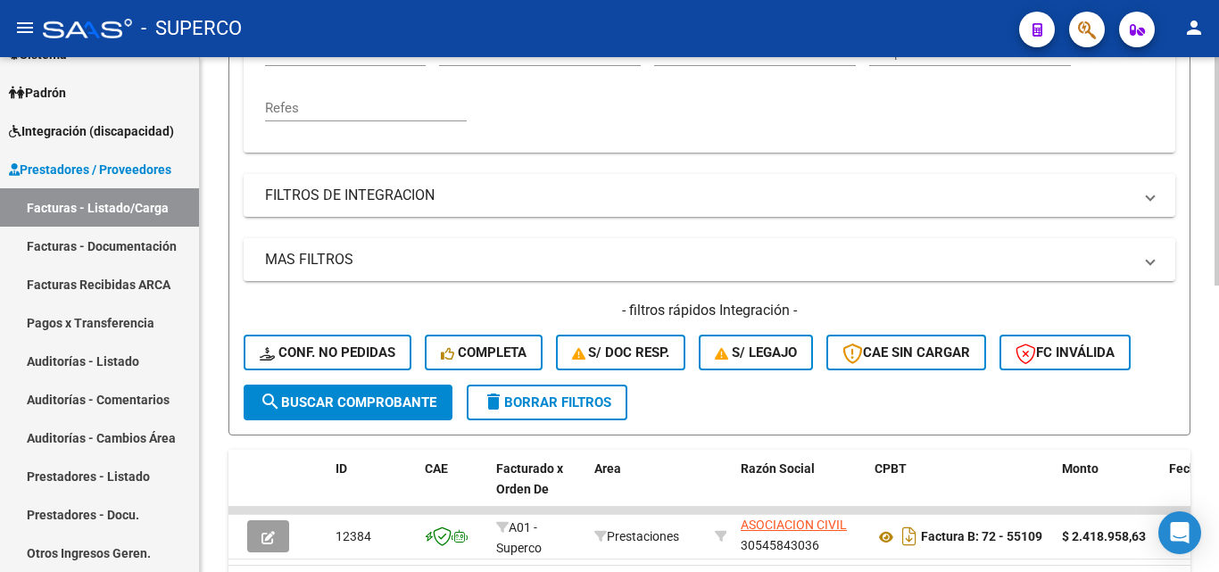
scroll to position [645, 0]
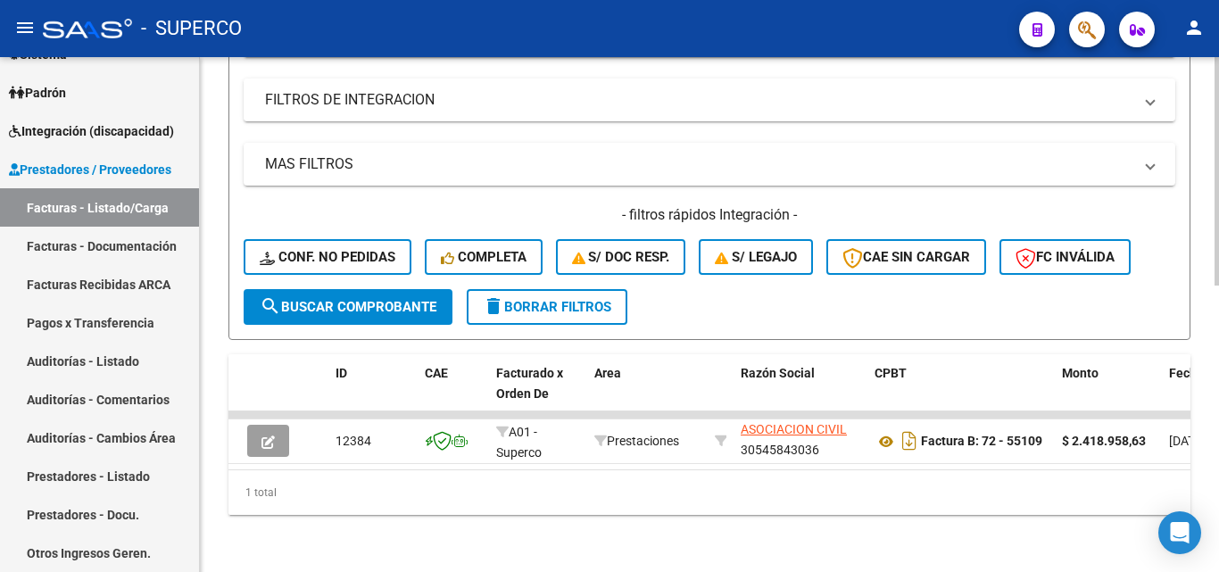
click at [331, 299] on span "search Buscar Comprobante" at bounding box center [348, 307] width 177 height 16
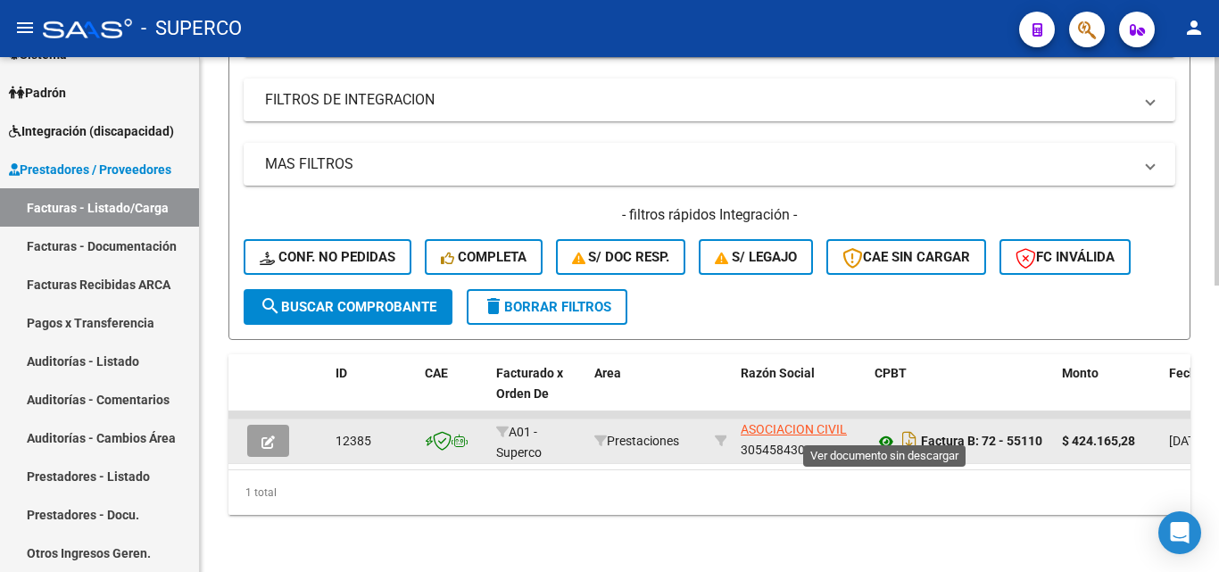
click at [883, 431] on icon at bounding box center [886, 441] width 23 height 21
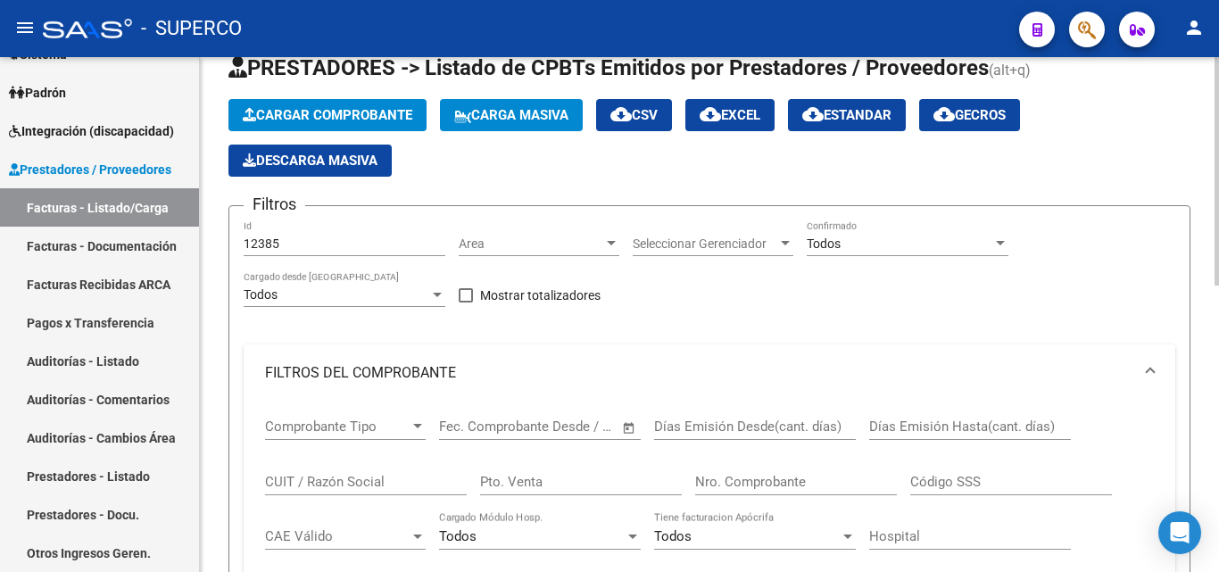
scroll to position [21, 0]
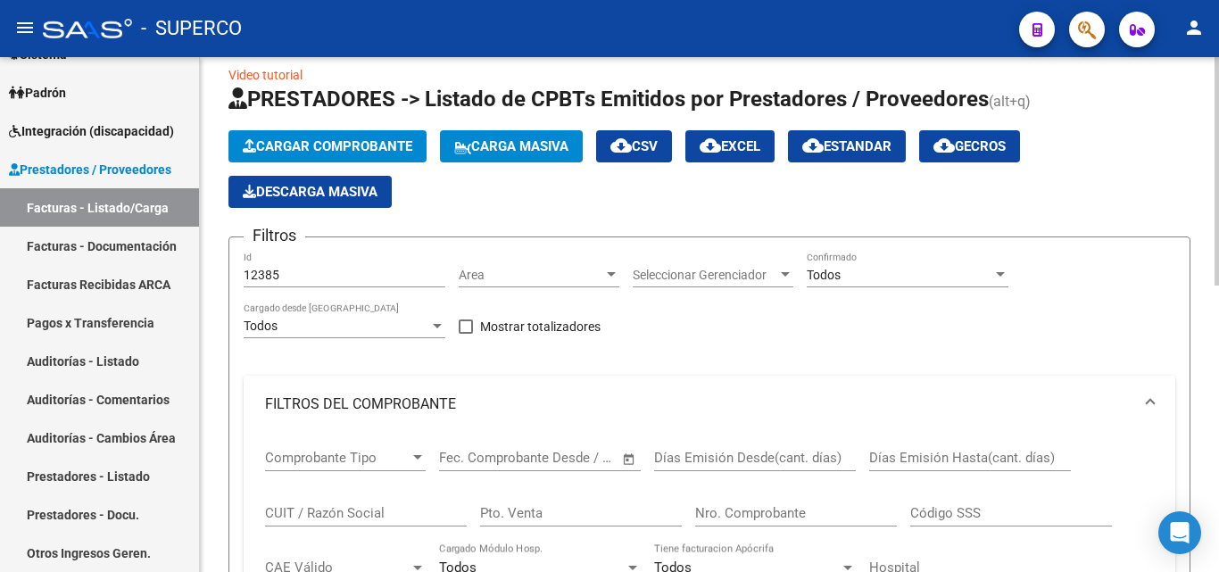
click at [294, 274] on input "12385" at bounding box center [345, 275] width 202 height 15
click at [490, 277] on span "Area" at bounding box center [531, 275] width 145 height 15
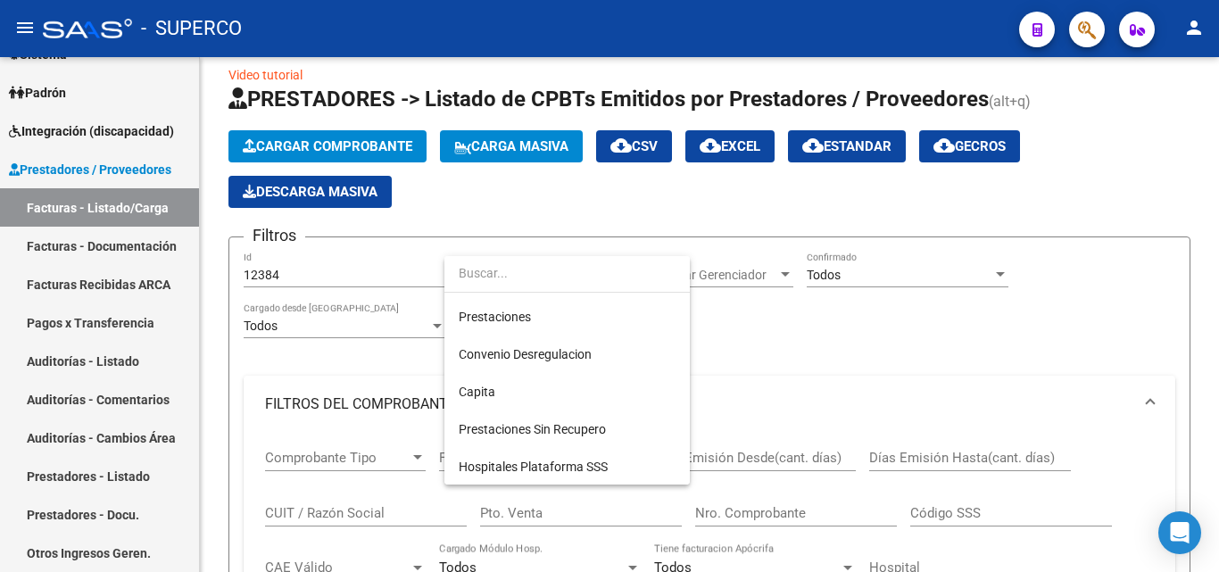
scroll to position [184, 0]
click at [363, 353] on div at bounding box center [609, 286] width 1219 height 572
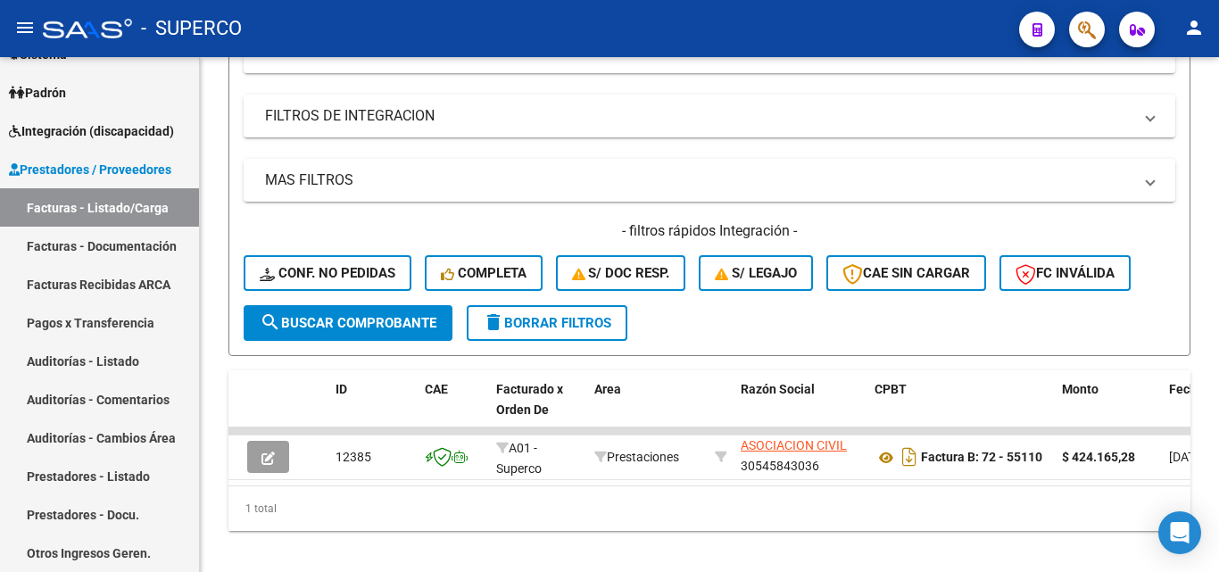
scroll to position [645, 0]
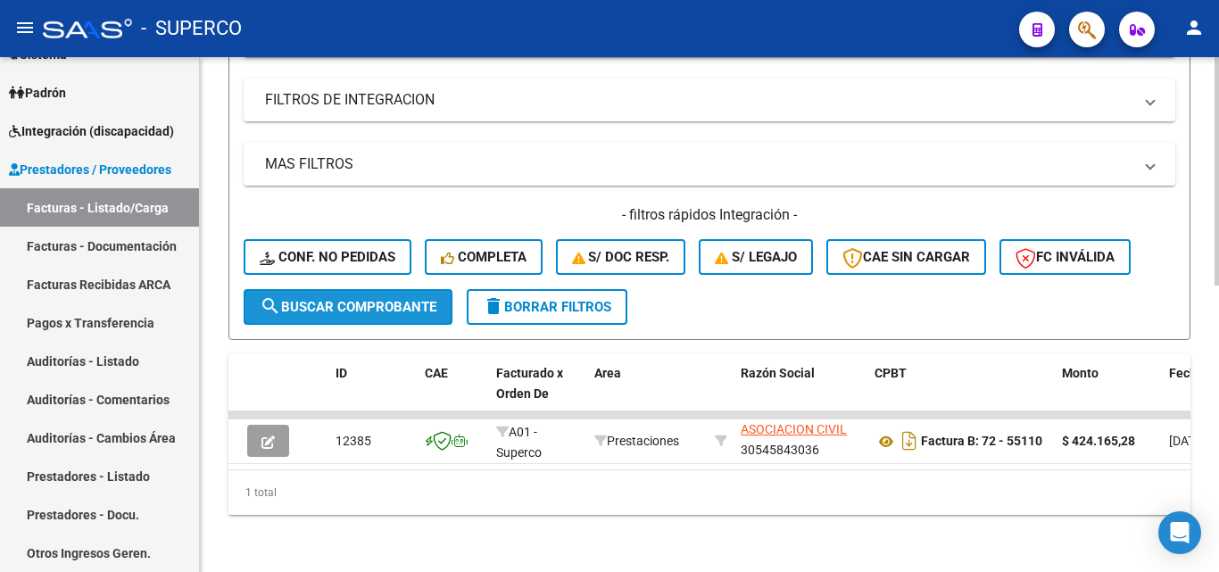
click at [364, 300] on span "search Buscar Comprobante" at bounding box center [348, 307] width 177 height 16
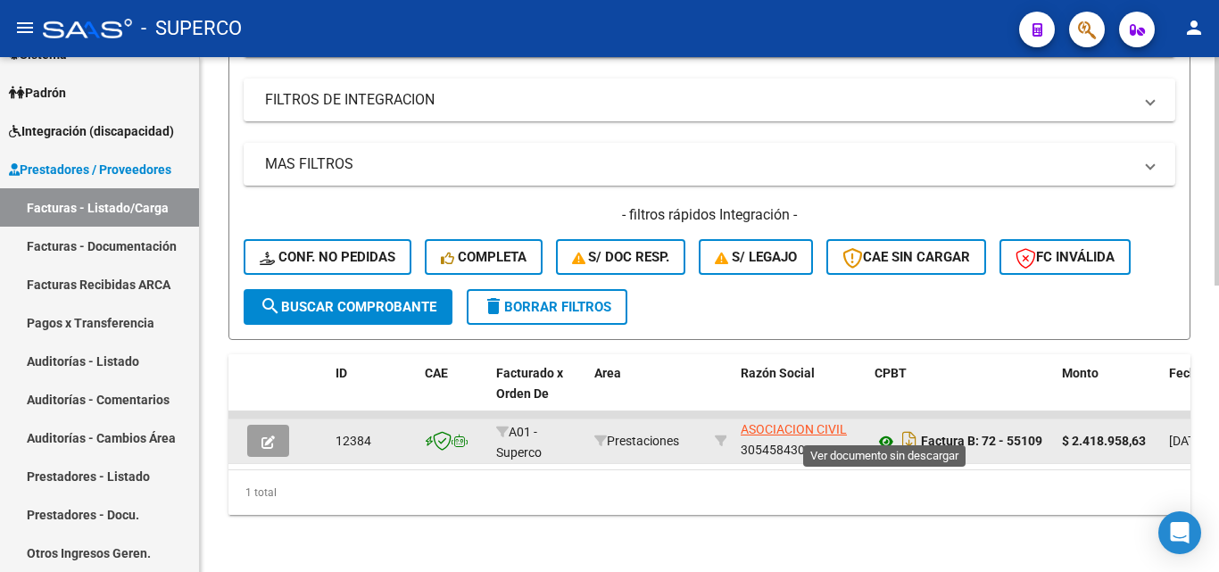
click at [885, 431] on icon at bounding box center [886, 441] width 23 height 21
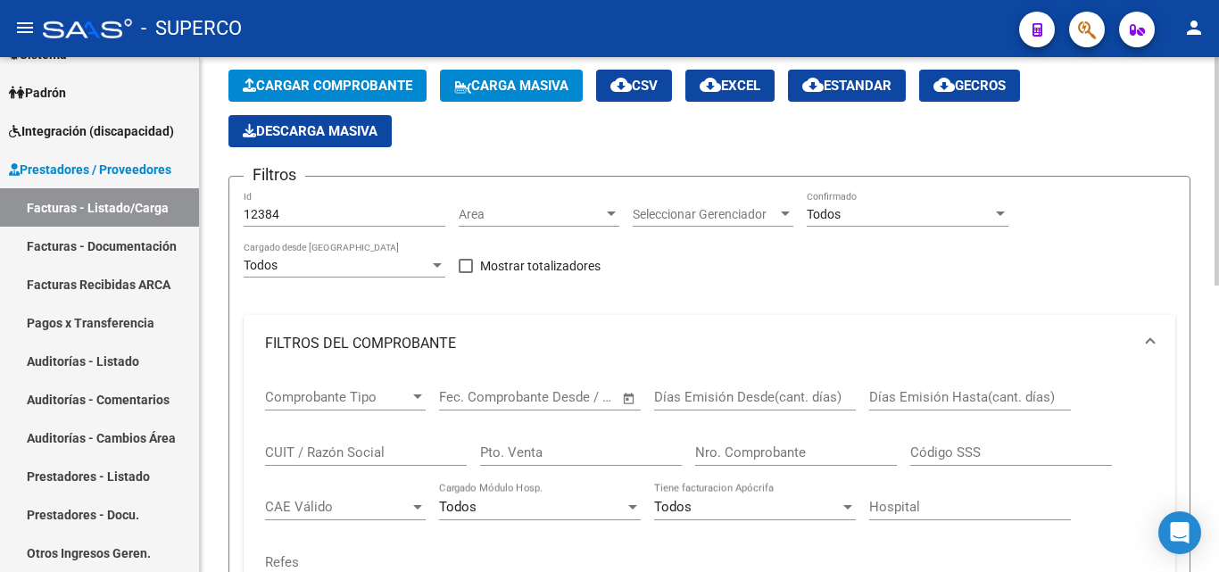
scroll to position [21, 0]
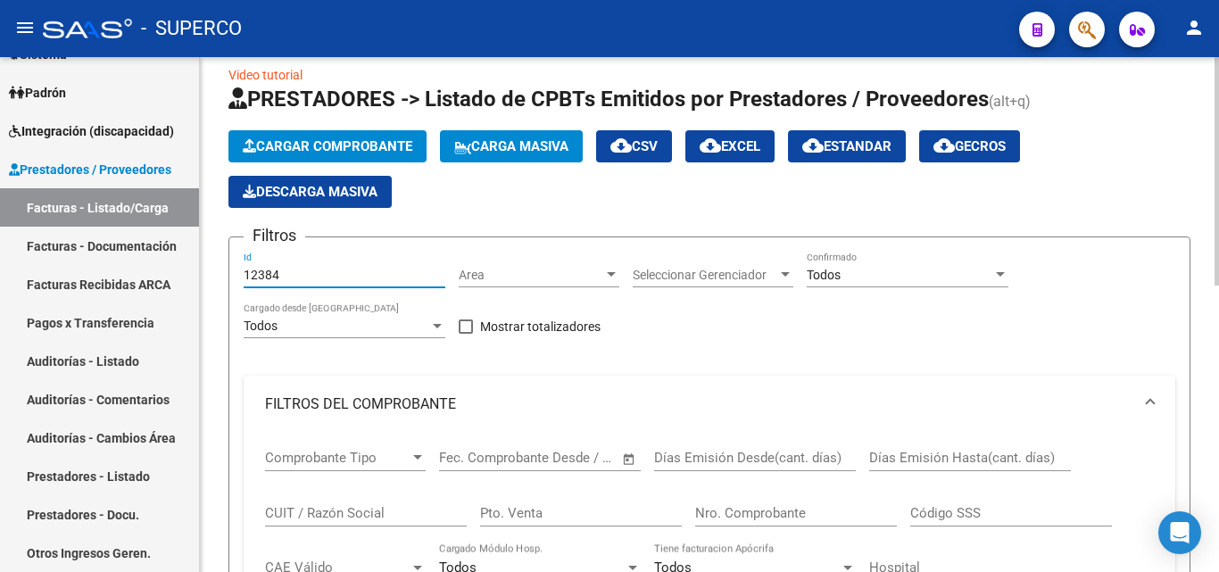
click at [308, 278] on input "12384" at bounding box center [345, 275] width 202 height 15
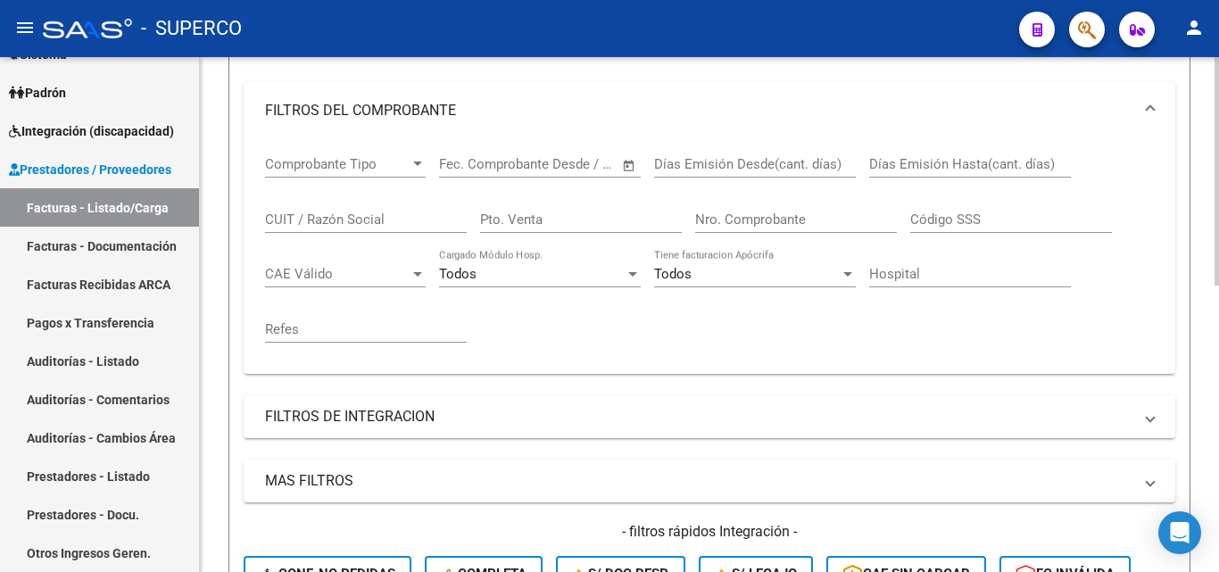
scroll to position [556, 0]
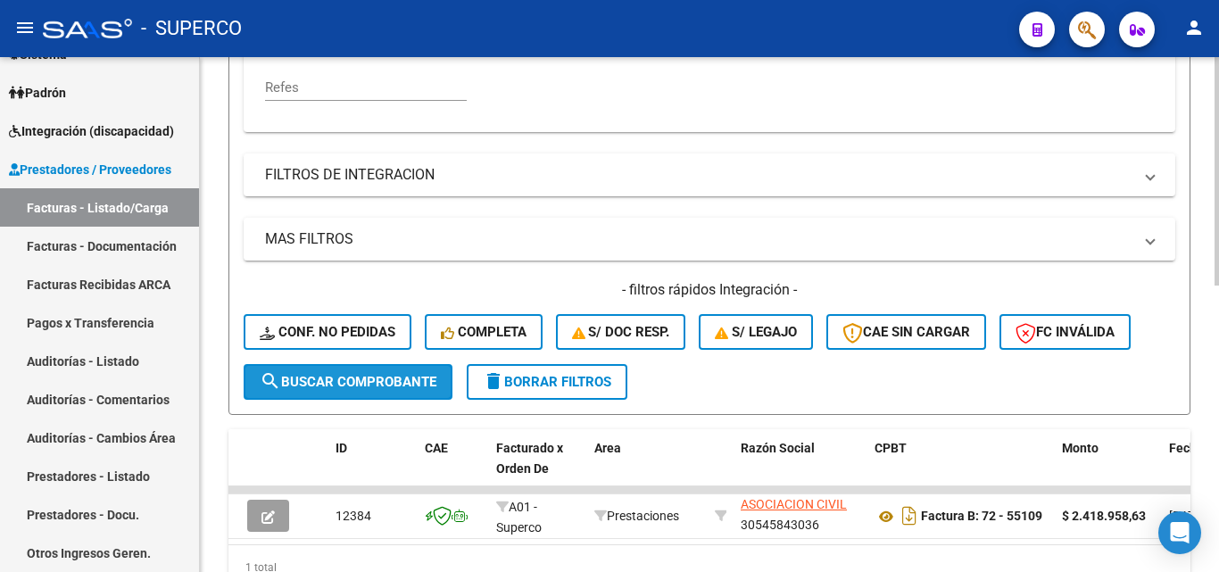
click at [344, 380] on span "search Buscar Comprobante" at bounding box center [348, 382] width 177 height 16
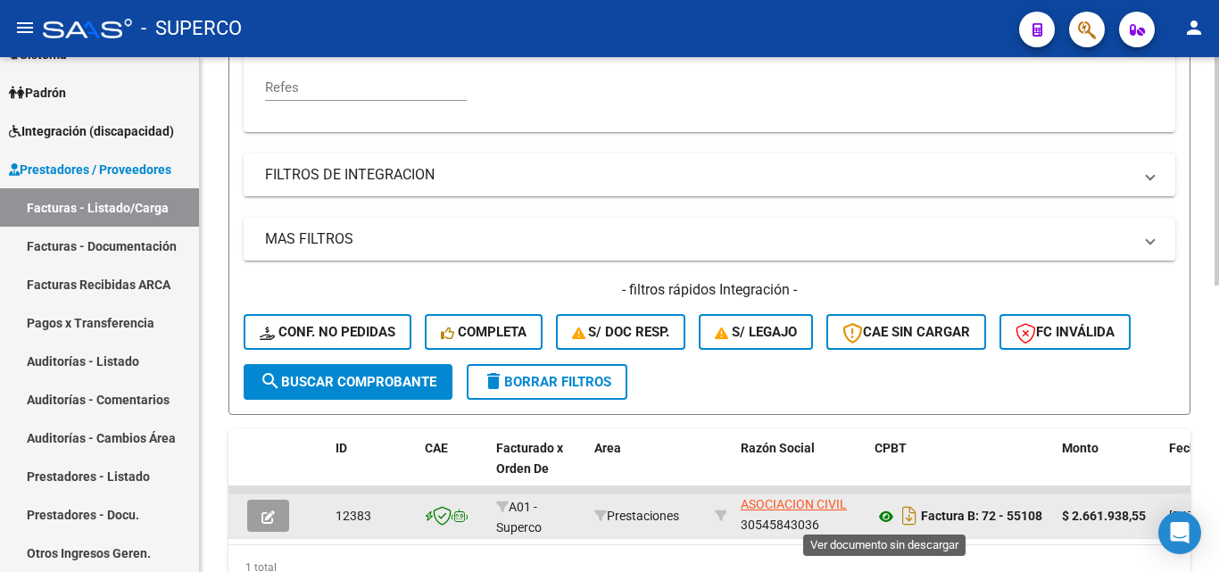
click at [887, 517] on icon at bounding box center [886, 516] width 23 height 21
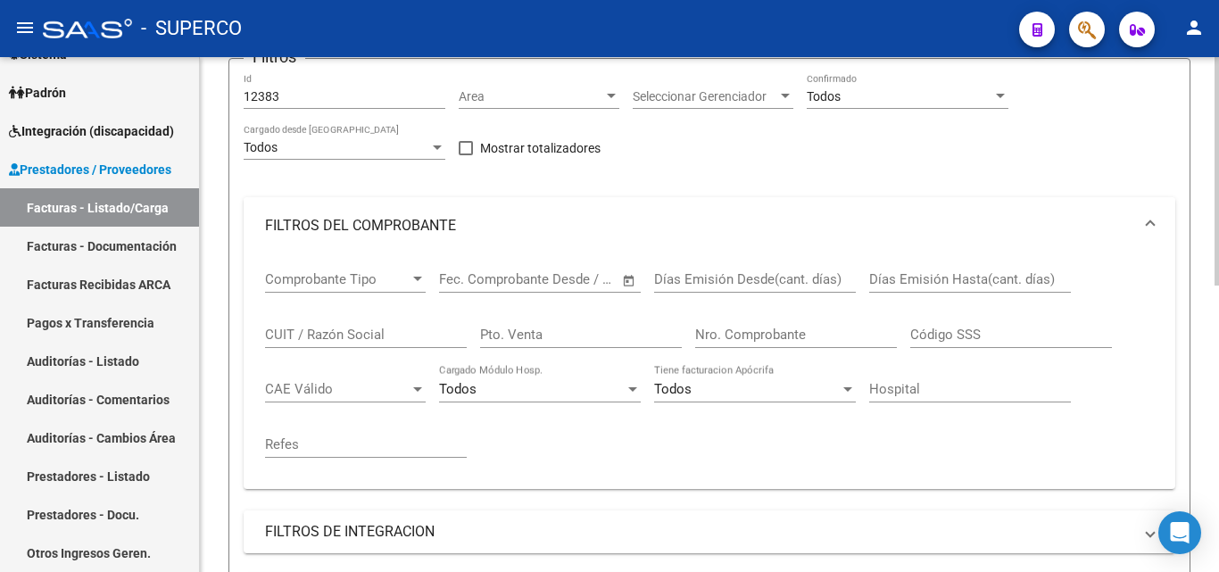
scroll to position [110, 0]
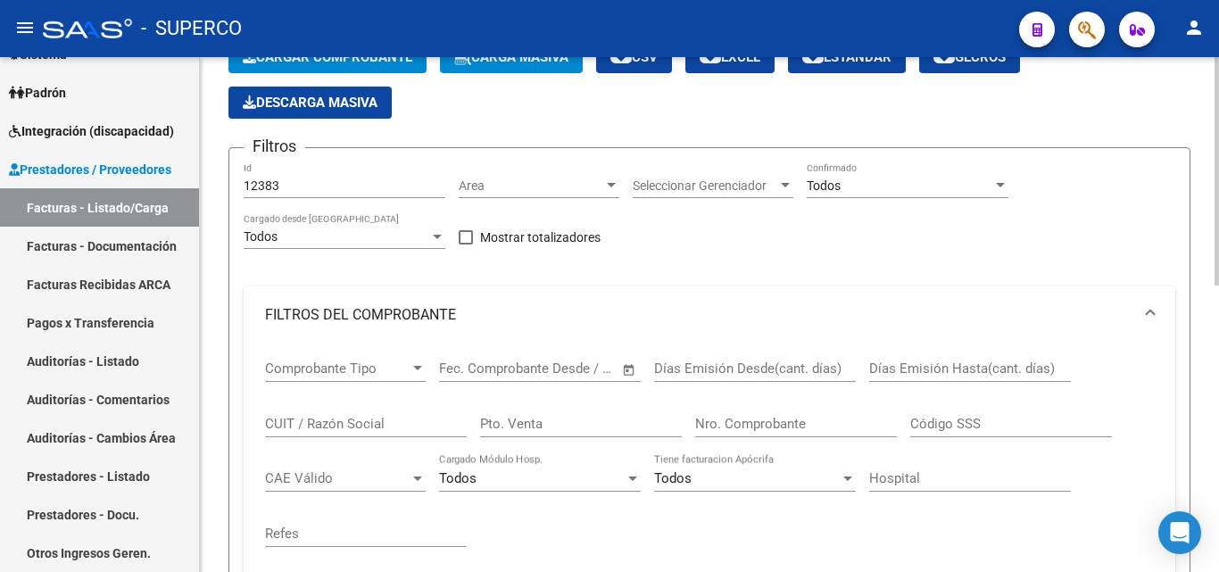
click at [297, 189] on input "12383" at bounding box center [345, 186] width 202 height 15
click at [320, 243] on div "Todos" at bounding box center [337, 236] width 186 height 15
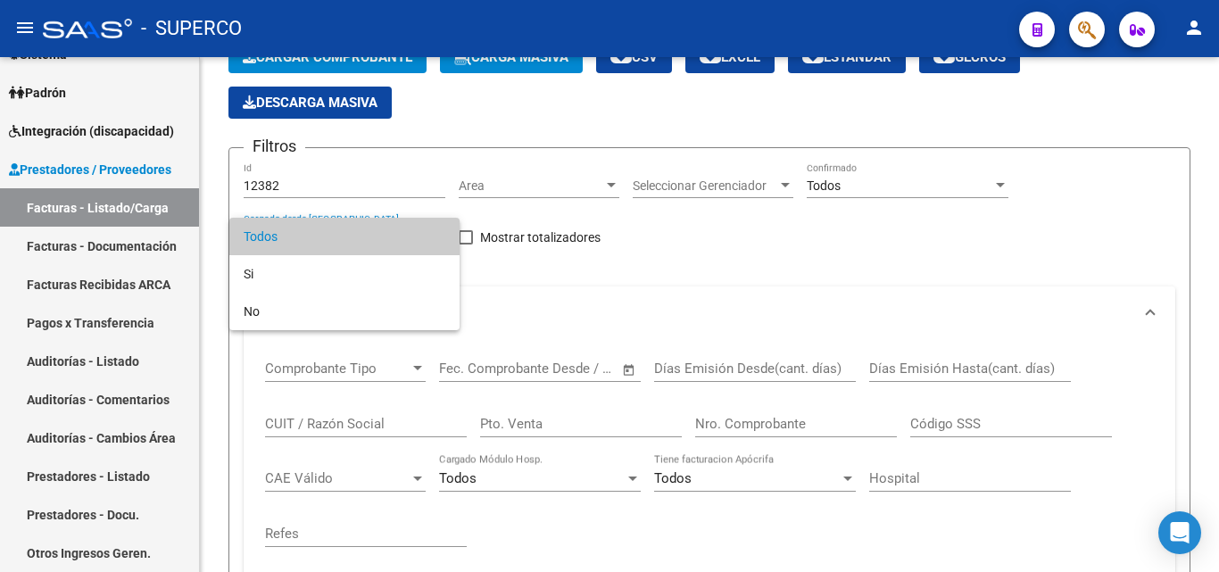
click at [638, 274] on div at bounding box center [609, 286] width 1219 height 572
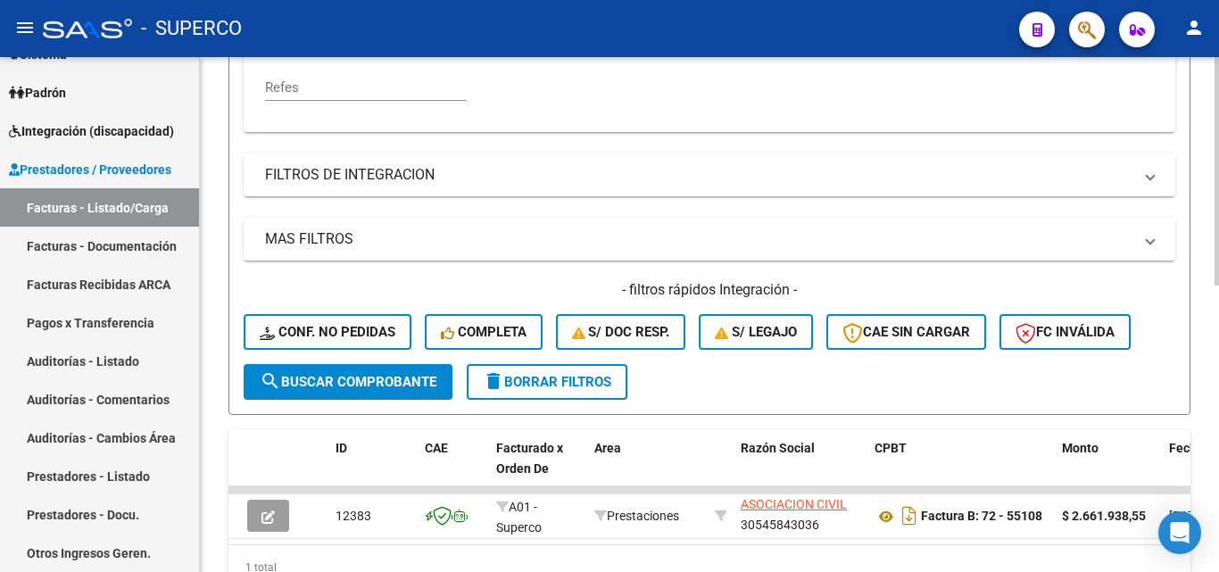
scroll to position [645, 0]
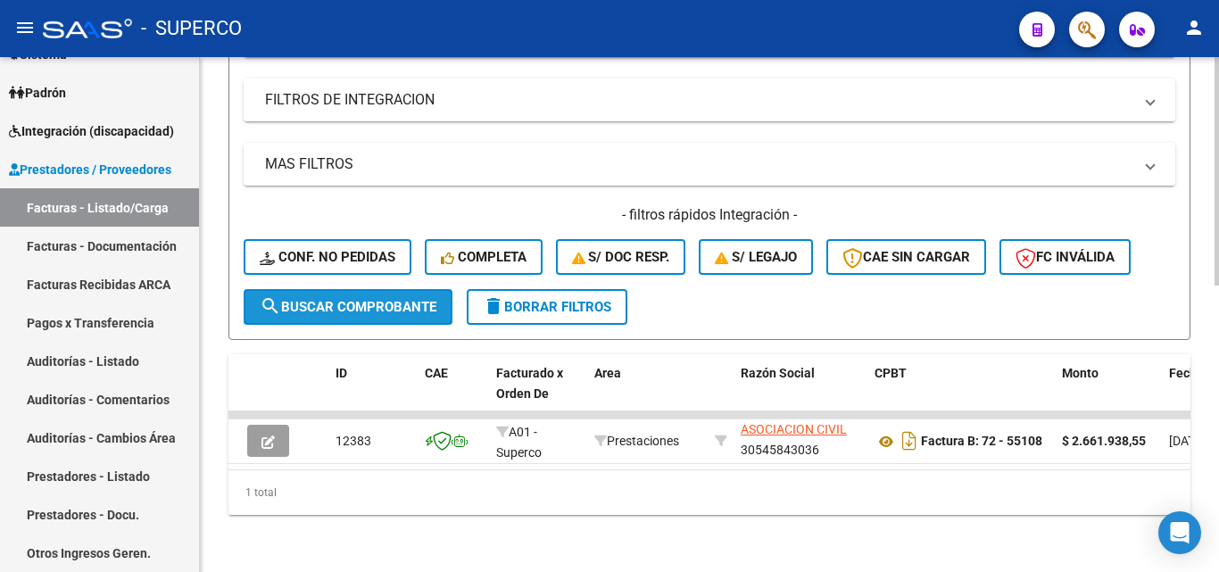
click at [367, 299] on span "search Buscar Comprobante" at bounding box center [348, 307] width 177 height 16
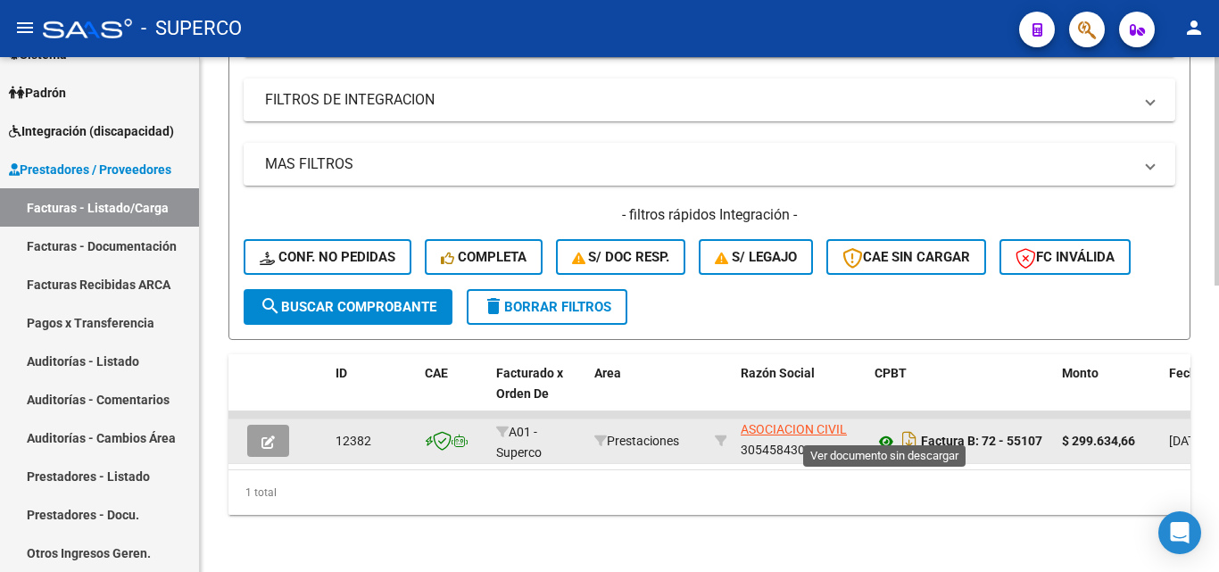
click at [883, 431] on icon at bounding box center [886, 441] width 23 height 21
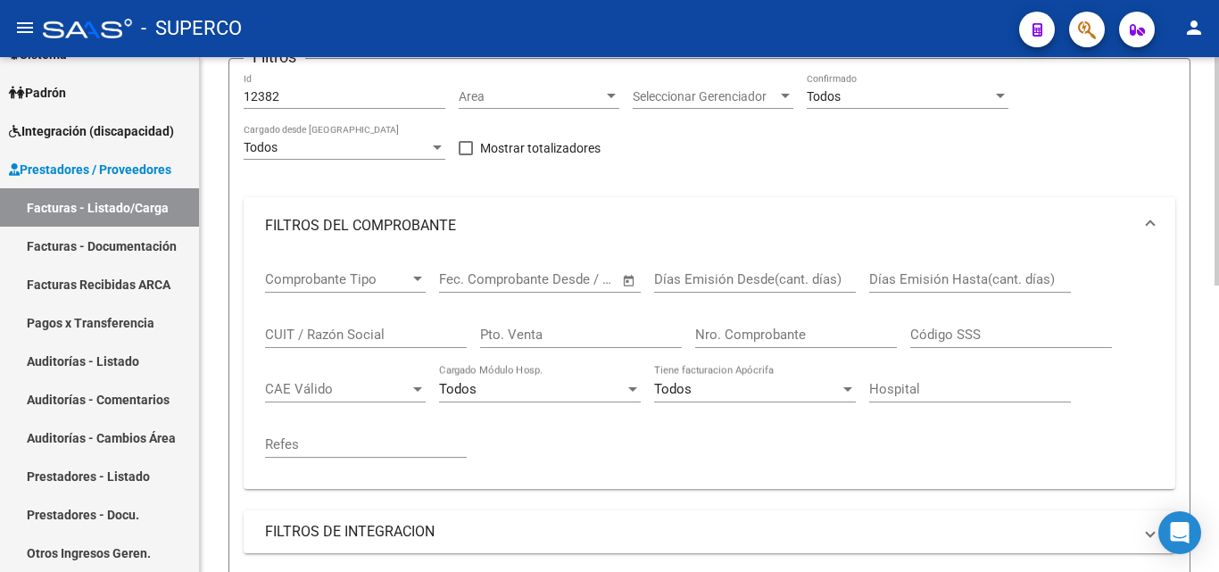
scroll to position [0, 0]
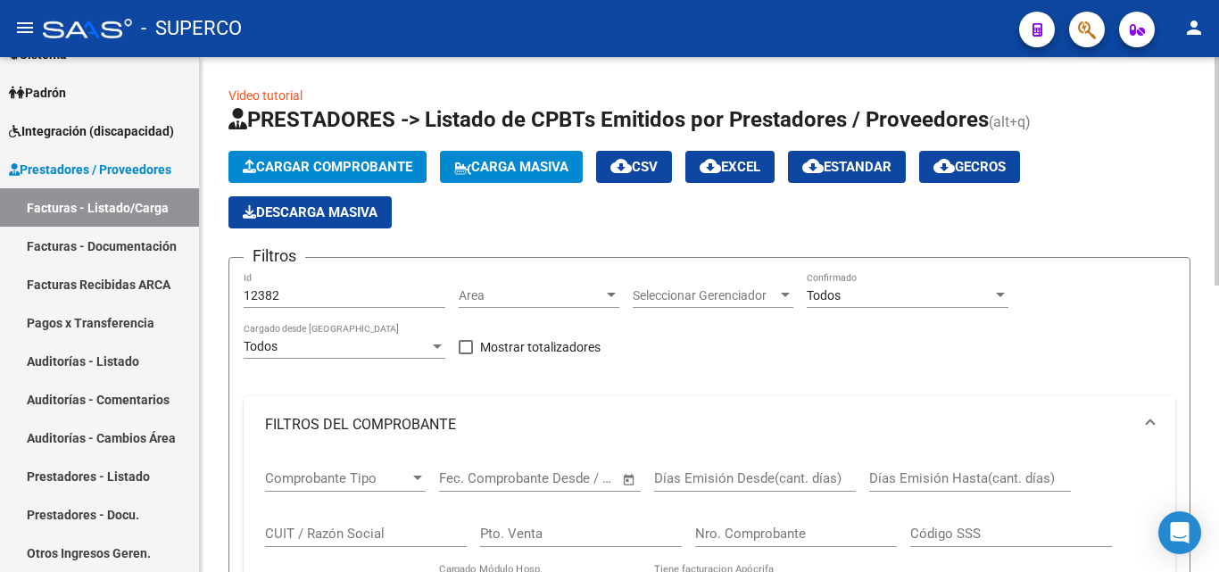
click at [295, 295] on input "12382" at bounding box center [345, 295] width 202 height 15
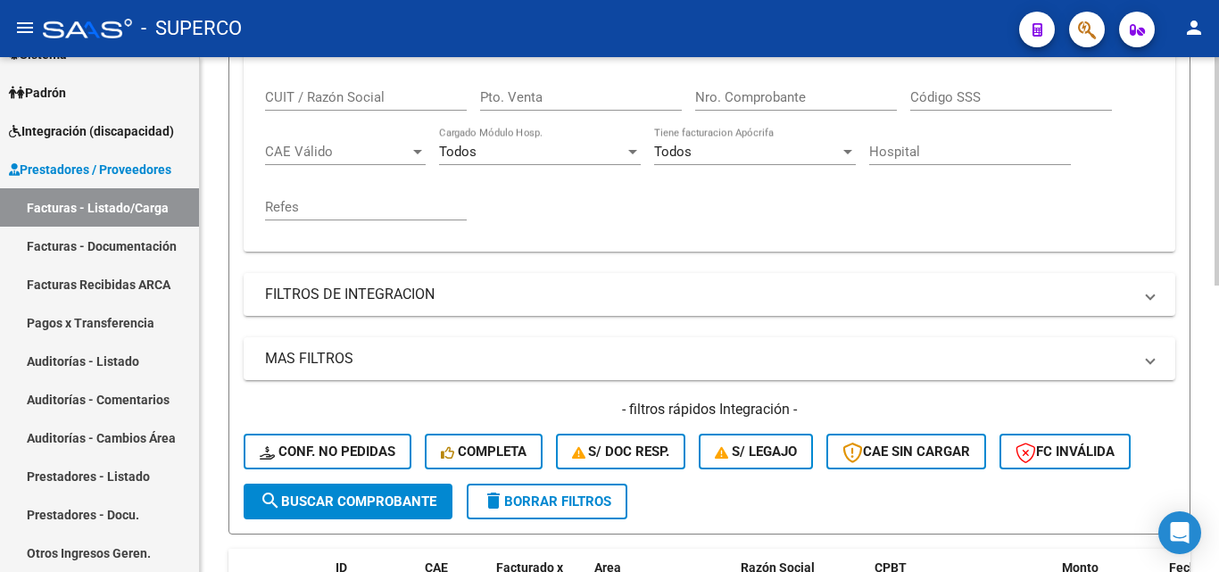
scroll to position [536, 0]
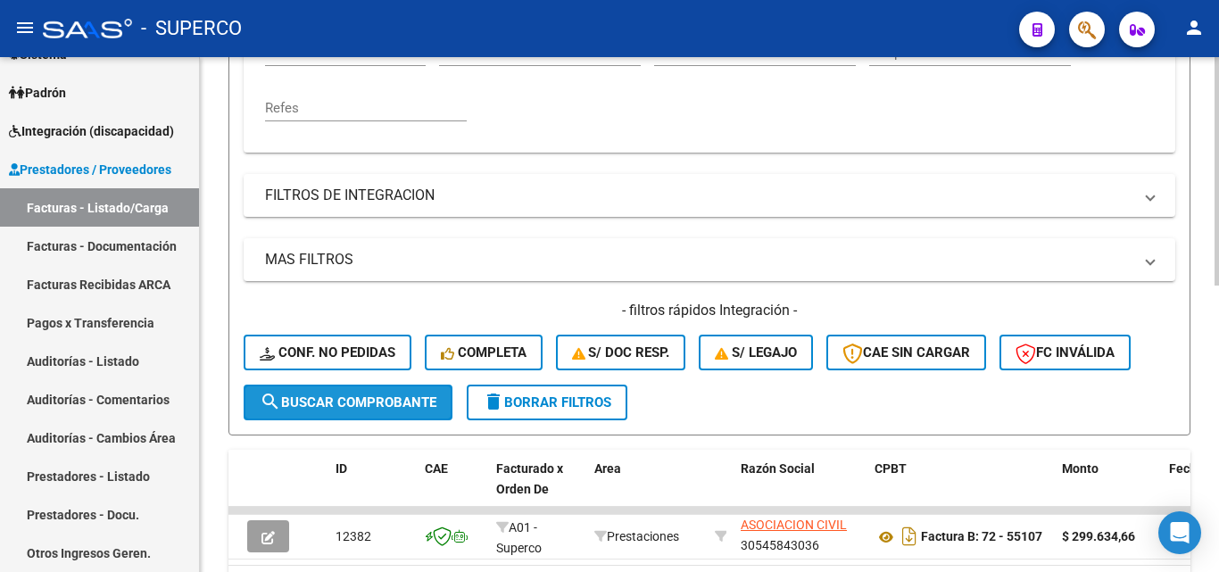
click at [348, 397] on span "search Buscar Comprobante" at bounding box center [348, 402] width 177 height 16
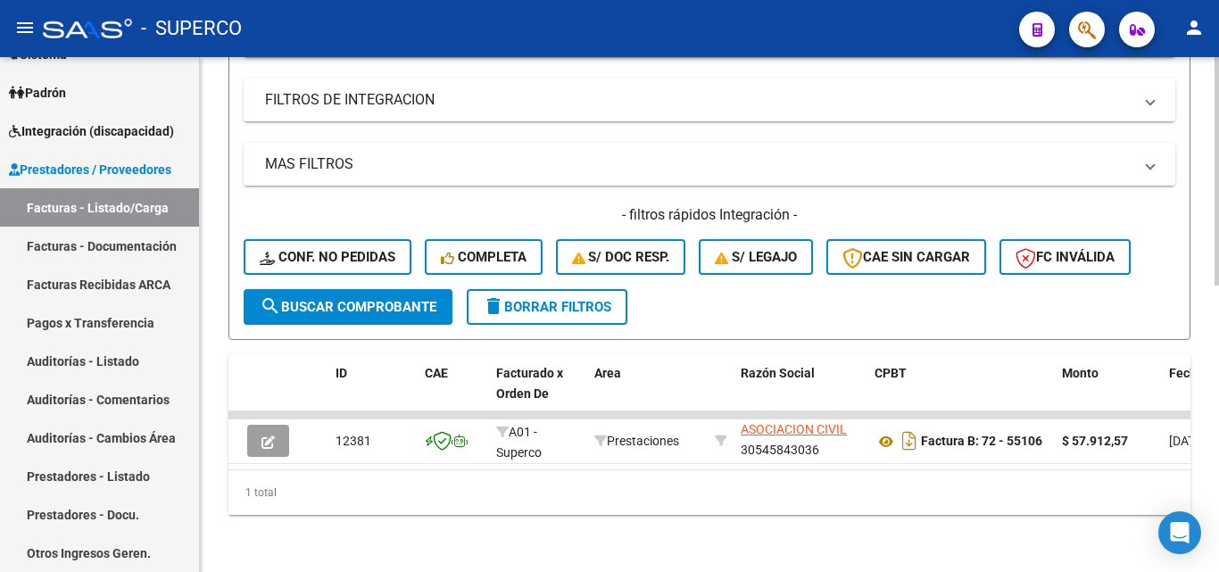
scroll to position [645, 0]
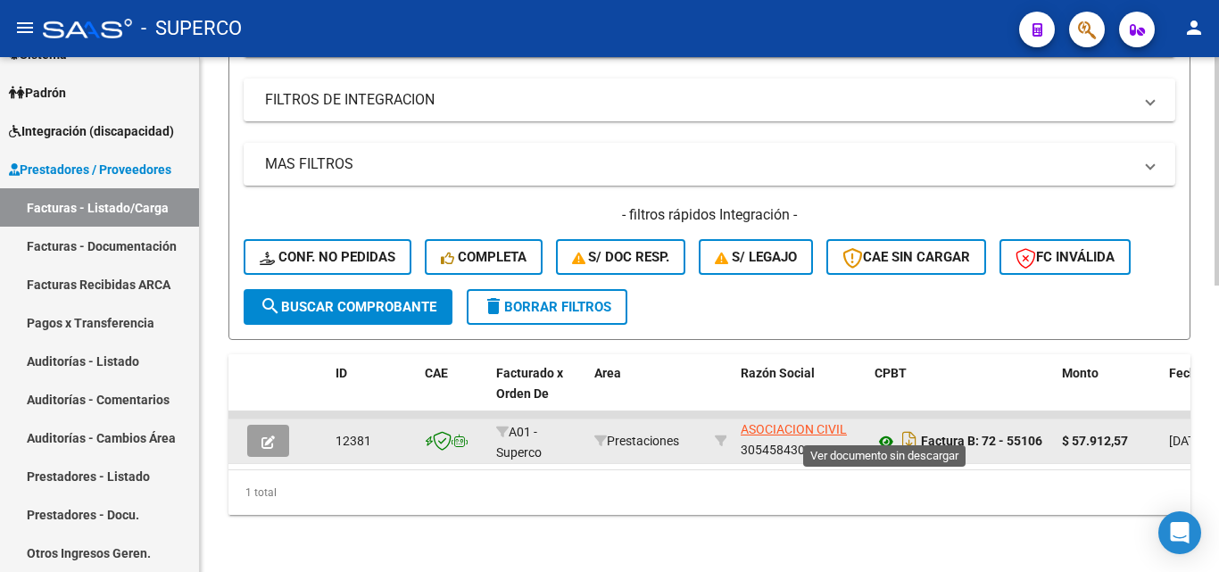
click at [886, 431] on icon at bounding box center [886, 441] width 23 height 21
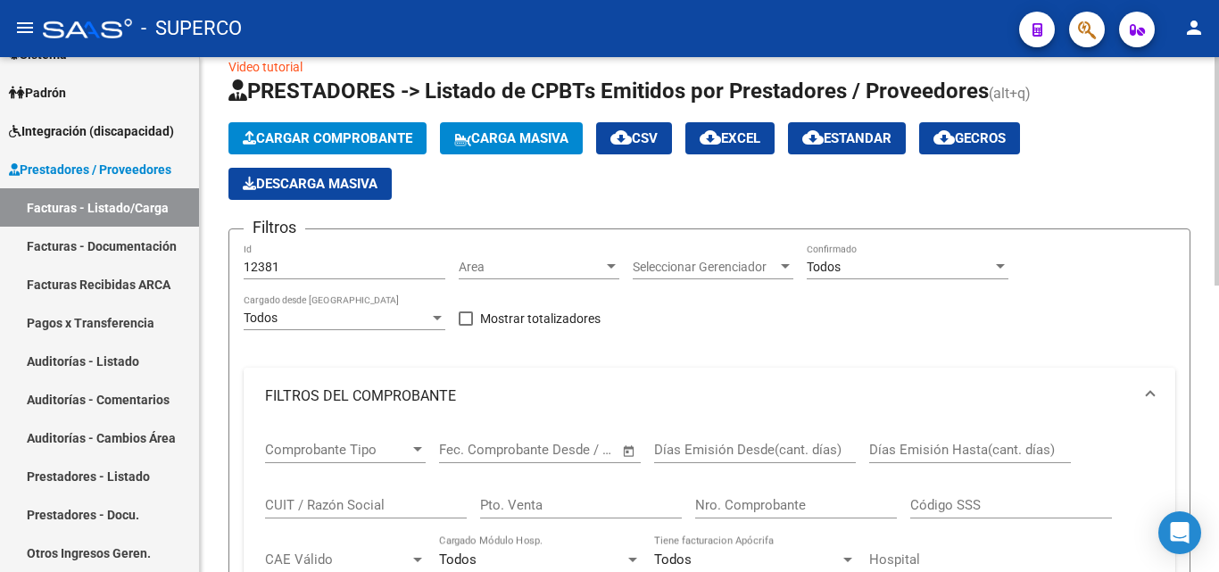
scroll to position [21, 0]
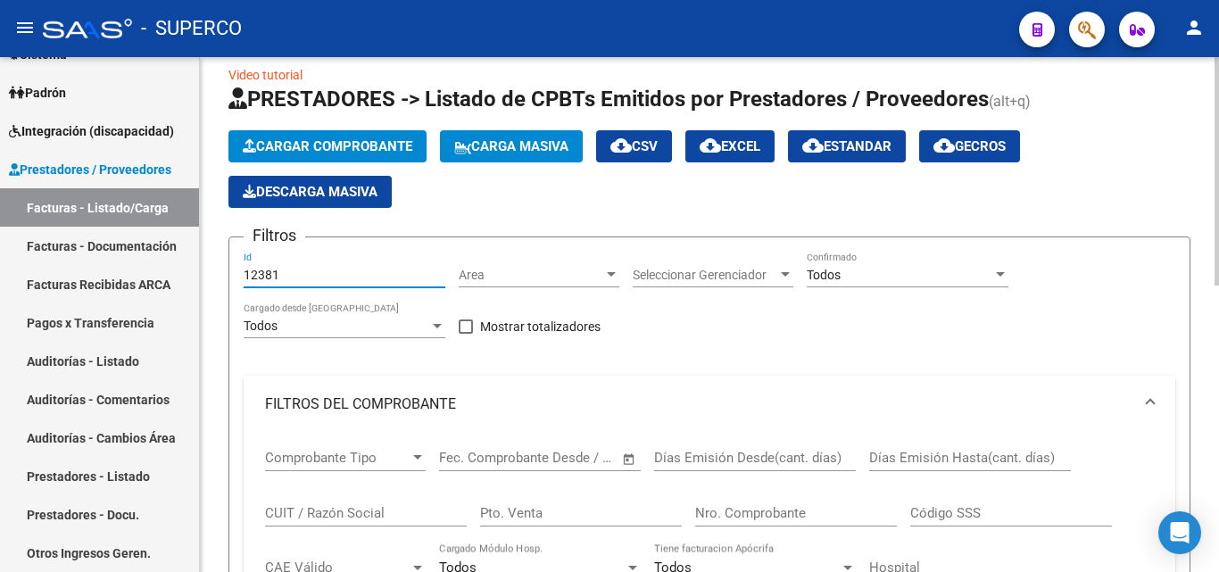
drag, startPoint x: 255, startPoint y: 273, endPoint x: 334, endPoint y: 273, distance: 78.5
click at [334, 273] on input "12381" at bounding box center [345, 275] width 202 height 15
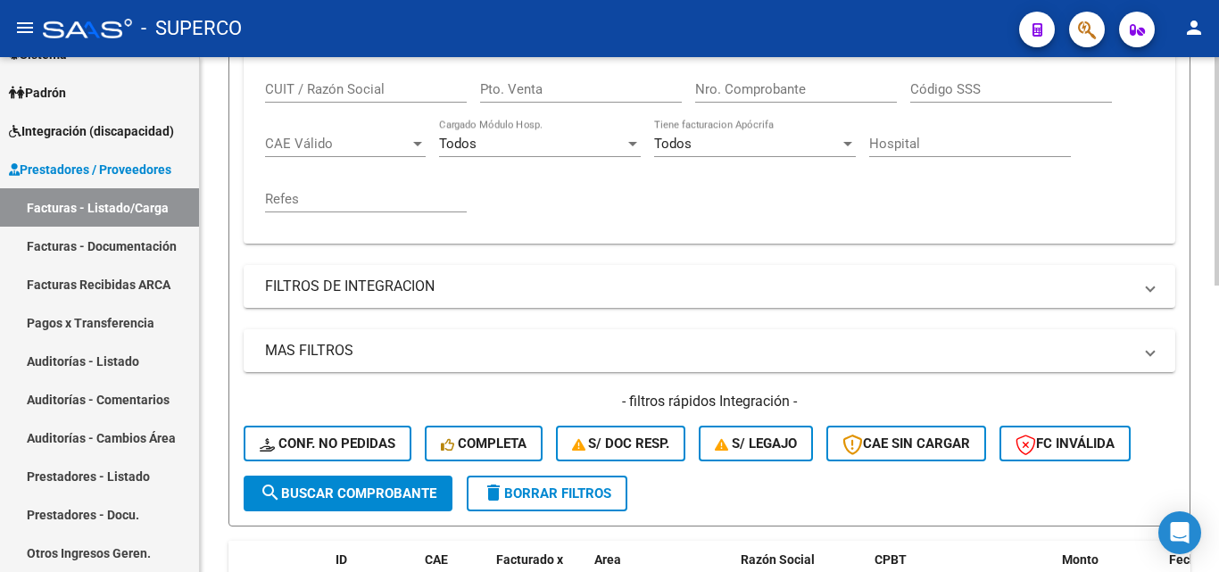
scroll to position [556, 0]
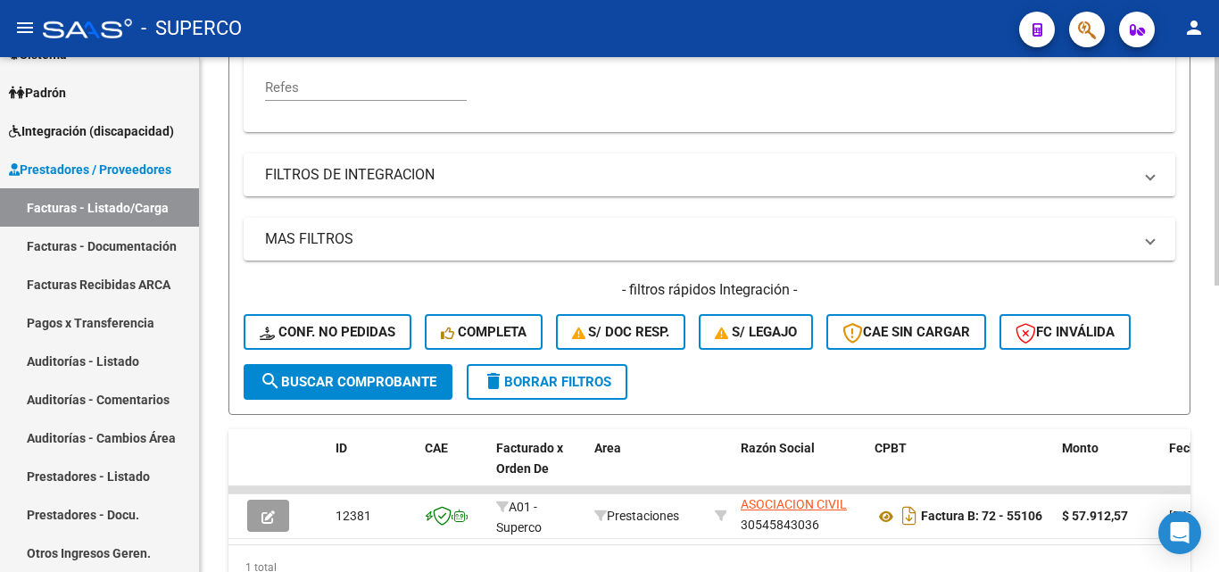
click at [387, 384] on span "search Buscar Comprobante" at bounding box center [348, 382] width 177 height 16
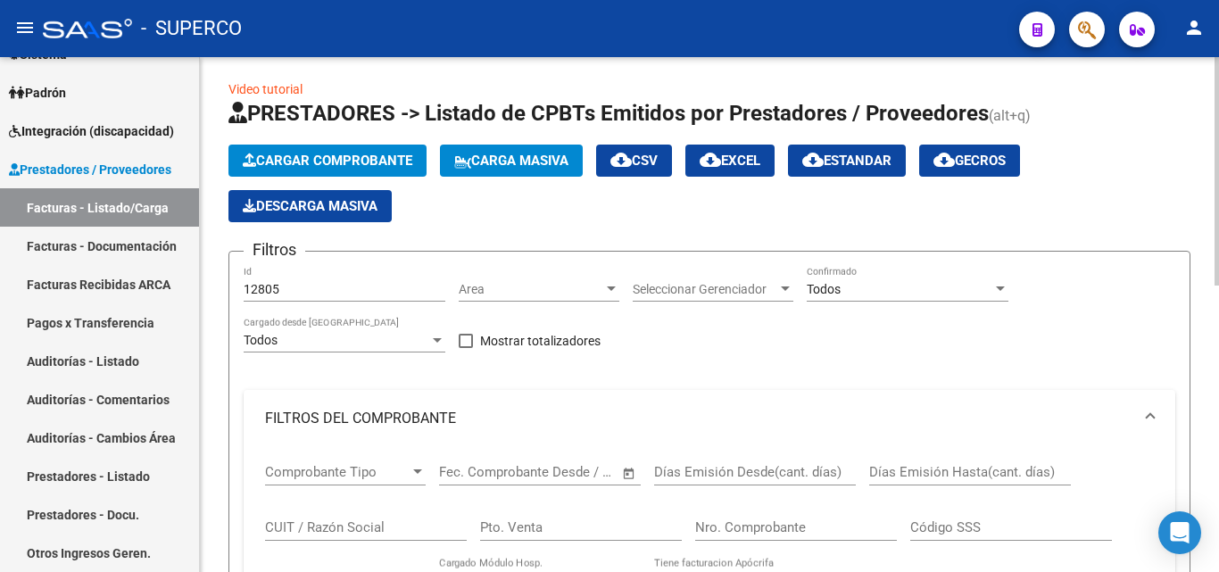
scroll to position [0, 0]
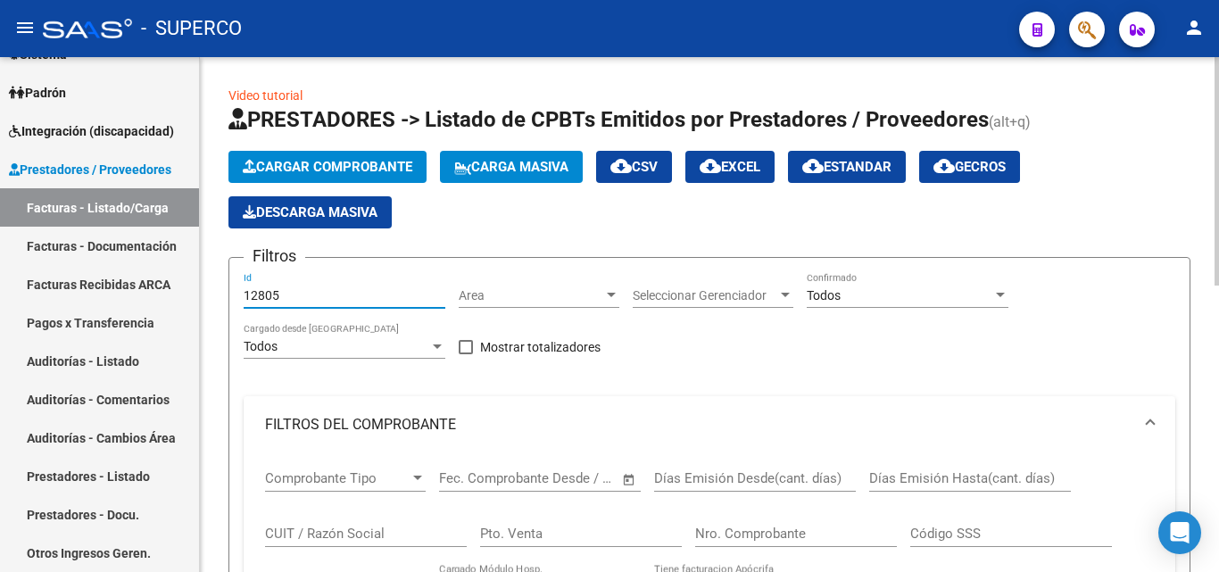
drag, startPoint x: 258, startPoint y: 292, endPoint x: 328, endPoint y: 299, distance: 70.0
click at [328, 299] on input "12805" at bounding box center [345, 295] width 202 height 15
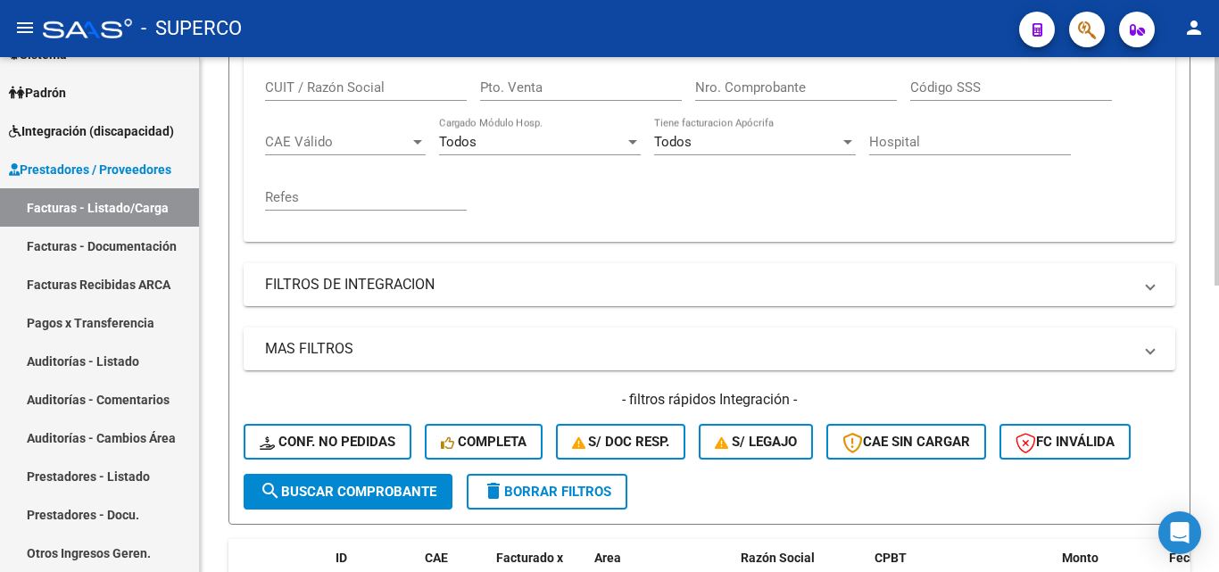
scroll to position [536, 0]
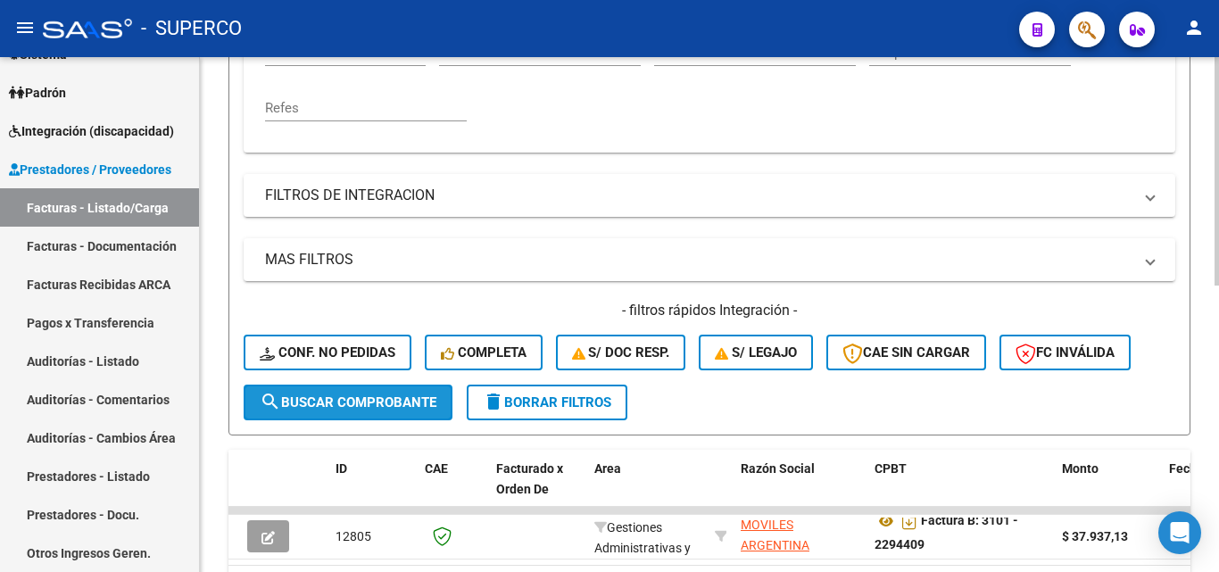
click at [335, 397] on span "search Buscar Comprobante" at bounding box center [348, 402] width 177 height 16
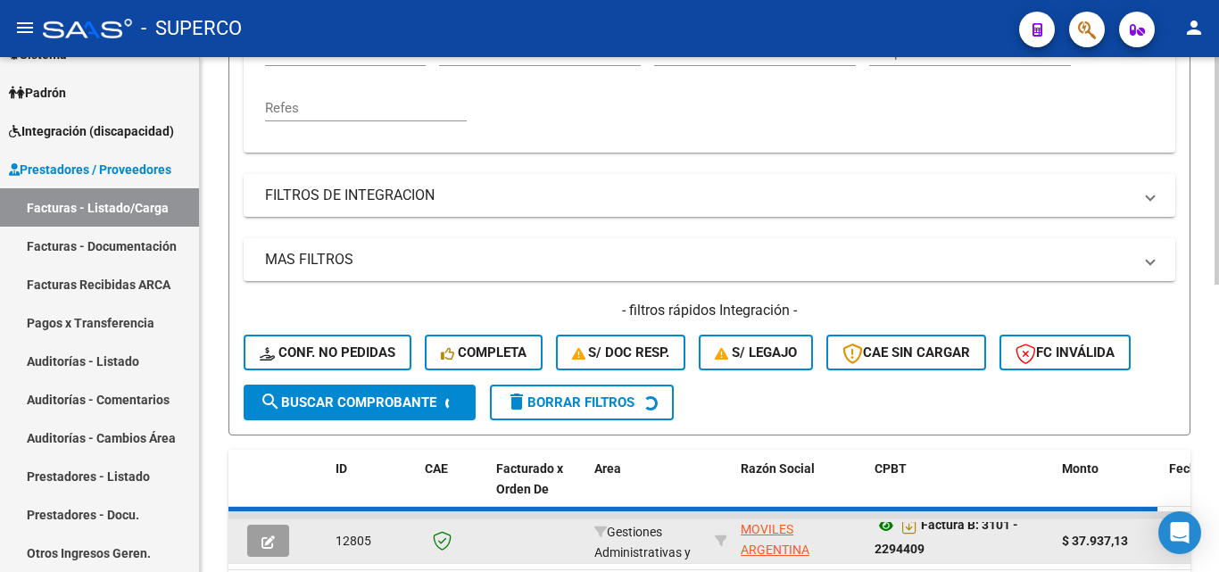
scroll to position [0, 0]
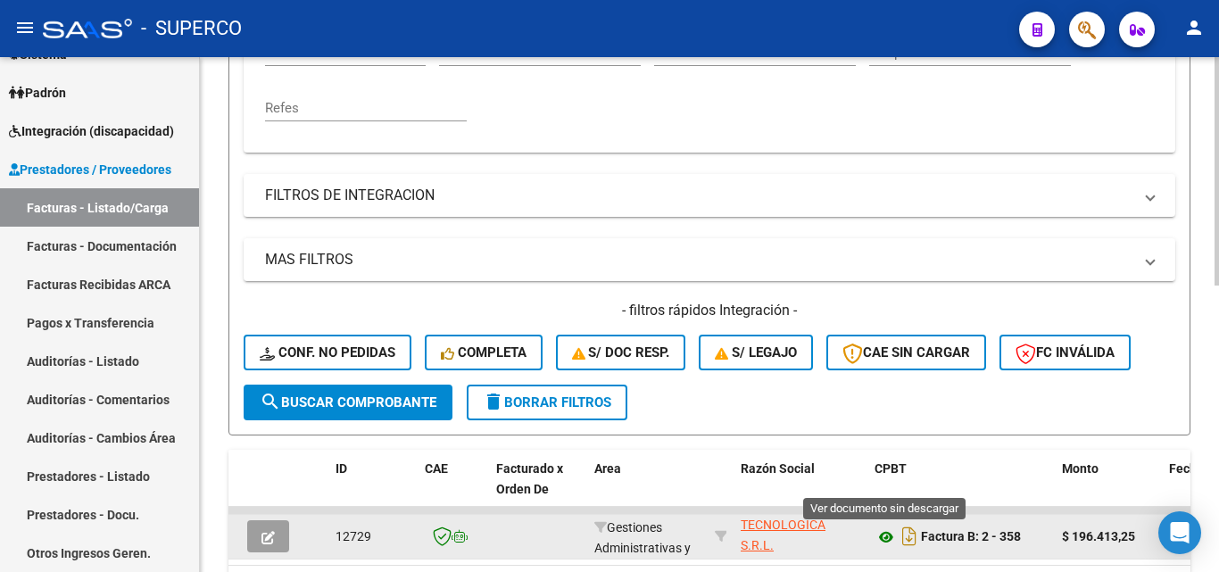
click at [887, 536] on icon at bounding box center [886, 537] width 23 height 21
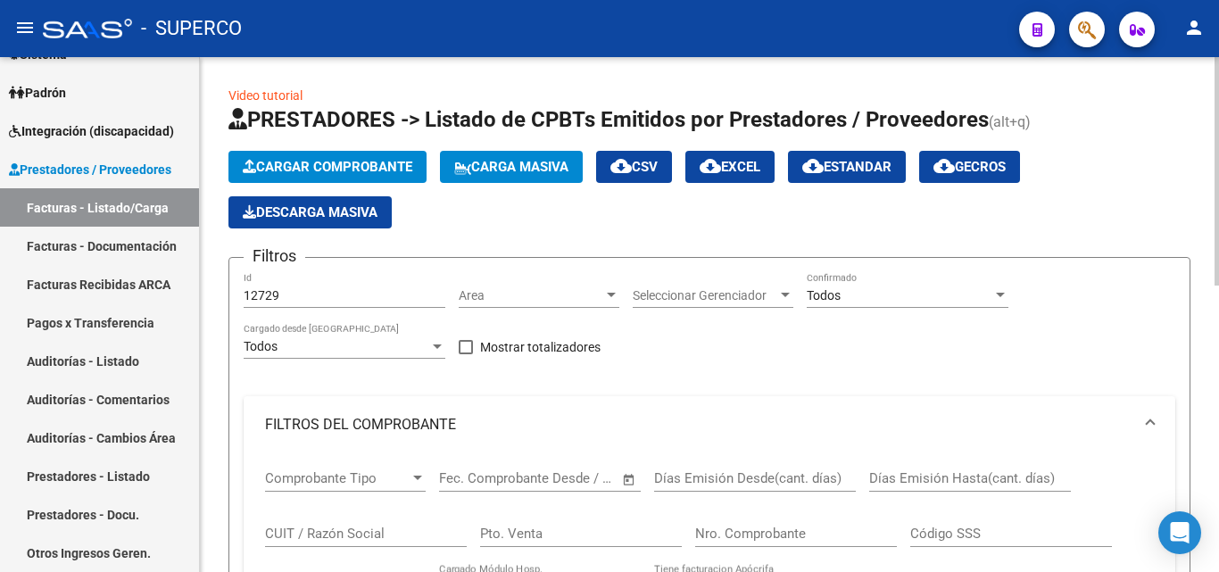
click at [298, 293] on input "12729" at bounding box center [345, 295] width 202 height 15
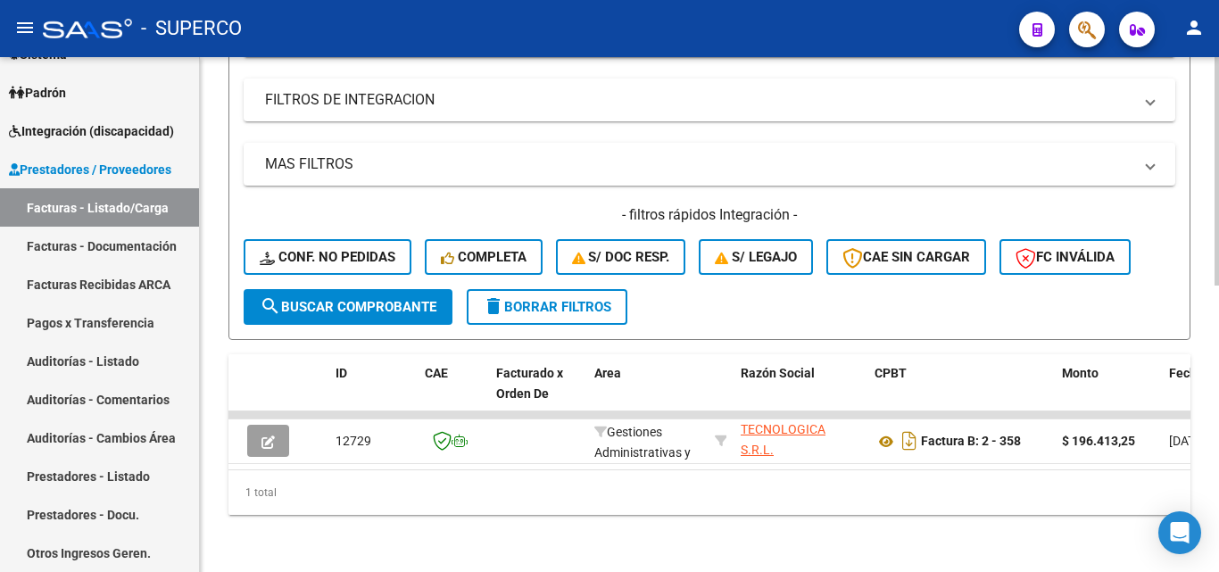
scroll to position [645, 0]
click at [319, 299] on span "search Buscar Comprobante" at bounding box center [348, 307] width 177 height 16
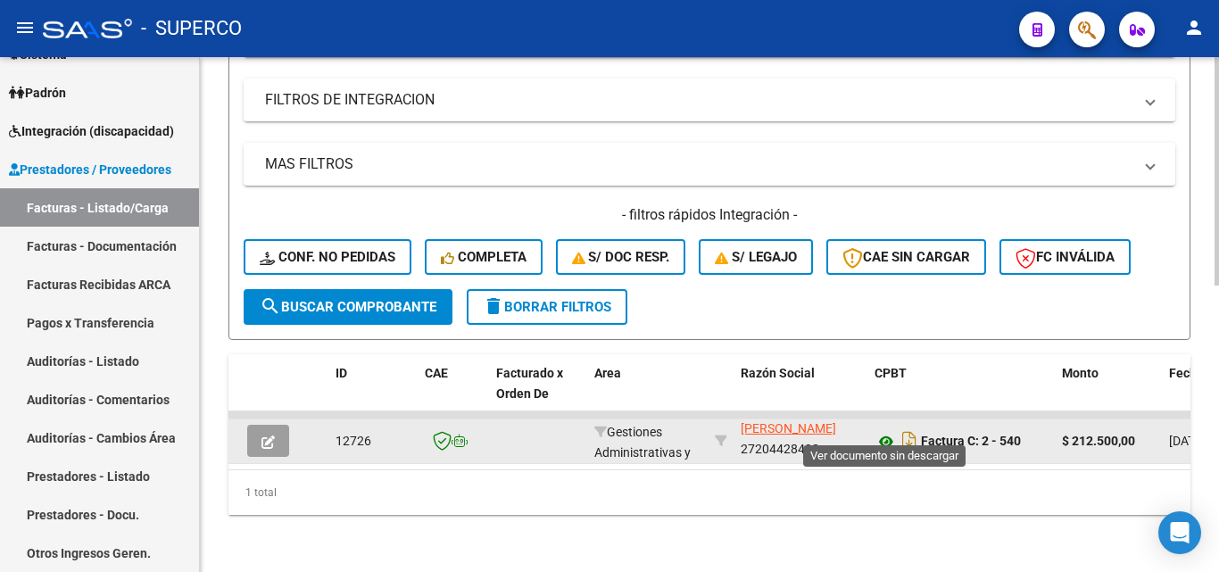
click at [882, 431] on icon at bounding box center [886, 441] width 23 height 21
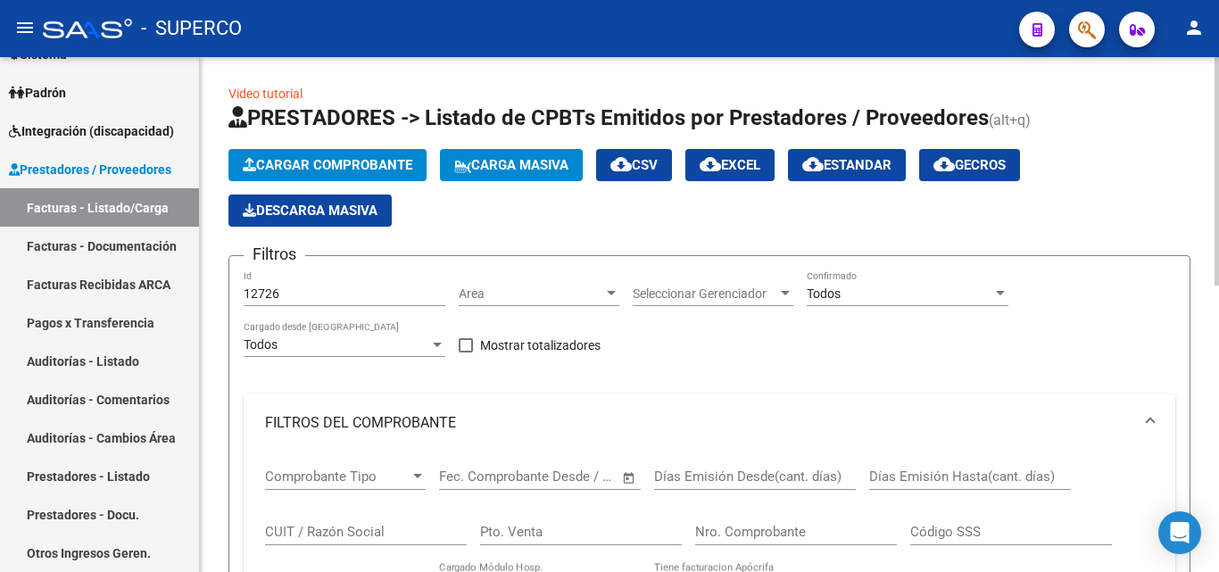
scroll to position [0, 0]
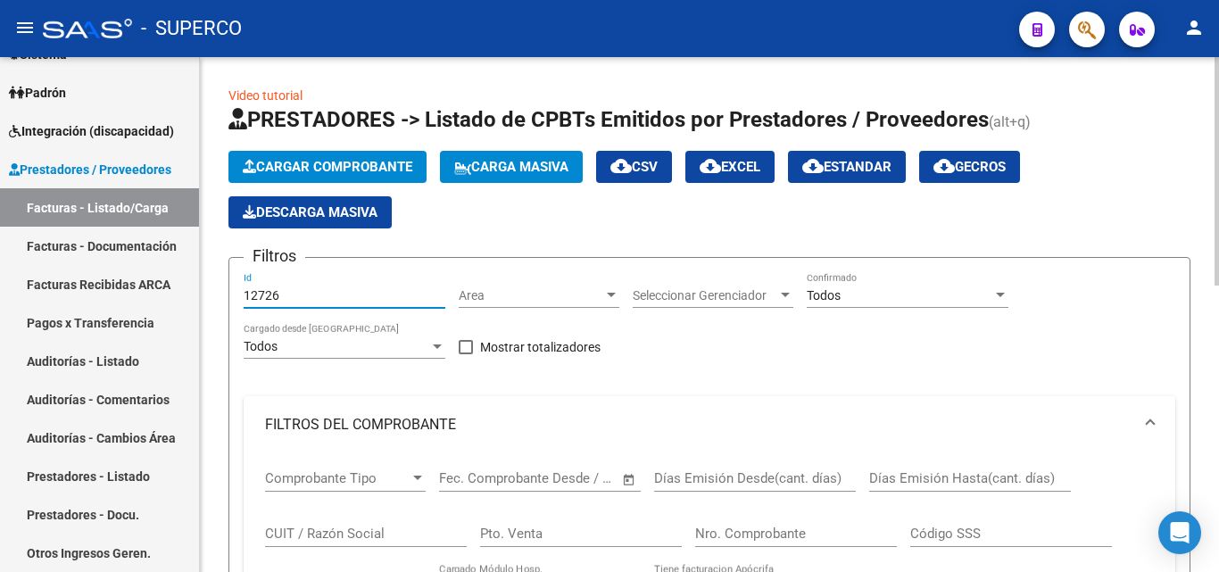
drag, startPoint x: 264, startPoint y: 297, endPoint x: 288, endPoint y: 297, distance: 24.1
click at [288, 297] on input "12726" at bounding box center [345, 295] width 202 height 15
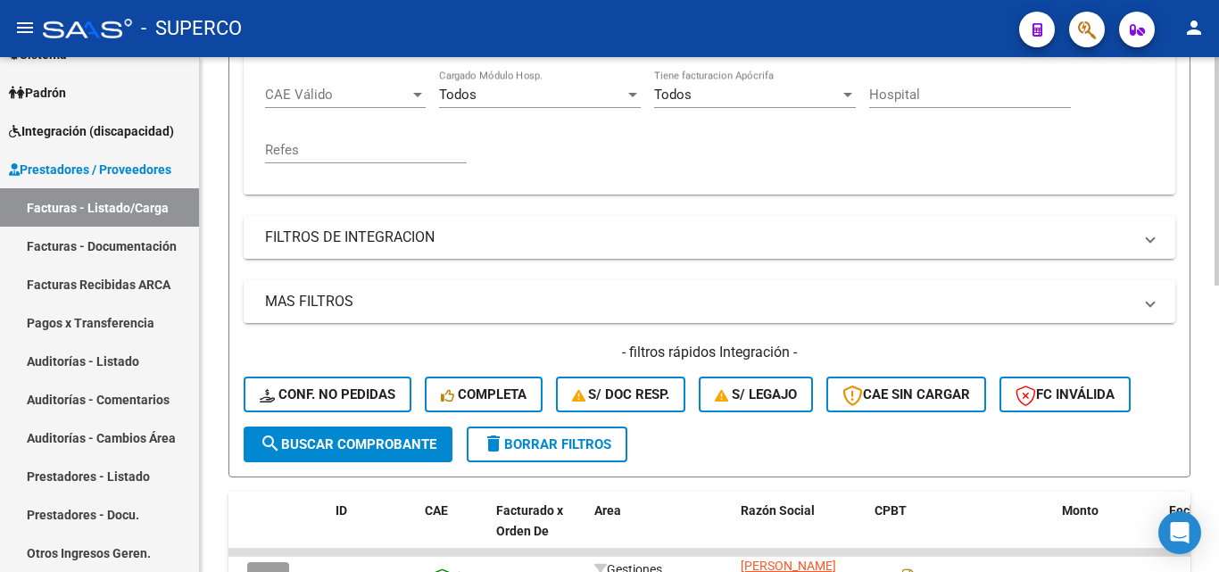
scroll to position [536, 0]
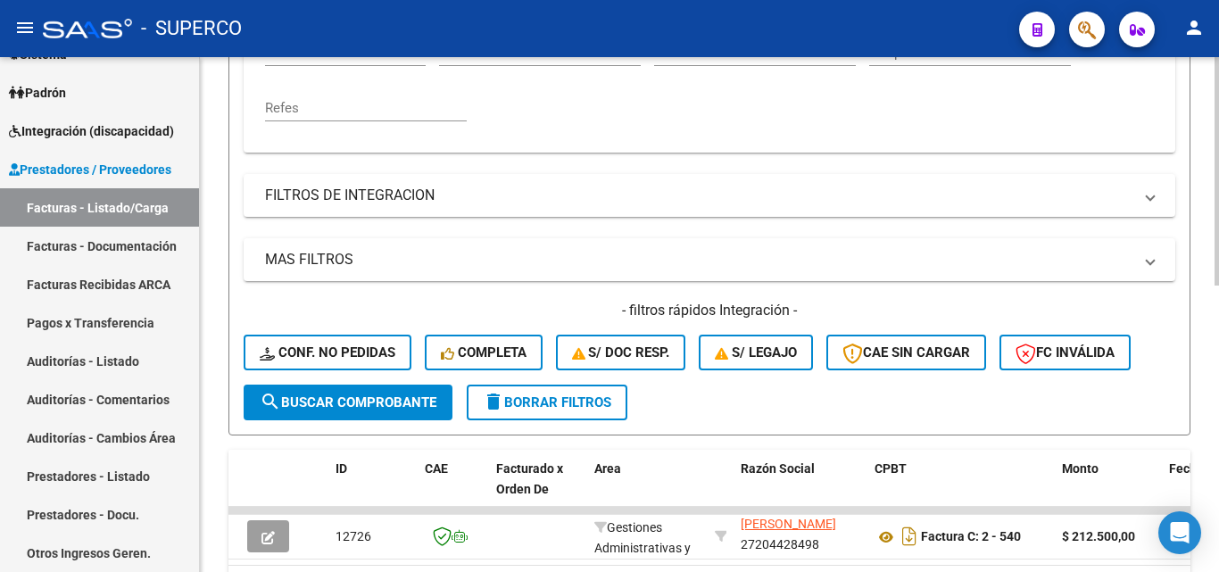
click at [345, 410] on span "search Buscar Comprobante" at bounding box center [348, 402] width 177 height 16
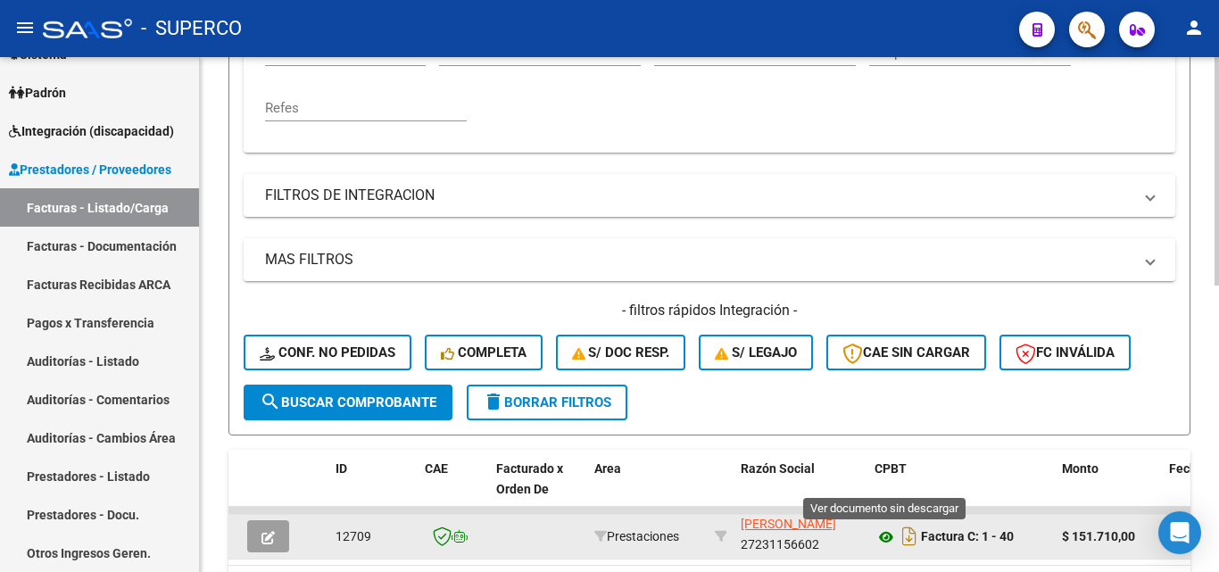
click at [887, 536] on icon at bounding box center [886, 537] width 23 height 21
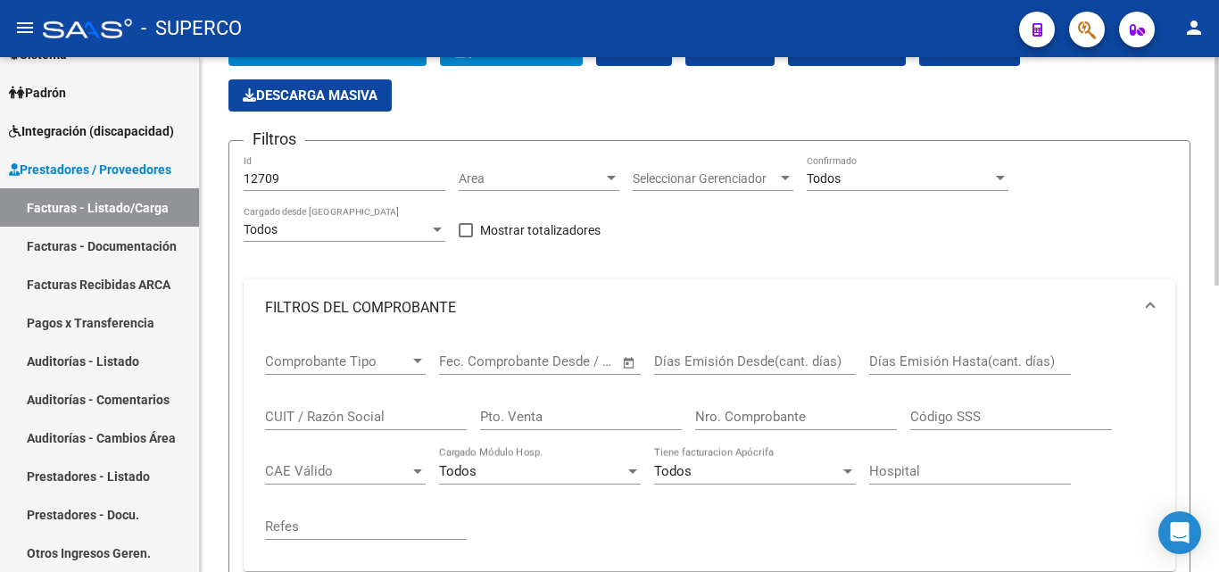
scroll to position [89, 0]
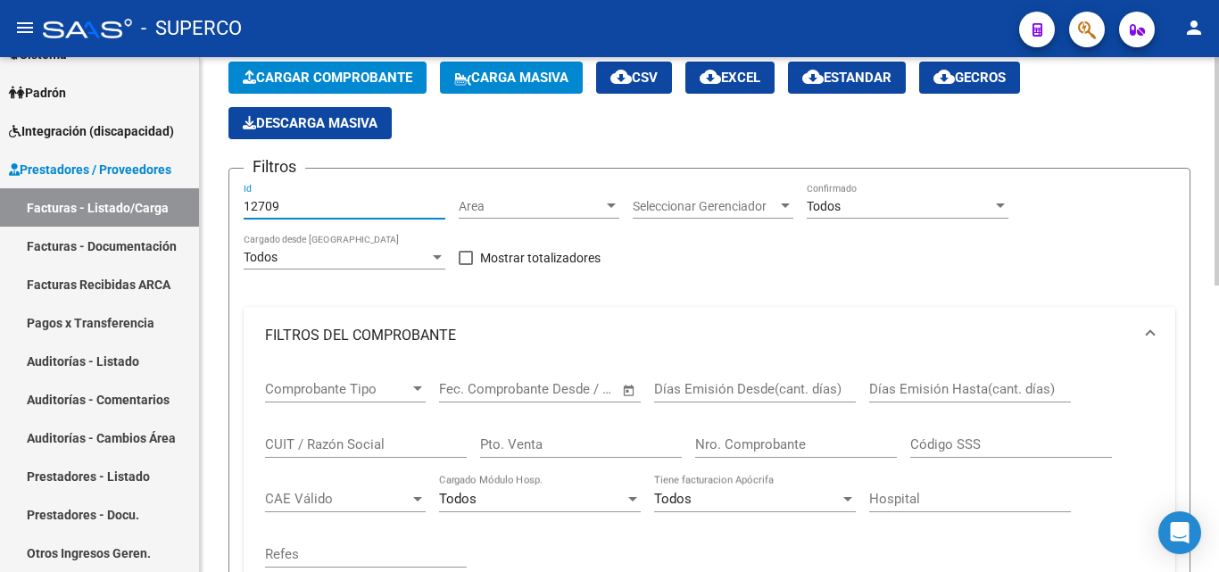
click at [308, 212] on input "12709" at bounding box center [345, 206] width 202 height 15
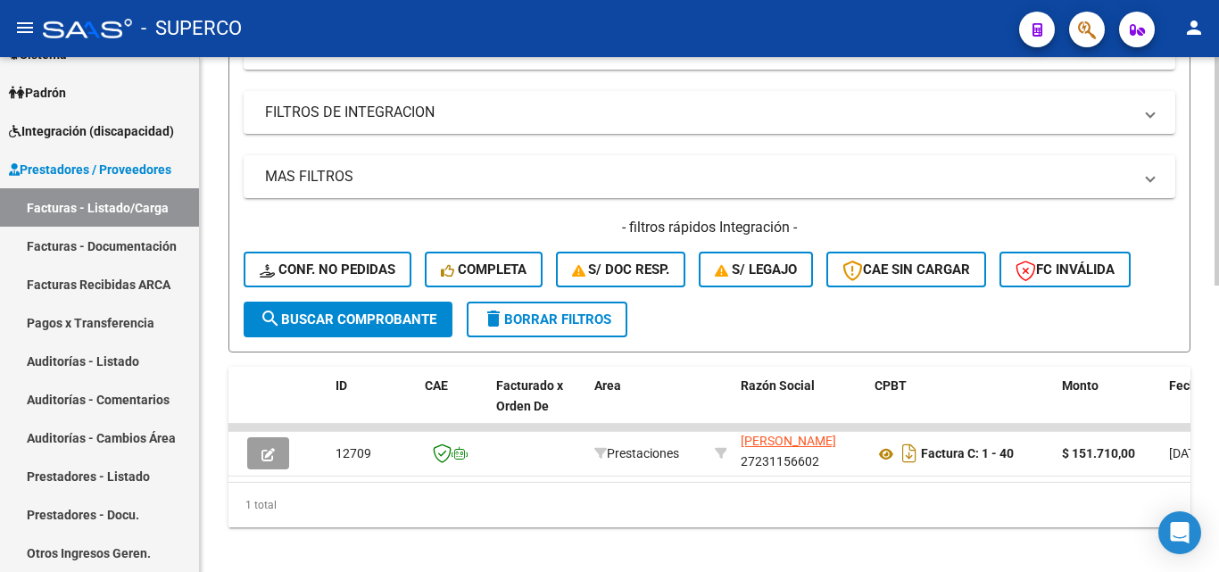
scroll to position [645, 0]
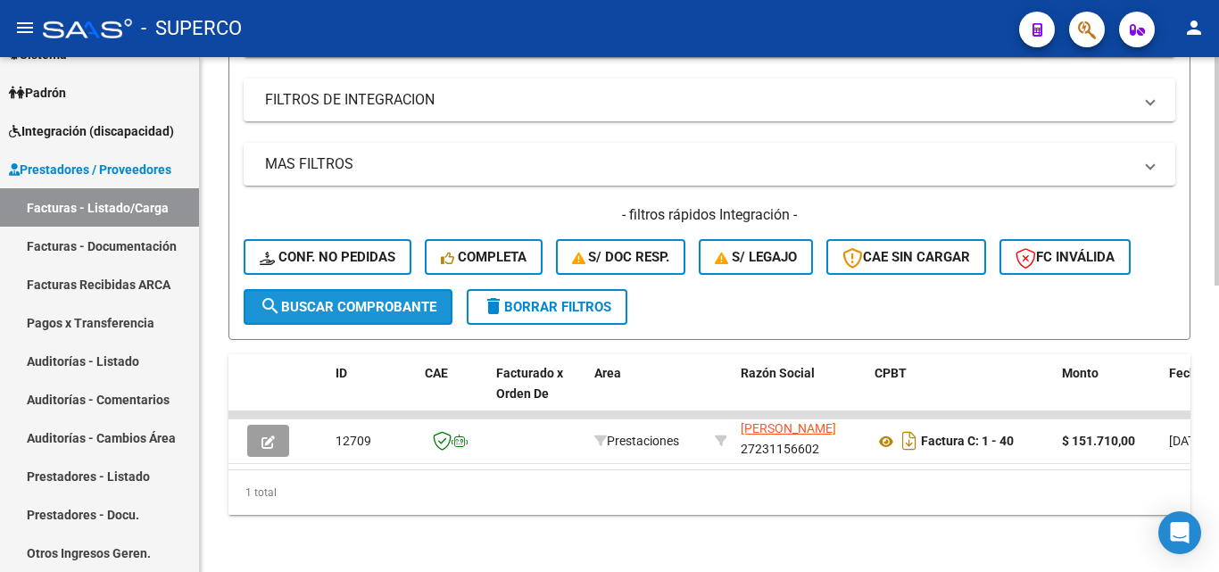
click at [322, 299] on span "search Buscar Comprobante" at bounding box center [348, 307] width 177 height 16
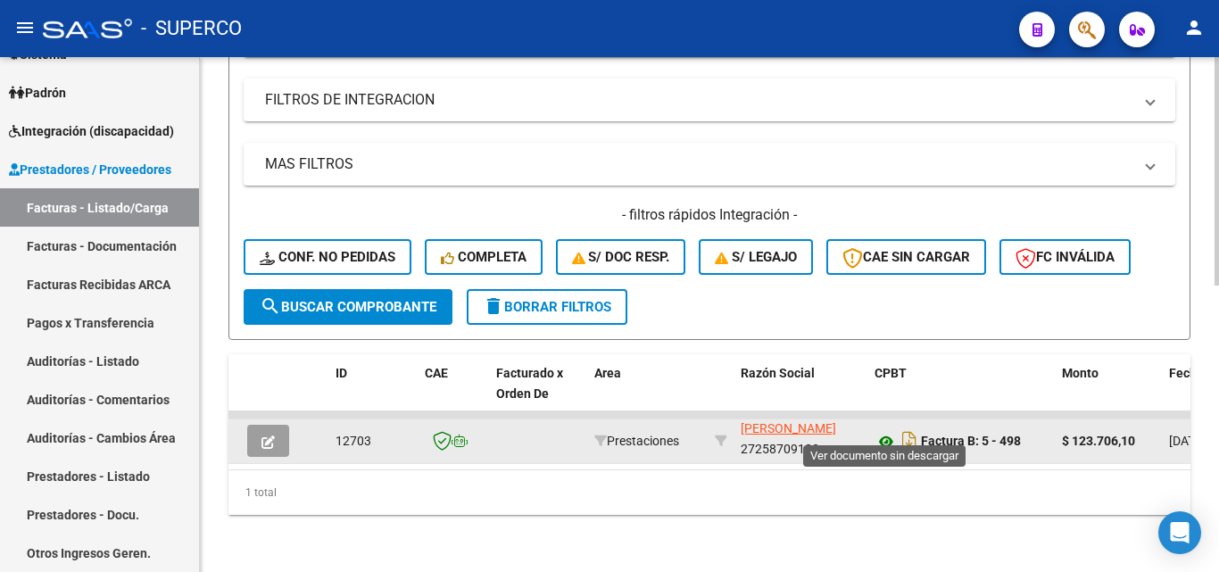
click at [886, 431] on icon at bounding box center [886, 441] width 23 height 21
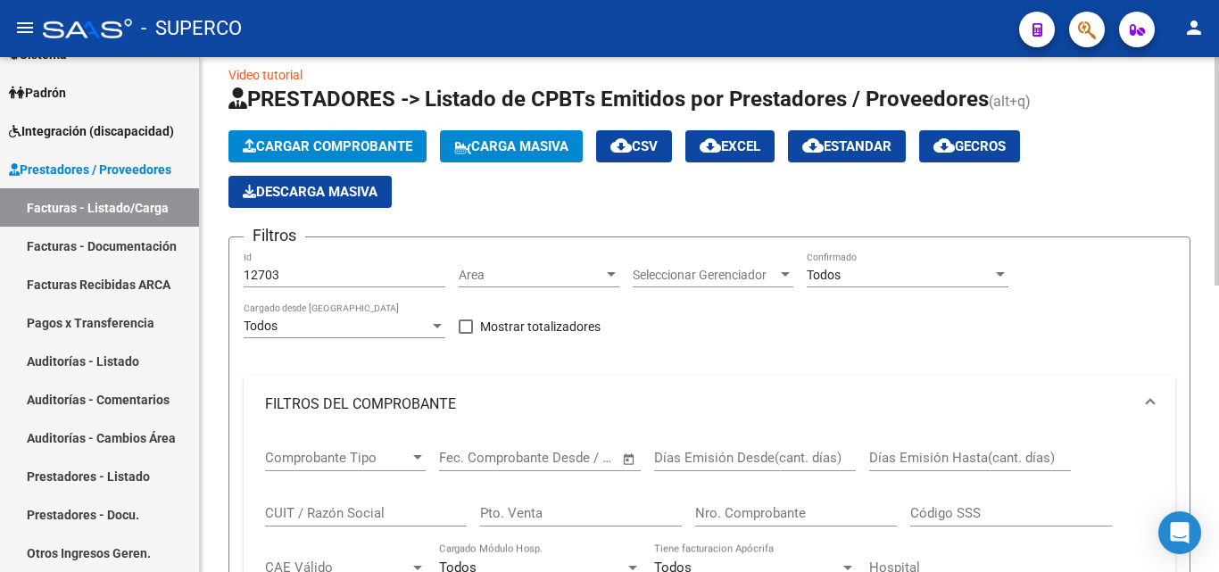
scroll to position [0, 0]
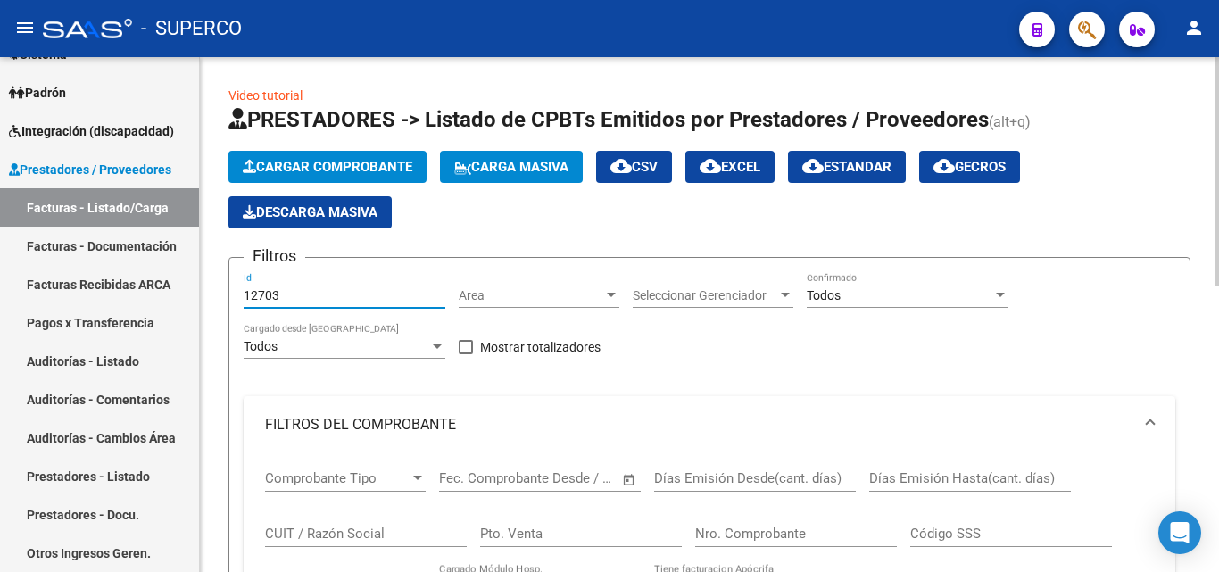
click at [313, 294] on input "12703" at bounding box center [345, 295] width 202 height 15
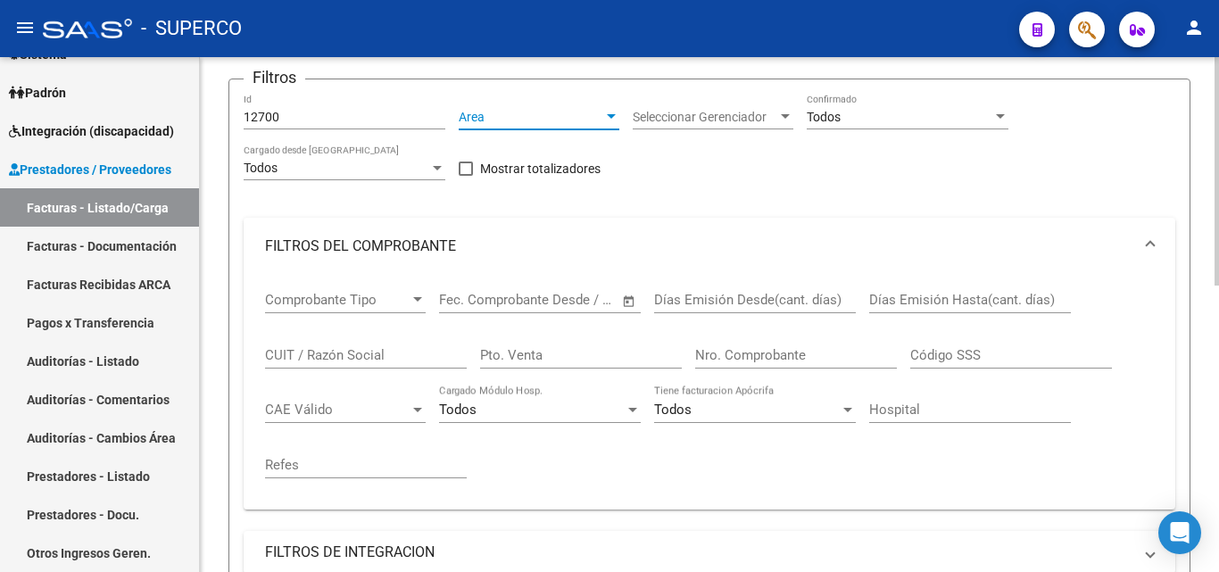
scroll to position [536, 0]
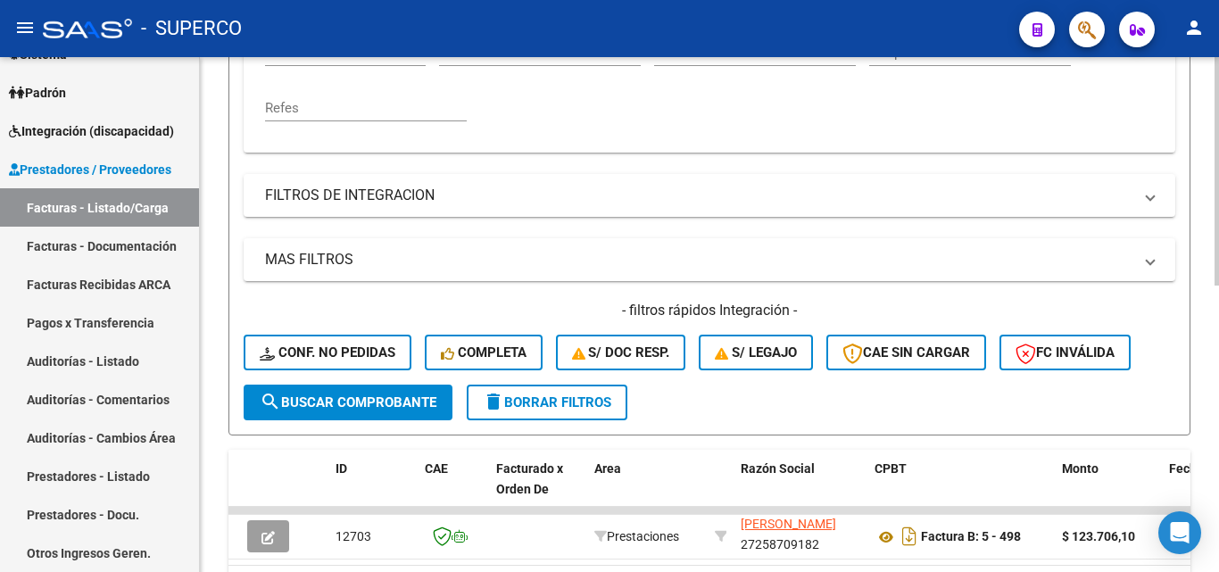
click at [350, 403] on span "search Buscar Comprobante" at bounding box center [348, 402] width 177 height 16
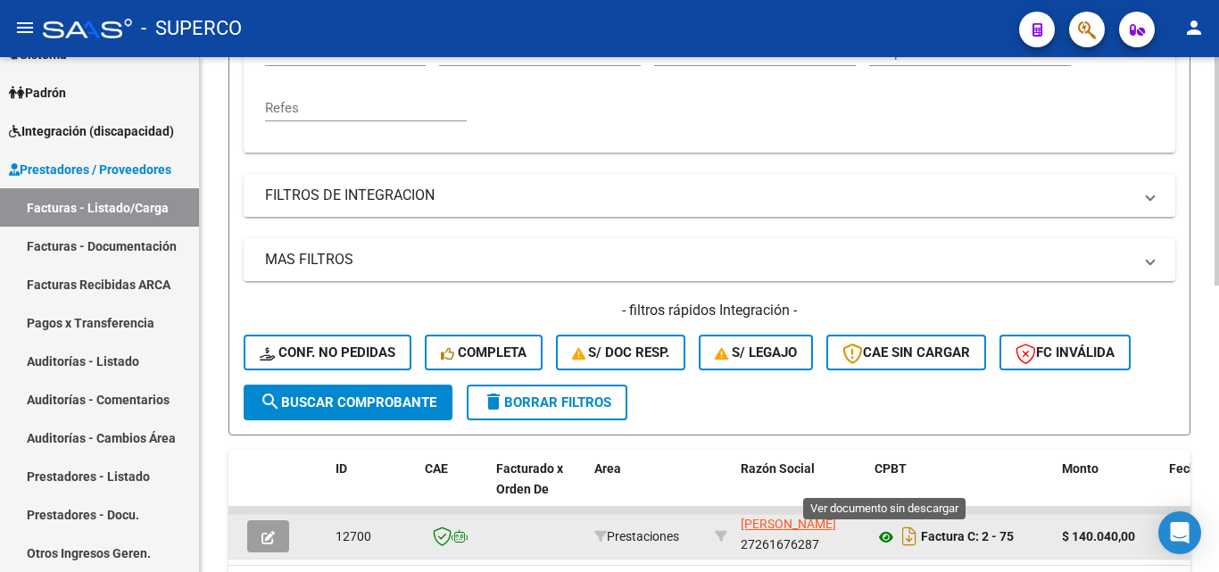
click at [880, 538] on icon at bounding box center [886, 537] width 23 height 21
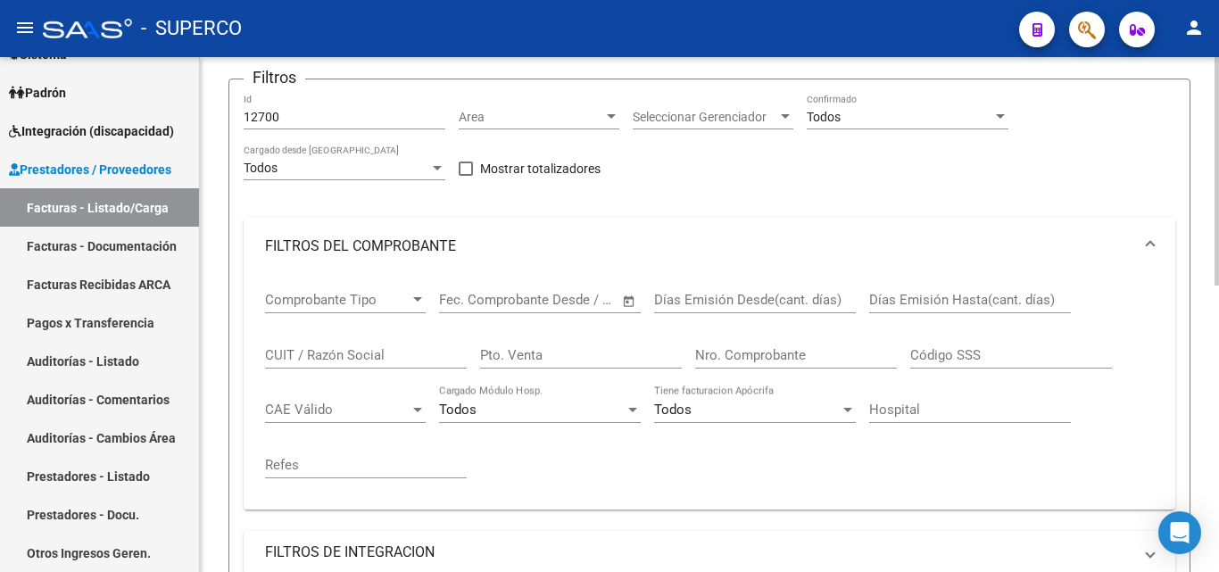
scroll to position [89, 0]
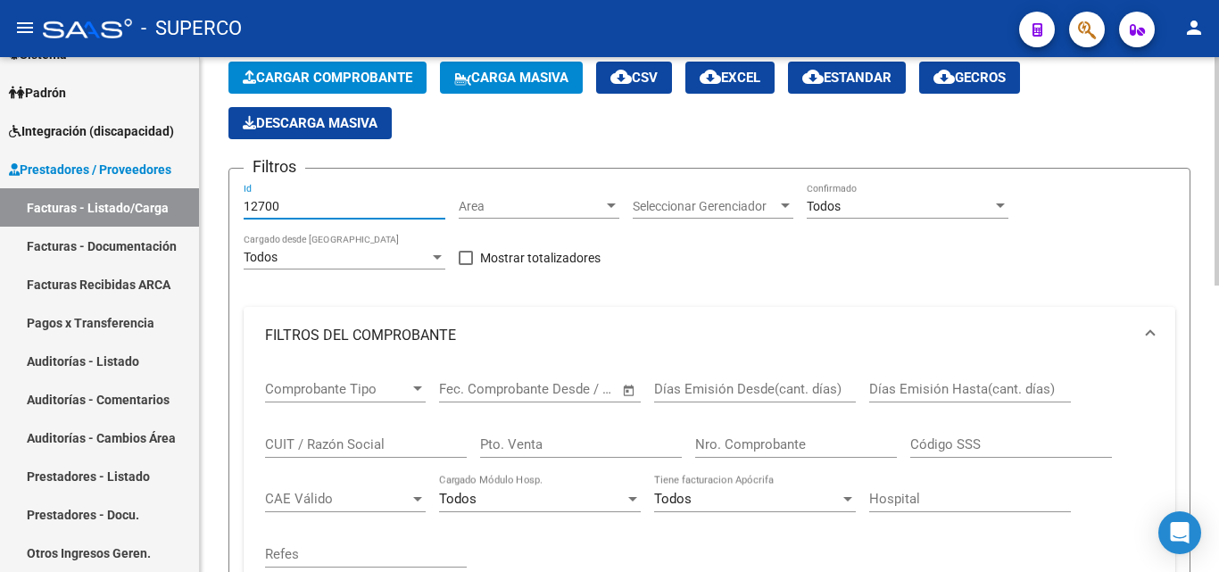
drag, startPoint x: 257, startPoint y: 200, endPoint x: 303, endPoint y: 200, distance: 45.5
click at [303, 200] on input "12700" at bounding box center [345, 206] width 202 height 15
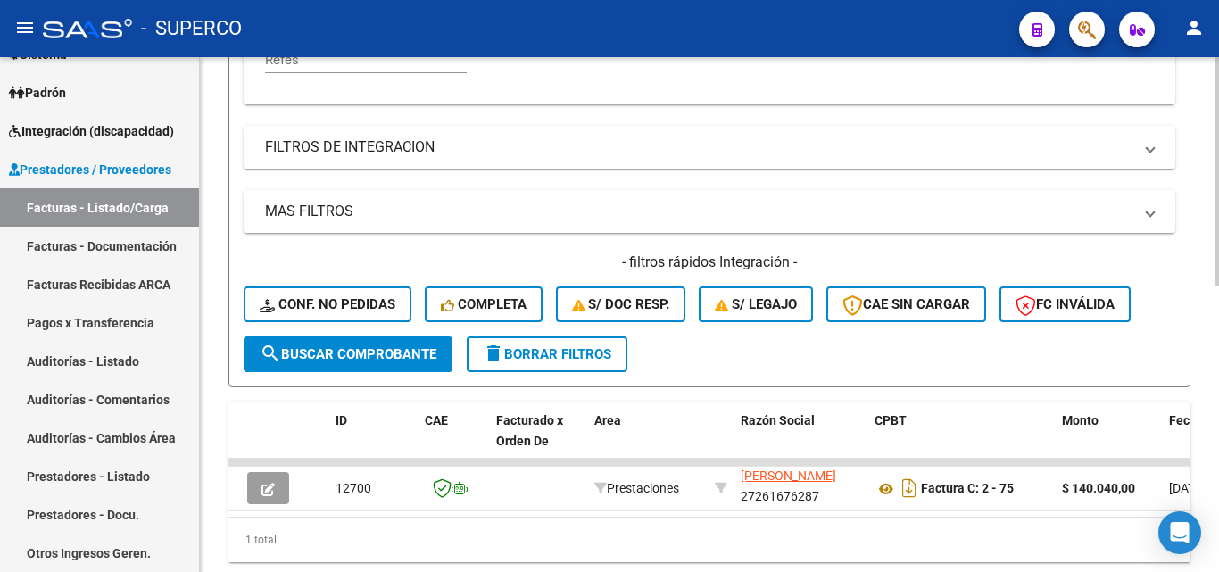
scroll to position [625, 0]
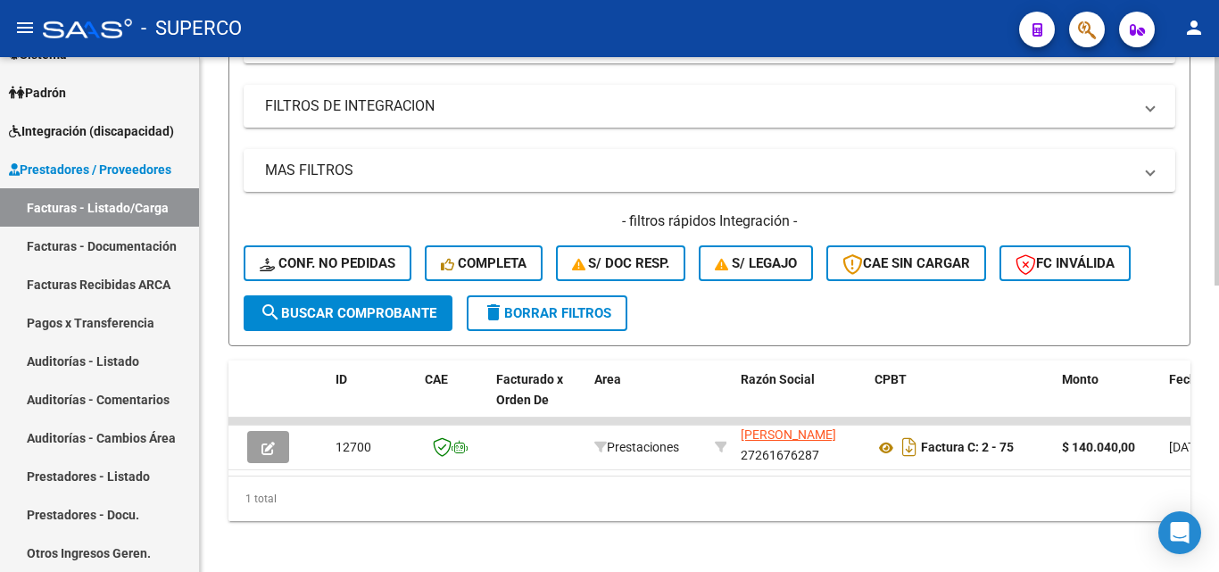
click at [333, 314] on span "search Buscar Comprobante" at bounding box center [348, 313] width 177 height 16
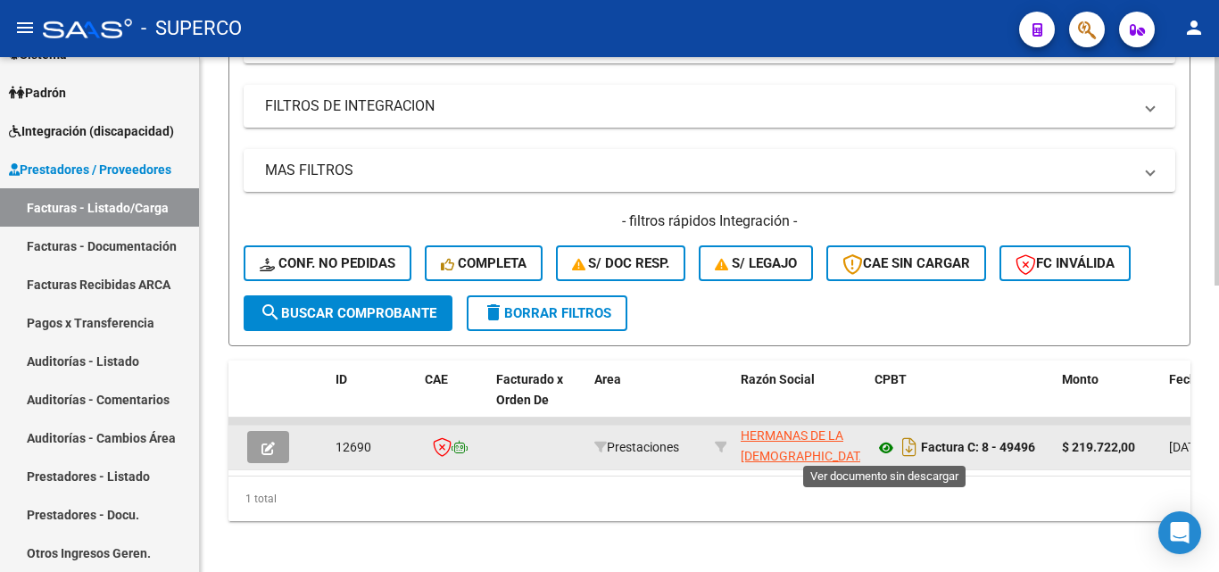
click at [885, 447] on icon at bounding box center [886, 447] width 23 height 21
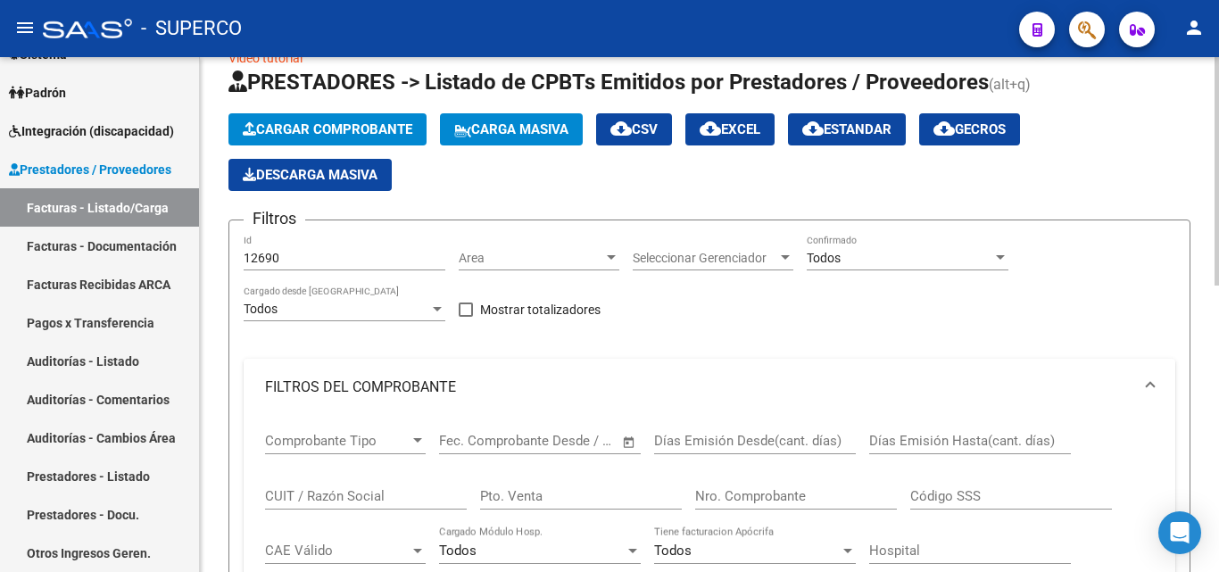
scroll to position [0, 0]
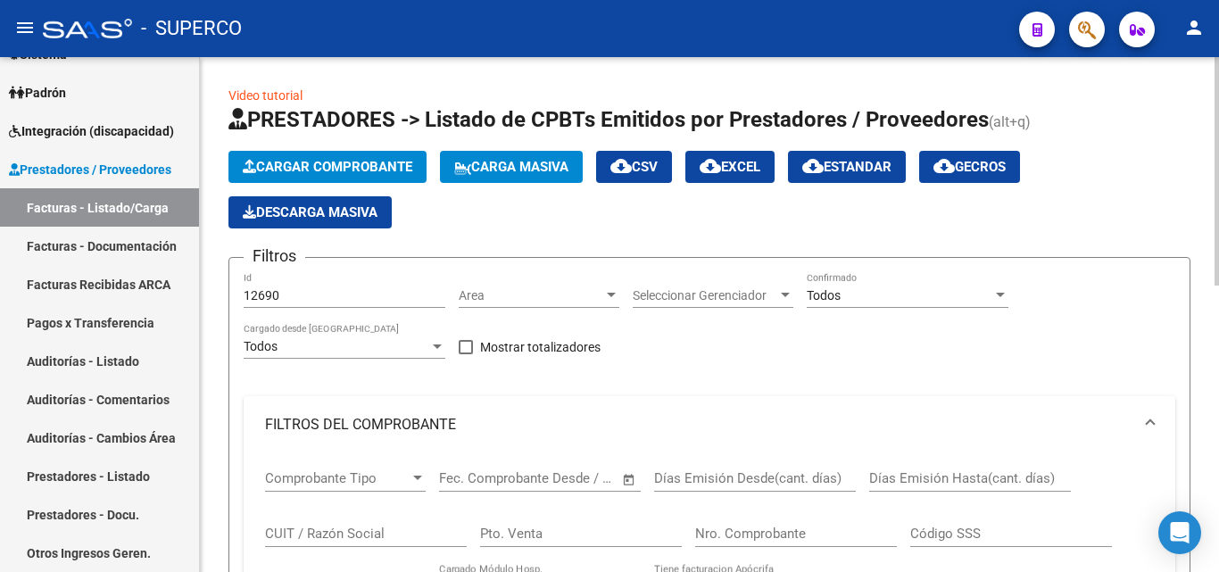
click at [292, 300] on input "12690" at bounding box center [345, 295] width 202 height 15
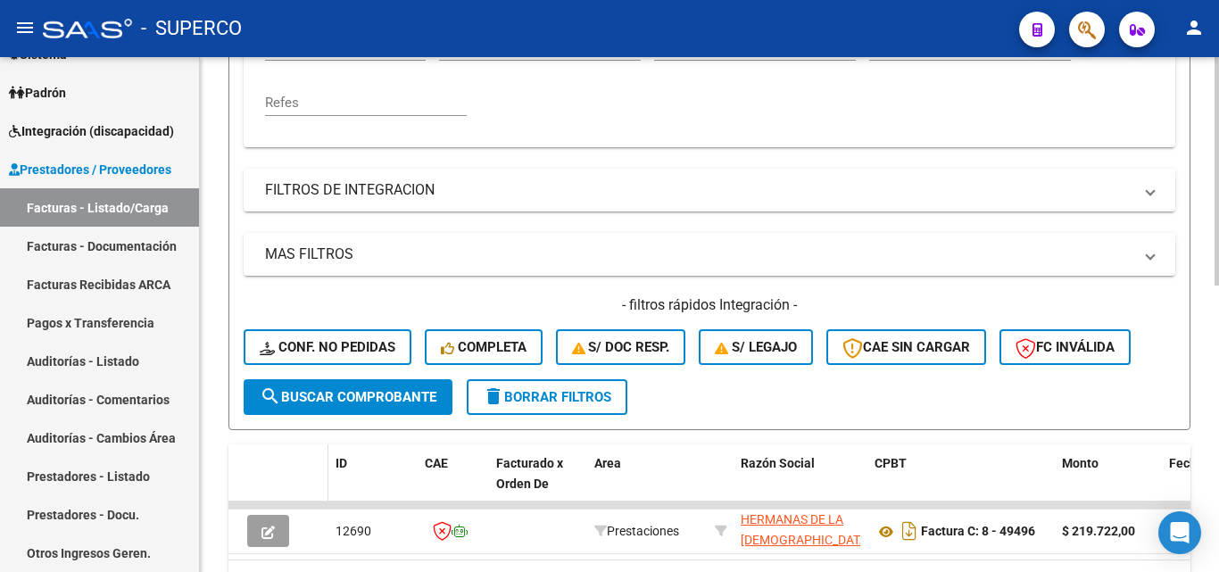
scroll to position [645, 0]
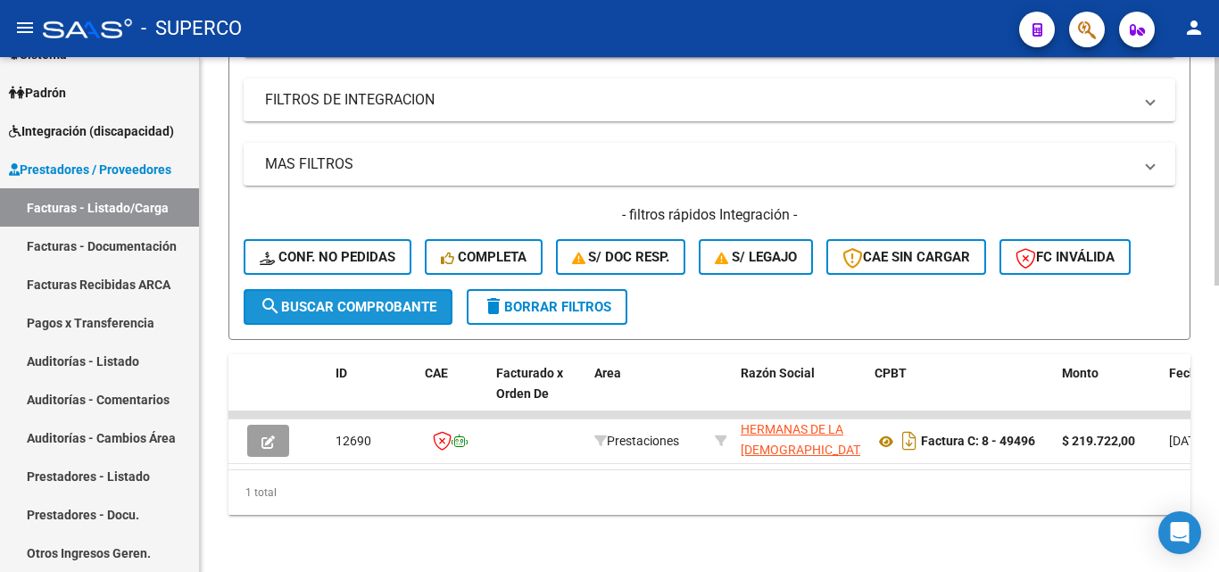
drag, startPoint x: 327, startPoint y: 303, endPoint x: 602, endPoint y: 376, distance: 285.1
click at [328, 303] on button "search Buscar Comprobante" at bounding box center [348, 307] width 209 height 36
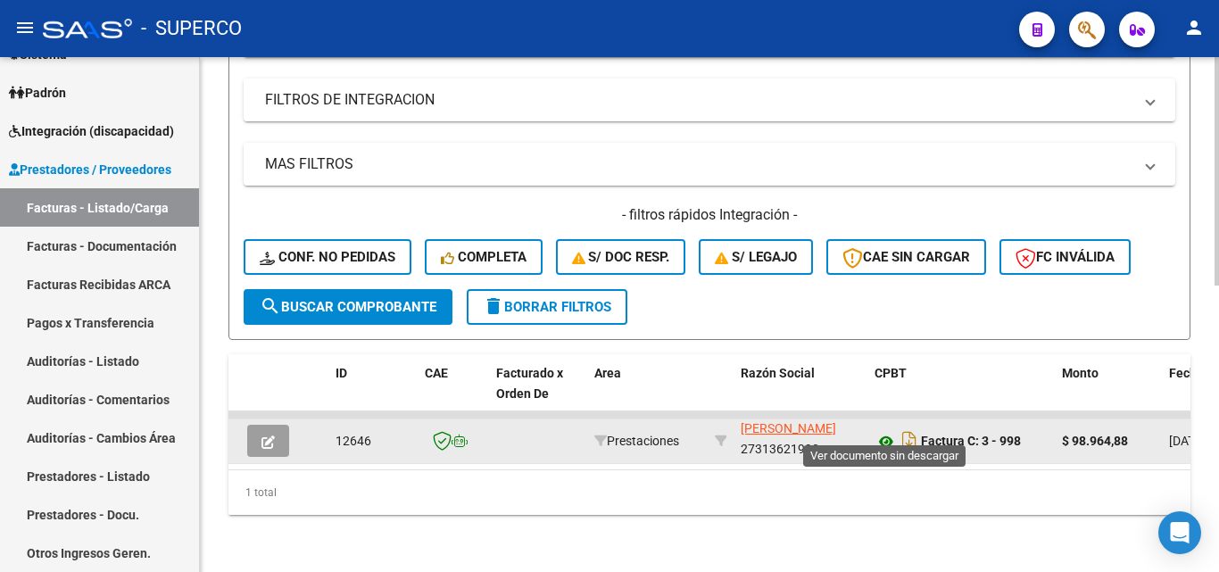
click at [882, 431] on icon at bounding box center [886, 441] width 23 height 21
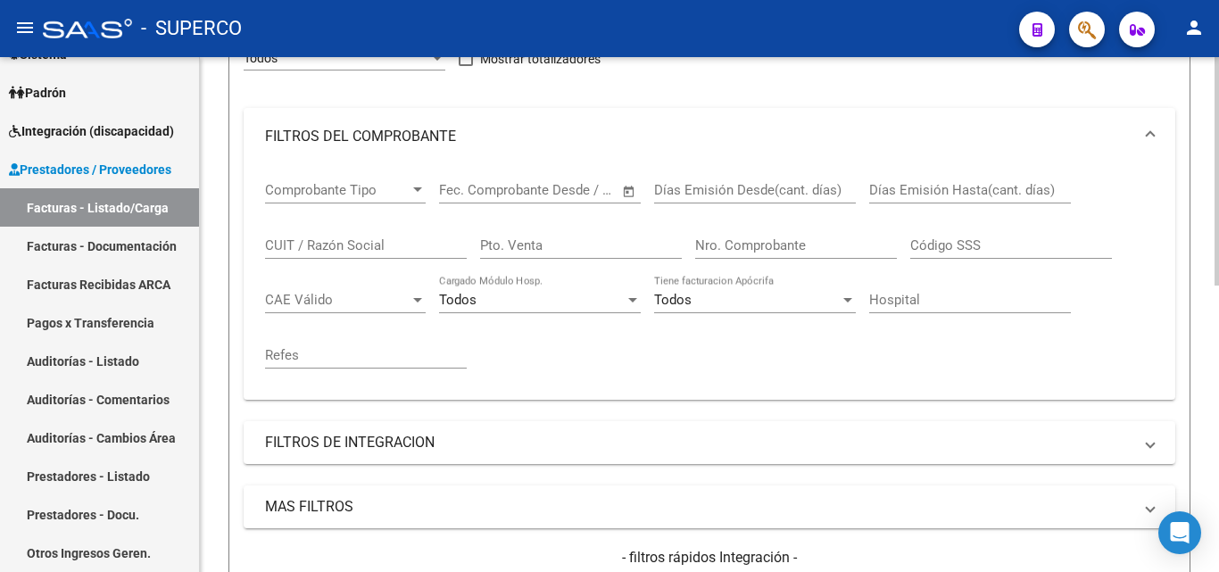
scroll to position [110, 0]
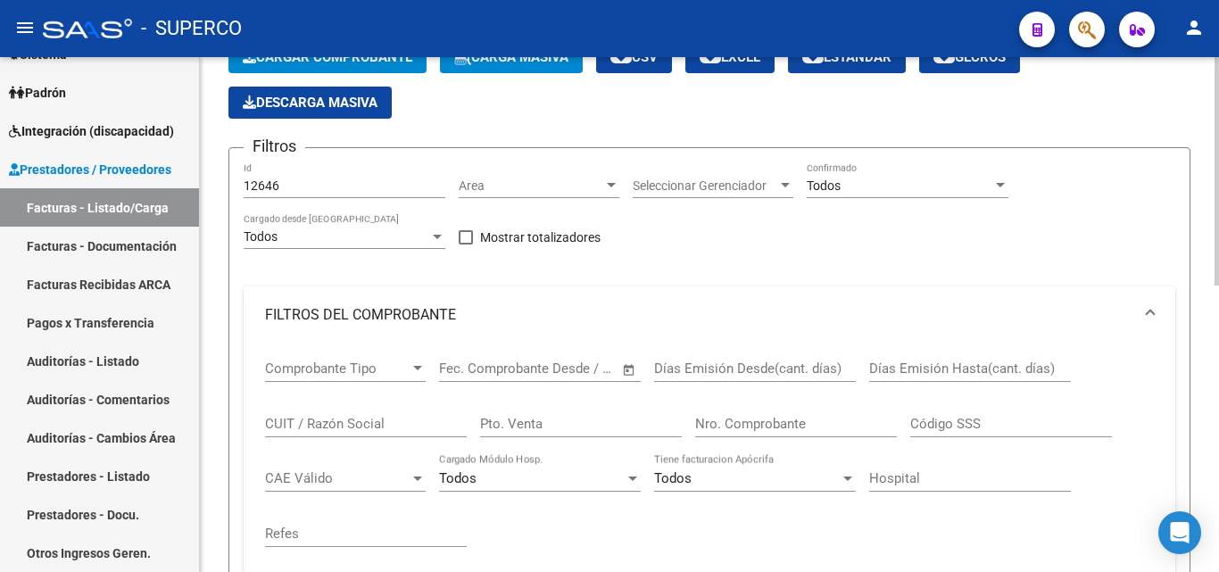
click at [307, 185] on input "12646" at bounding box center [345, 186] width 202 height 15
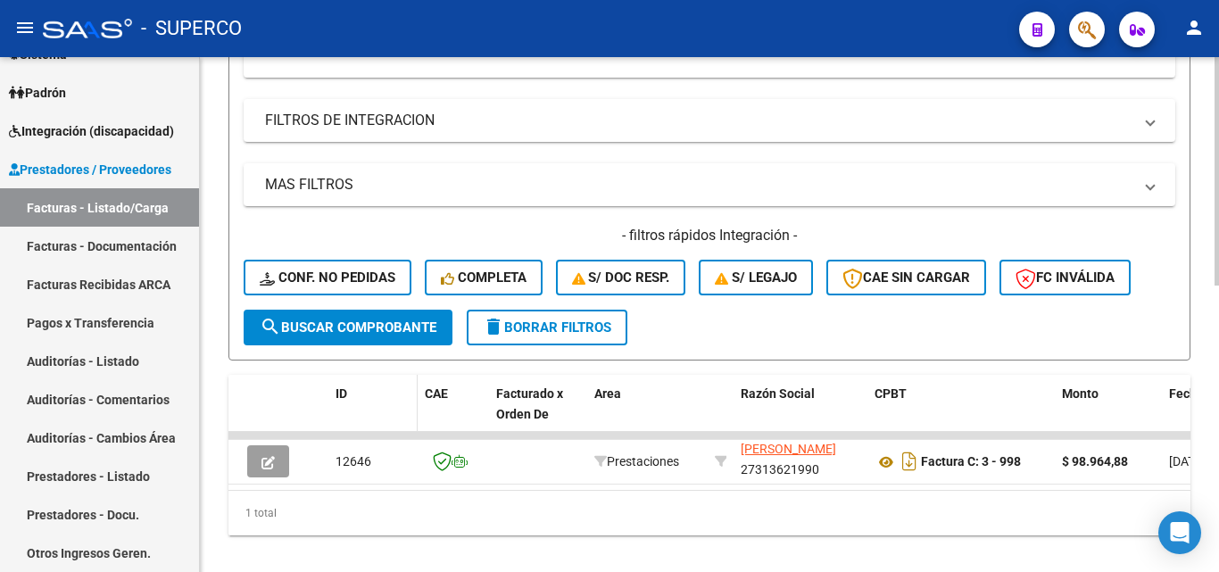
scroll to position [645, 0]
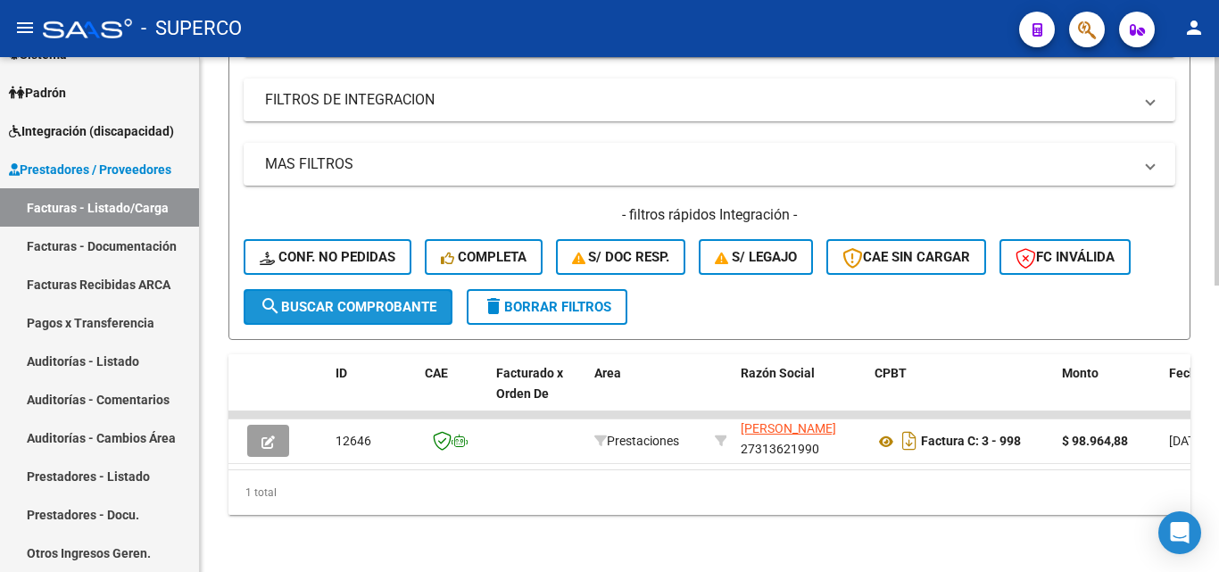
click at [360, 299] on span "search Buscar Comprobante" at bounding box center [348, 307] width 177 height 16
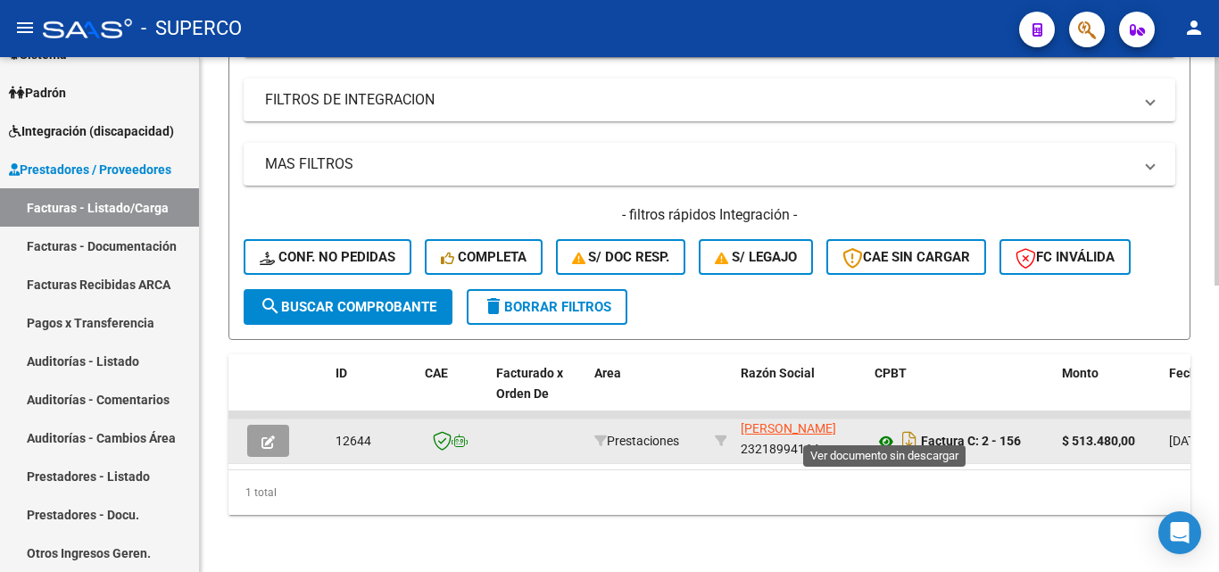
click at [886, 431] on icon at bounding box center [886, 441] width 23 height 21
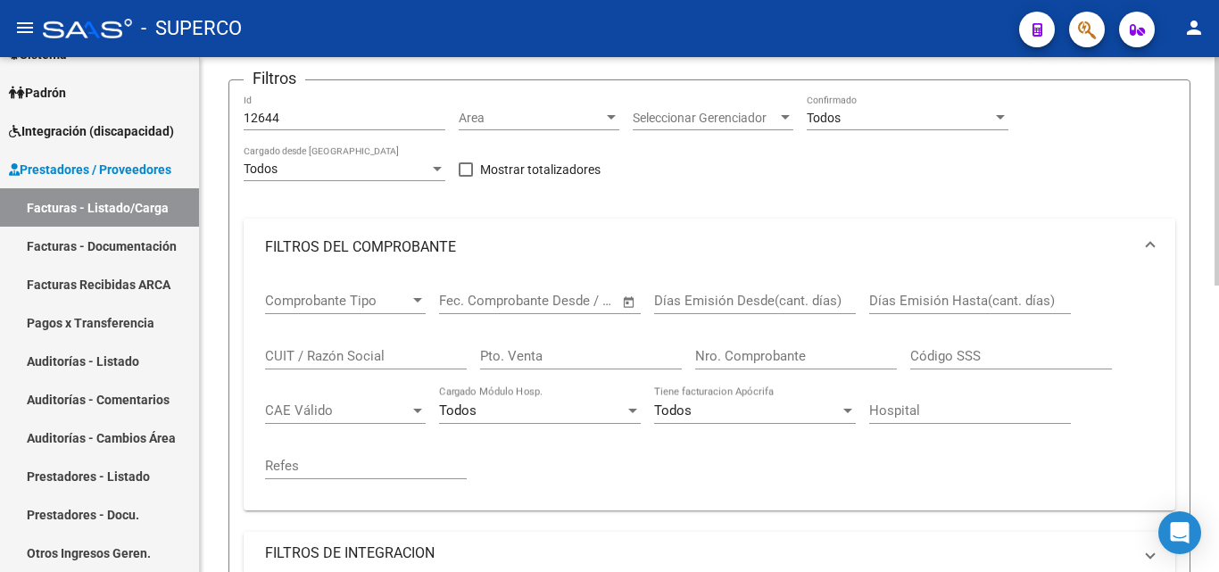
scroll to position [110, 0]
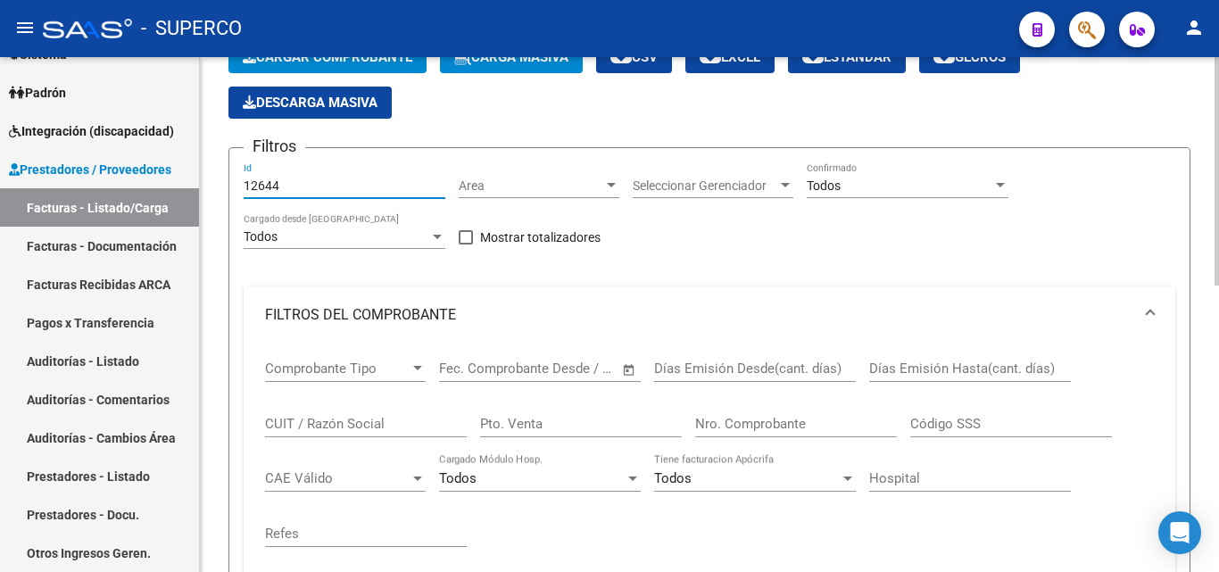
drag, startPoint x: 273, startPoint y: 183, endPoint x: 302, endPoint y: 183, distance: 28.6
click at [302, 183] on input "12644" at bounding box center [345, 186] width 202 height 15
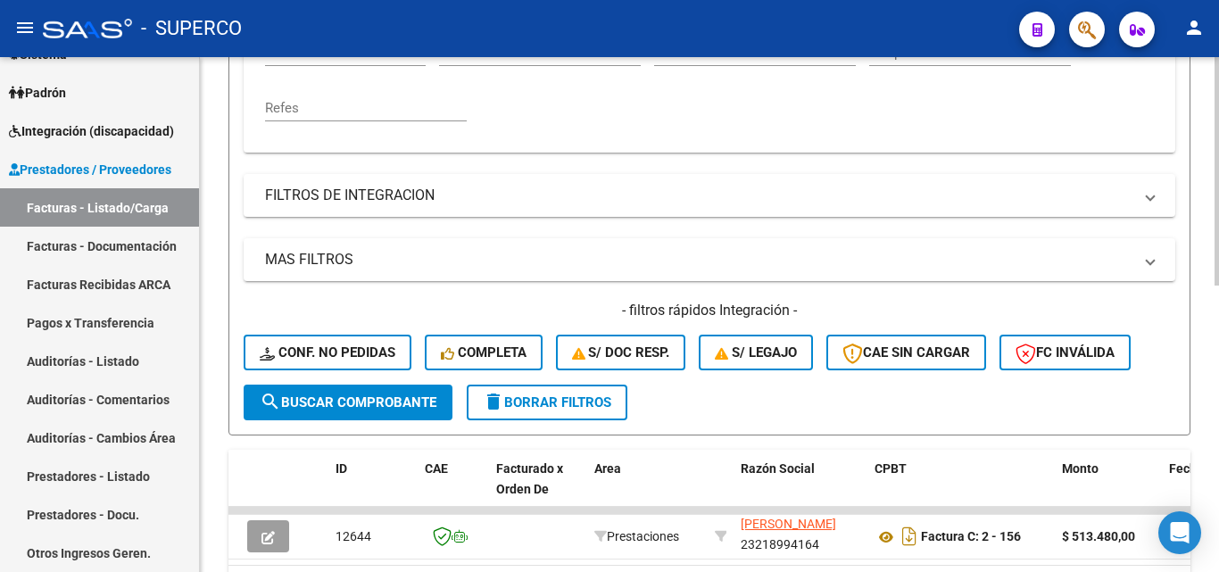
scroll to position [645, 0]
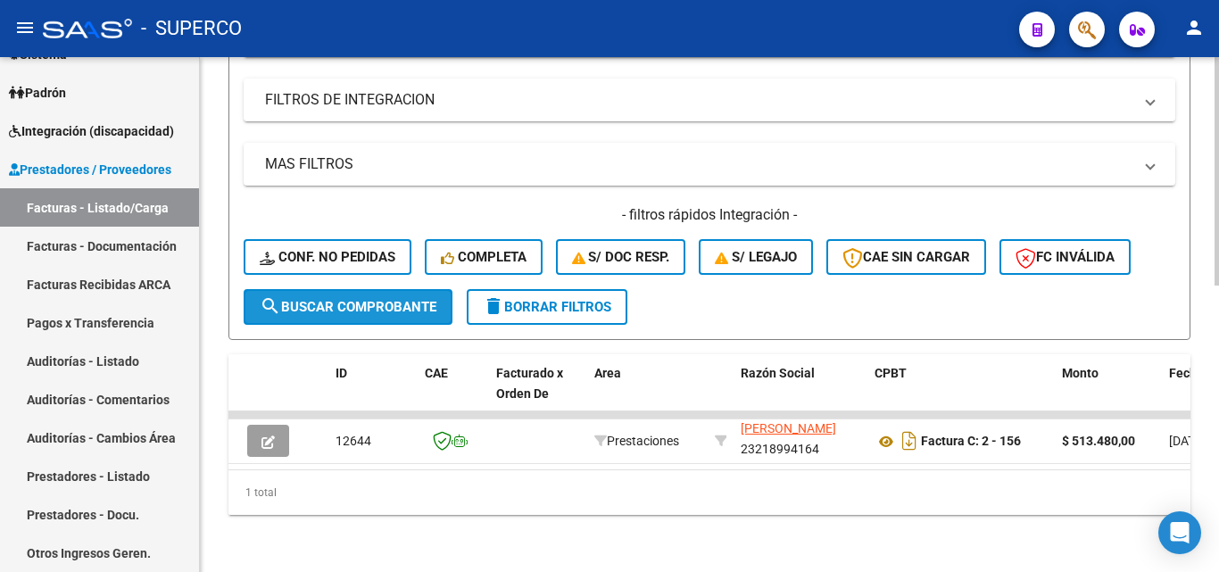
click at [348, 299] on span "search Buscar Comprobante" at bounding box center [348, 307] width 177 height 16
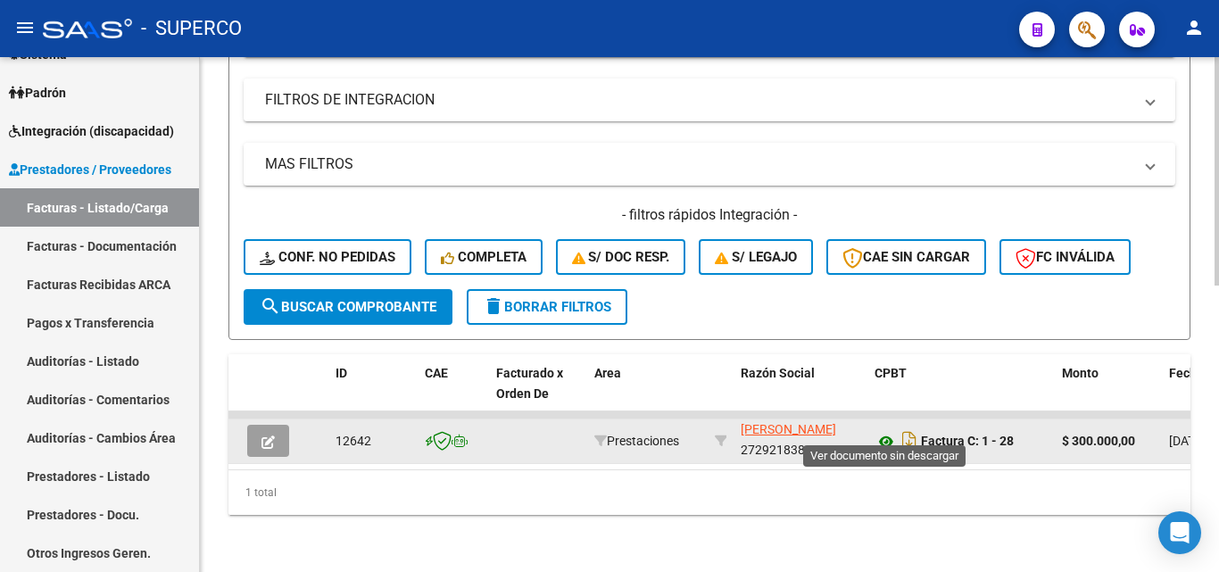
click at [884, 431] on icon at bounding box center [886, 441] width 23 height 21
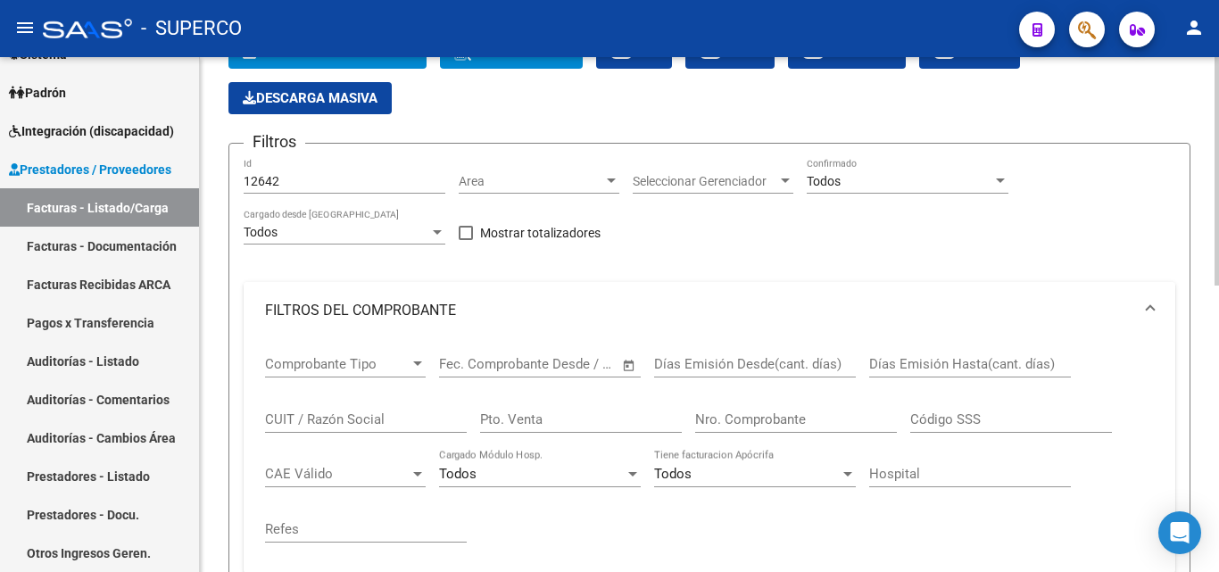
scroll to position [110, 0]
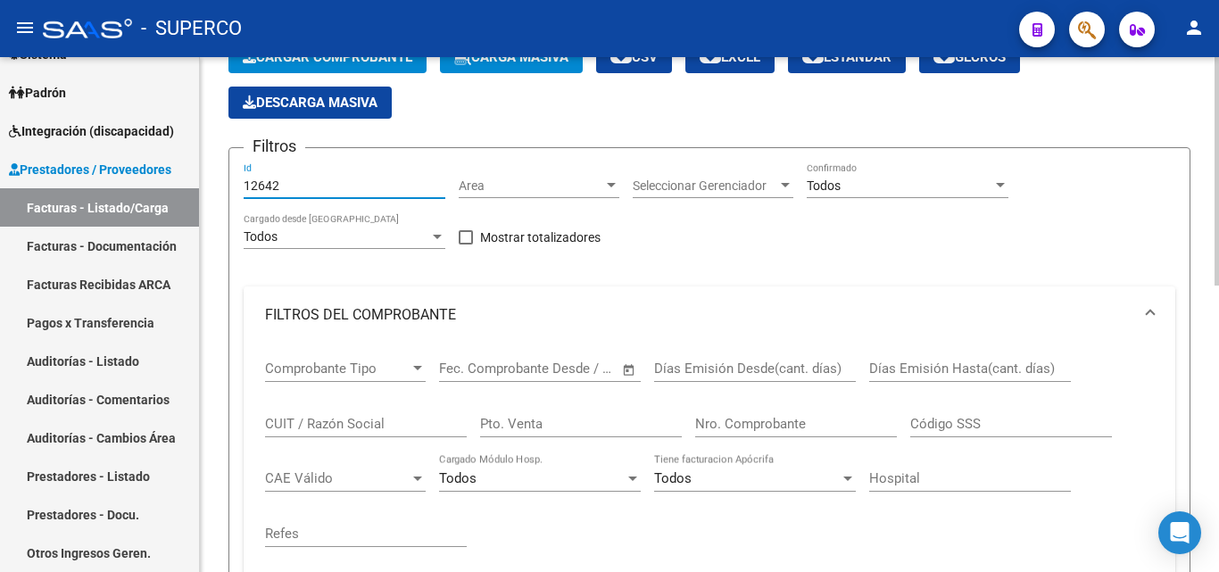
drag, startPoint x: 270, startPoint y: 186, endPoint x: 286, endPoint y: 186, distance: 16.1
click at [288, 186] on input "12642" at bounding box center [345, 186] width 202 height 15
click at [270, 184] on input "12642" at bounding box center [345, 186] width 202 height 15
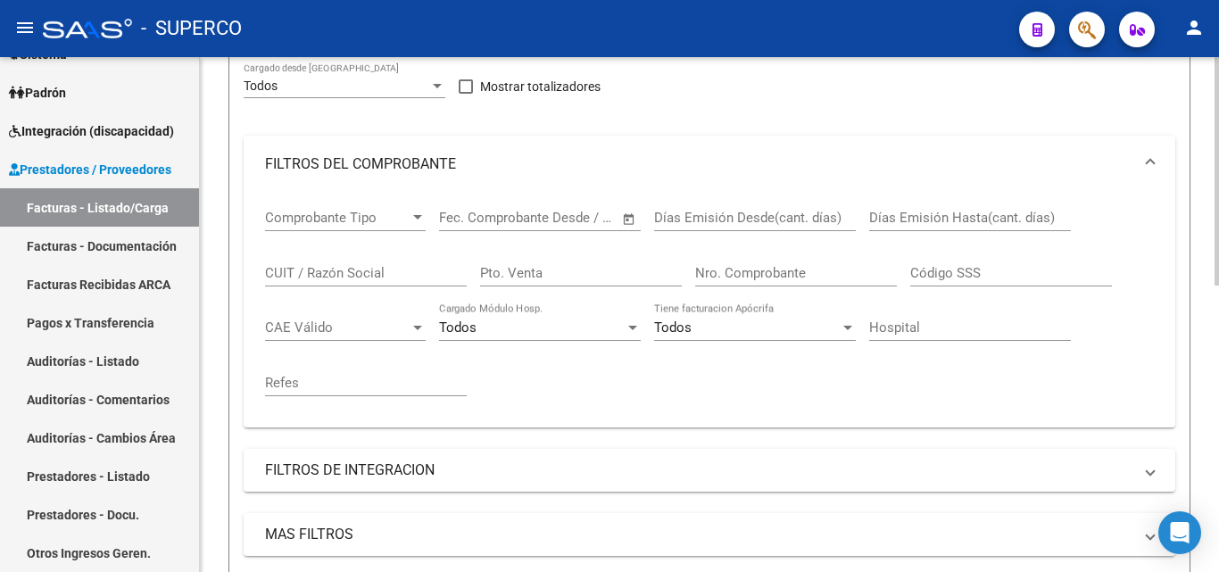
scroll to position [556, 0]
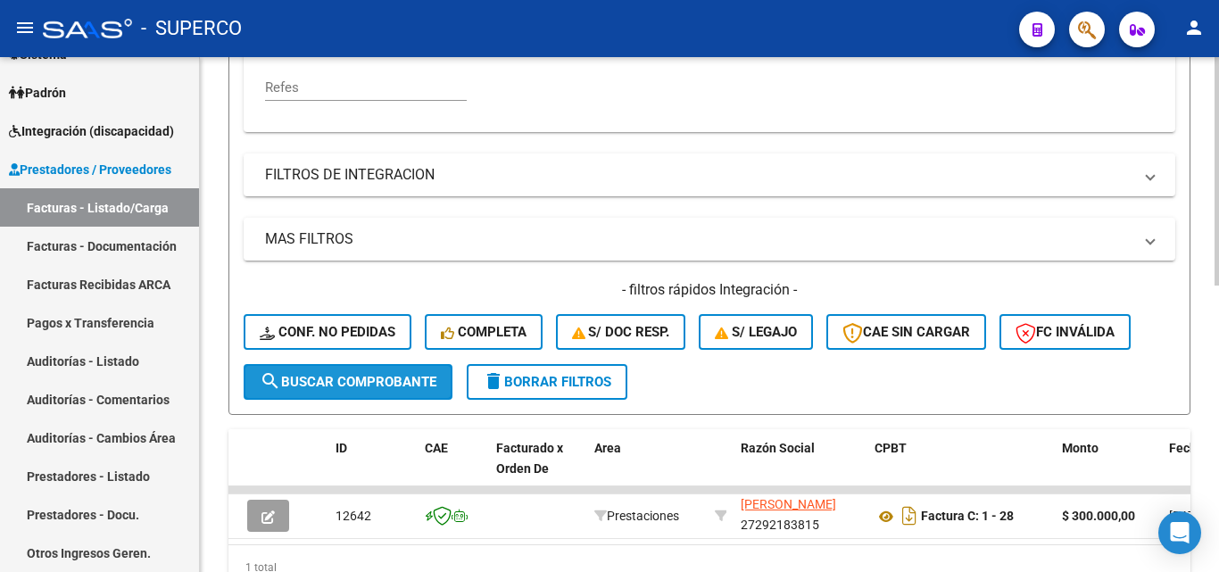
click at [362, 374] on span "search Buscar Comprobante" at bounding box center [348, 382] width 177 height 16
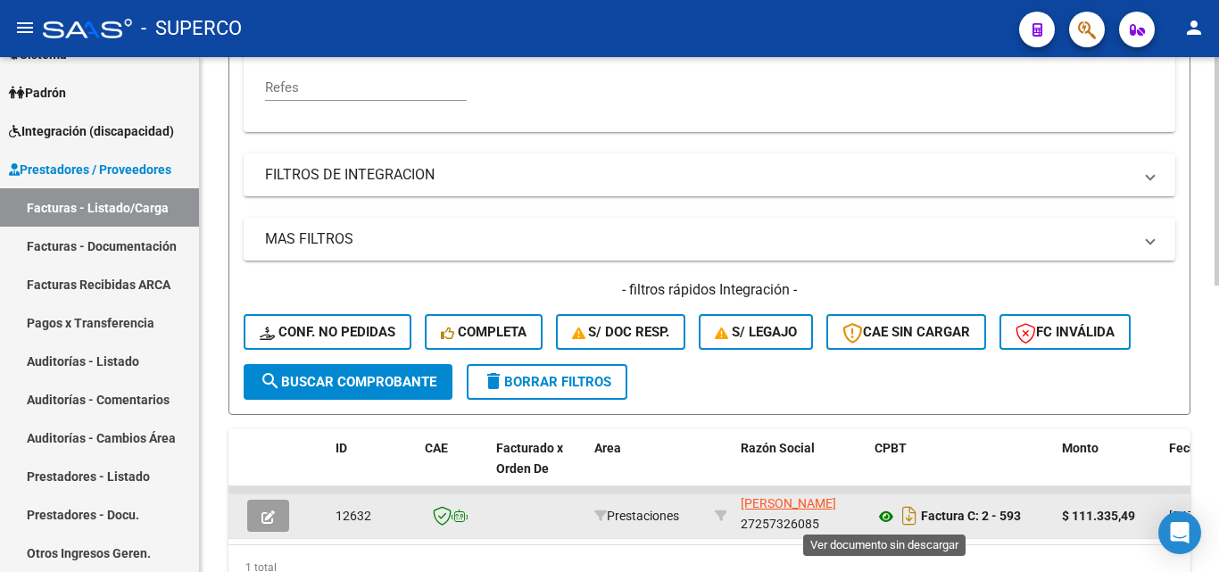
click at [884, 518] on icon at bounding box center [886, 516] width 23 height 21
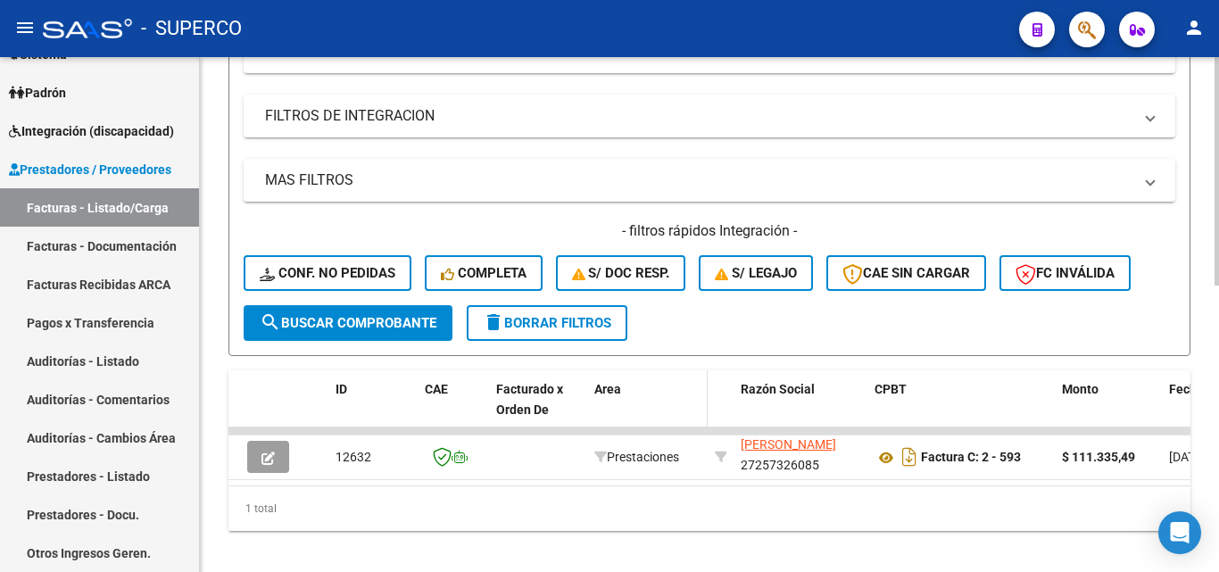
scroll to position [645, 0]
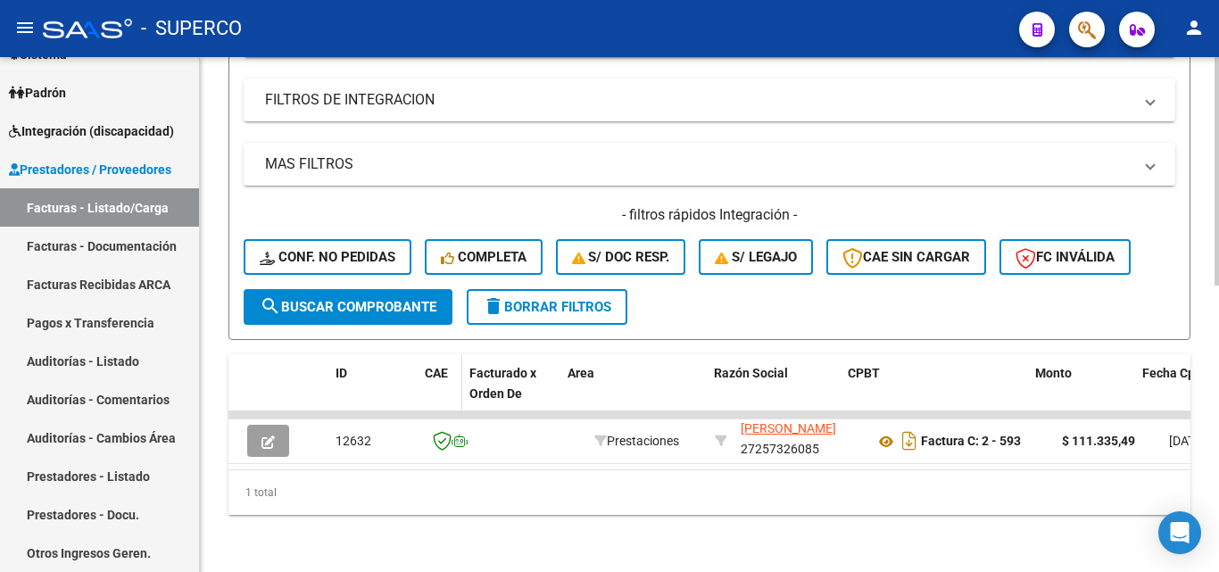
drag, startPoint x: 487, startPoint y: 372, endPoint x: 461, endPoint y: 374, distance: 26.8
click at [461, 374] on span at bounding box center [458, 393] width 8 height 79
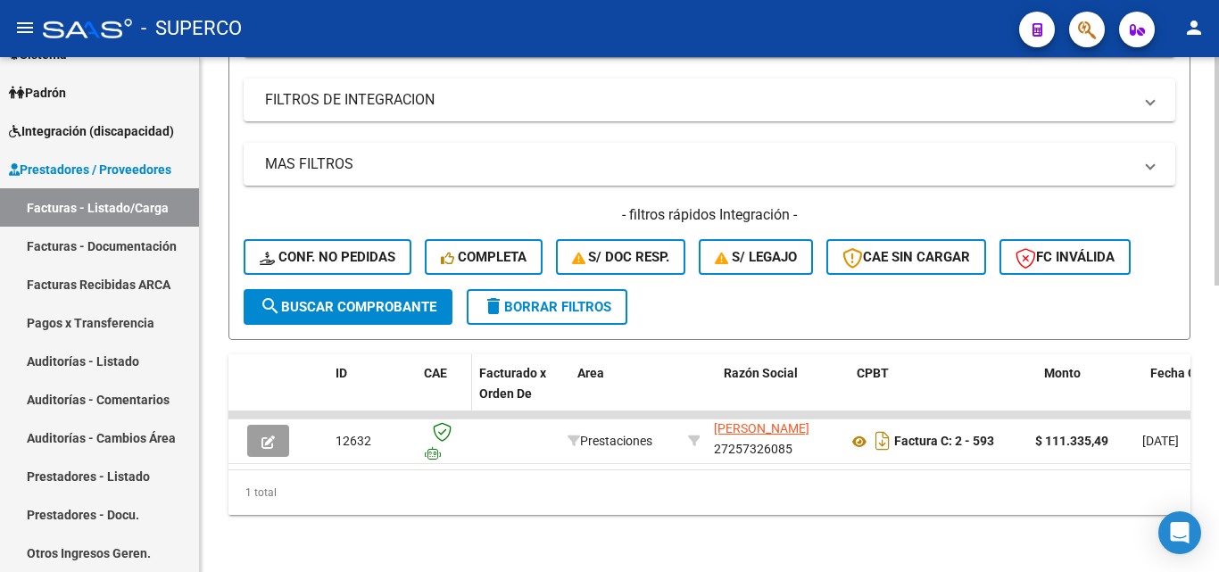
drag, startPoint x: 461, startPoint y: 374, endPoint x: 471, endPoint y: 375, distance: 10.7
click at [471, 375] on span at bounding box center [468, 393] width 8 height 79
click at [399, 370] on datatable-header-cell "ID" at bounding box center [372, 393] width 89 height 79
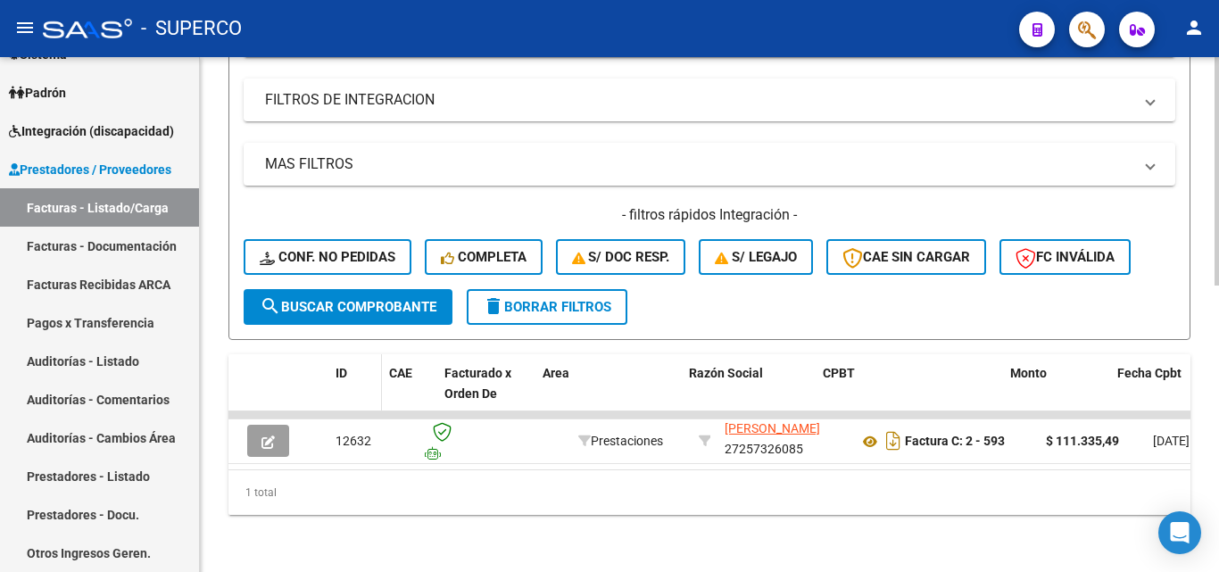
drag, startPoint x: 417, startPoint y: 373, endPoint x: 381, endPoint y: 378, distance: 36.0
click at [381, 378] on span at bounding box center [378, 393] width 8 height 79
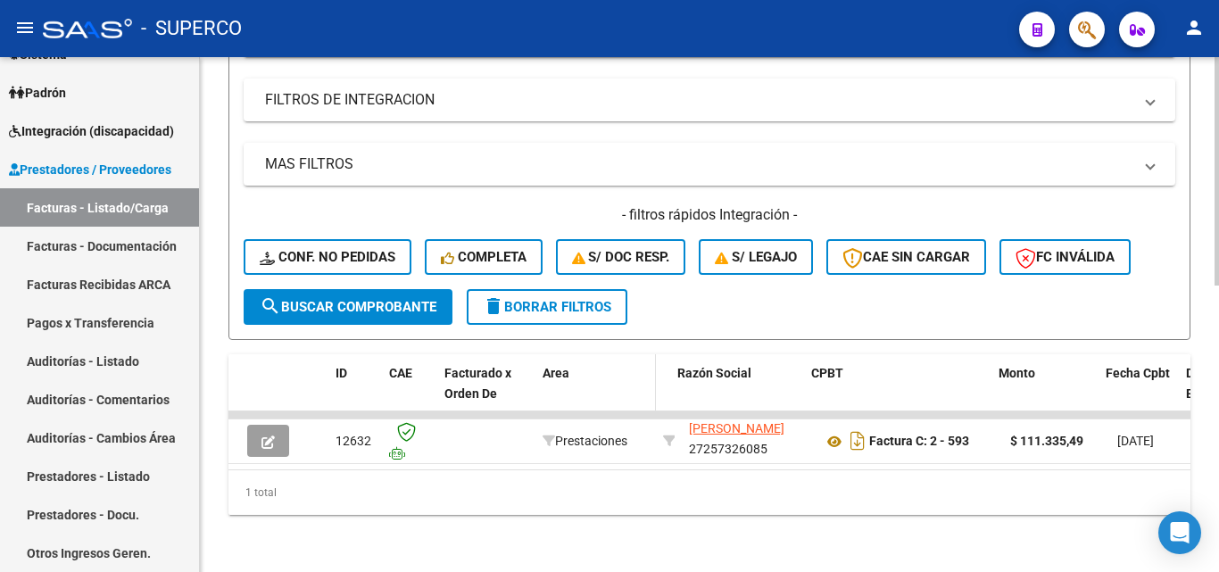
drag, startPoint x: 680, startPoint y: 370, endPoint x: 631, endPoint y: 374, distance: 49.3
drag, startPoint x: 799, startPoint y: 371, endPoint x: 818, endPoint y: 371, distance: 19.6
click at [818, 371] on span at bounding box center [817, 393] width 8 height 79
drag, startPoint x: 818, startPoint y: 371, endPoint x: 838, endPoint y: 371, distance: 19.6
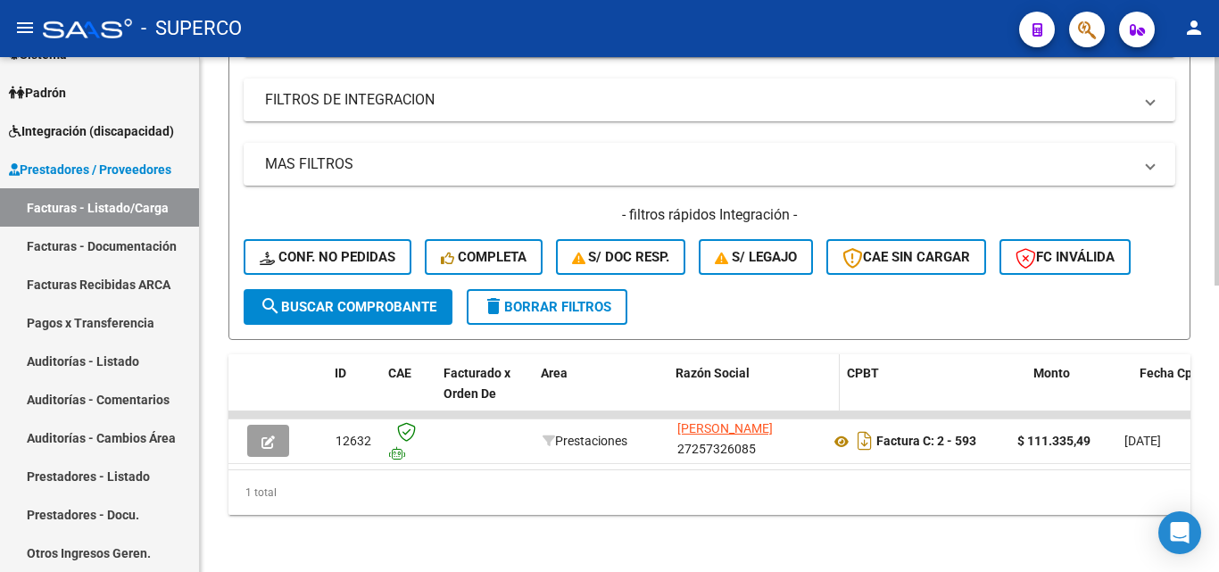
click at [838, 371] on span at bounding box center [836, 393] width 8 height 79
drag, startPoint x: 841, startPoint y: 372, endPoint x: 866, endPoint y: 371, distance: 25.0
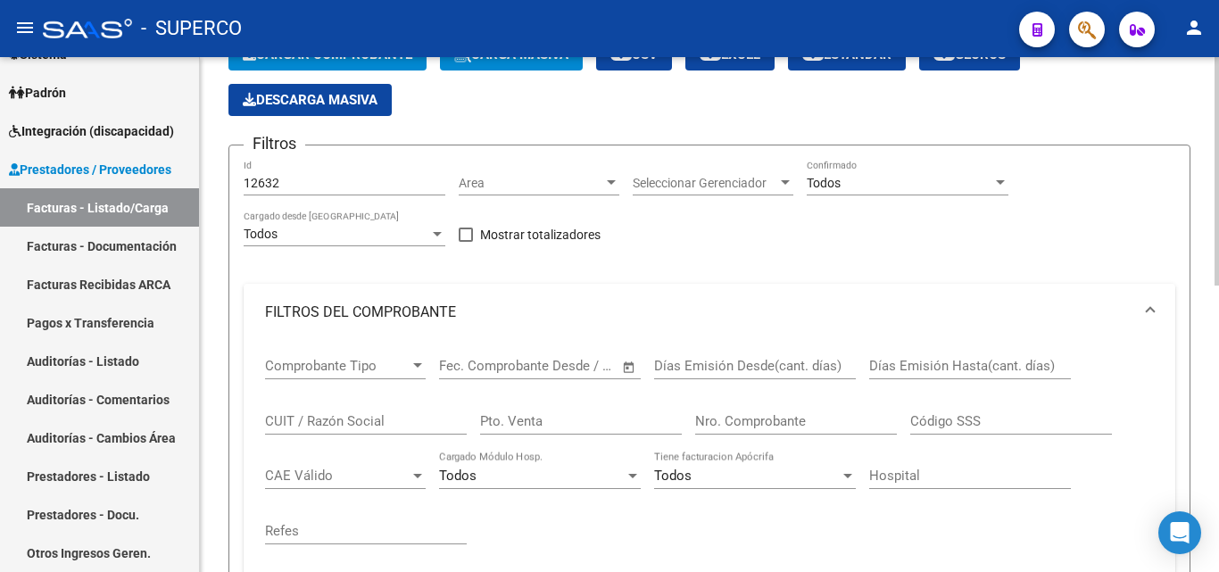
scroll to position [110, 0]
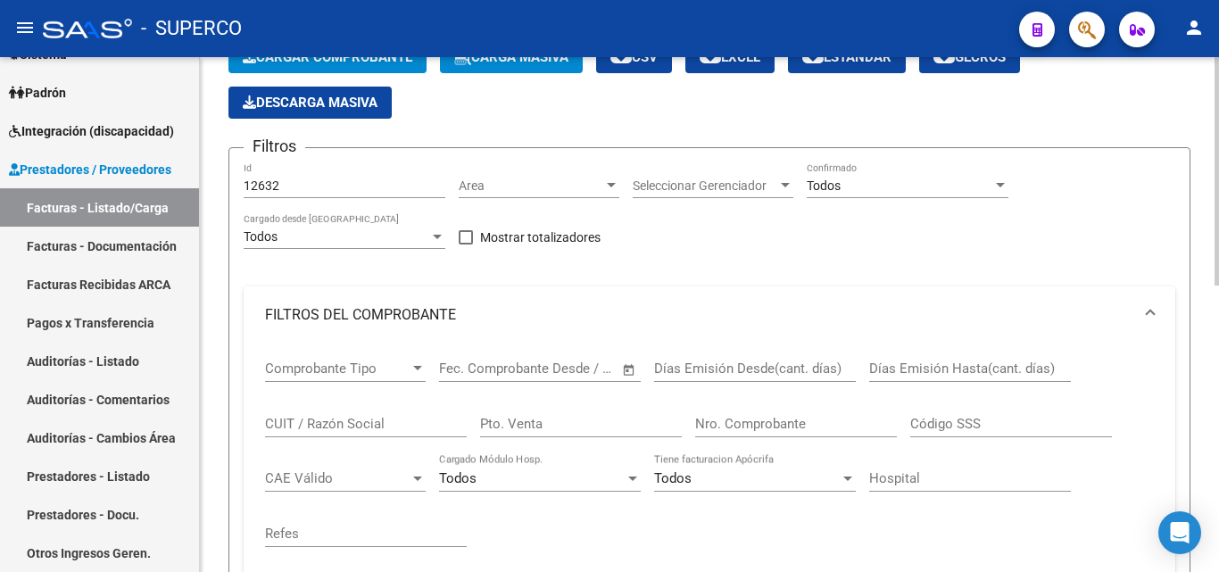
click at [303, 183] on input "12632" at bounding box center [345, 186] width 202 height 15
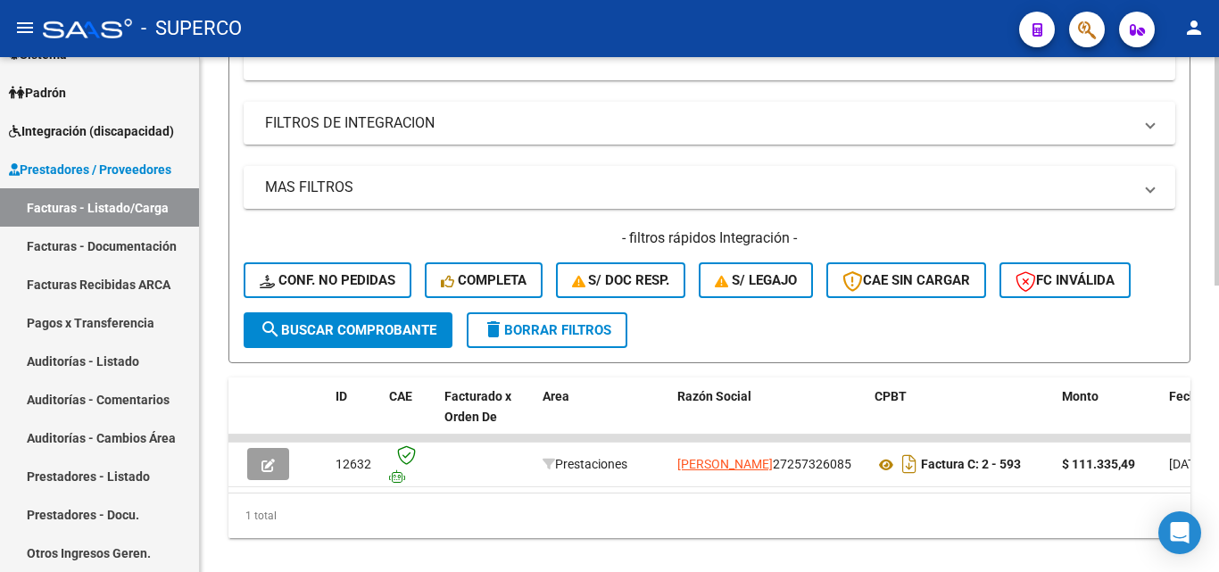
scroll to position [645, 0]
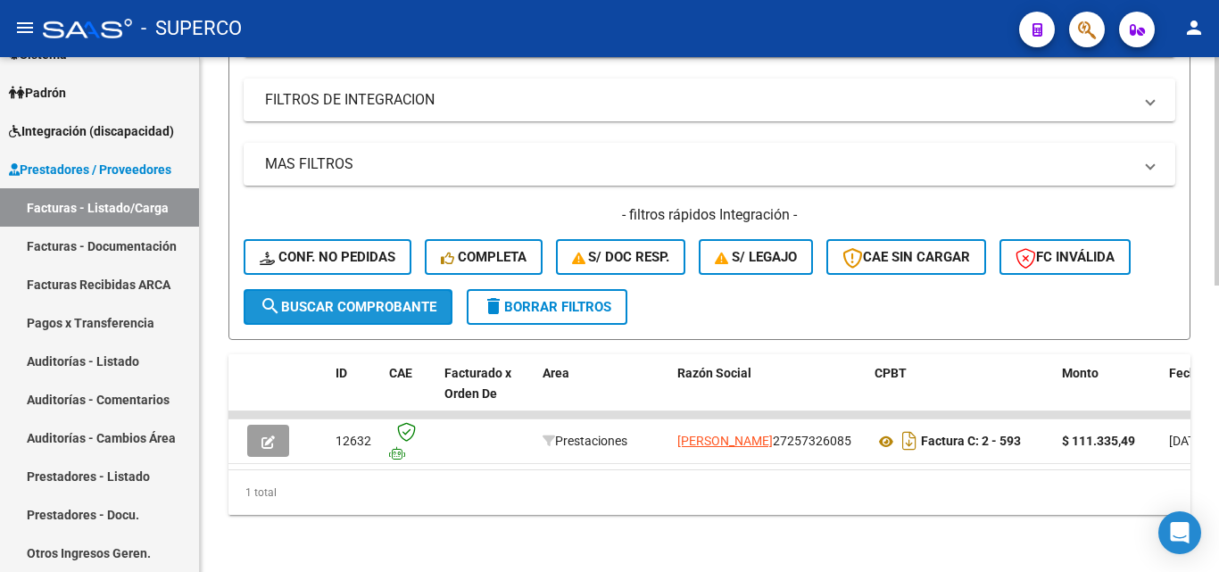
click at [331, 299] on span "search Buscar Comprobante" at bounding box center [348, 307] width 177 height 16
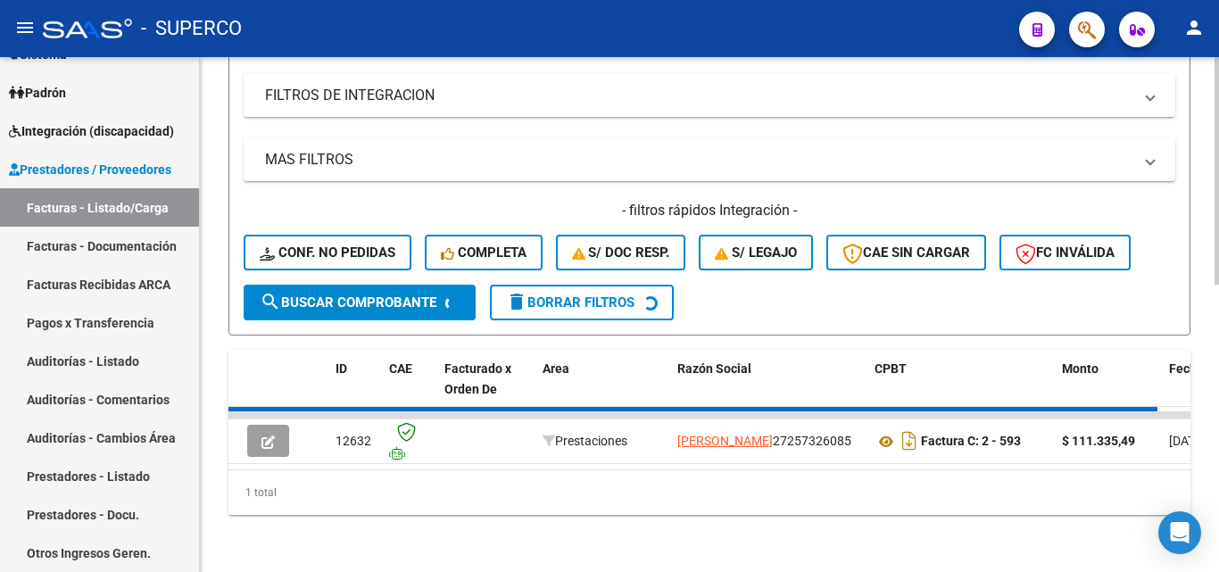
scroll to position [23, 0]
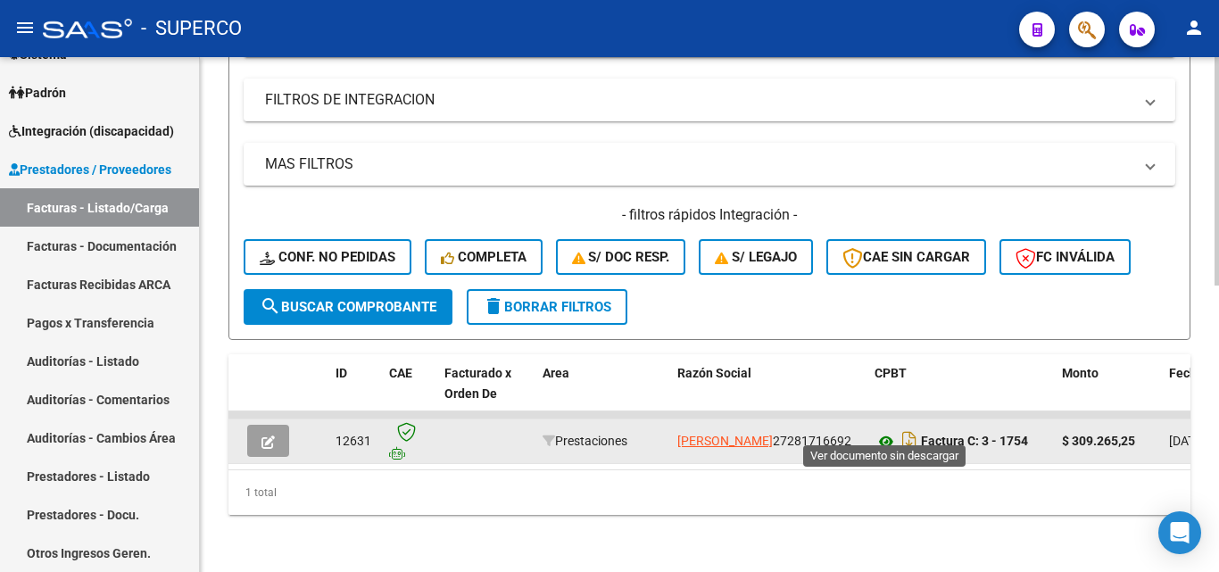
click at [884, 431] on icon at bounding box center [886, 441] width 23 height 21
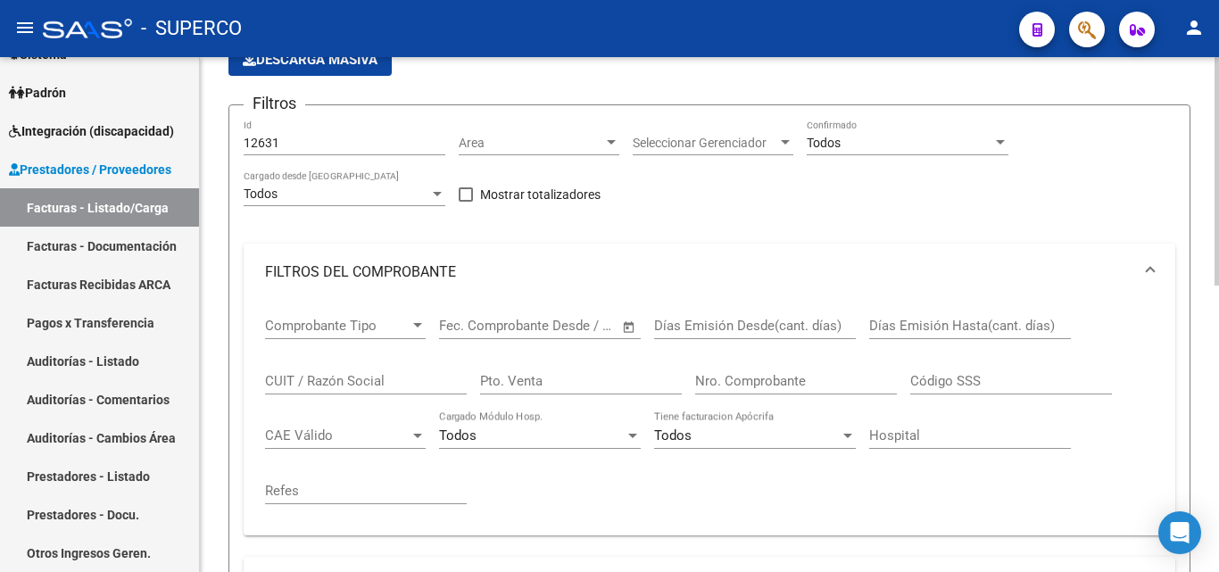
scroll to position [110, 0]
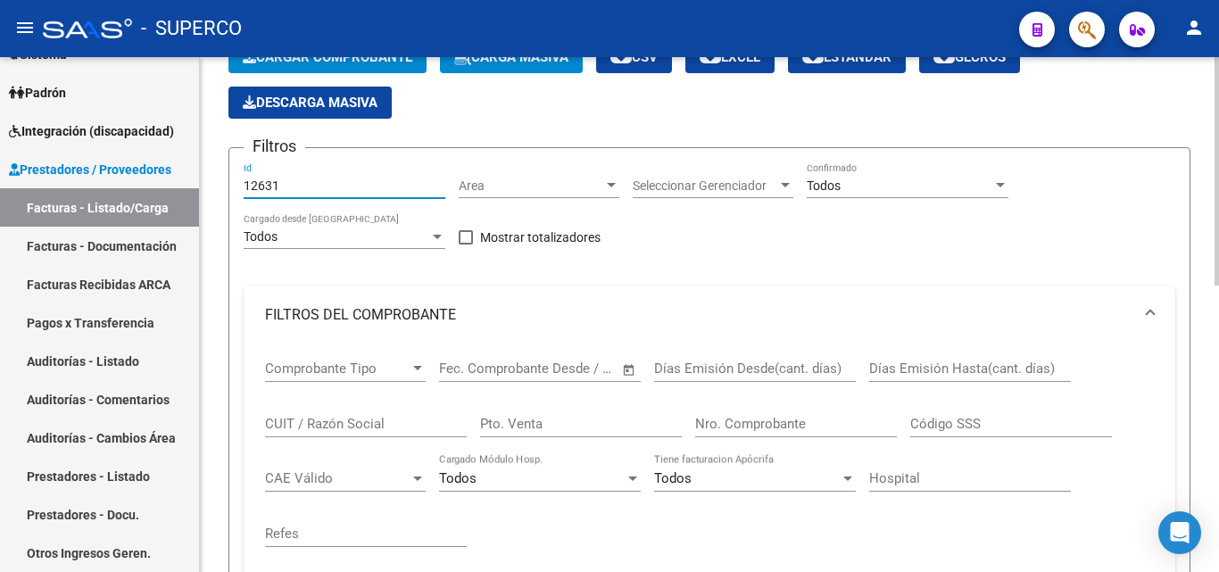
drag, startPoint x: 266, startPoint y: 186, endPoint x: 298, endPoint y: 186, distance: 32.1
click at [298, 186] on input "12631" at bounding box center [345, 186] width 202 height 15
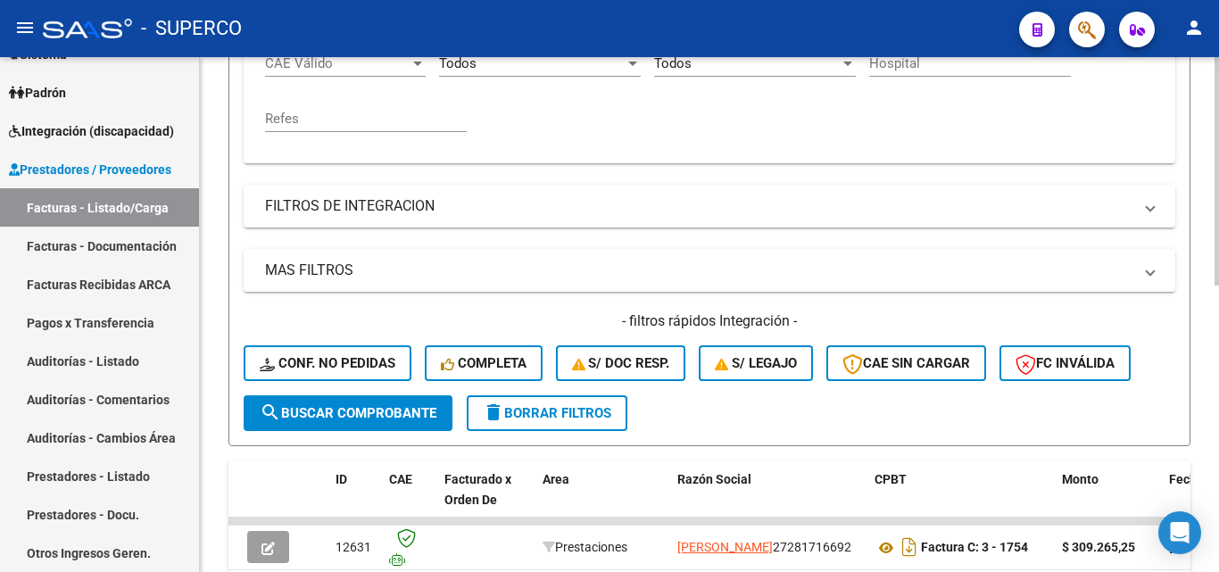
scroll to position [556, 0]
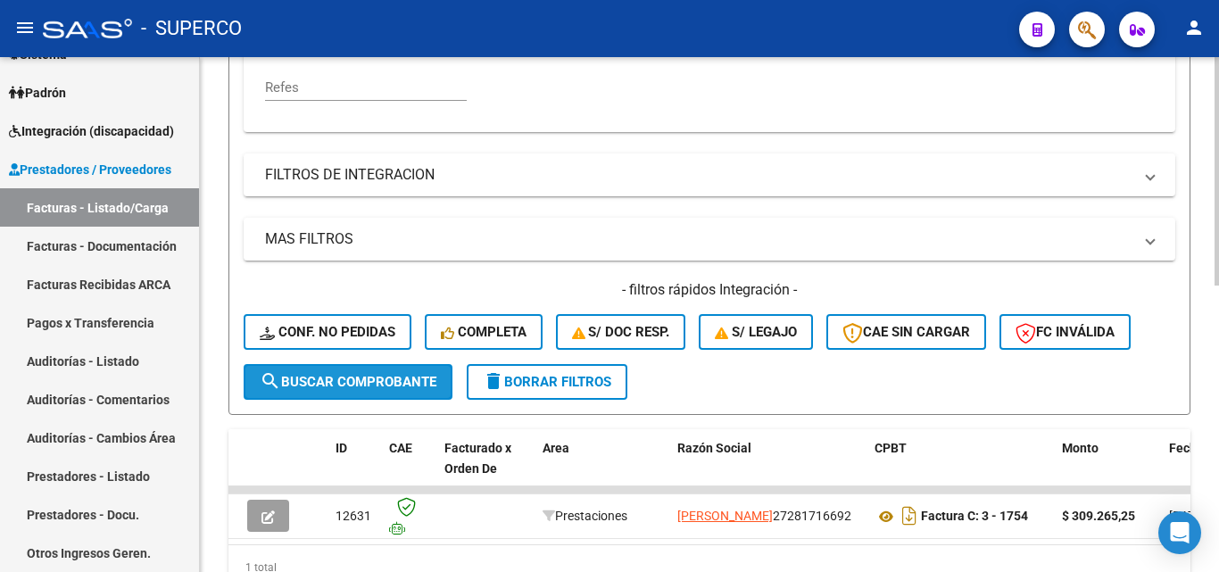
click at [353, 378] on span "search Buscar Comprobante" at bounding box center [348, 382] width 177 height 16
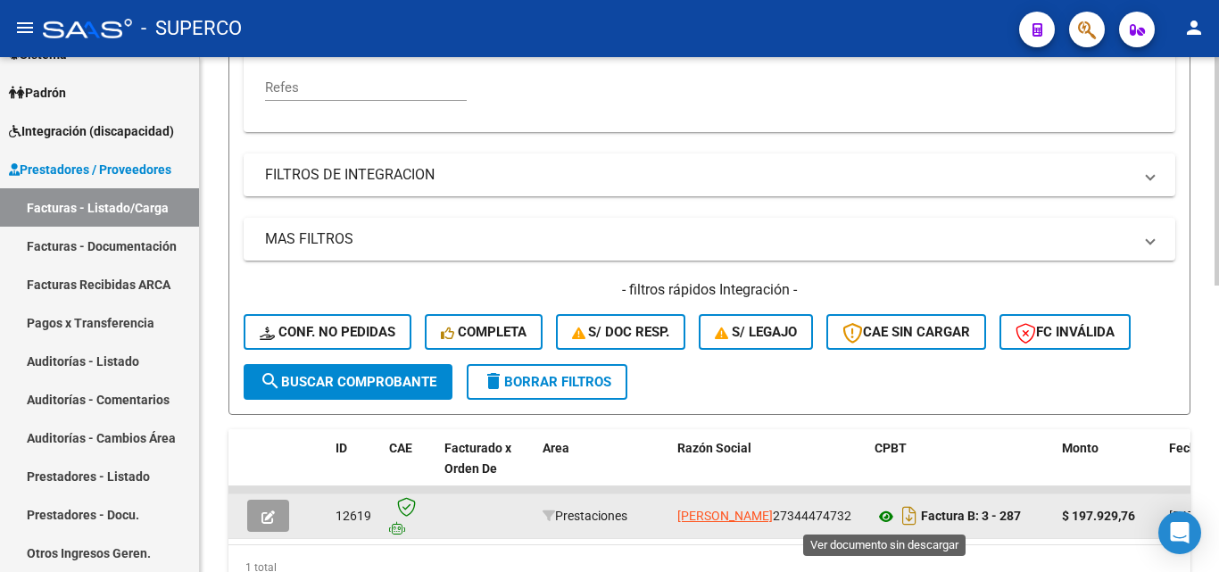
click at [885, 516] on icon at bounding box center [886, 516] width 23 height 21
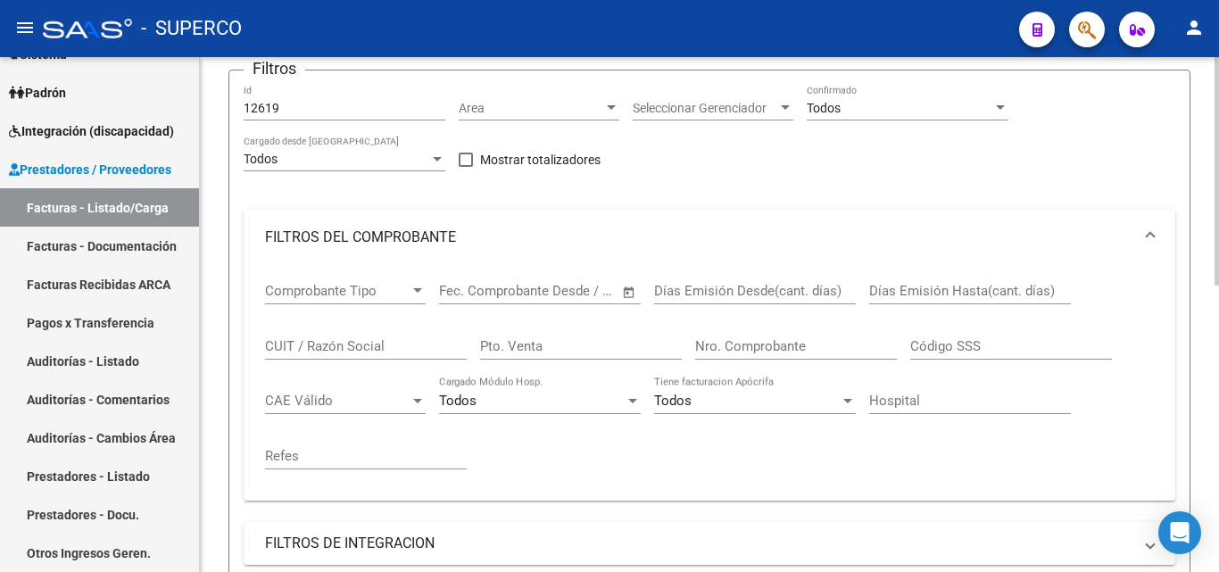
scroll to position [110, 0]
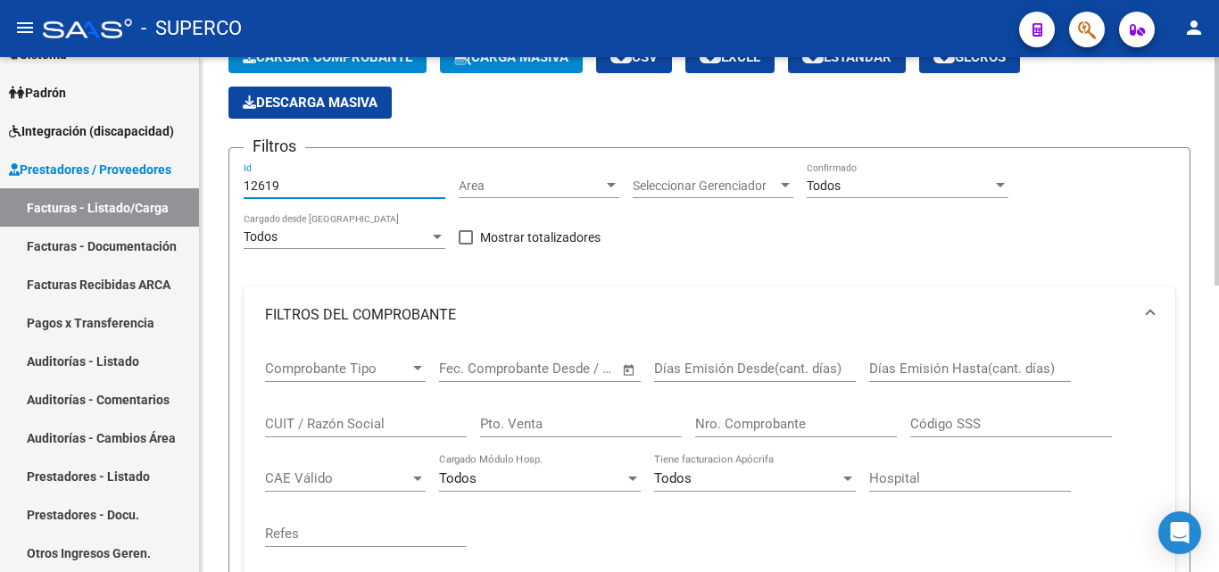
drag, startPoint x: 261, startPoint y: 183, endPoint x: 316, endPoint y: 184, distance: 55.3
click at [316, 184] on input "12619" at bounding box center [345, 186] width 202 height 15
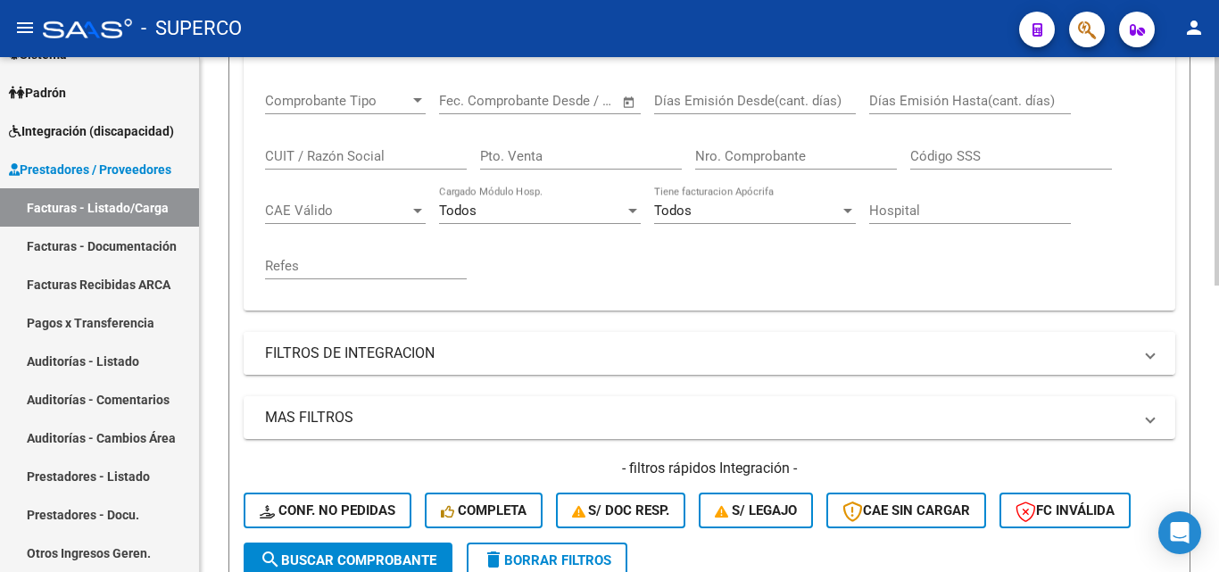
scroll to position [556, 0]
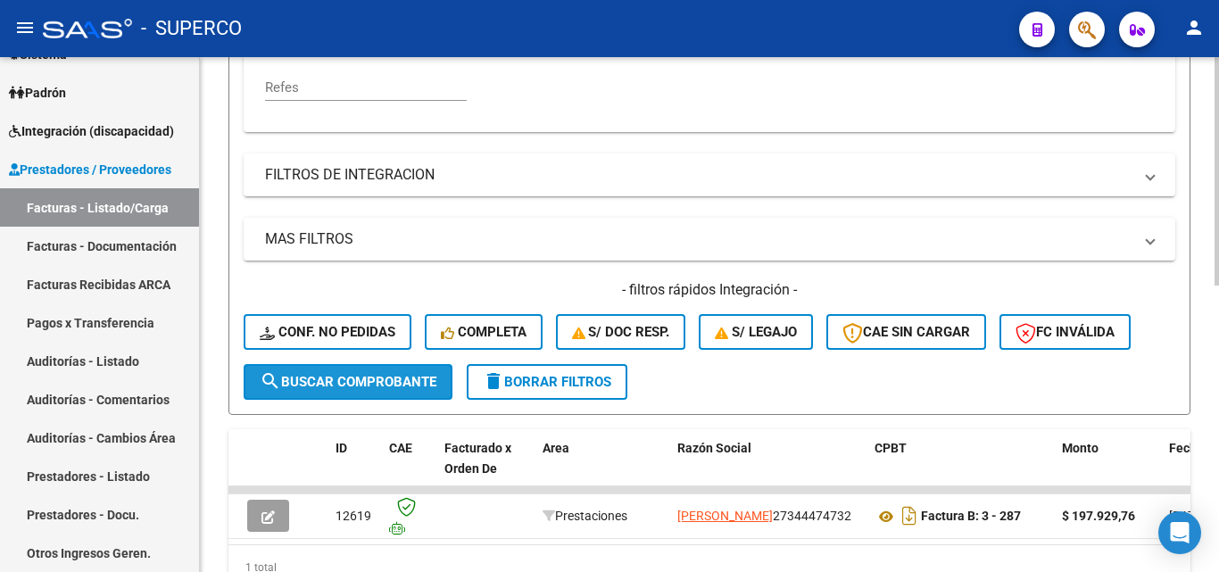
click at [369, 389] on span "search Buscar Comprobante" at bounding box center [348, 382] width 177 height 16
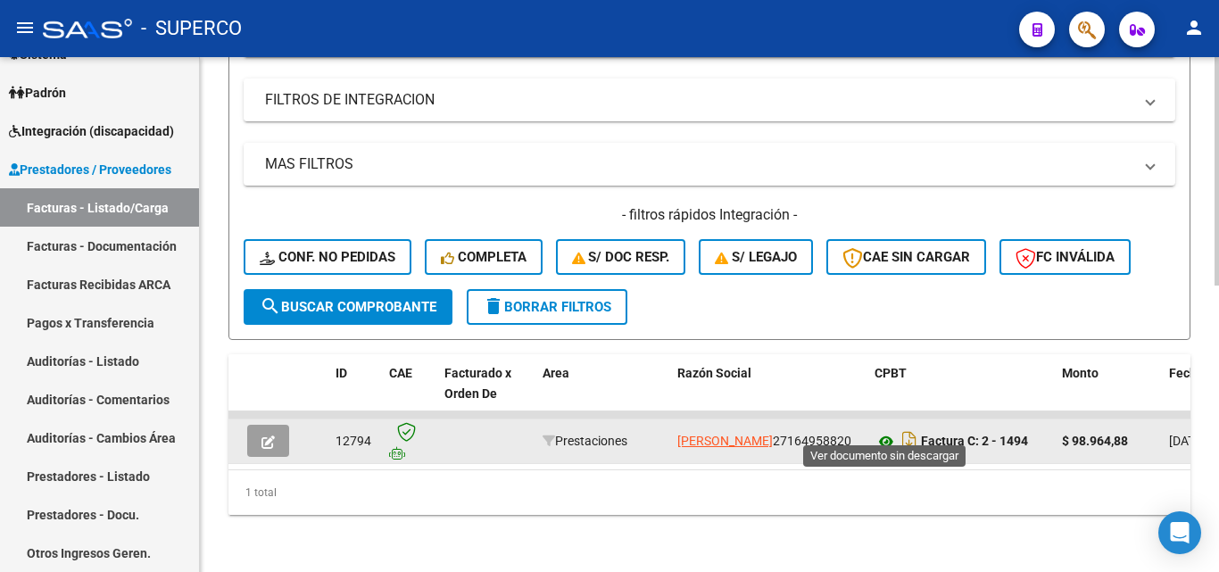
click at [884, 431] on icon at bounding box center [886, 441] width 23 height 21
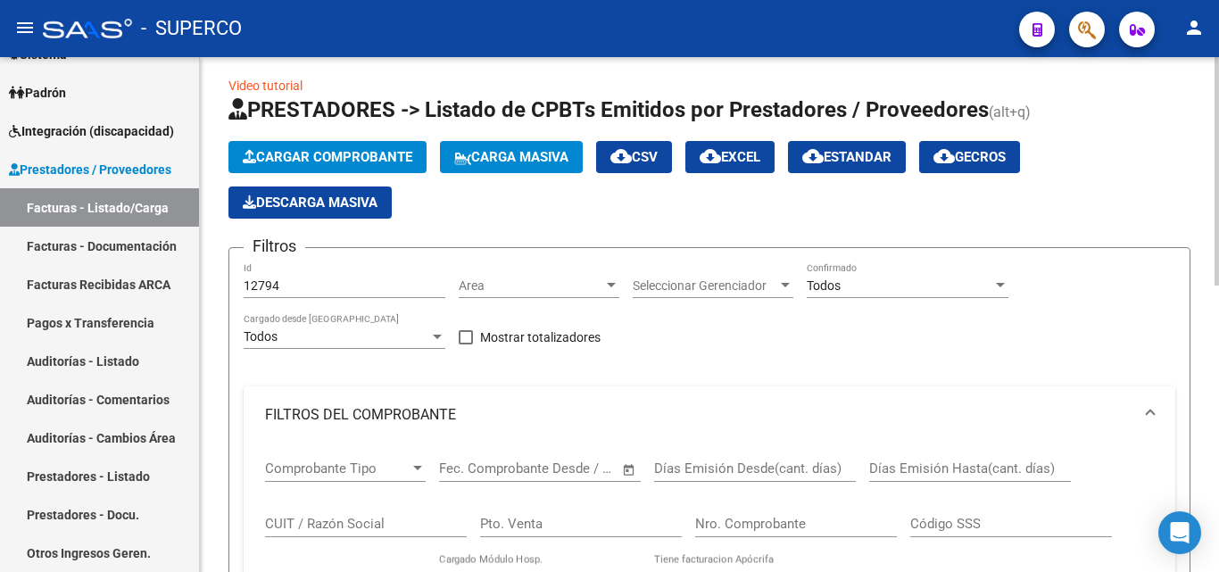
scroll to position [0, 0]
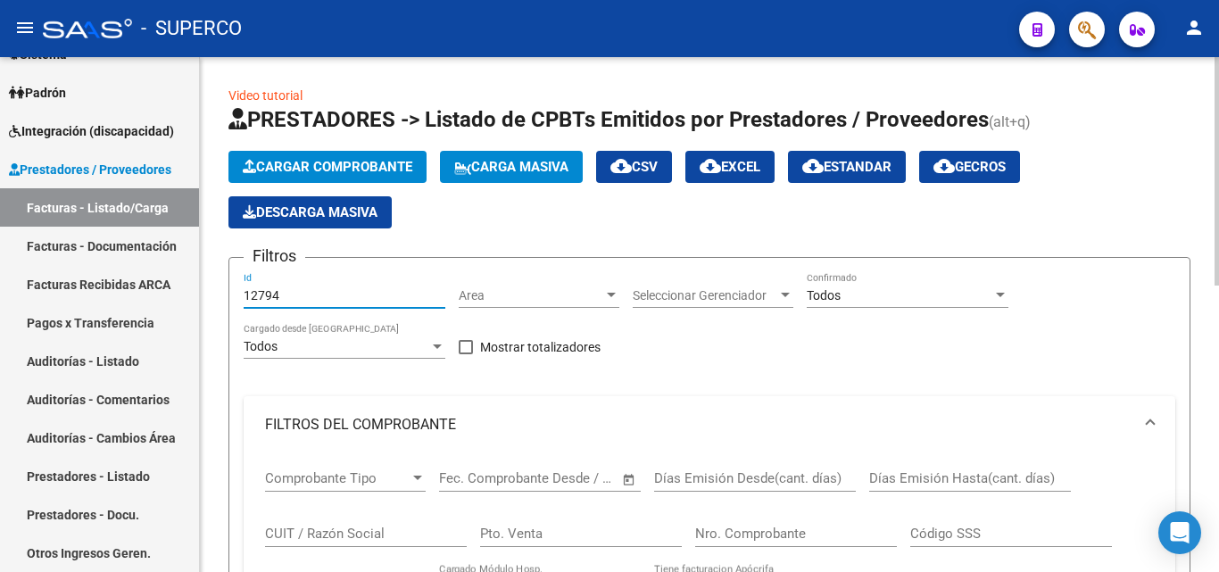
drag, startPoint x: 268, startPoint y: 292, endPoint x: 322, endPoint y: 287, distance: 54.6
click at [322, 288] on input "12794" at bounding box center [345, 295] width 202 height 15
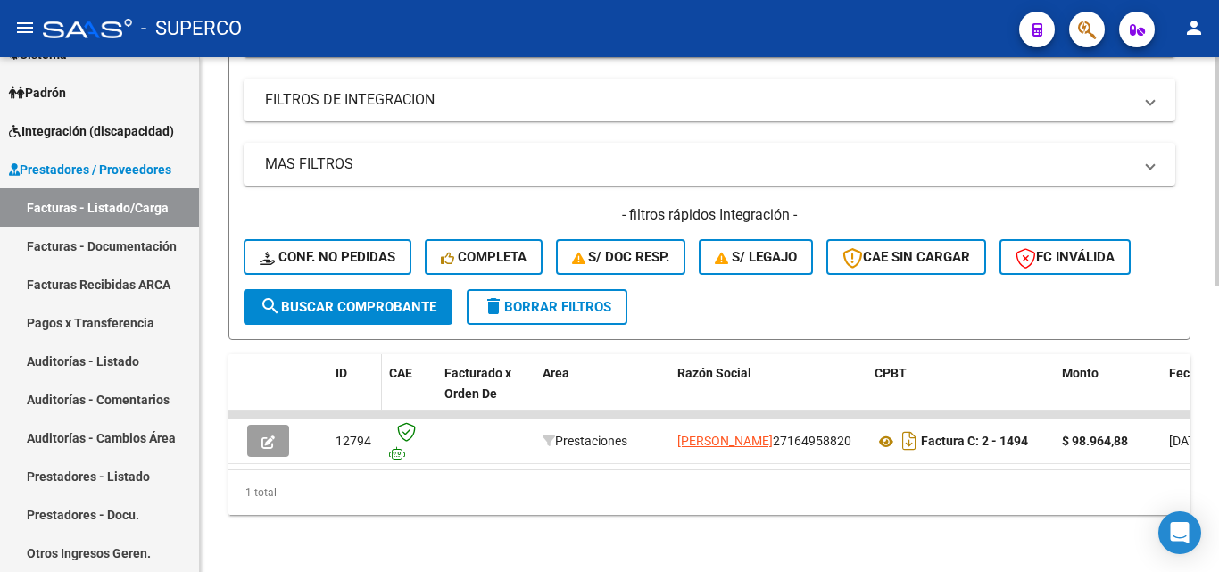
scroll to position [645, 0]
click at [363, 299] on span "search Buscar Comprobante" at bounding box center [348, 307] width 177 height 16
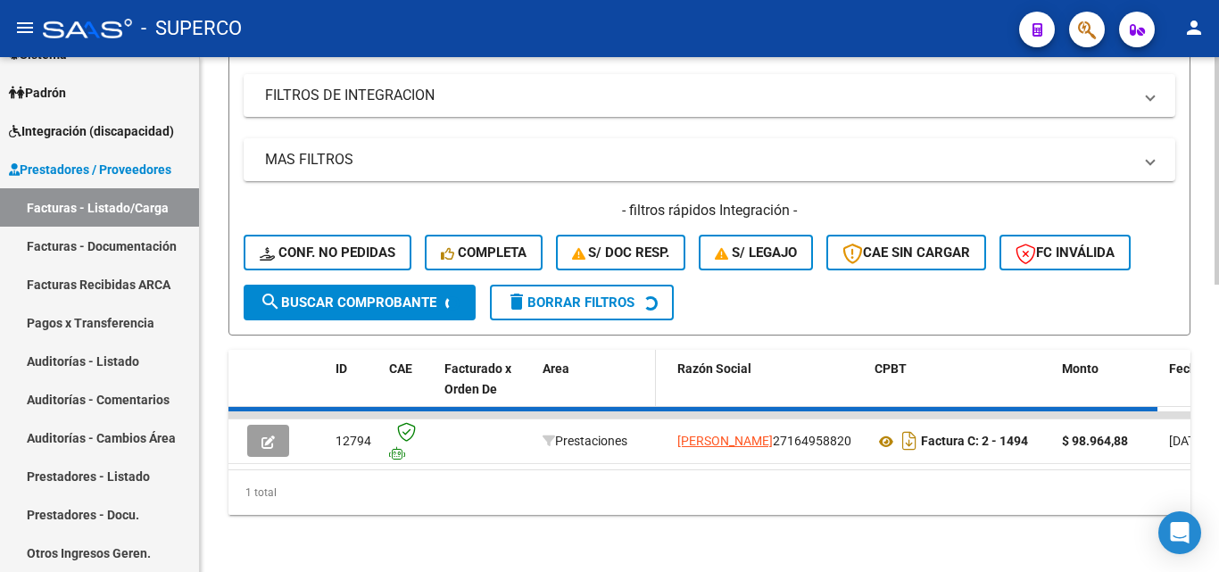
scroll to position [23, 0]
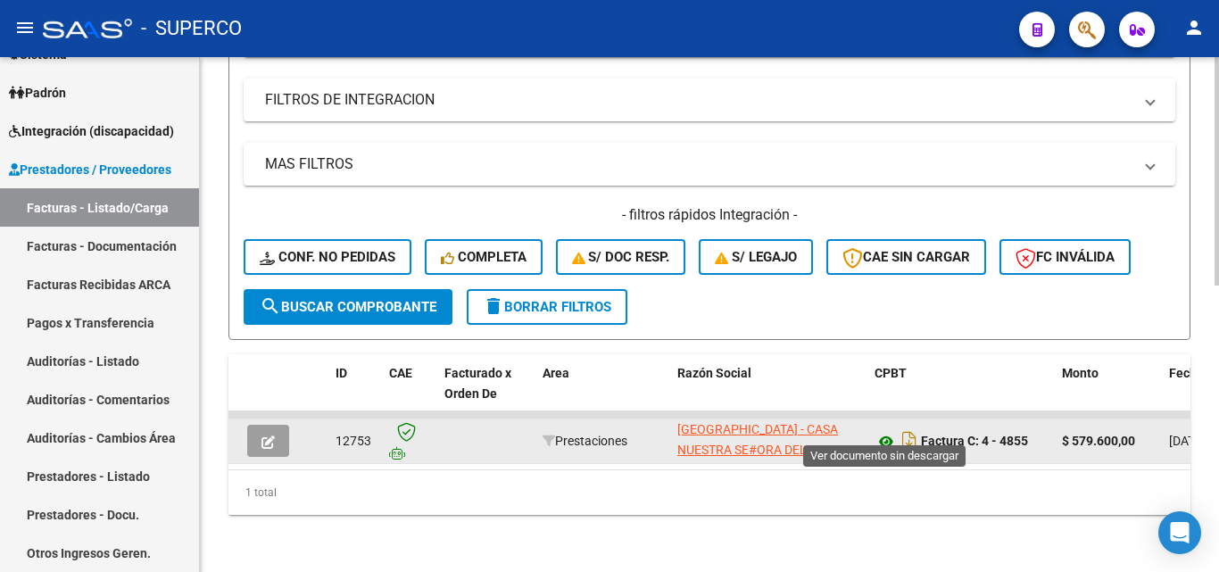
click at [885, 431] on icon at bounding box center [886, 441] width 23 height 21
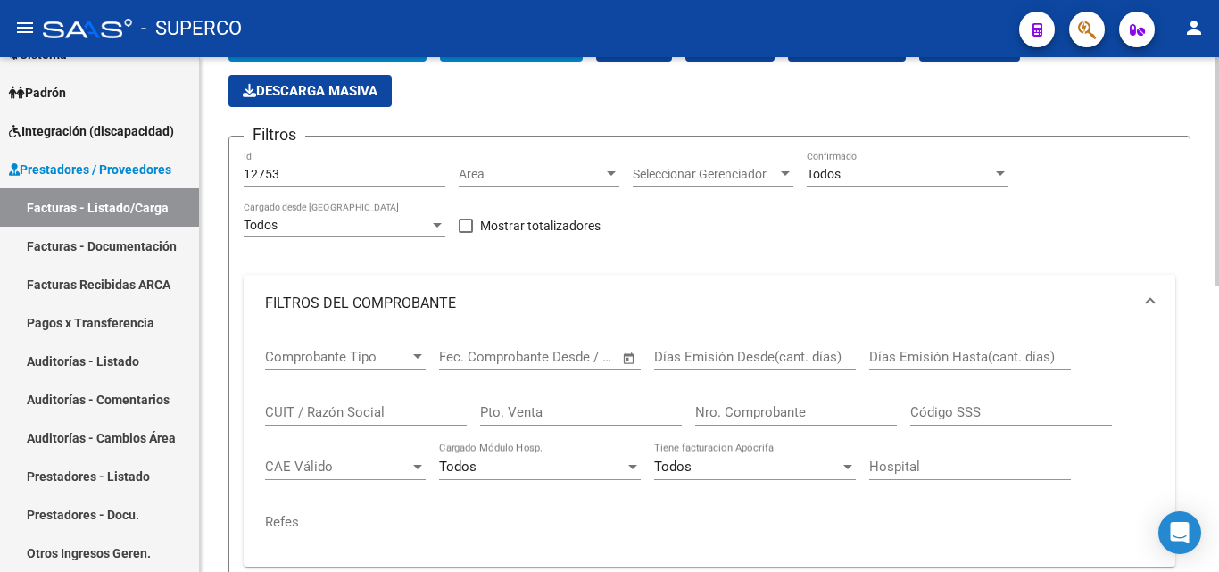
scroll to position [110, 0]
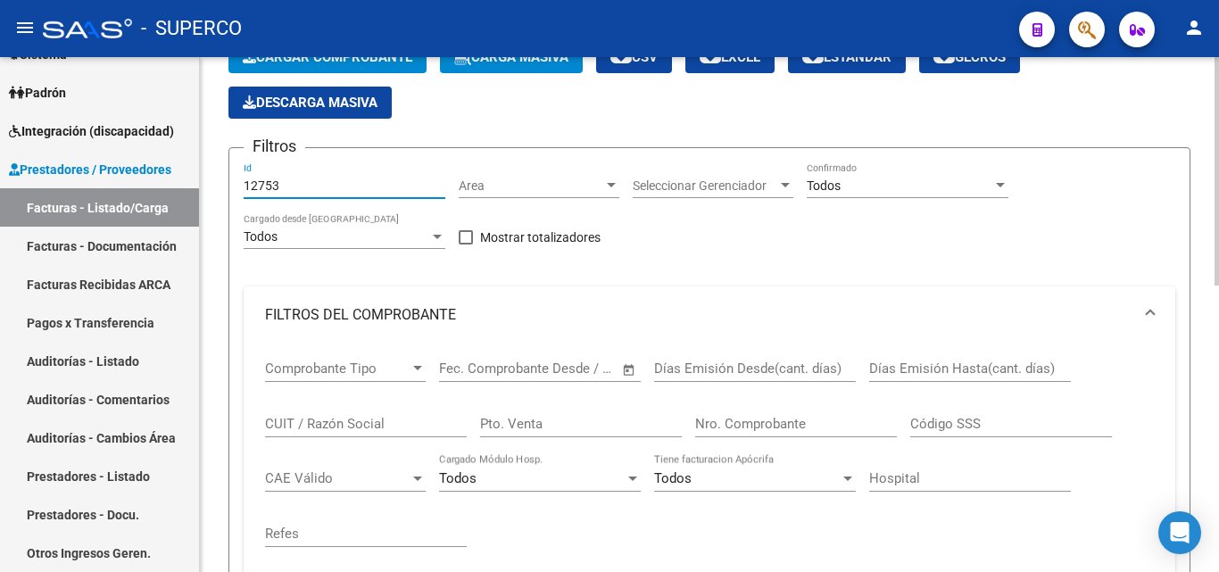
drag, startPoint x: 267, startPoint y: 183, endPoint x: 316, endPoint y: 179, distance: 49.2
click at [316, 179] on input "12753" at bounding box center [345, 186] width 202 height 15
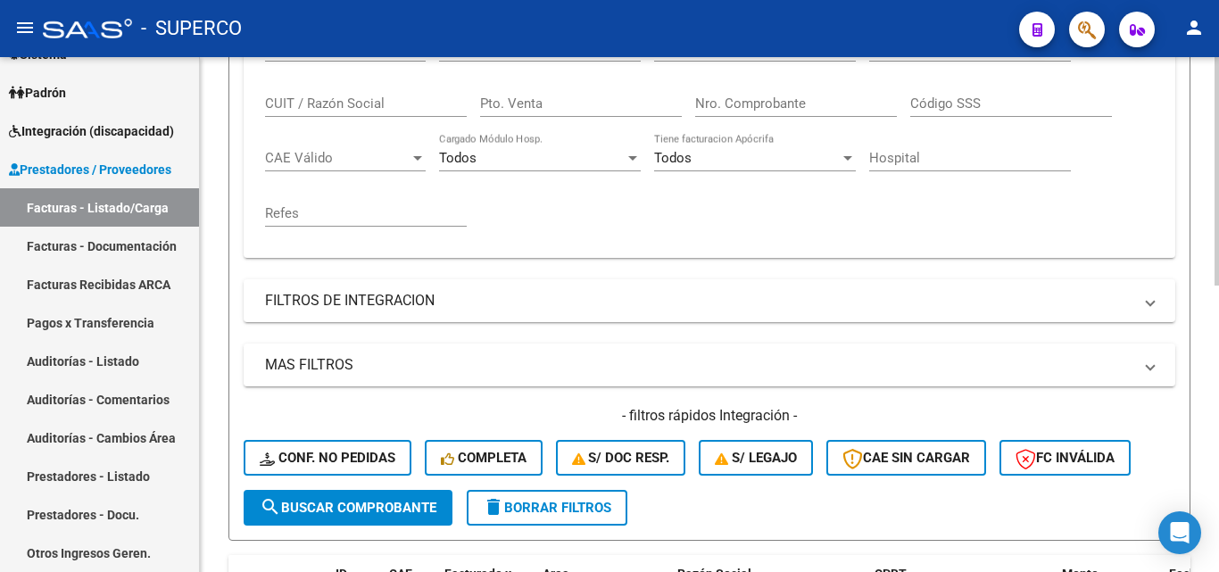
scroll to position [556, 0]
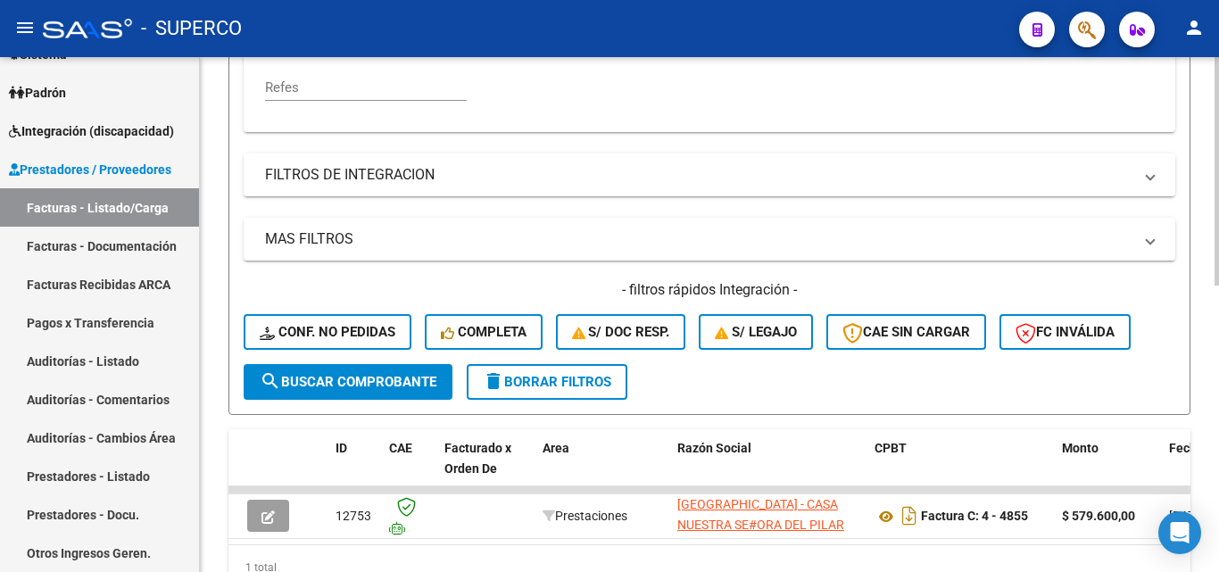
click at [348, 388] on span "search Buscar Comprobante" at bounding box center [348, 382] width 177 height 16
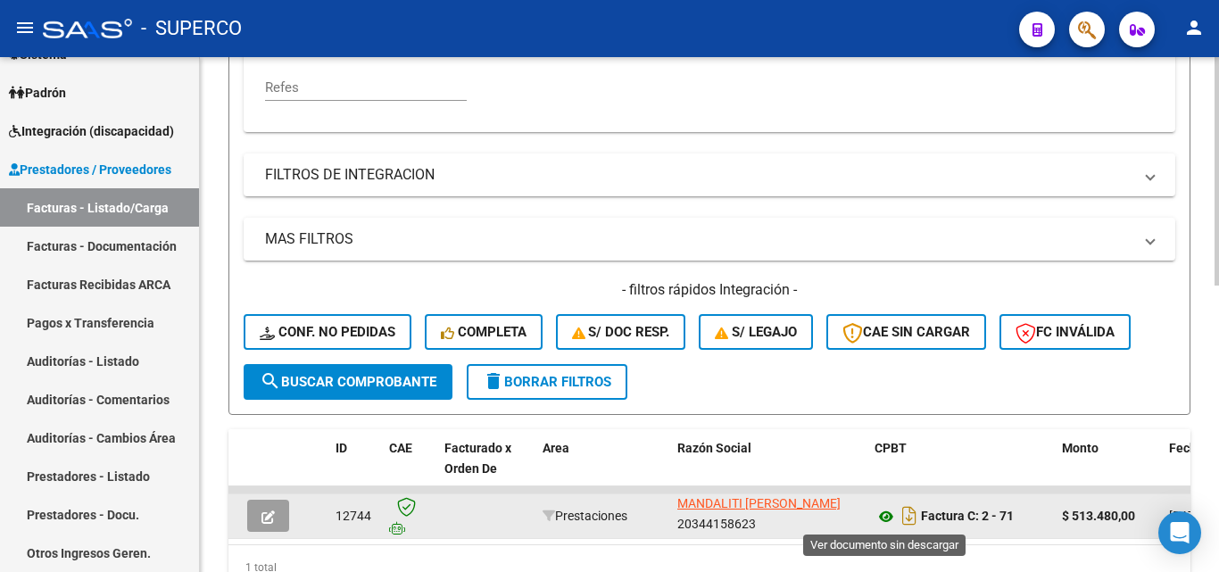
click at [886, 514] on icon at bounding box center [886, 516] width 23 height 21
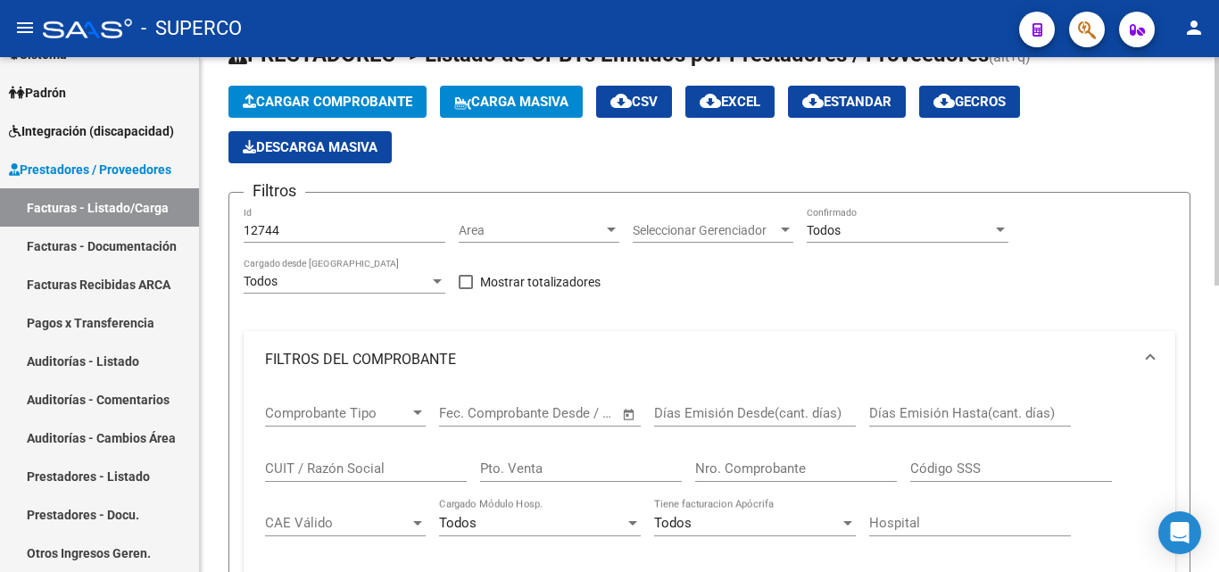
scroll to position [0, 0]
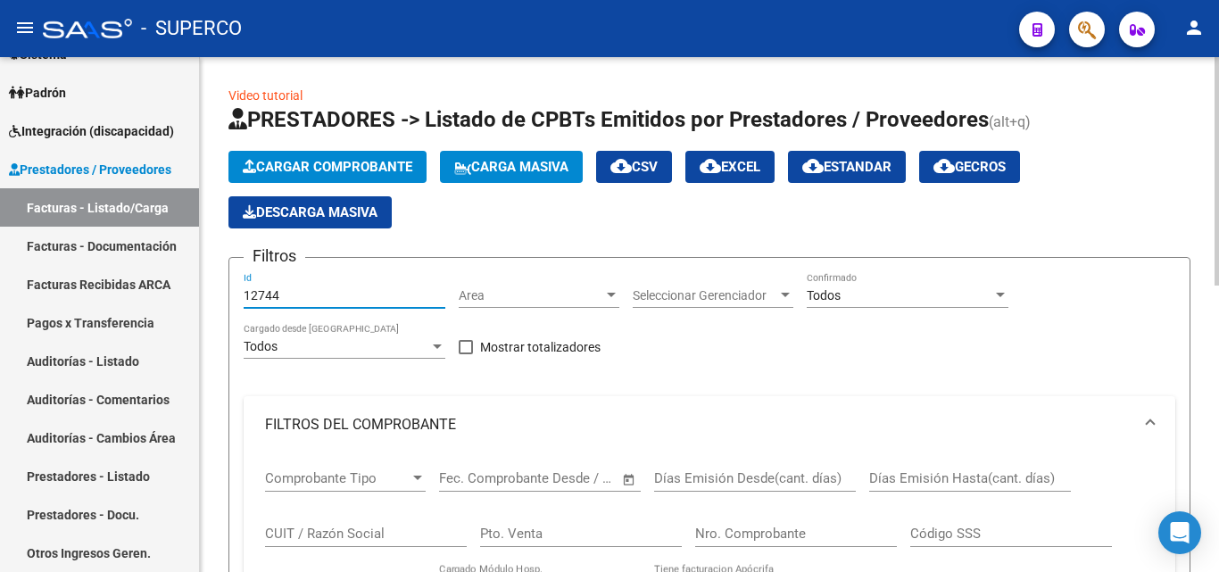
drag, startPoint x: 303, startPoint y: 301, endPoint x: 203, endPoint y: 293, distance: 101.2
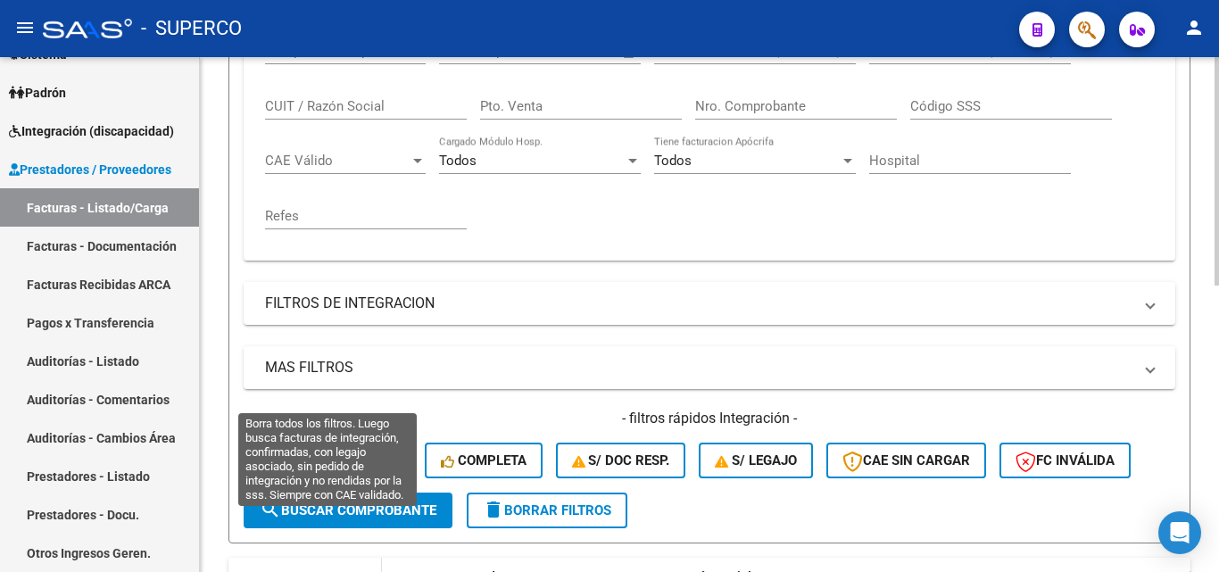
scroll to position [536, 0]
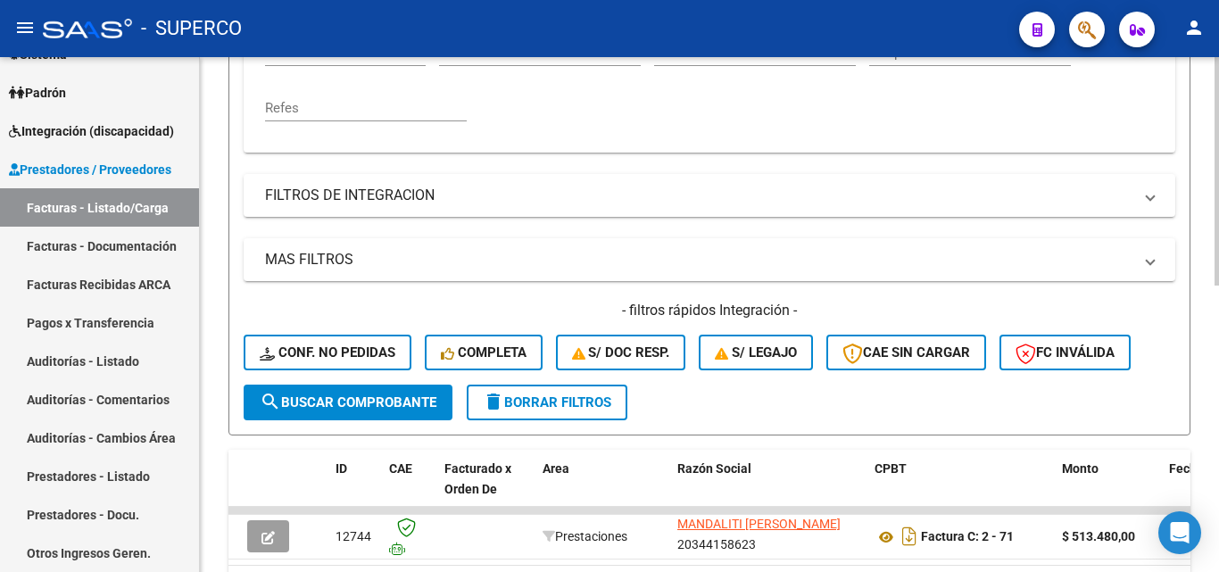
click at [340, 410] on span "search Buscar Comprobante" at bounding box center [348, 402] width 177 height 16
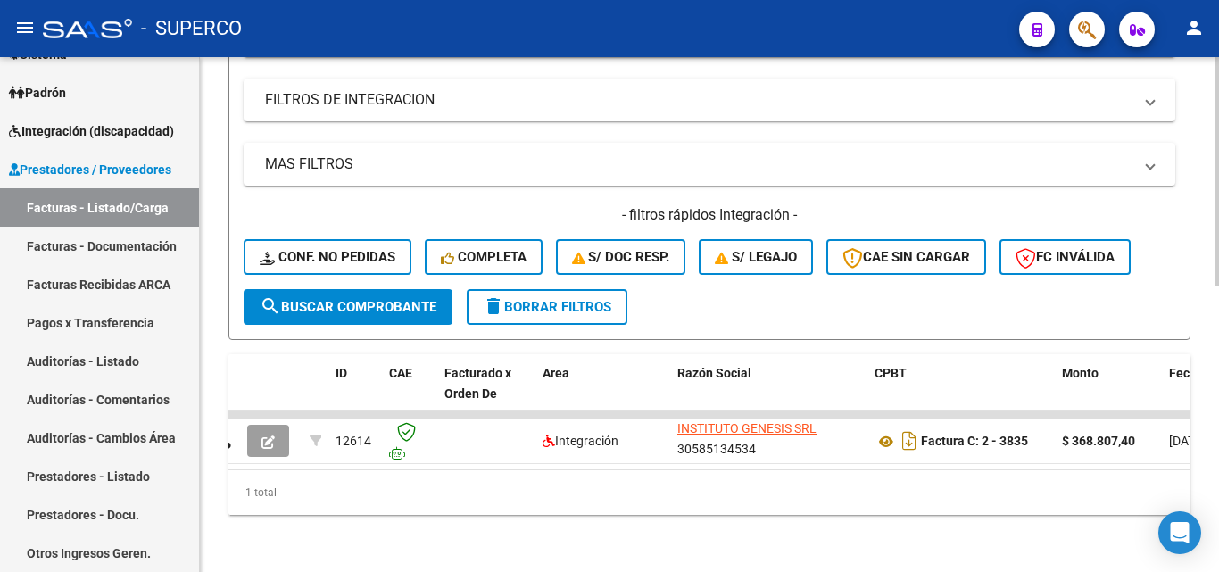
scroll to position [645, 0]
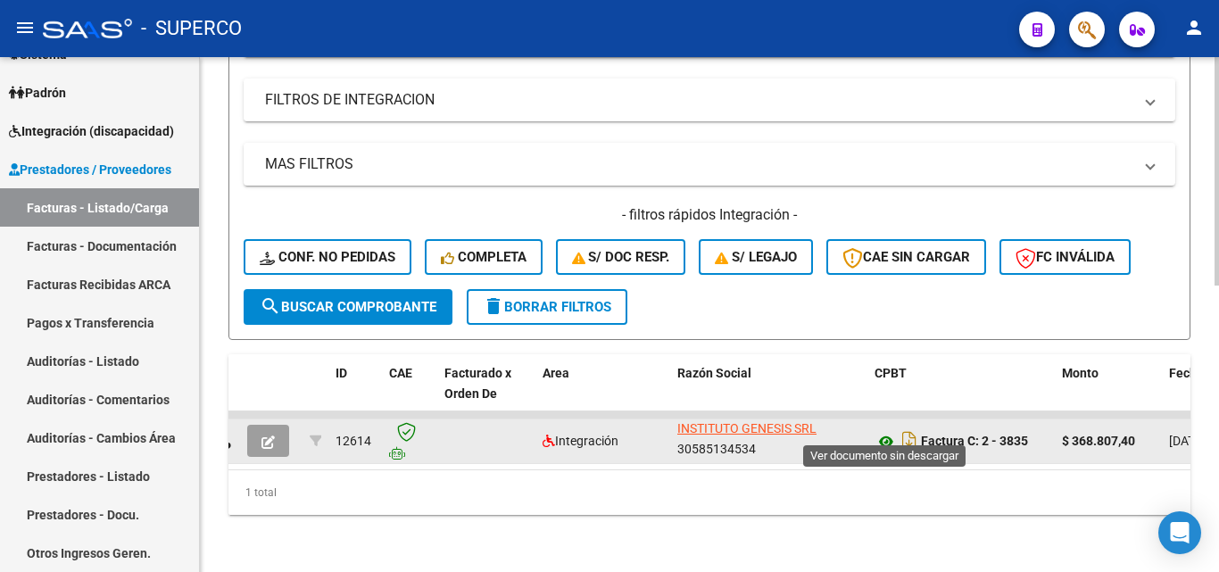
click at [883, 431] on icon at bounding box center [886, 441] width 23 height 21
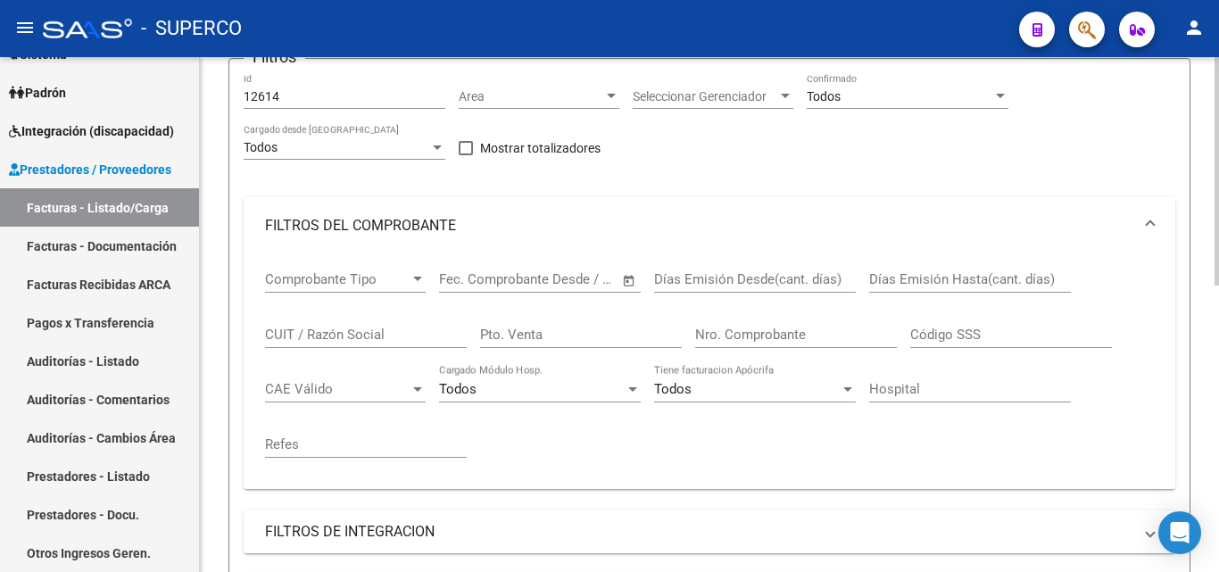
scroll to position [21, 0]
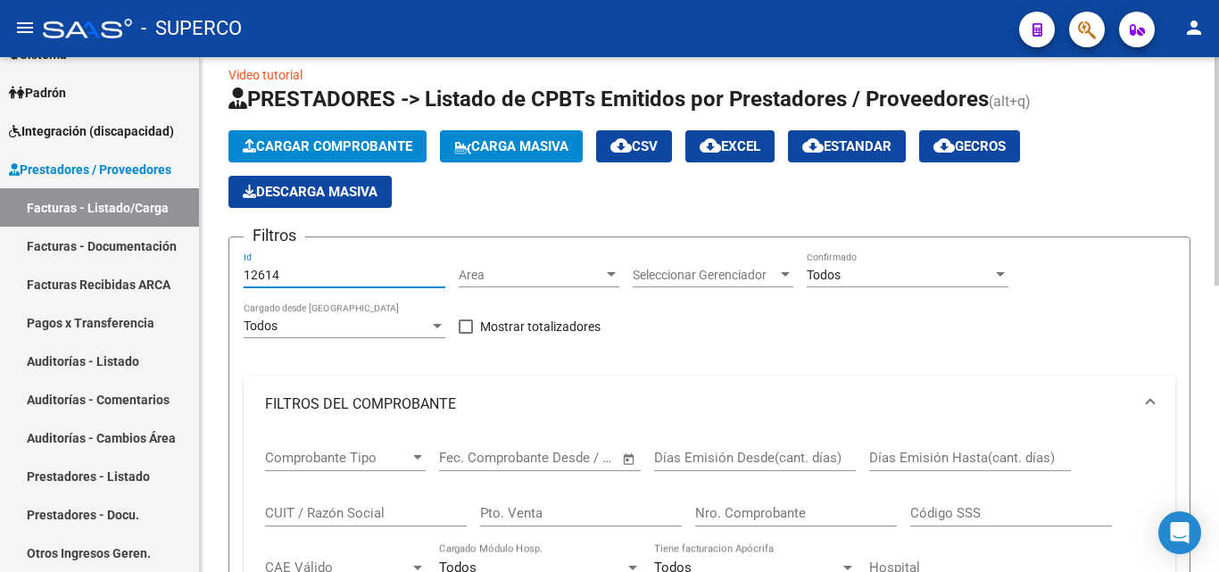
click at [327, 270] on input "12614" at bounding box center [345, 275] width 202 height 15
drag, startPoint x: 266, startPoint y: 271, endPoint x: 297, endPoint y: 272, distance: 31.3
click at [297, 272] on input "12614" at bounding box center [345, 275] width 202 height 15
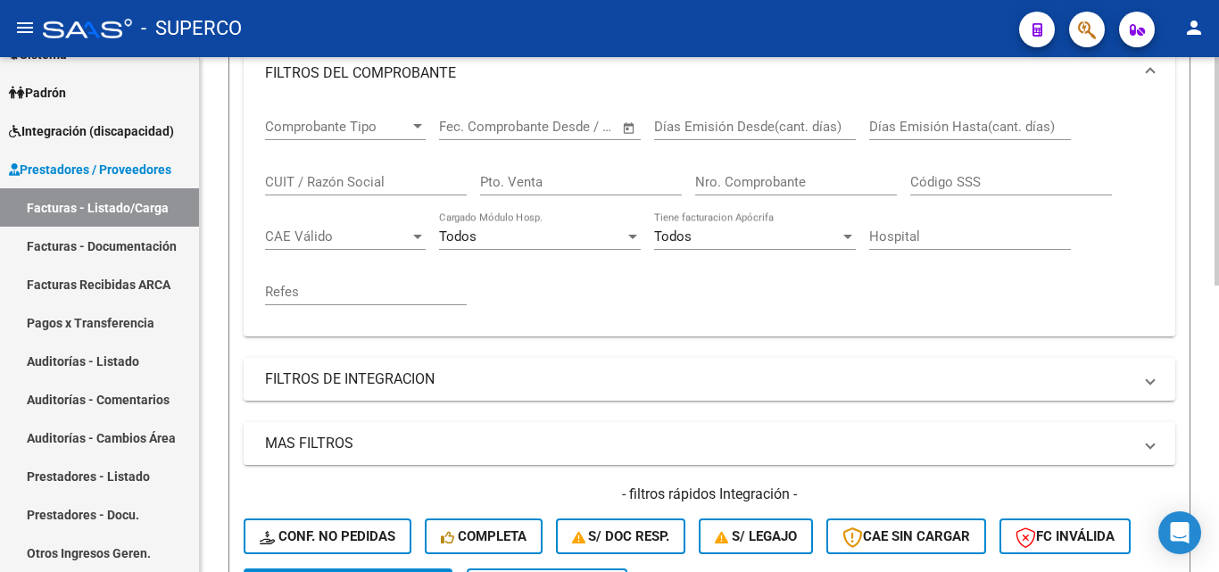
scroll to position [645, 0]
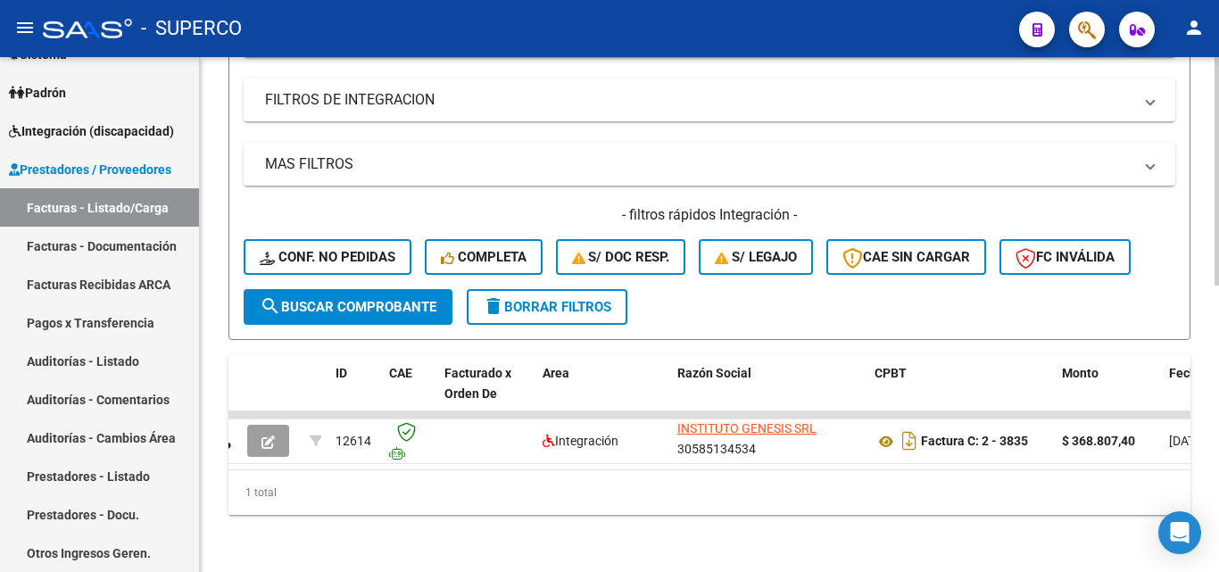
click at [362, 299] on span "search Buscar Comprobante" at bounding box center [348, 307] width 177 height 16
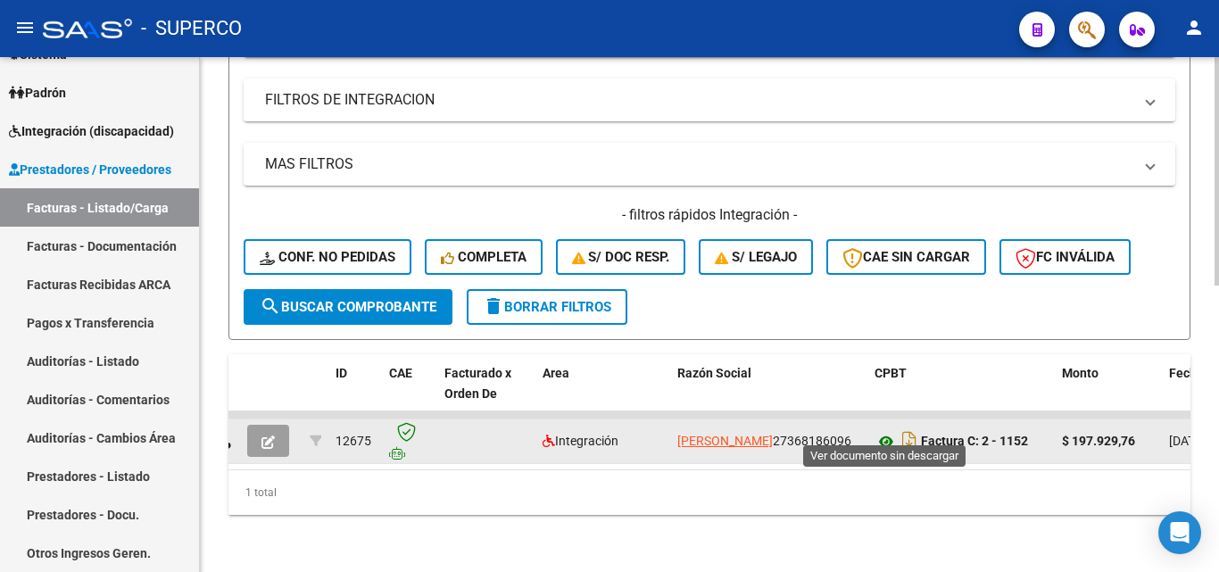
click at [884, 431] on icon at bounding box center [886, 441] width 23 height 21
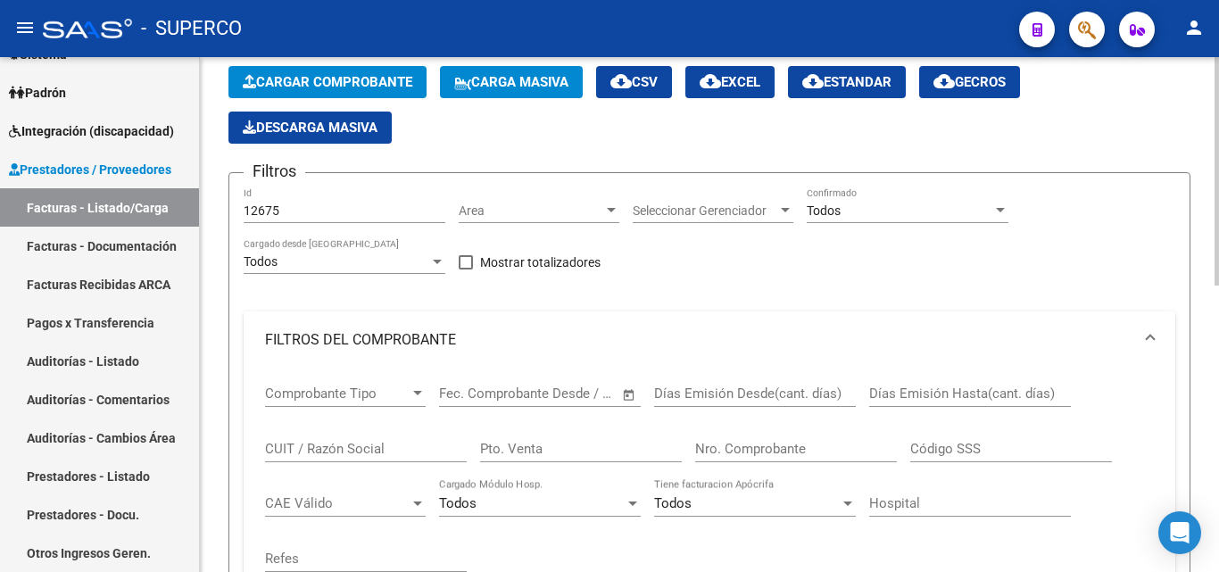
scroll to position [21, 0]
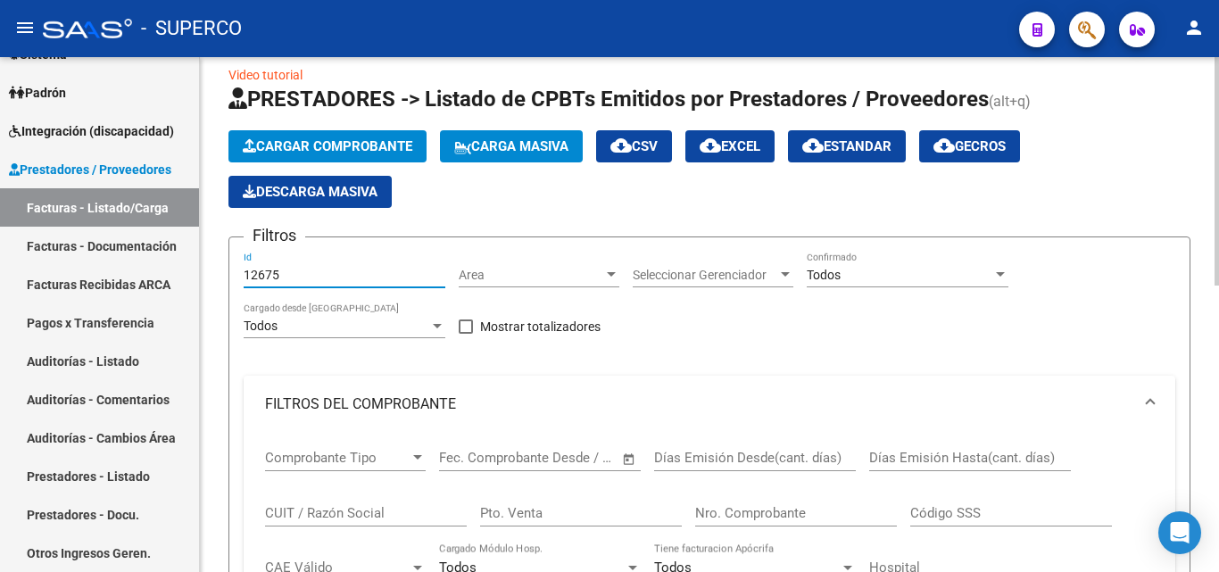
drag, startPoint x: 267, startPoint y: 270, endPoint x: 317, endPoint y: 272, distance: 50.0
click at [317, 272] on input "12675" at bounding box center [345, 275] width 202 height 15
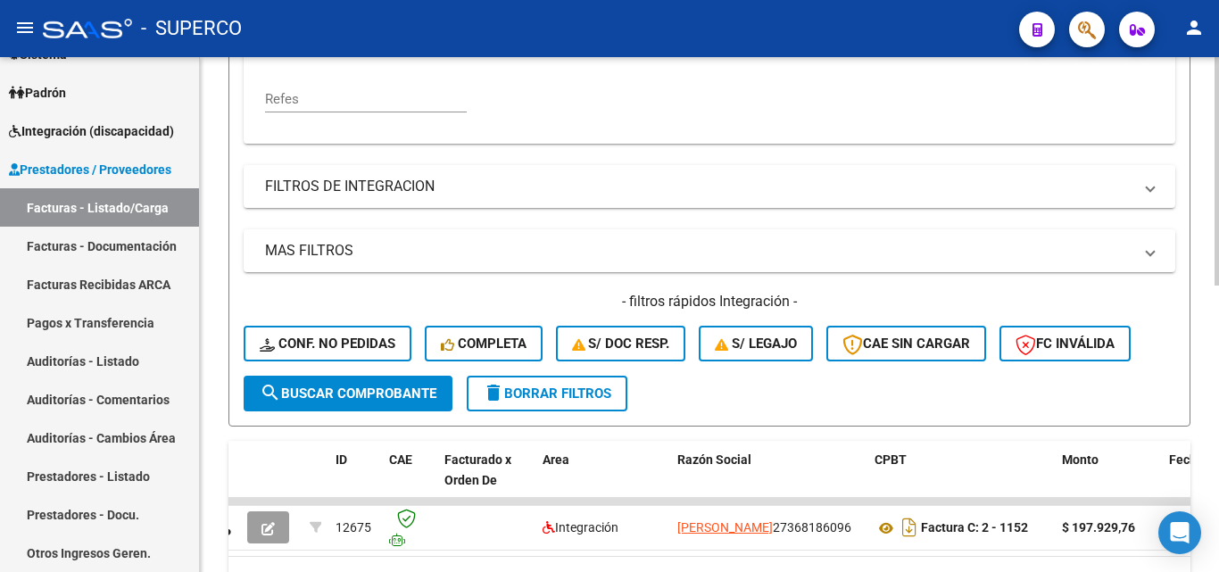
scroll to position [556, 0]
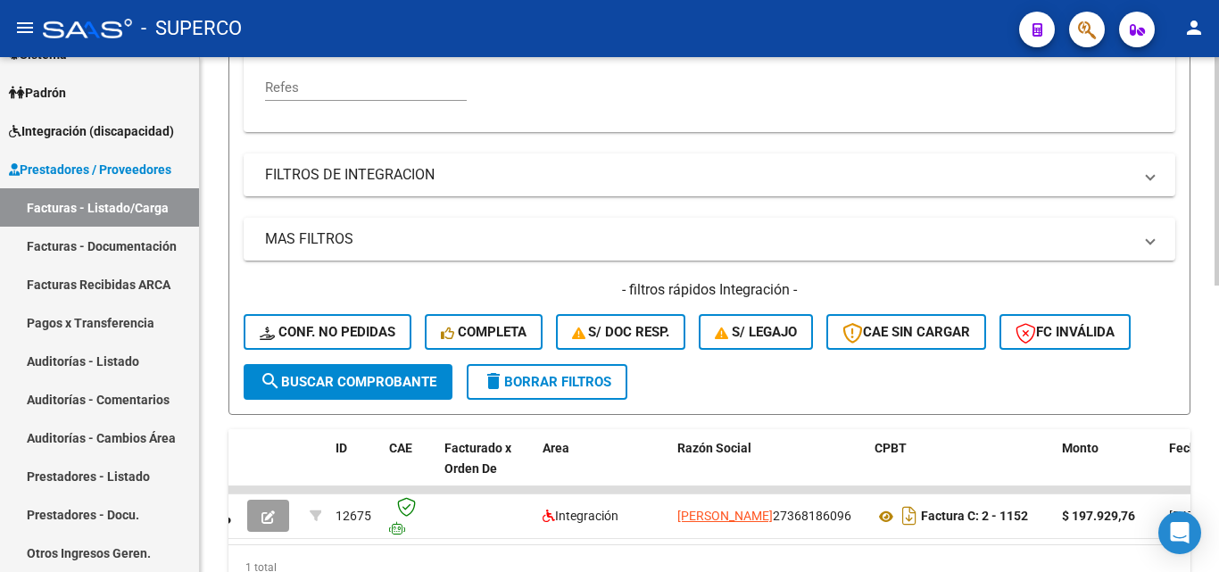
click at [349, 386] on span "search Buscar Comprobante" at bounding box center [348, 382] width 177 height 16
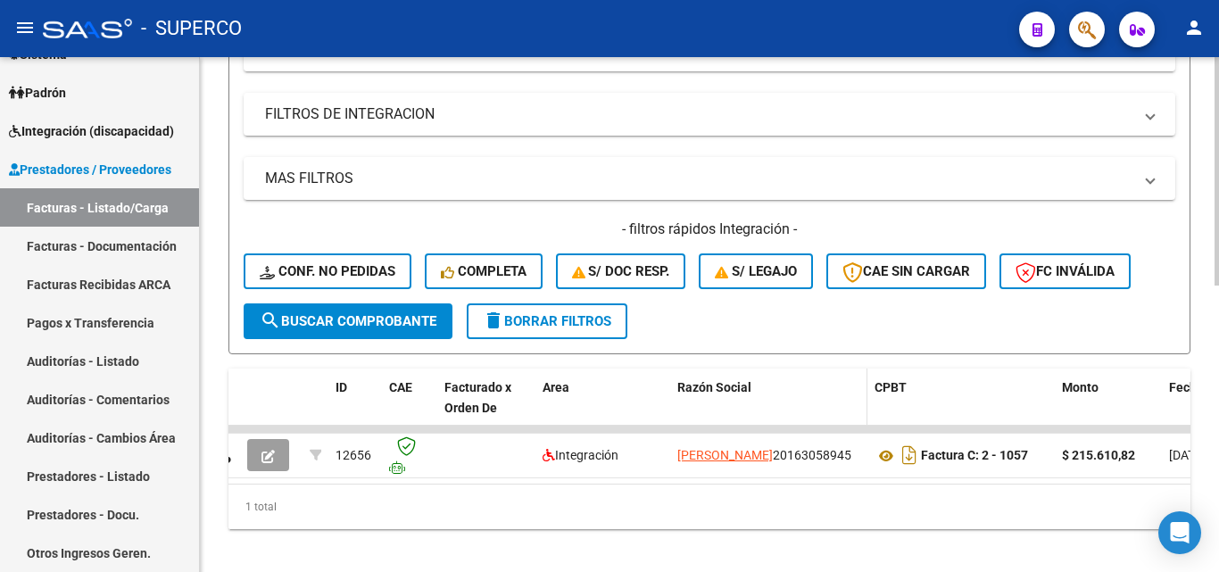
scroll to position [645, 0]
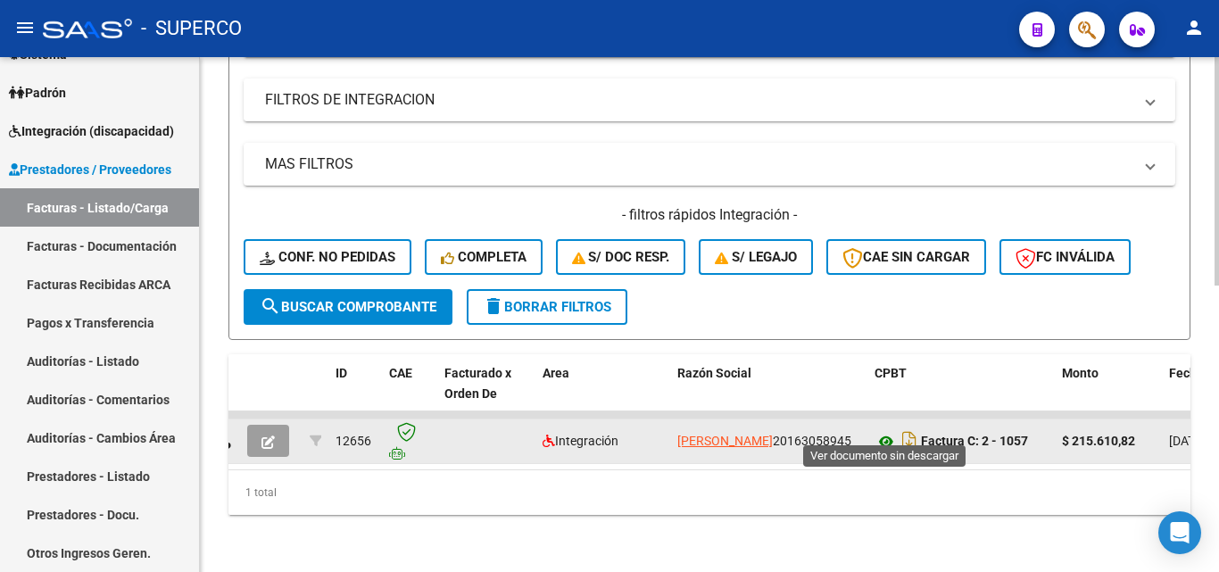
click at [884, 431] on icon at bounding box center [886, 441] width 23 height 21
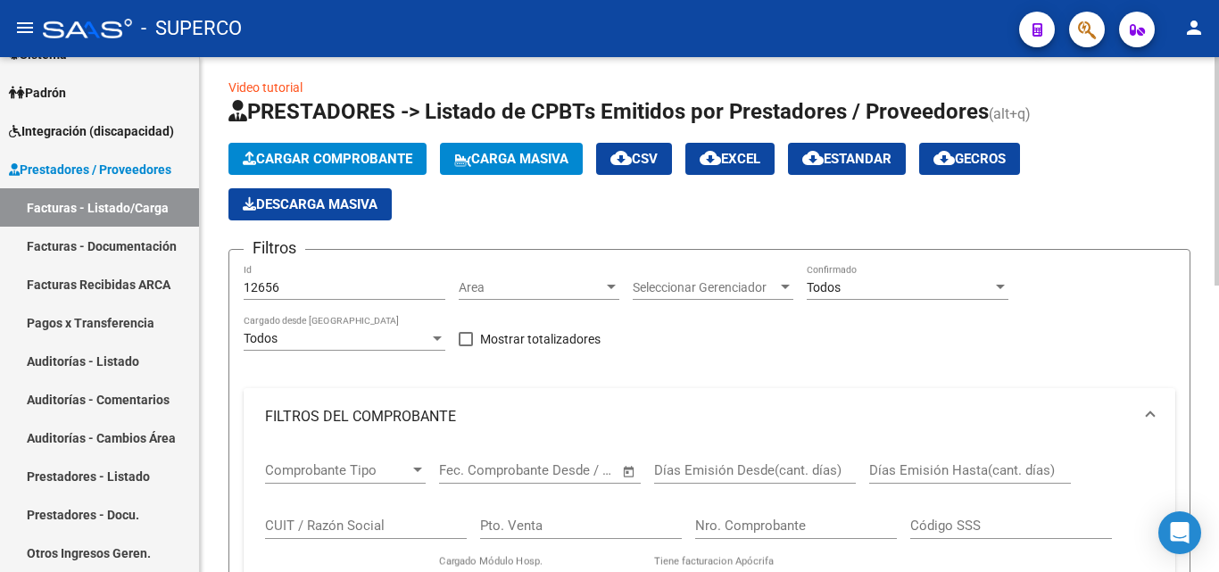
scroll to position [0, 0]
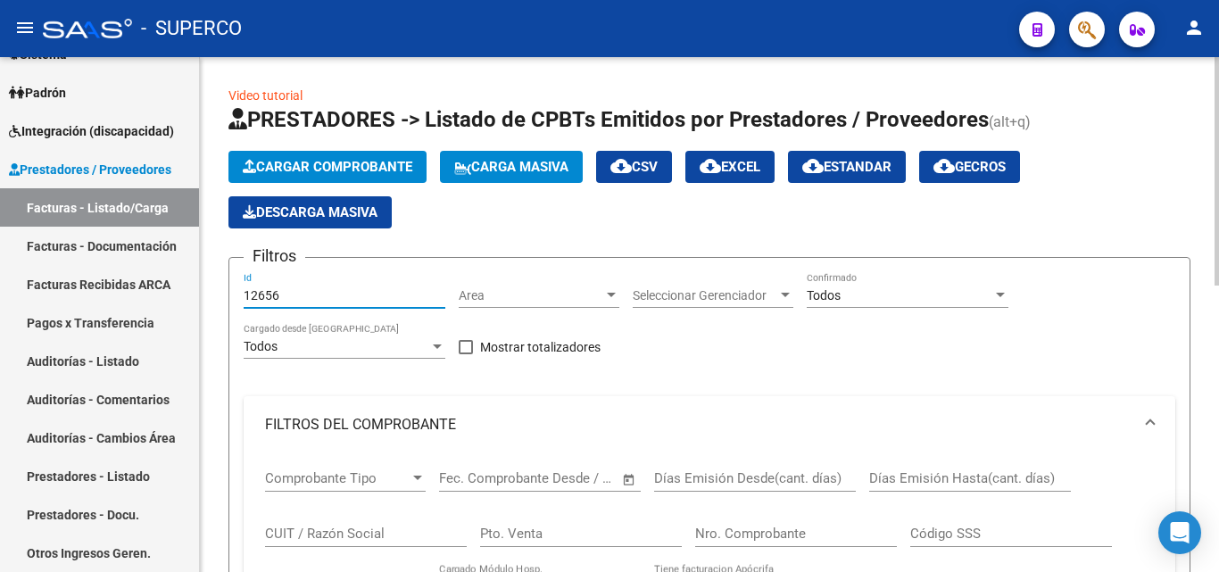
drag, startPoint x: 267, startPoint y: 295, endPoint x: 356, endPoint y: 294, distance: 89.3
click at [356, 294] on input "12656" at bounding box center [345, 295] width 202 height 15
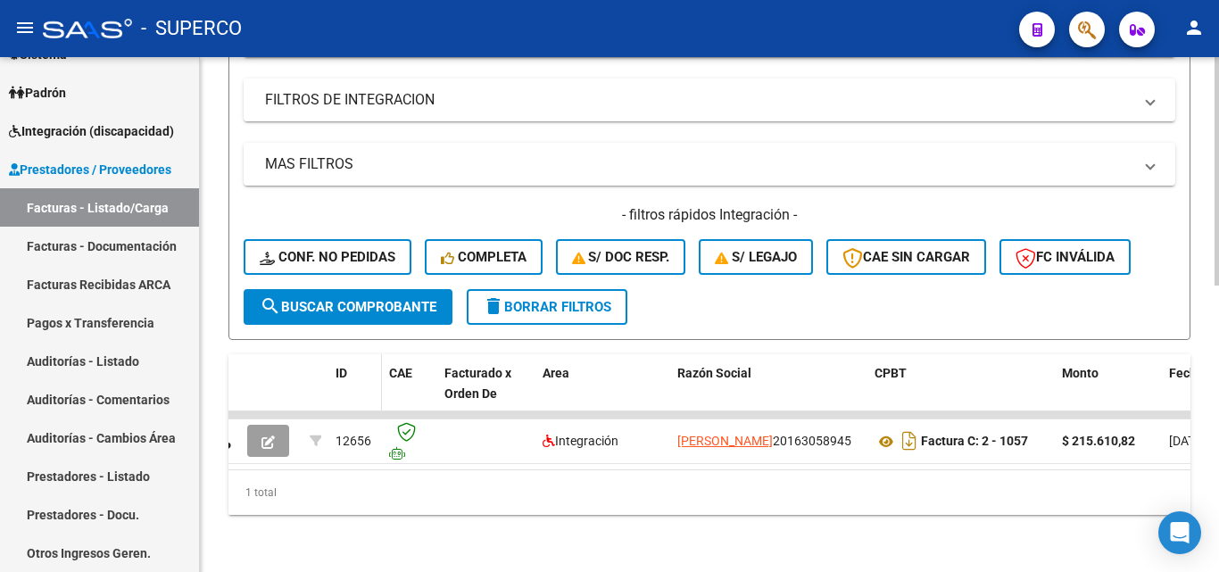
scroll to position [645, 0]
click at [343, 299] on span "search Buscar Comprobante" at bounding box center [348, 307] width 177 height 16
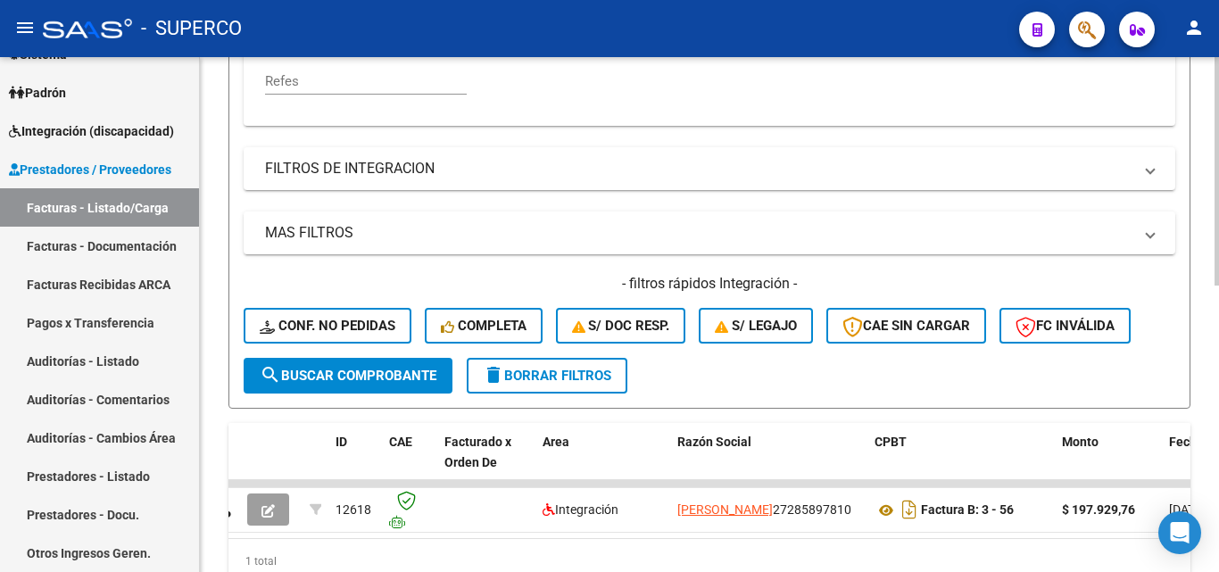
scroll to position [467, 0]
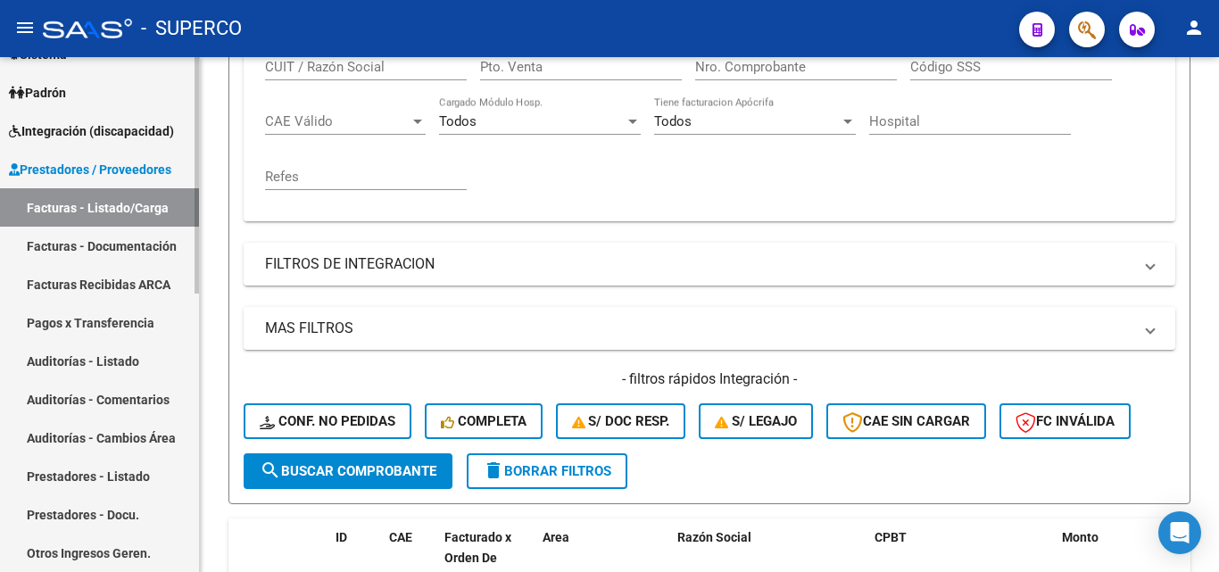
drag, startPoint x: 378, startPoint y: 352, endPoint x: 0, endPoint y: 482, distance: 399.4
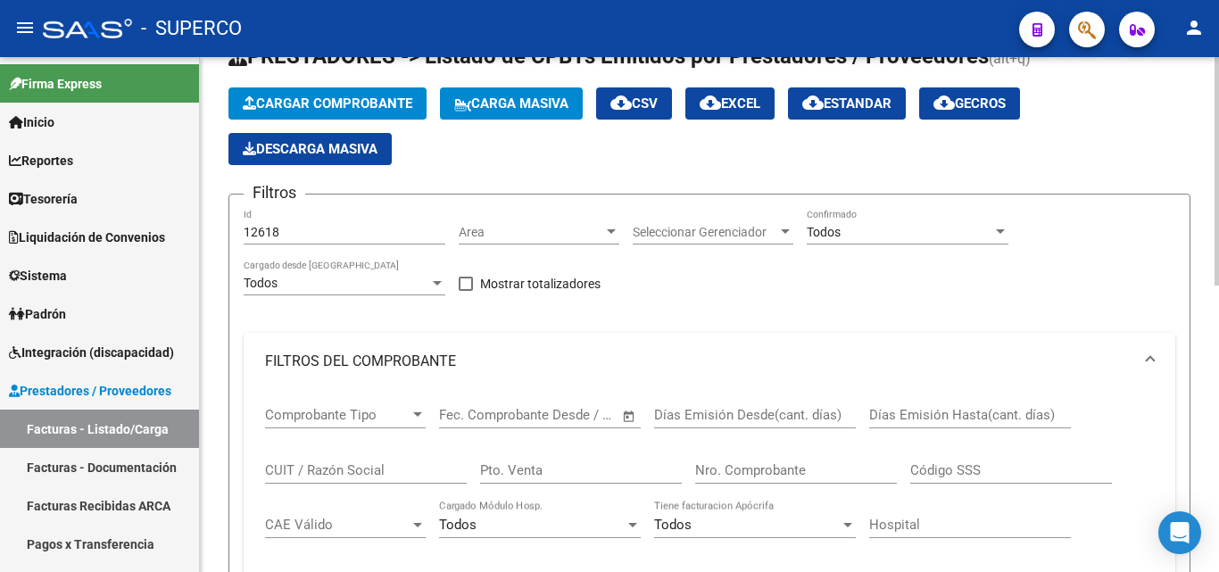
scroll to position [21, 0]
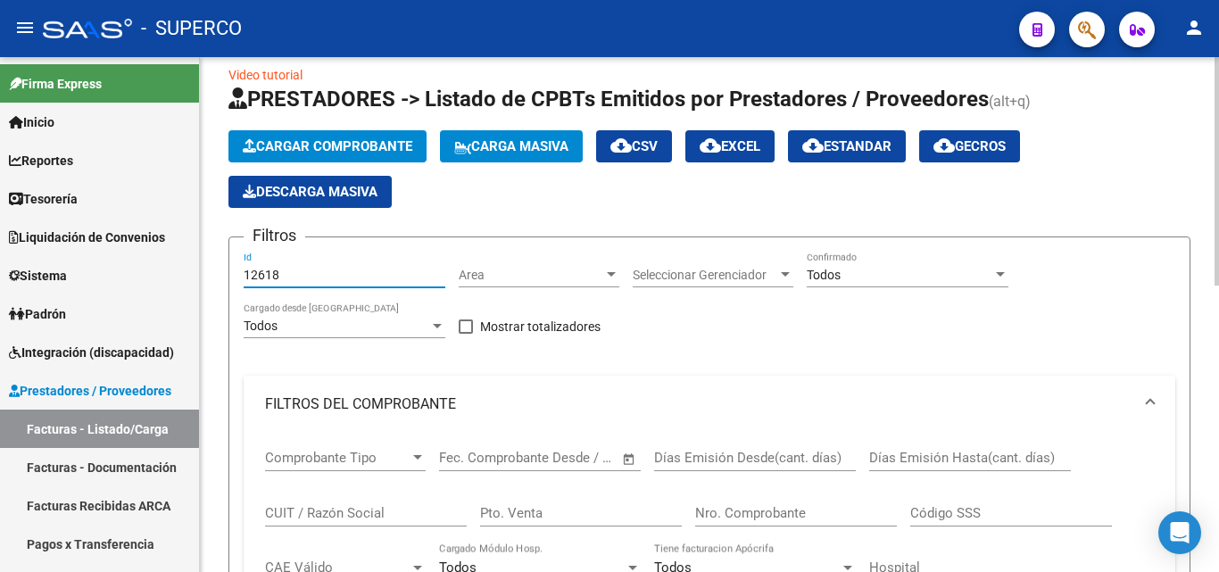
drag, startPoint x: 257, startPoint y: 274, endPoint x: 326, endPoint y: 274, distance: 68.7
click at [326, 274] on input "12618" at bounding box center [345, 275] width 202 height 15
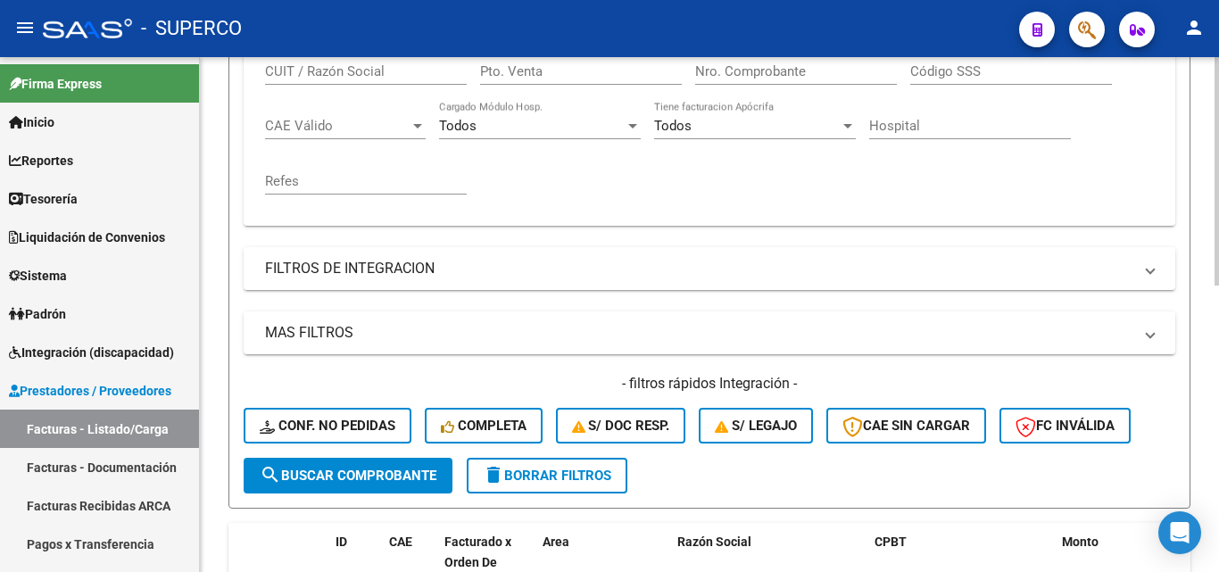
scroll to position [556, 0]
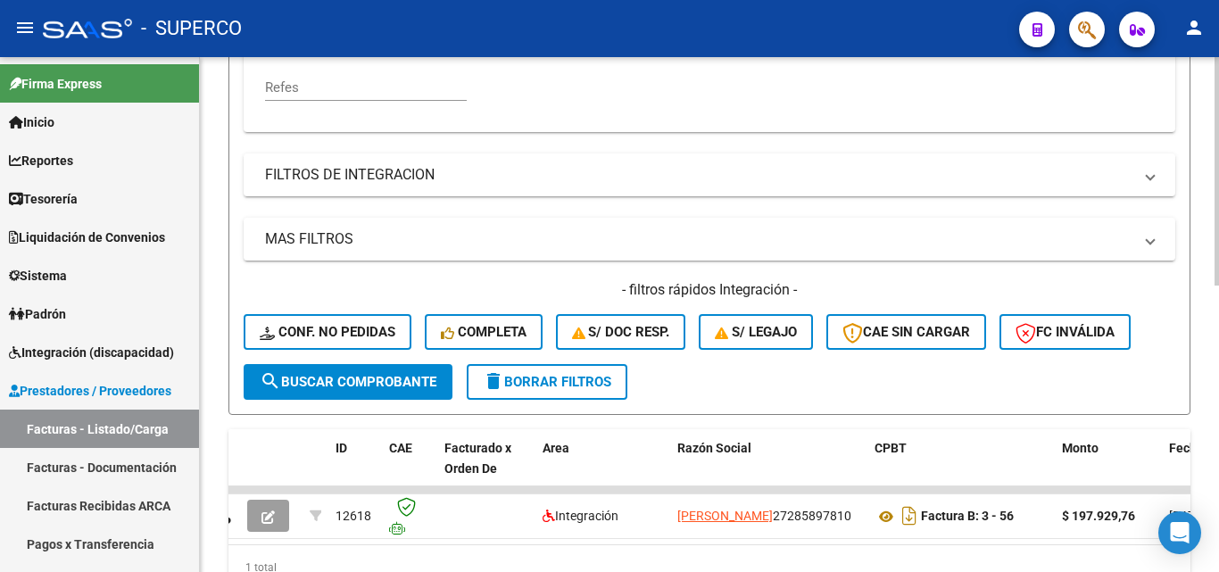
click at [389, 381] on span "search Buscar Comprobante" at bounding box center [348, 382] width 177 height 16
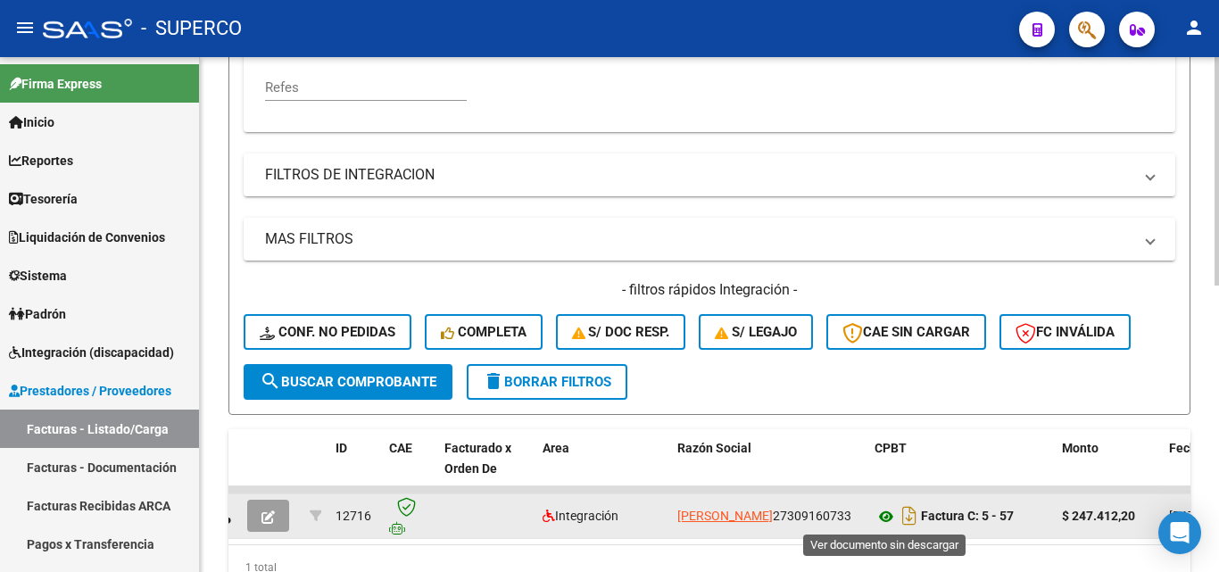
click at [881, 517] on icon at bounding box center [886, 516] width 23 height 21
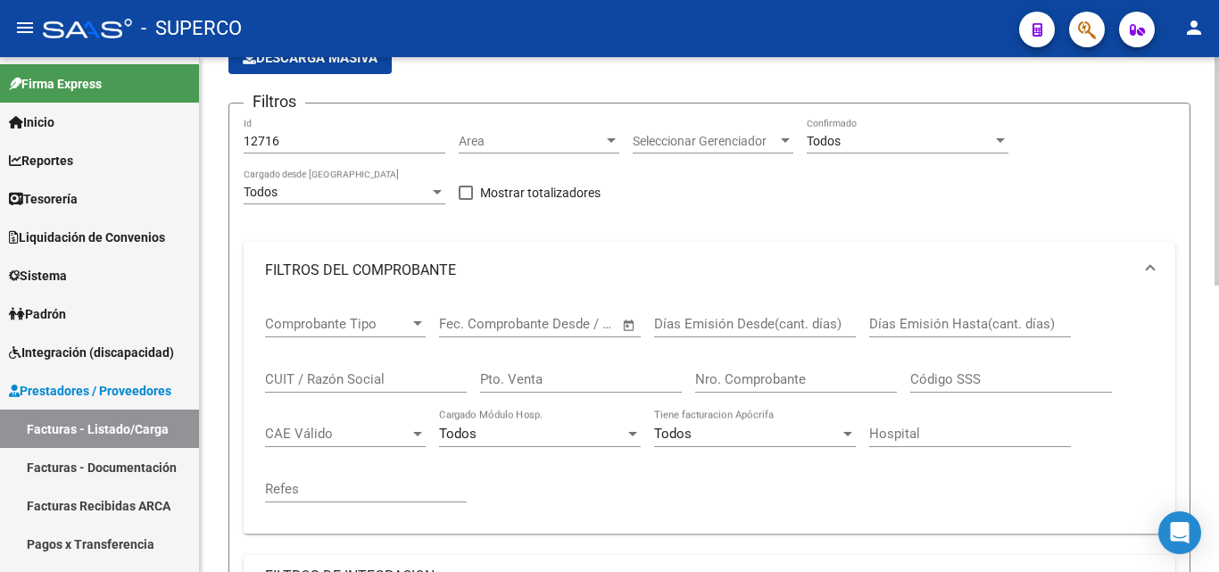
scroll to position [110, 0]
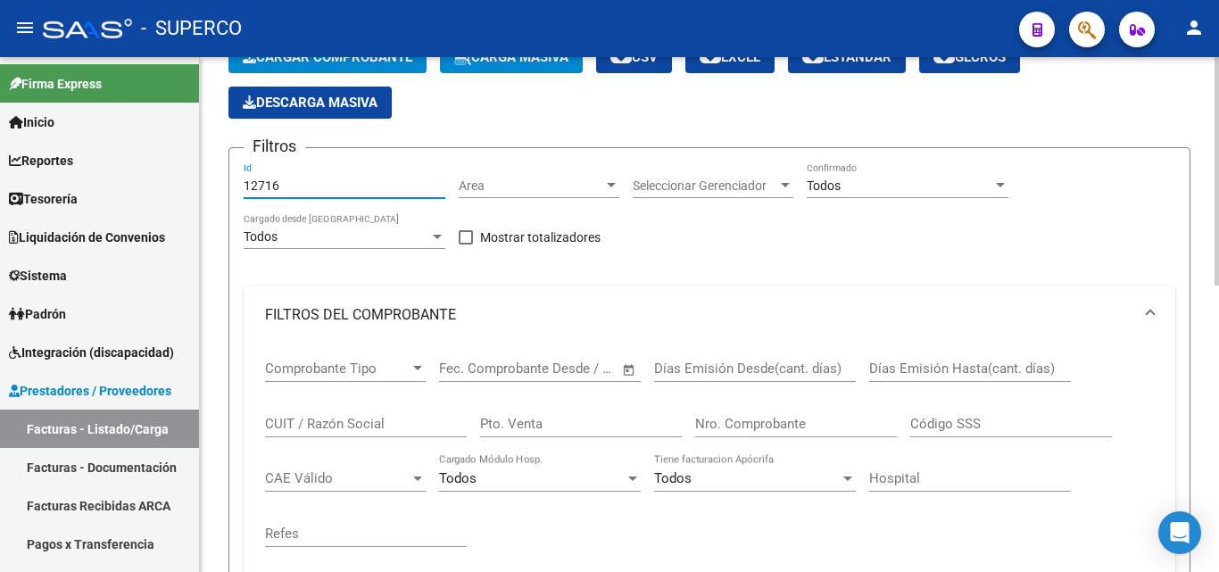
click at [322, 185] on input "12716" at bounding box center [345, 186] width 202 height 15
drag, startPoint x: 269, startPoint y: 185, endPoint x: 305, endPoint y: 185, distance: 36.6
click at [305, 185] on input "12716" at bounding box center [345, 186] width 202 height 15
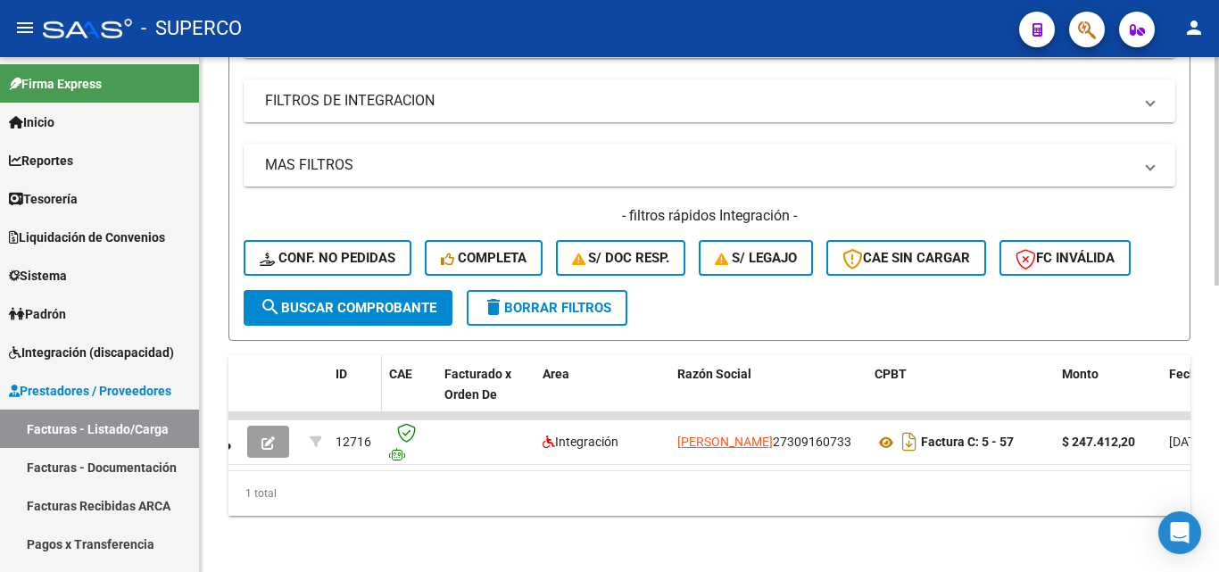
scroll to position [645, 0]
click at [380, 299] on span "search Buscar Comprobante" at bounding box center [348, 307] width 177 height 16
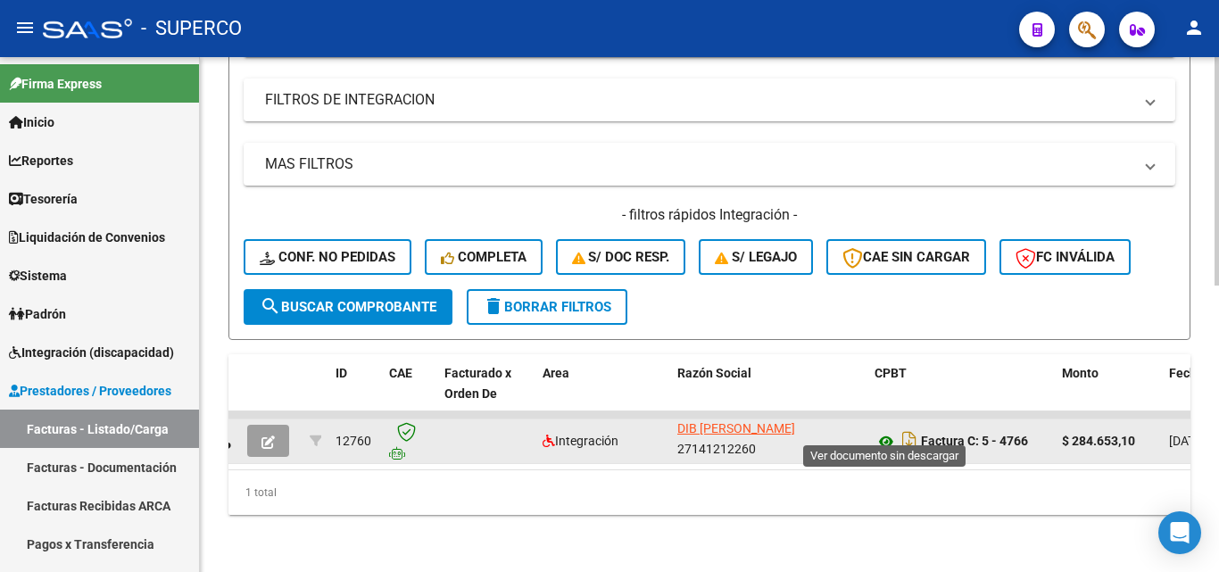
click at [883, 431] on icon at bounding box center [886, 441] width 23 height 21
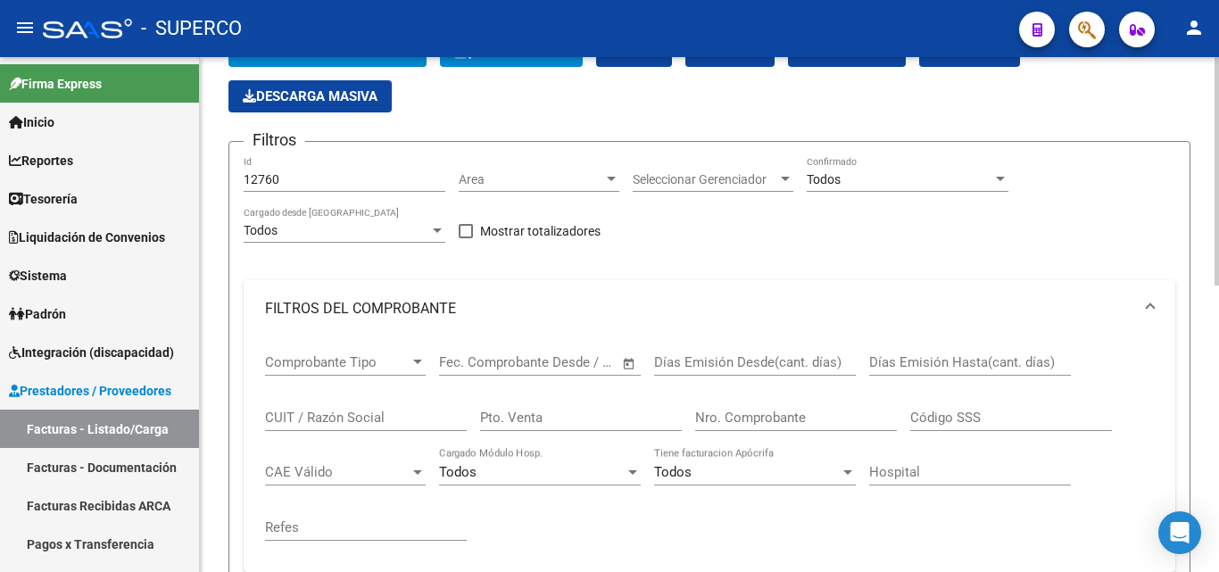
scroll to position [21, 0]
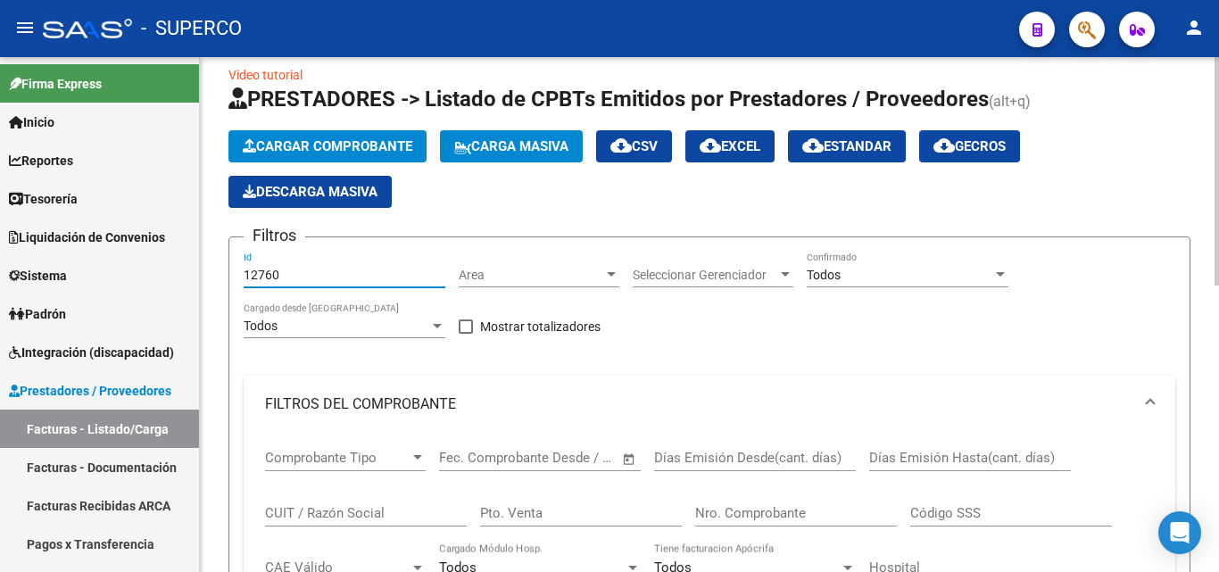
drag, startPoint x: 265, startPoint y: 271, endPoint x: 287, endPoint y: 275, distance: 21.7
click at [287, 275] on input "12760" at bounding box center [345, 275] width 202 height 15
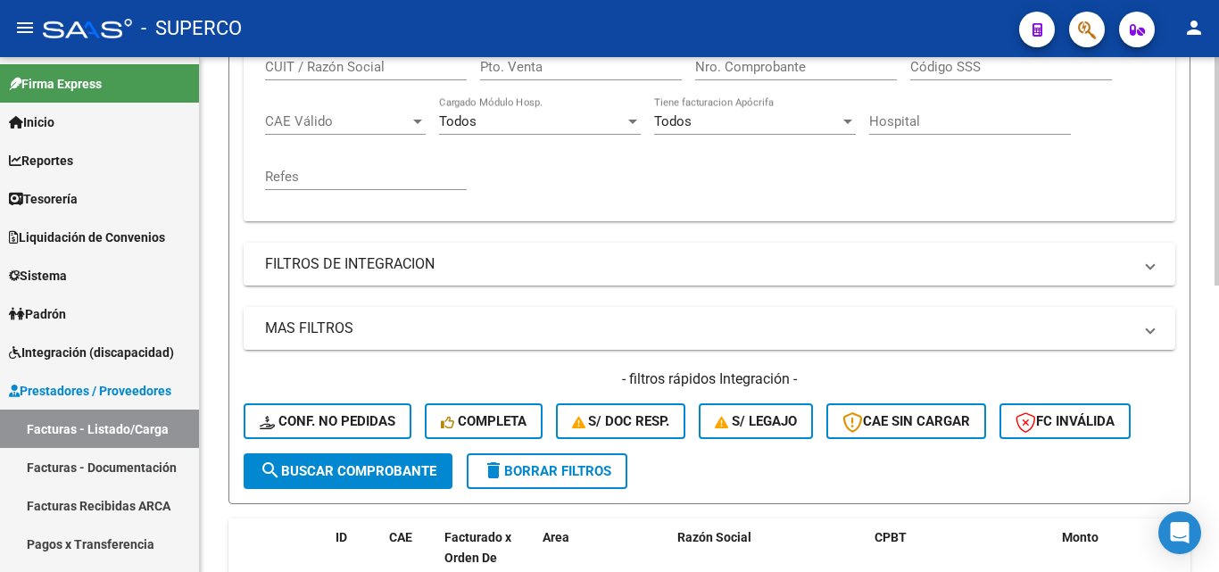
scroll to position [645, 0]
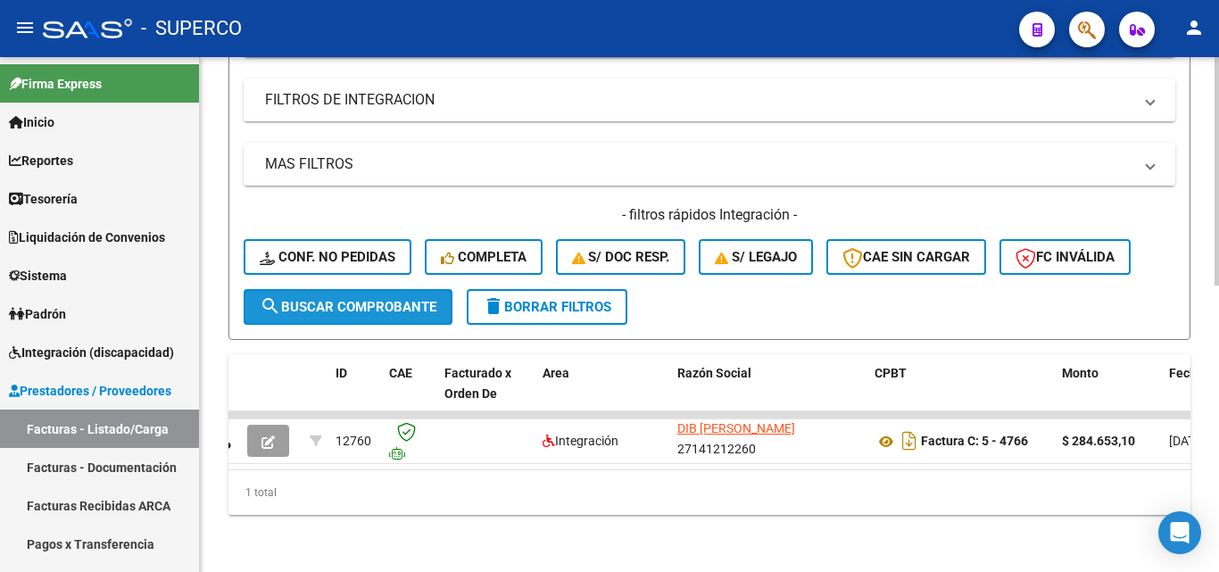
click at [329, 299] on span "search Buscar Comprobante" at bounding box center [348, 307] width 177 height 16
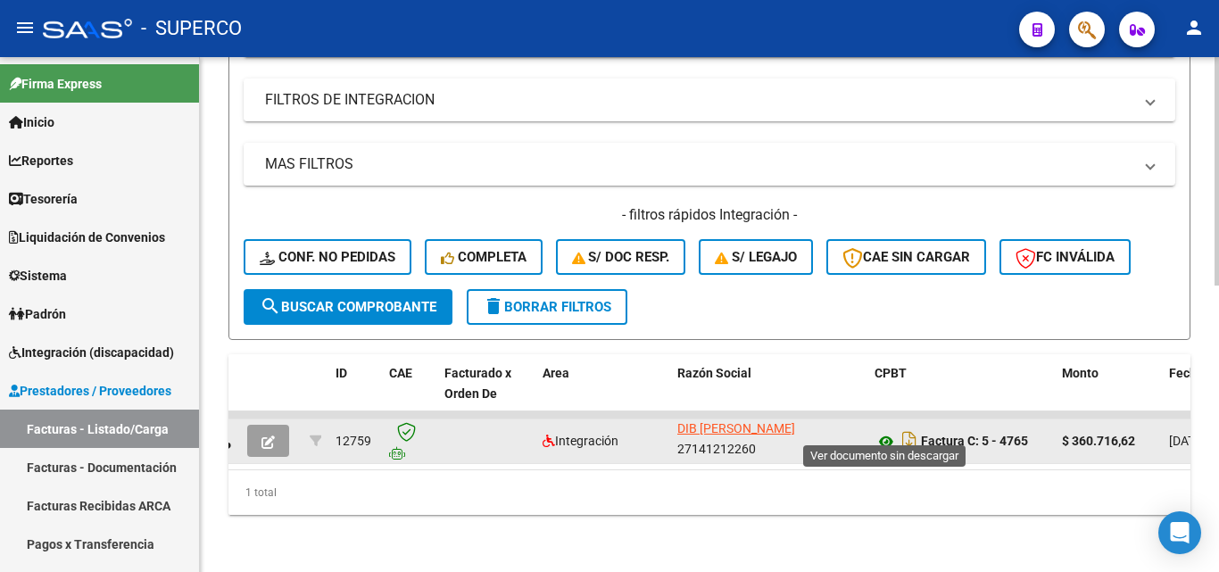
click at [885, 431] on icon at bounding box center [886, 441] width 23 height 21
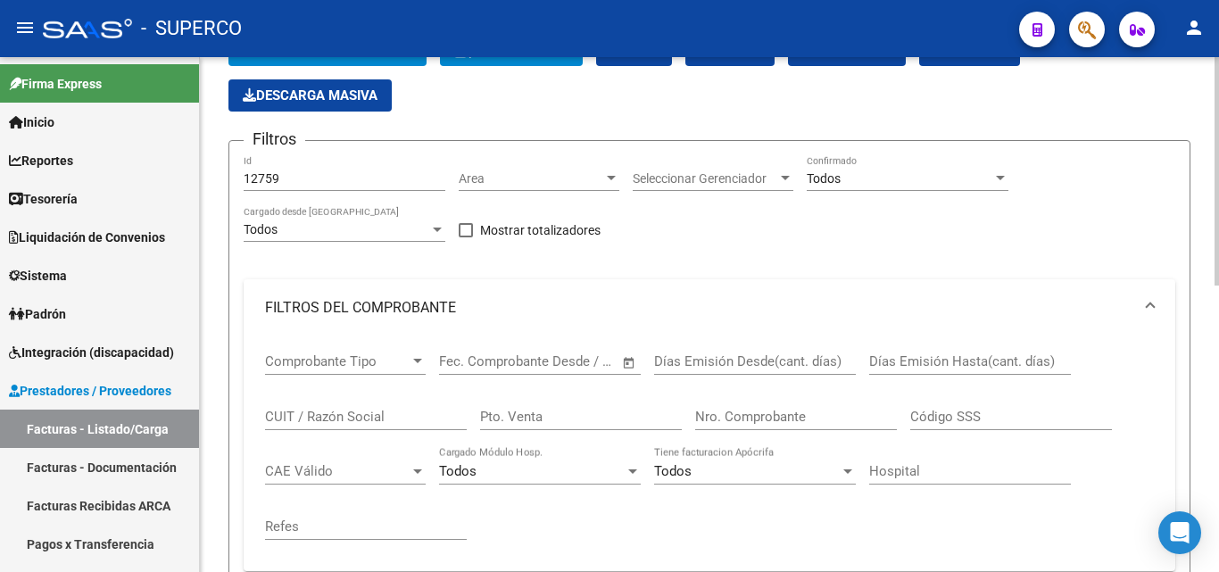
scroll to position [110, 0]
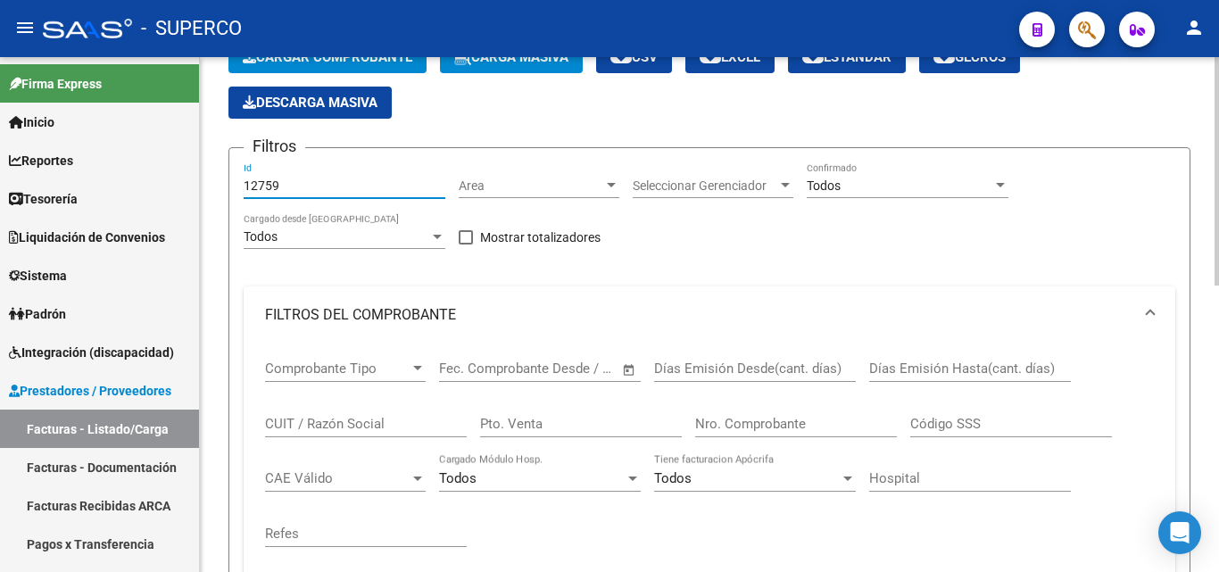
drag, startPoint x: 271, startPoint y: 182, endPoint x: 284, endPoint y: 182, distance: 12.5
click at [284, 182] on input "12759" at bounding box center [345, 186] width 202 height 15
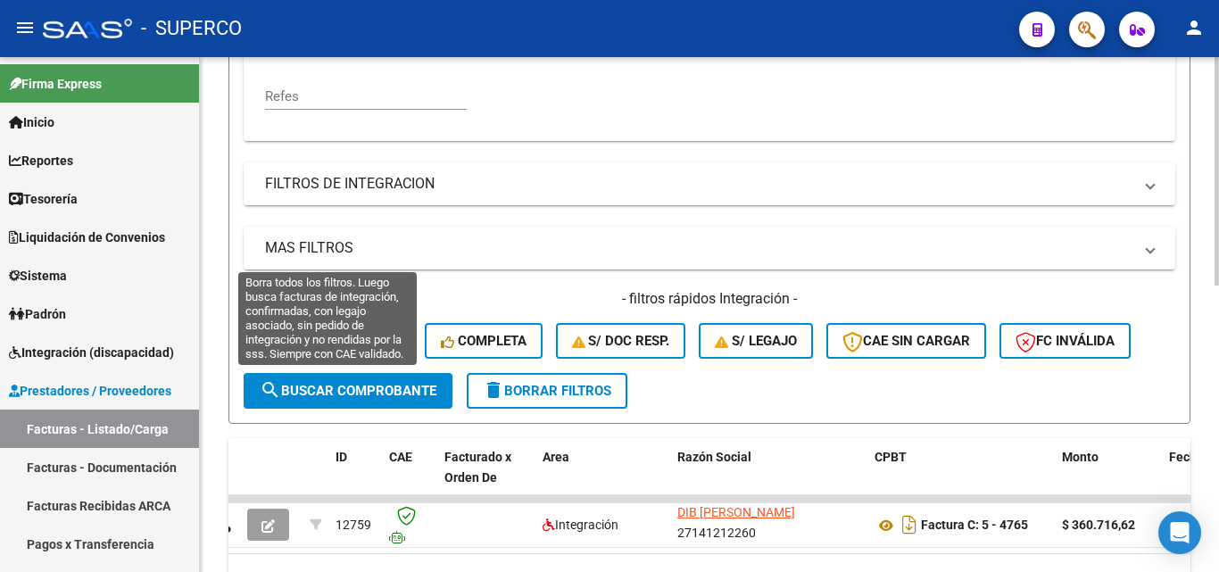
scroll to position [645, 0]
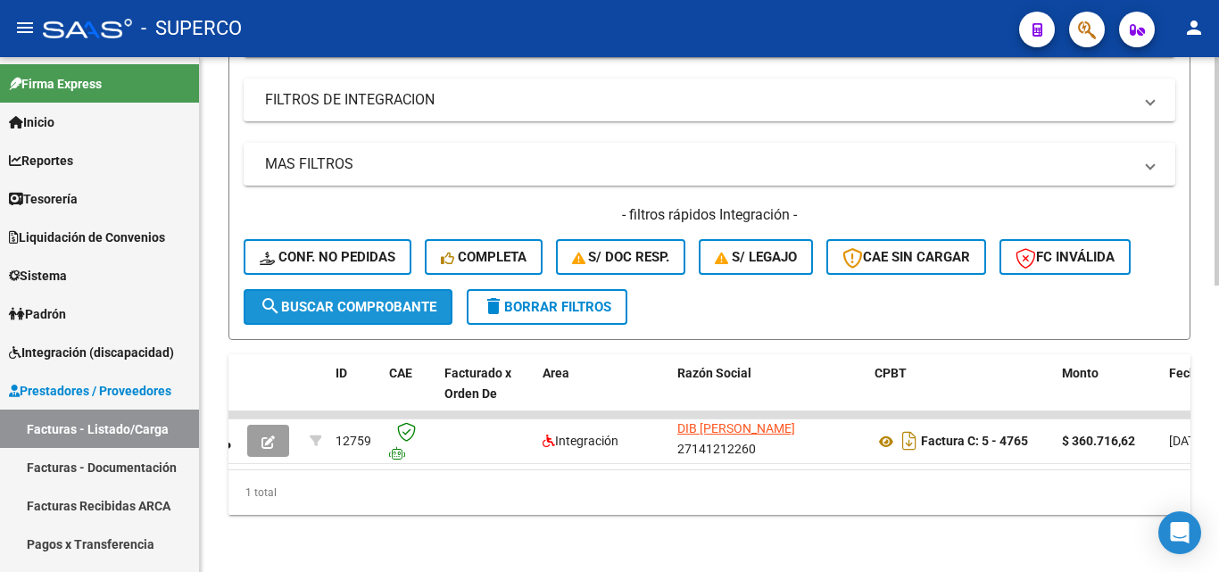
drag, startPoint x: 343, startPoint y: 295, endPoint x: 506, endPoint y: 323, distance: 165.7
click at [344, 299] on span "search Buscar Comprobante" at bounding box center [348, 307] width 177 height 16
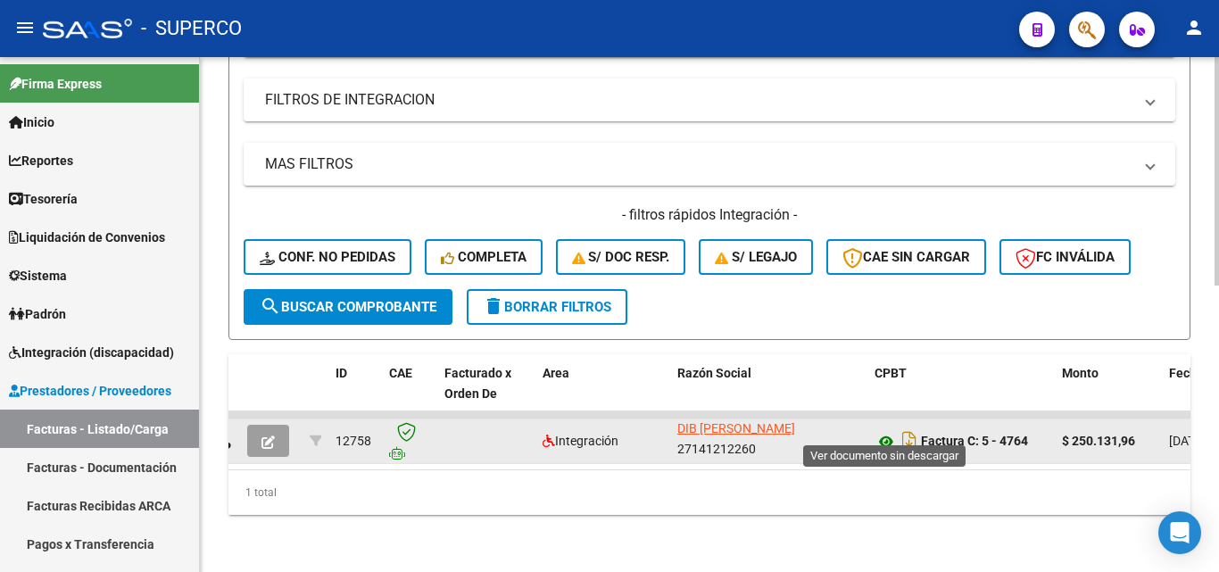
click at [884, 431] on icon at bounding box center [886, 441] width 23 height 21
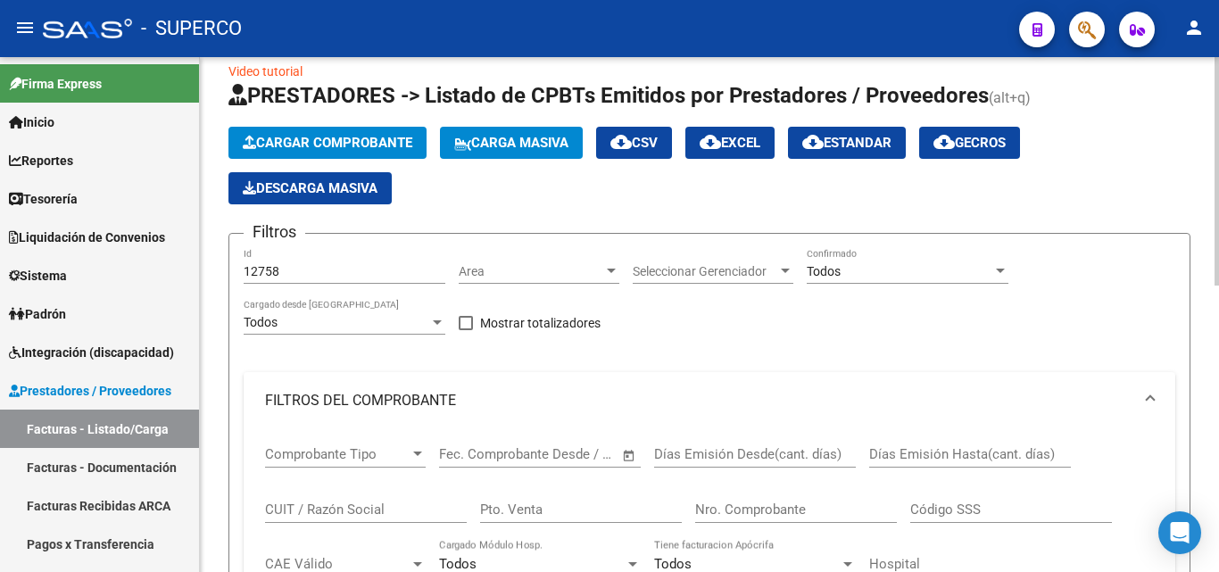
scroll to position [21, 0]
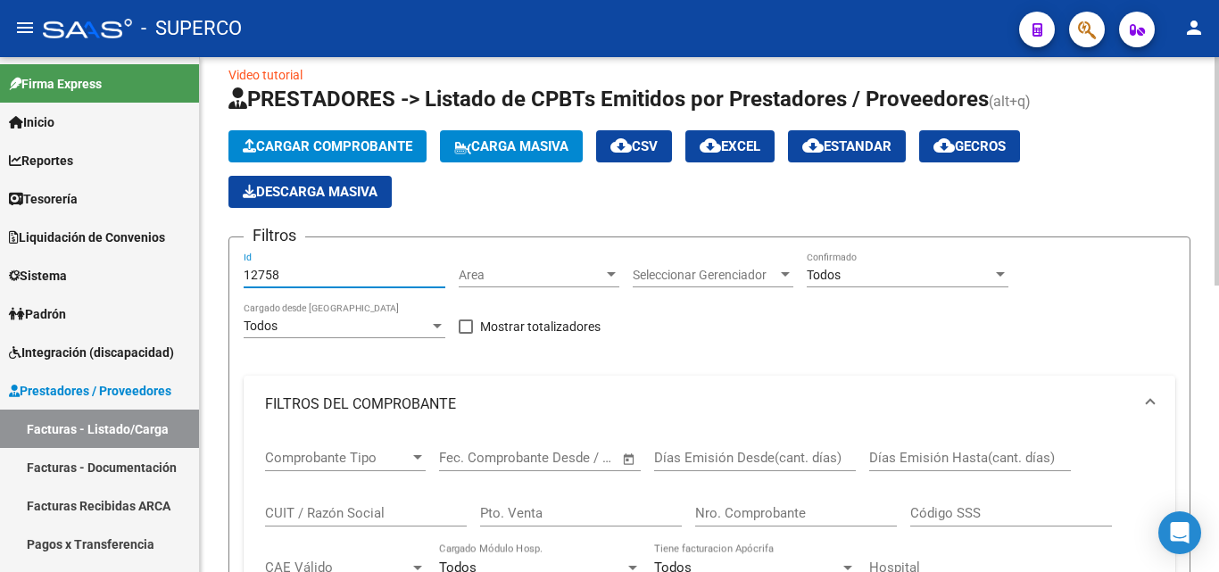
drag, startPoint x: 268, startPoint y: 275, endPoint x: 292, endPoint y: 275, distance: 24.1
click at [292, 275] on input "12758" at bounding box center [345, 275] width 202 height 15
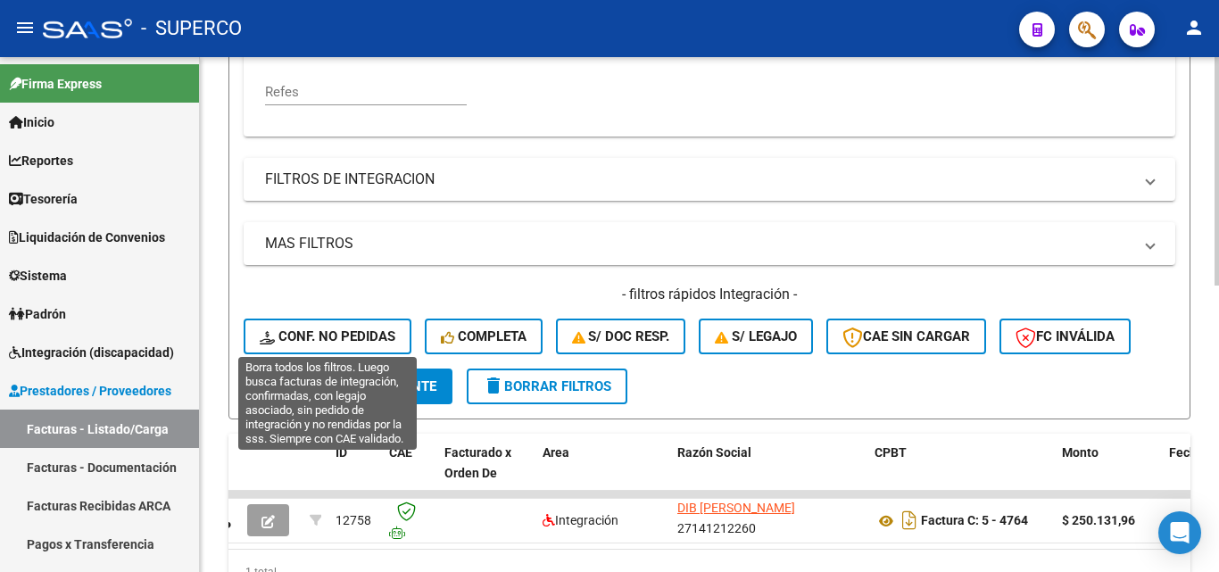
scroll to position [556, 0]
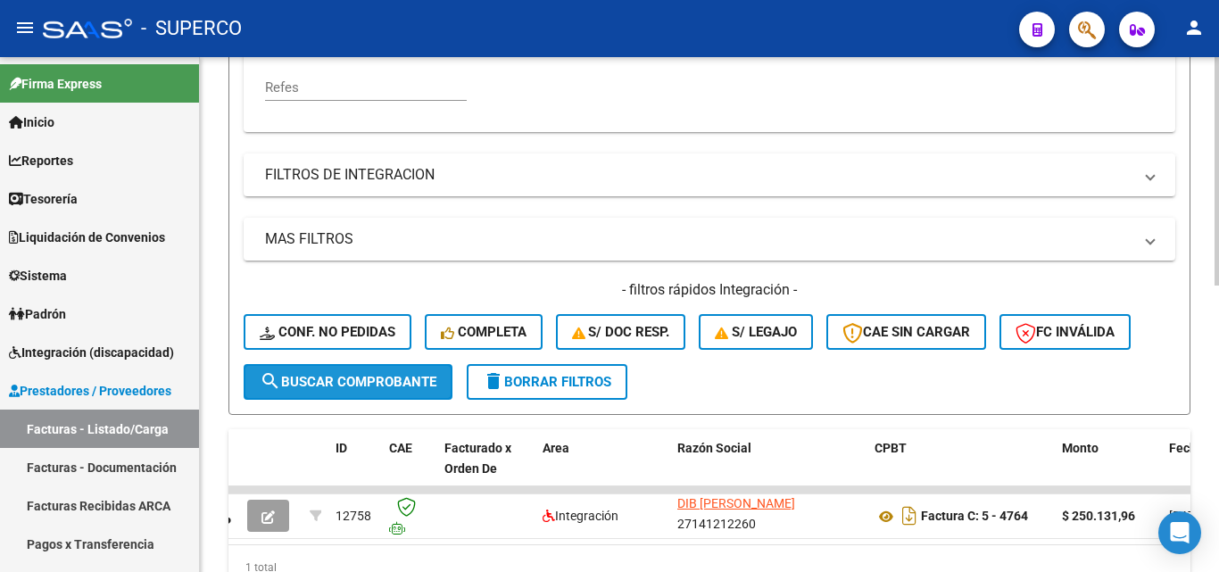
click at [338, 389] on span "search Buscar Comprobante" at bounding box center [348, 382] width 177 height 16
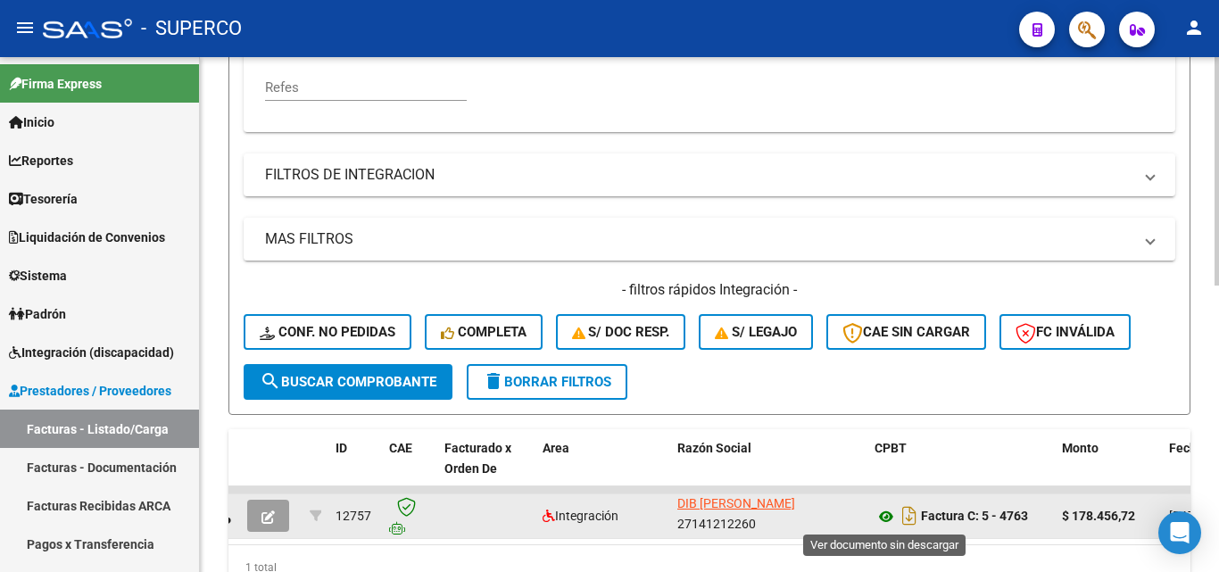
click at [885, 516] on icon at bounding box center [886, 516] width 23 height 21
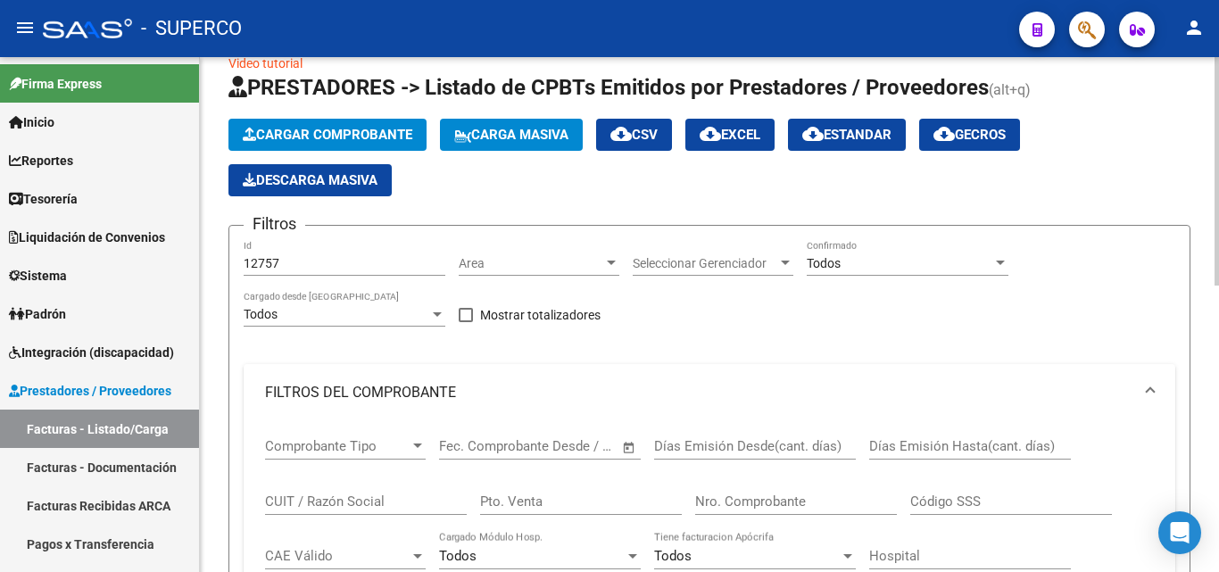
scroll to position [21, 0]
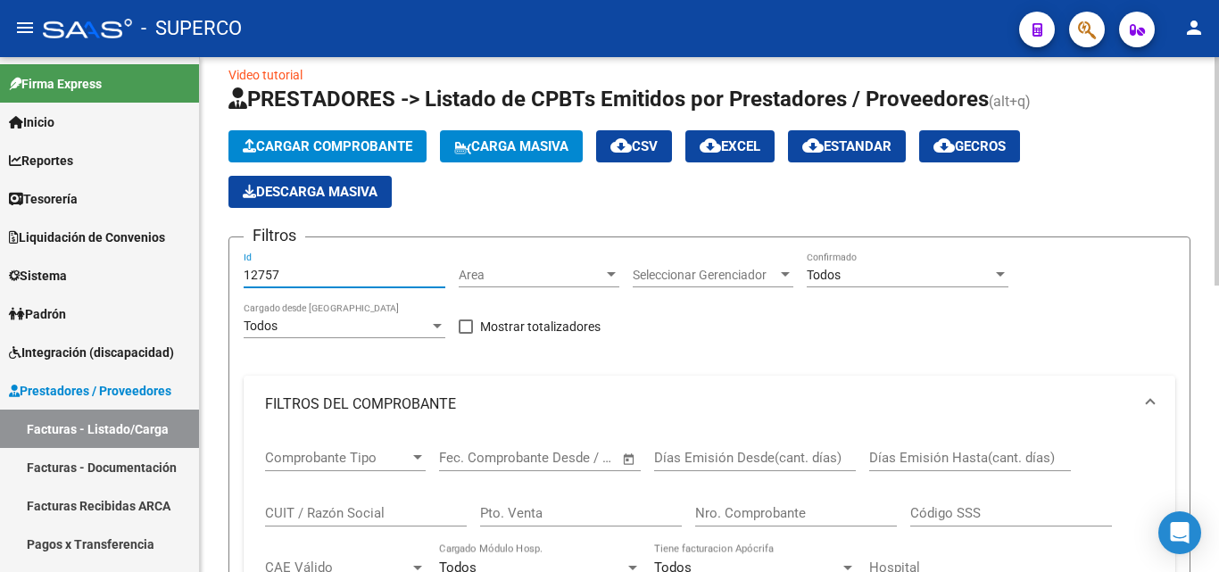
drag, startPoint x: 285, startPoint y: 271, endPoint x: 307, endPoint y: 271, distance: 22.3
click at [306, 271] on input "12757" at bounding box center [345, 275] width 202 height 15
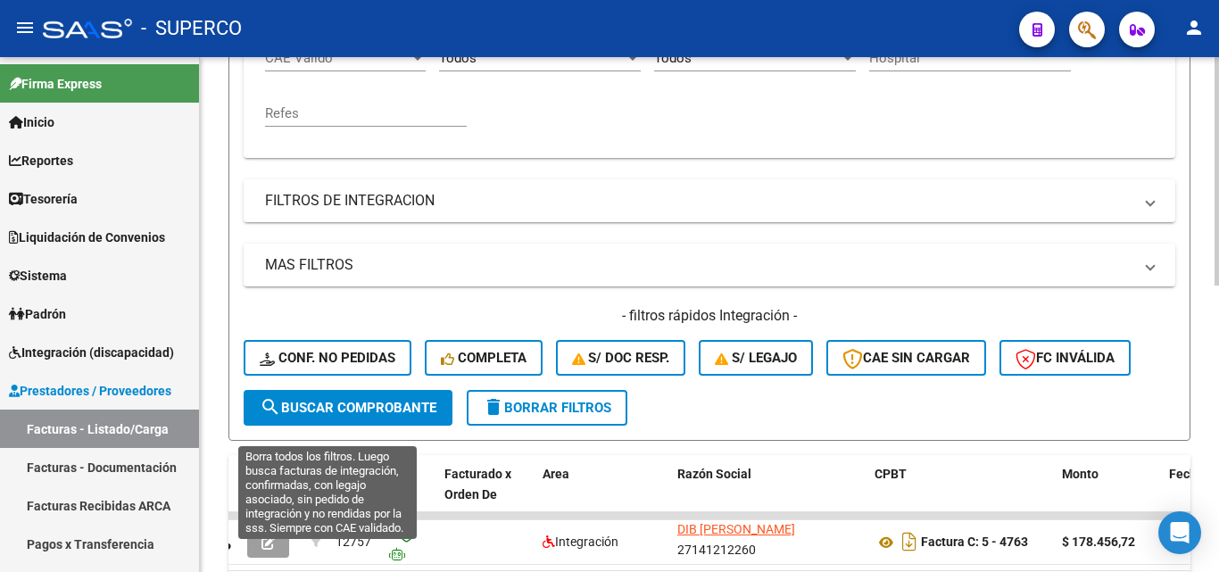
scroll to position [556, 0]
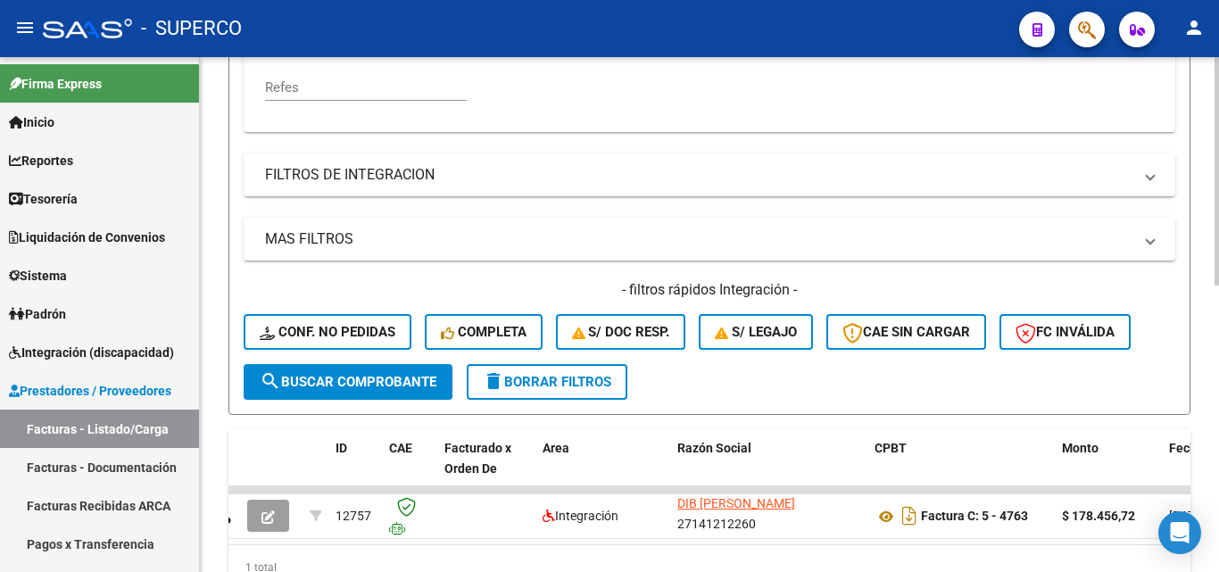
click at [349, 388] on span "search Buscar Comprobante" at bounding box center [348, 382] width 177 height 16
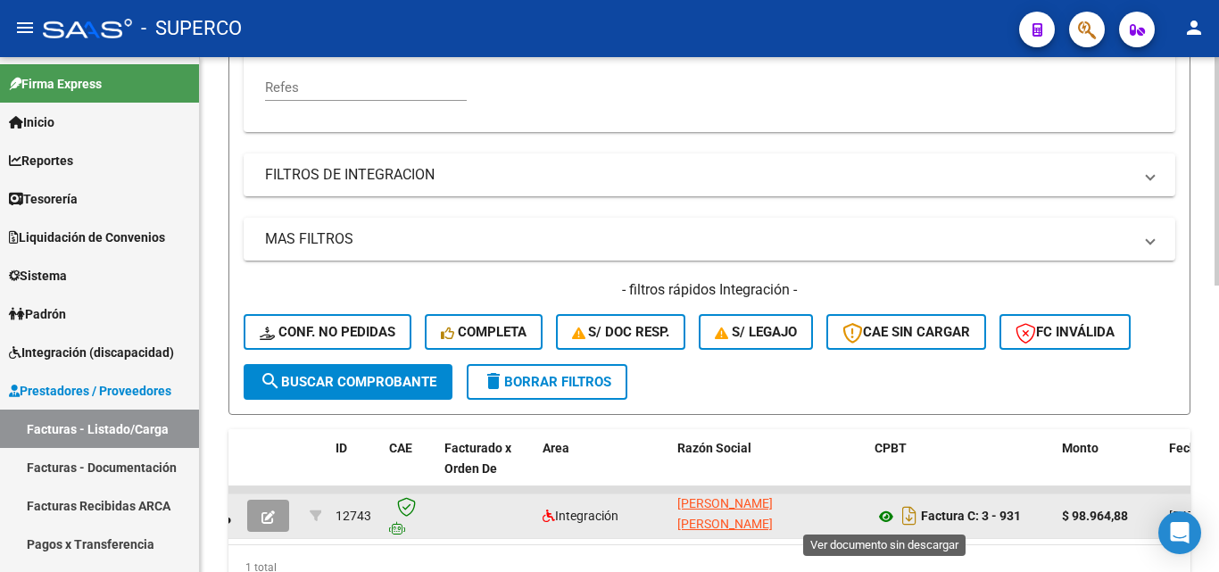
click at [884, 519] on icon at bounding box center [886, 516] width 23 height 21
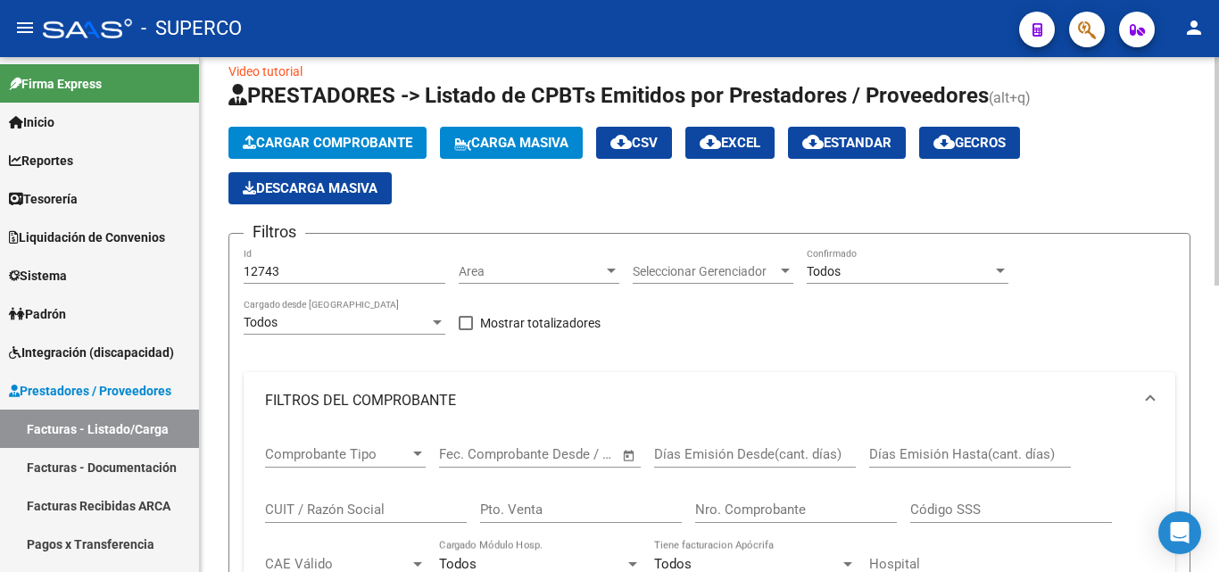
scroll to position [21, 0]
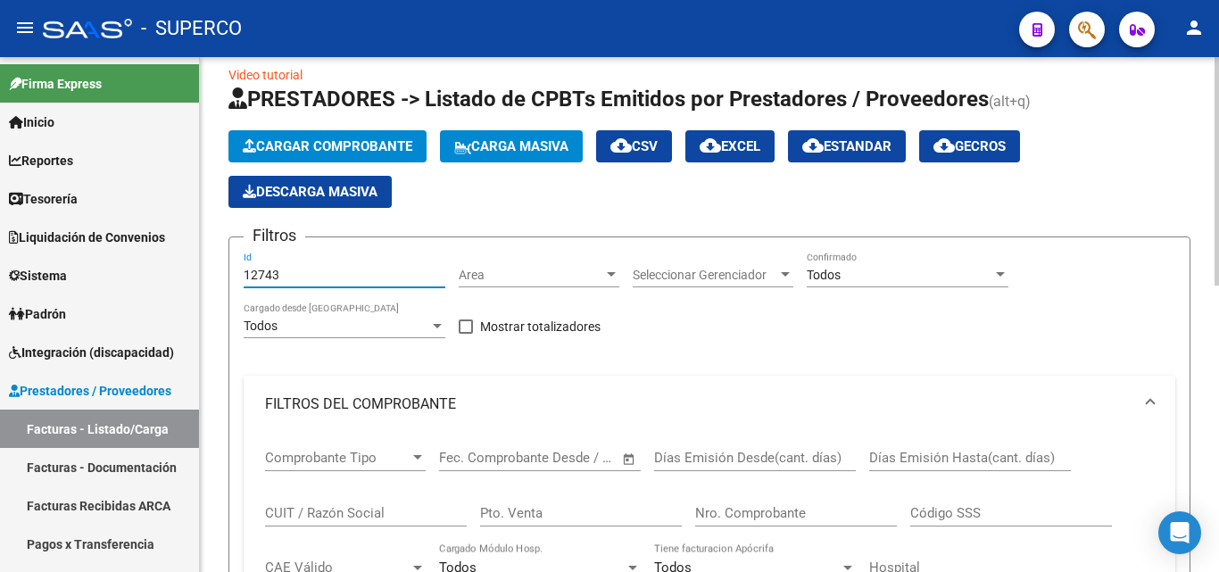
drag, startPoint x: 266, startPoint y: 273, endPoint x: 301, endPoint y: 275, distance: 34.9
click at [301, 275] on input "12743" at bounding box center [345, 275] width 202 height 15
type input "12716"
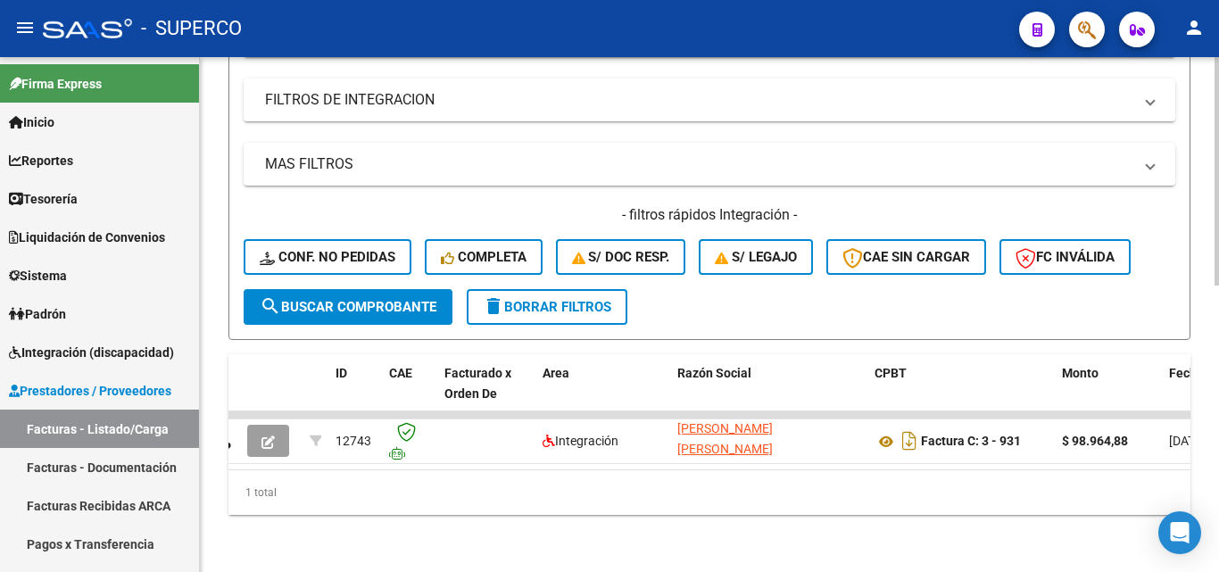
scroll to position [645, 0]
click at [336, 299] on span "search Buscar Comprobante" at bounding box center [348, 307] width 177 height 16
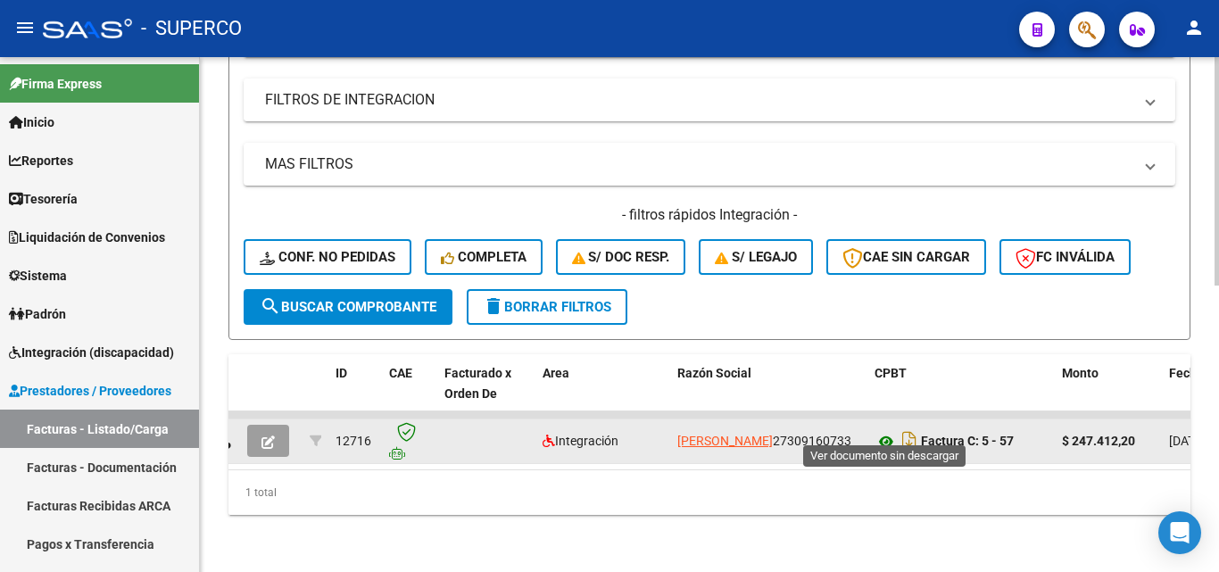
click at [888, 431] on icon at bounding box center [886, 441] width 23 height 21
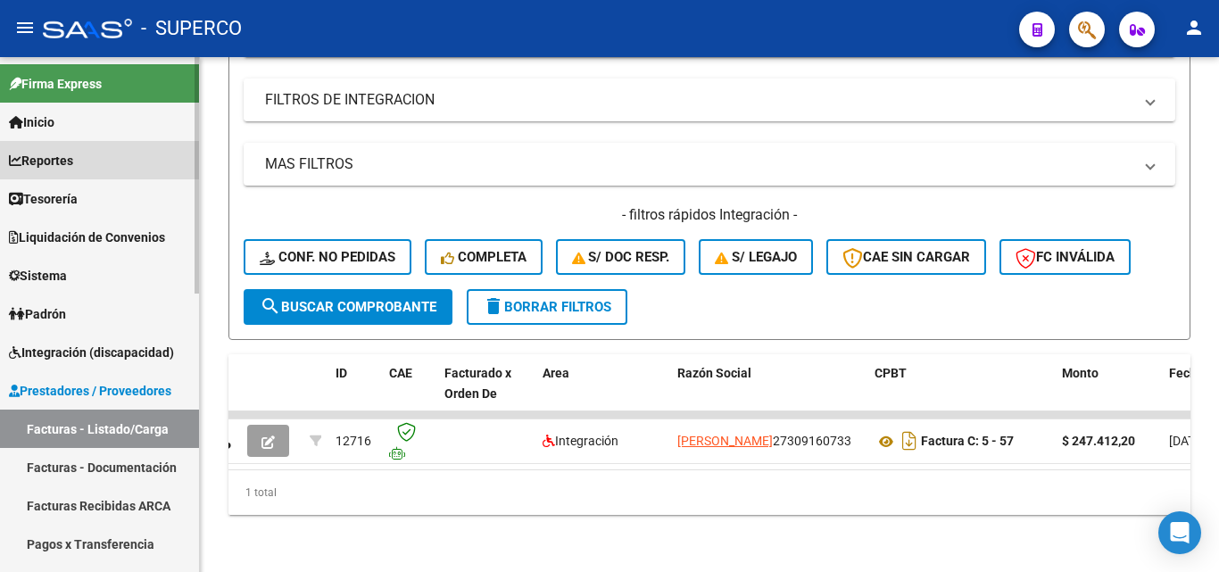
click at [66, 158] on span "Reportes" at bounding box center [41, 161] width 64 height 20
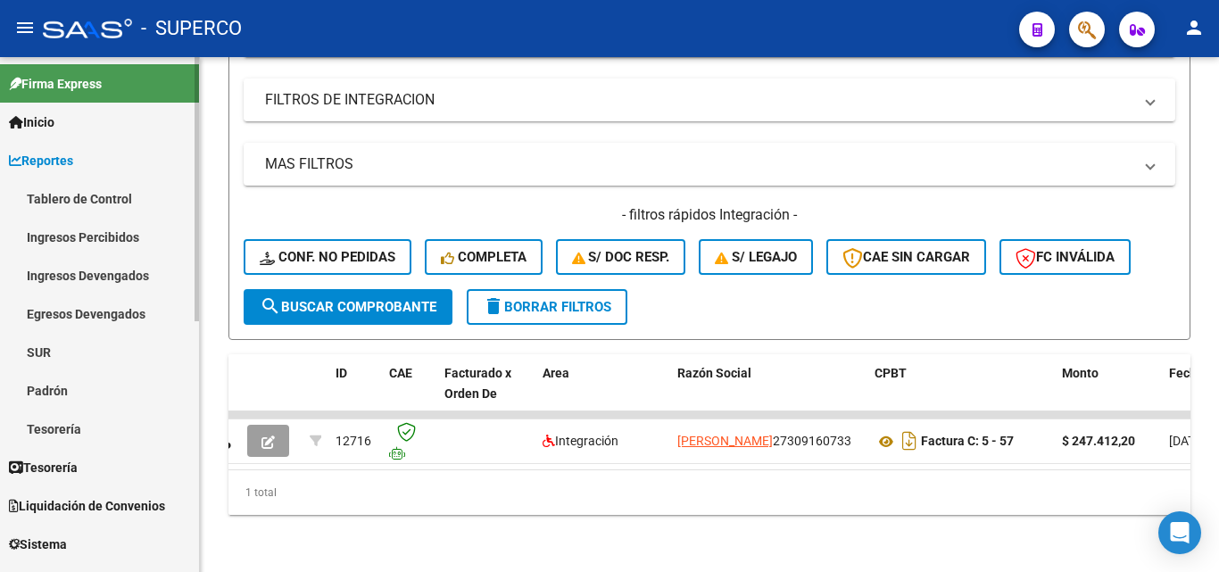
click at [90, 236] on link "Ingresos Percibidos" at bounding box center [99, 237] width 199 height 38
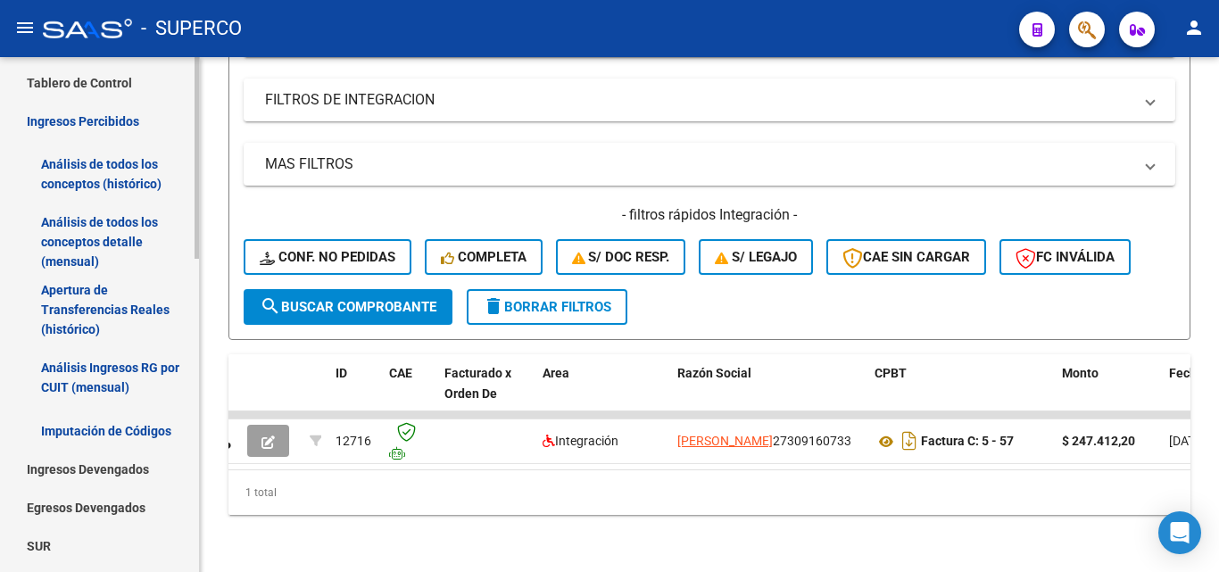
scroll to position [179, 0]
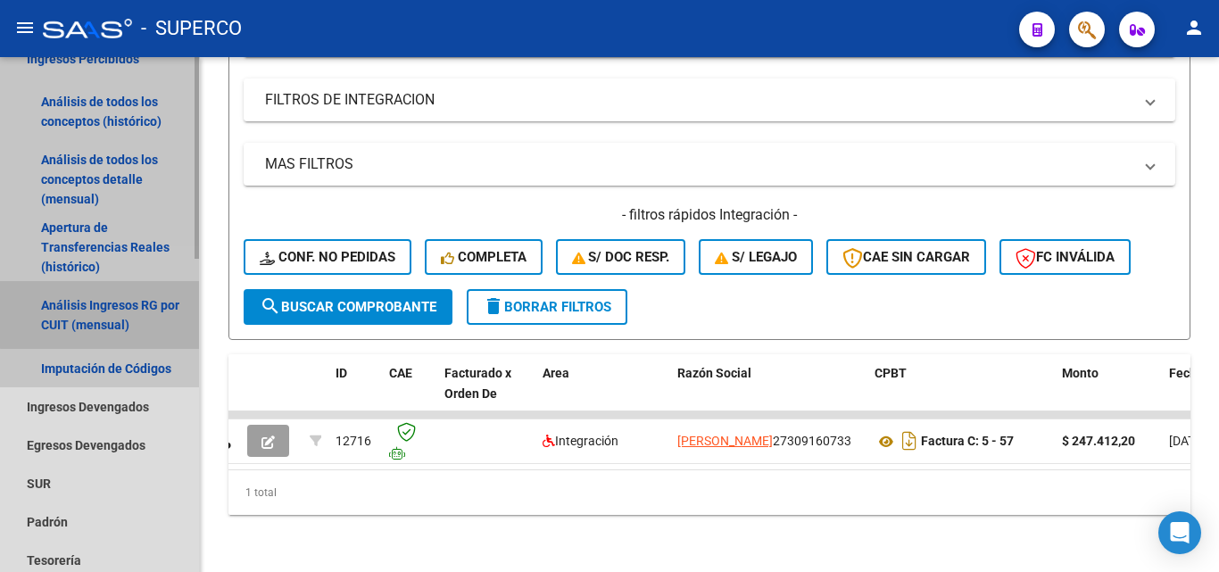
click at [108, 314] on link "Análisis Ingresos RG por CUIT (mensual)" at bounding box center [99, 315] width 199 height 68
